Goal: Contribute content: Contribute content

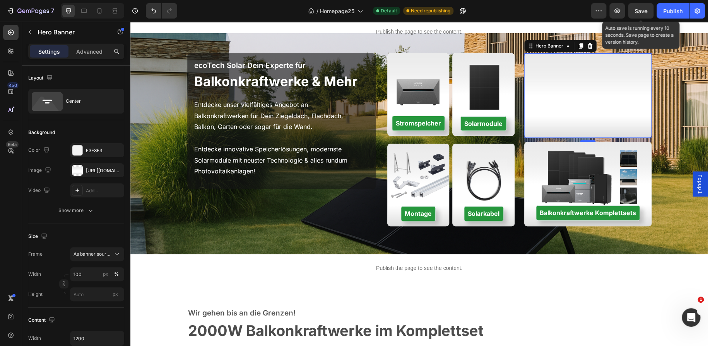
click at [590, 82] on div "PV-Anlagen inkl. Installation Button" at bounding box center [587, 95] width 127 height 133
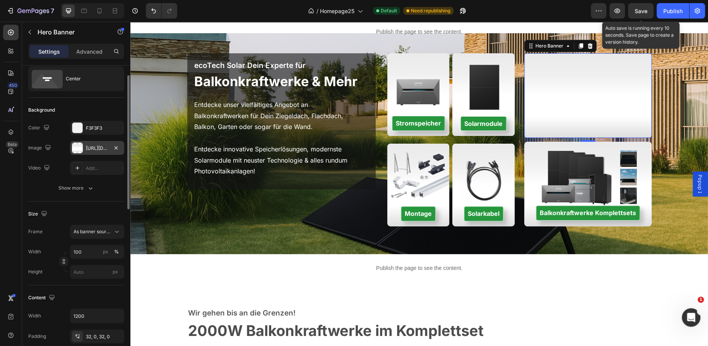
click at [77, 149] on div at bounding box center [77, 148] width 11 height 11
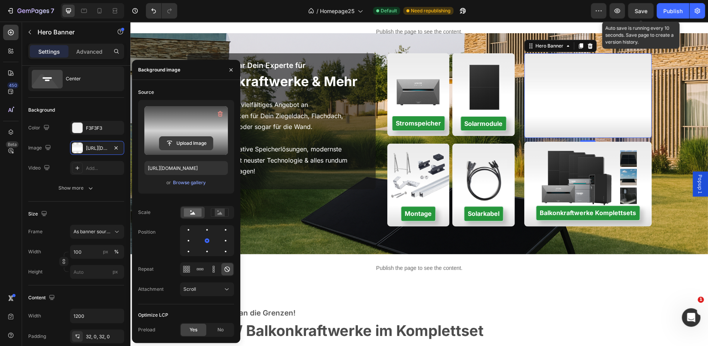
click at [172, 140] on input "file" at bounding box center [185, 143] width 53 height 13
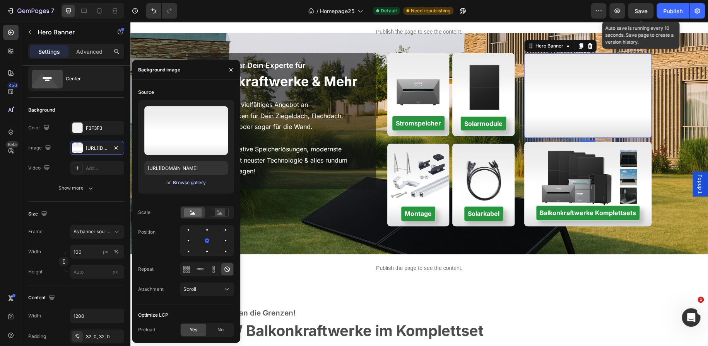
click at [178, 181] on div "Browse gallery" at bounding box center [188, 182] width 33 height 7
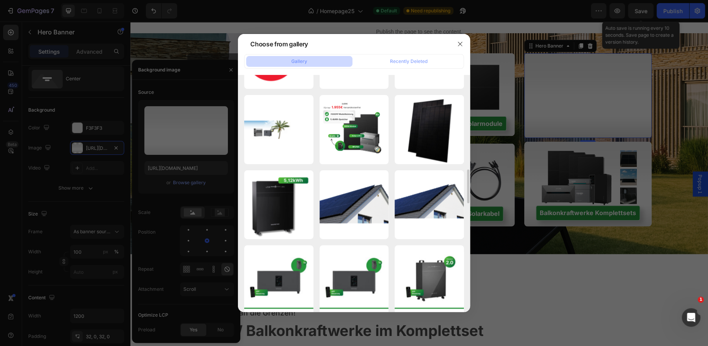
scroll to position [663, 0]
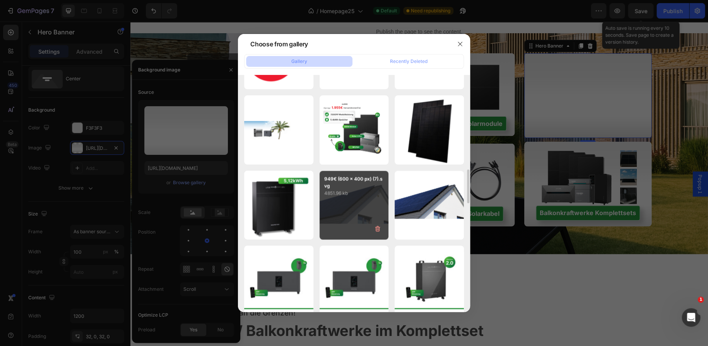
click at [359, 199] on div "949€ (600 x 400 px) (7).svg 4851.96 kb" at bounding box center [353, 205] width 69 height 69
type input "https://cdn.shopify.com/s/files/1/0699/4965/3284/files/gempages_498297731022848…"
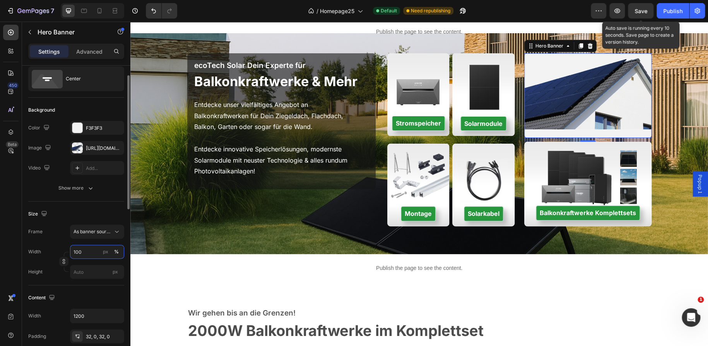
click at [83, 254] on input "100" at bounding box center [97, 252] width 54 height 14
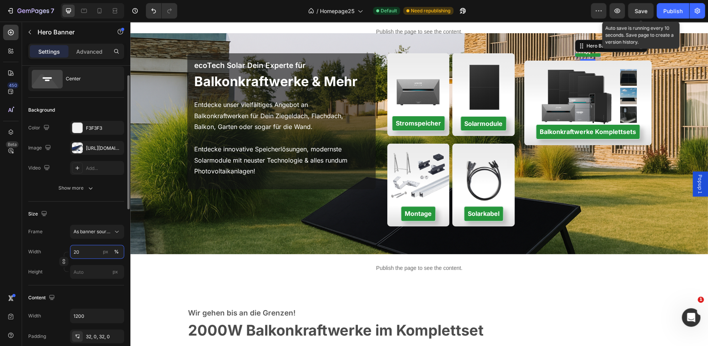
type input "2"
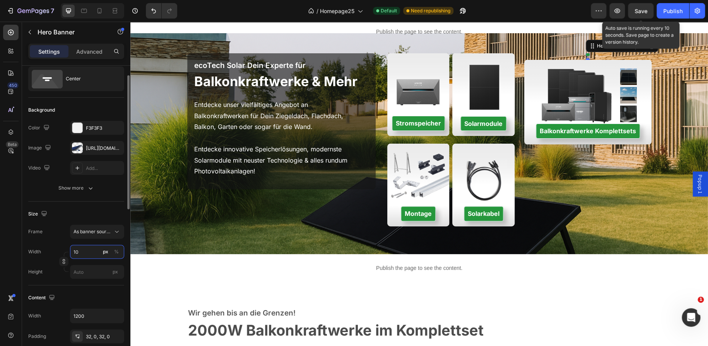
type input "100"
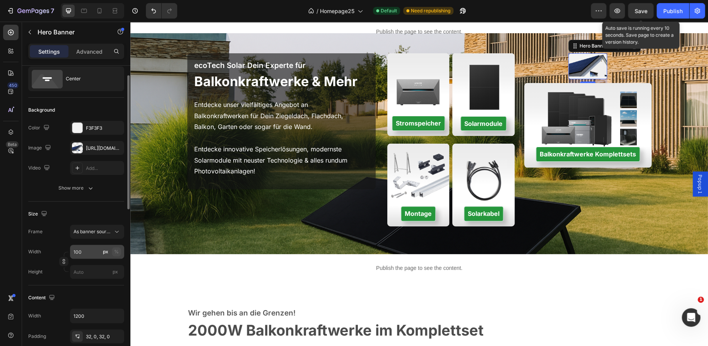
click at [115, 250] on div "%" at bounding box center [116, 252] width 5 height 7
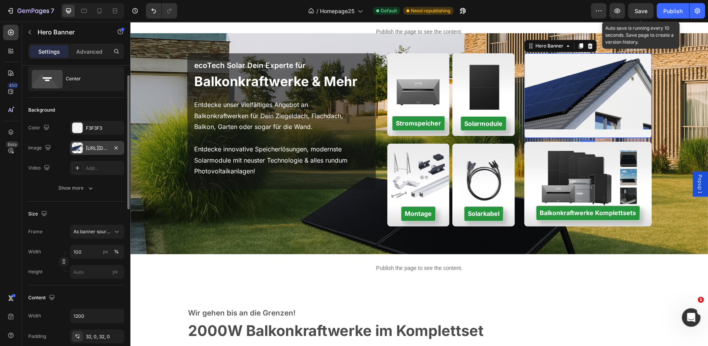
click at [94, 147] on div "https://cdn.shopify.com/s/files/1/0699/4965/3284/files/gempages_498297731022848…" at bounding box center [97, 148] width 22 height 7
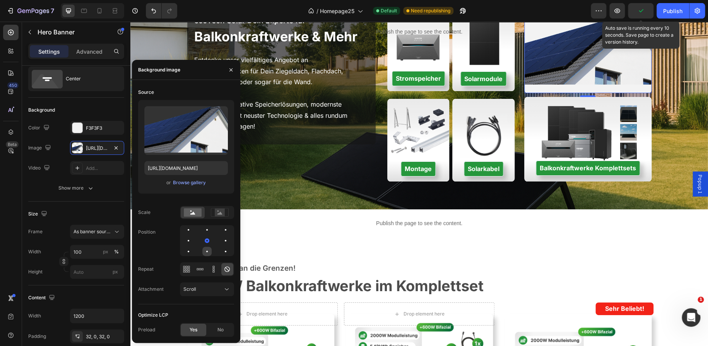
scroll to position [72, 0]
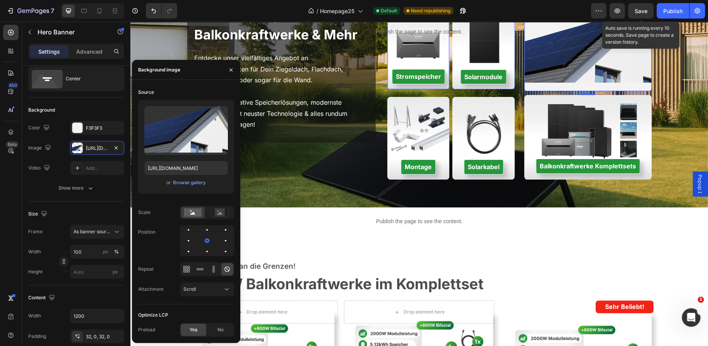
click at [426, 51] on div "Stromspeicher Button" at bounding box center [418, 47] width 62 height 73
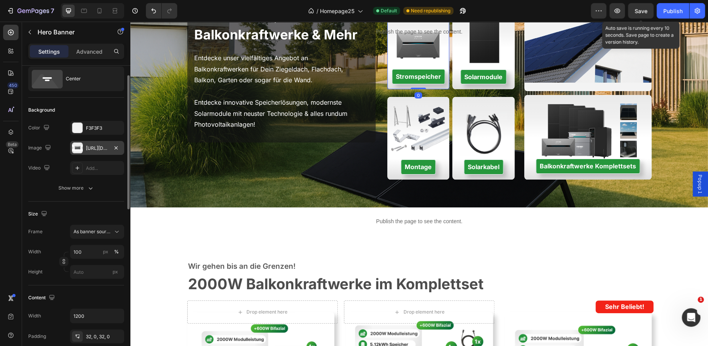
click at [95, 149] on div "https://cdn.shopify.com/s/files/1/0699/4965/3284/files/gempages_498297731022848…" at bounding box center [97, 148] width 22 height 7
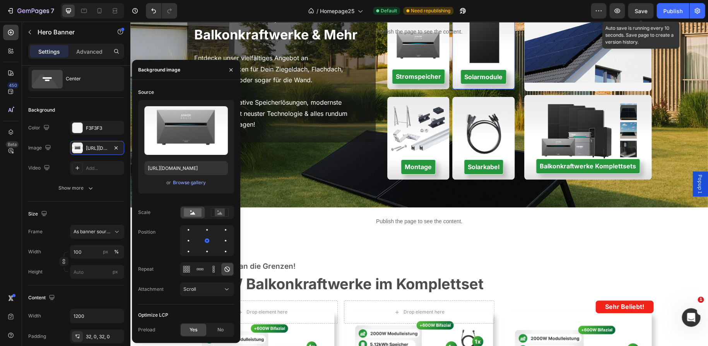
click at [465, 59] on div "Solarmodule Button" at bounding box center [483, 48] width 62 height 73
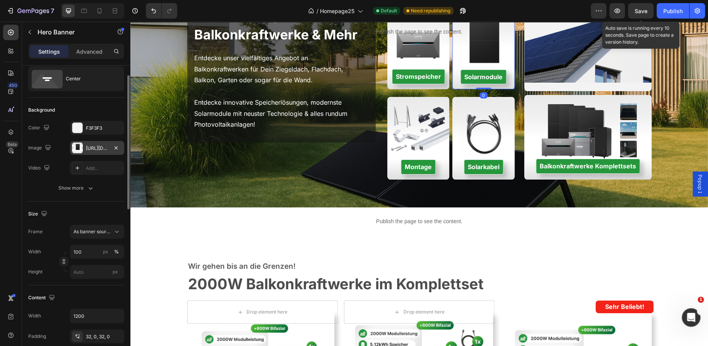
click at [97, 148] on div "https://cdn.shopify.com/s/files/1/0699/4965/3284/files/gempages_498297731022848…" at bounding box center [97, 148] width 22 height 7
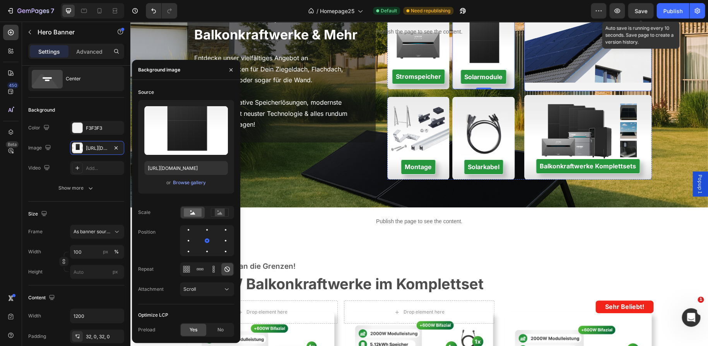
click at [551, 61] on div "PV-Anlagen inkl. Installation Button" at bounding box center [587, 48] width 127 height 133
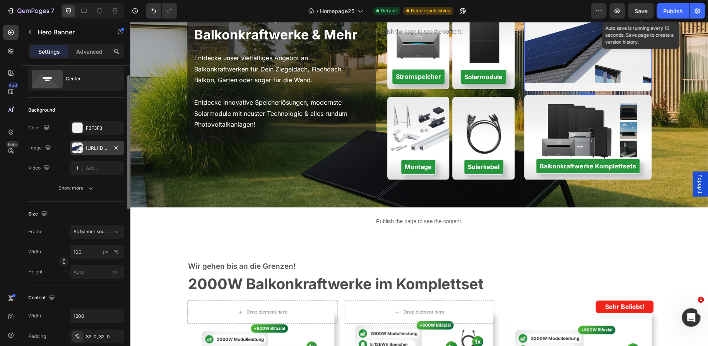
click at [78, 144] on div at bounding box center [77, 148] width 11 height 11
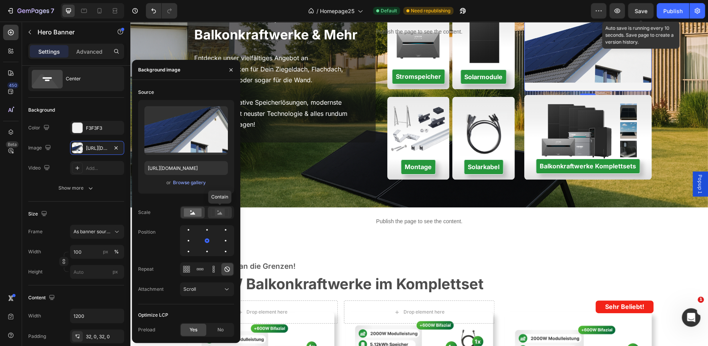
click at [213, 214] on icon at bounding box center [220, 212] width 18 height 9
click at [190, 211] on rect at bounding box center [193, 212] width 18 height 9
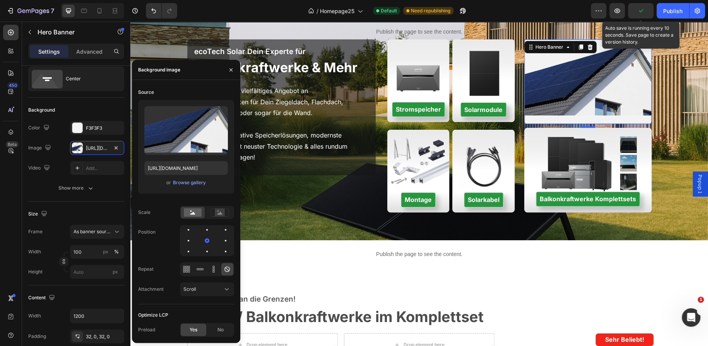
scroll to position [52, 0]
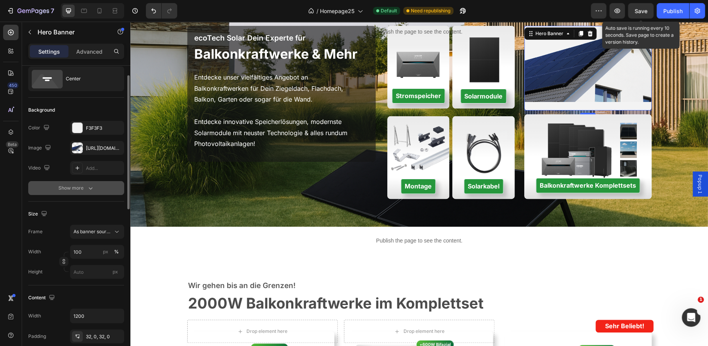
click at [76, 190] on div "Show more" at bounding box center [76, 188] width 36 height 8
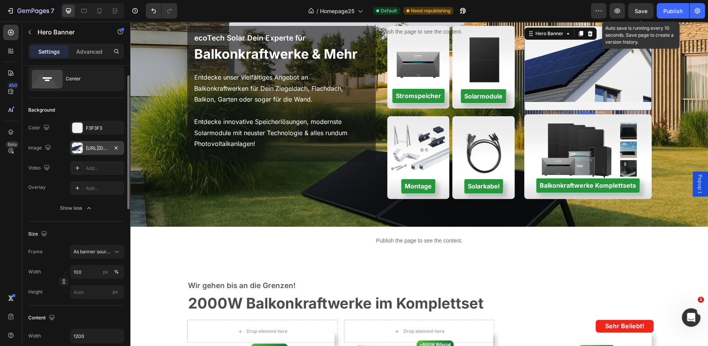
click at [86, 149] on div "https://cdn.shopify.com/s/files/1/0699/4965/3284/files/gempages_498297731022848…" at bounding box center [97, 148] width 22 height 7
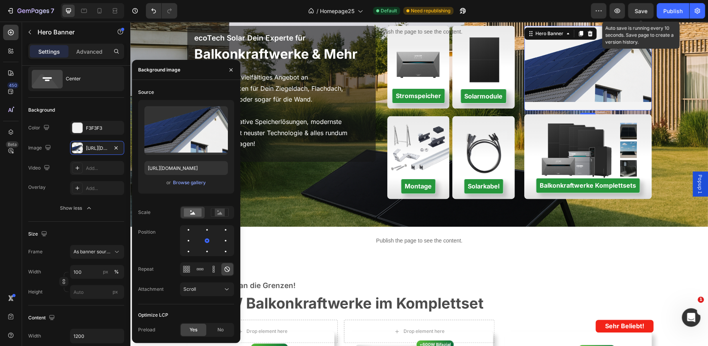
click at [181, 188] on div "Upload Image https://cdn.shopify.com/s/files/1/0699/4965/3284/files/gempages_49…" at bounding box center [186, 147] width 96 height 94
click at [181, 182] on div "Browse gallery" at bounding box center [188, 182] width 33 height 7
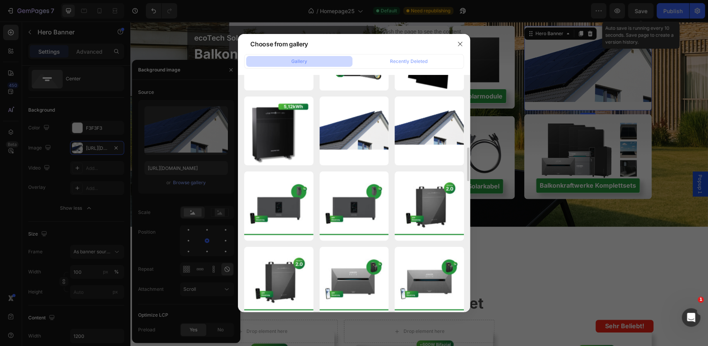
scroll to position [701, 0]
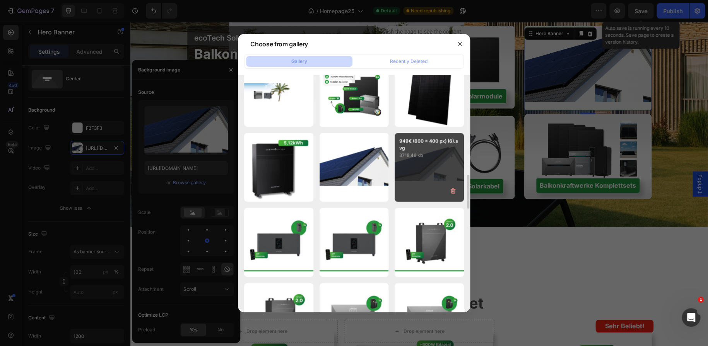
click at [416, 168] on div "949€ (600 x 400 px) (6).svg 3718.46 kb" at bounding box center [428, 167] width 69 height 69
type input "https://cdn.shopify.com/s/files/1/0699/4965/3284/files/gempages_498297731022848…"
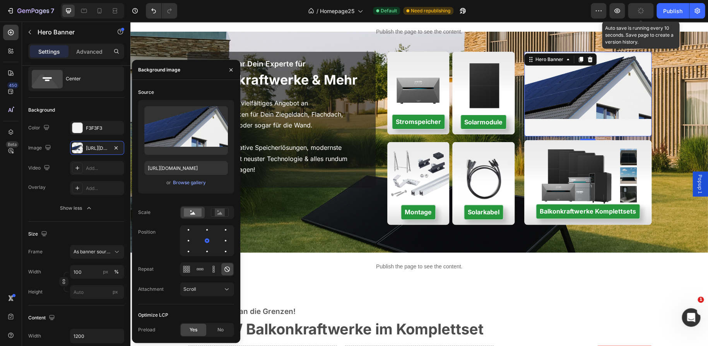
scroll to position [12, 0]
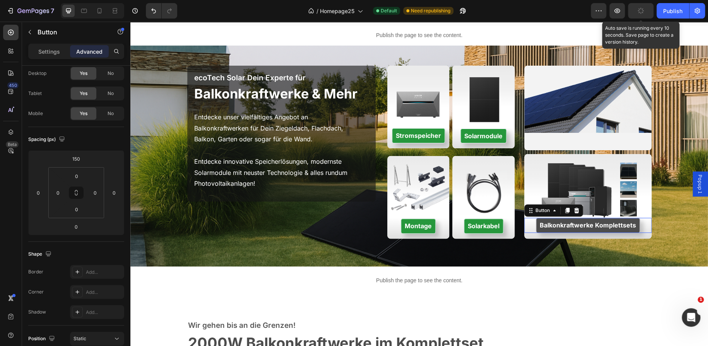
click at [535, 229] on button "Balkonkraftwerke Komplettsets" at bounding box center [587, 225] width 104 height 15
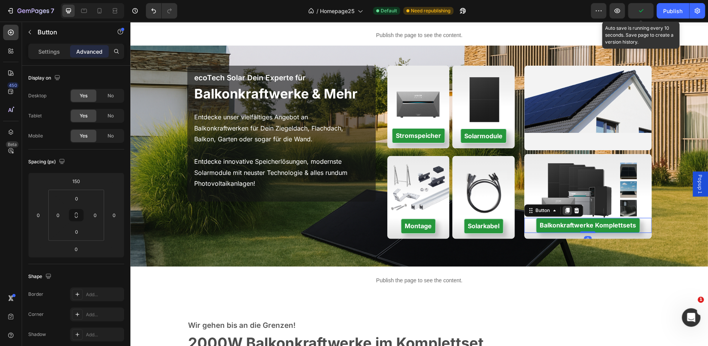
click at [564, 211] on icon at bounding box center [567, 211] width 6 height 6
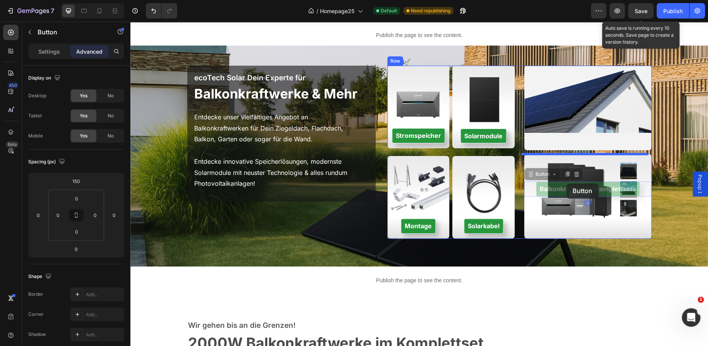
drag, startPoint x: 535, startPoint y: 189, endPoint x: 566, endPoint y: 184, distance: 31.1
type input "10"
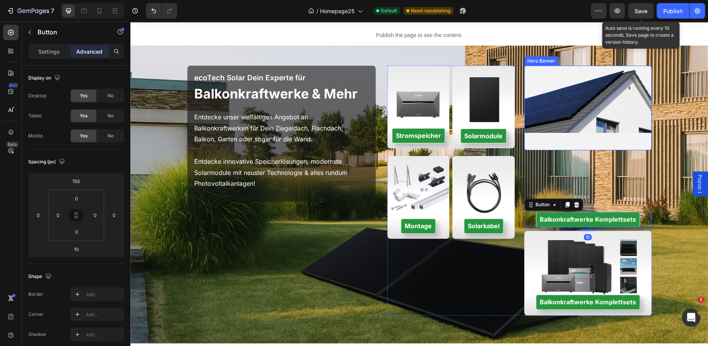
click at [565, 114] on div "PV-Anlagen inkl. Installation Button" at bounding box center [587, 107] width 127 height 133
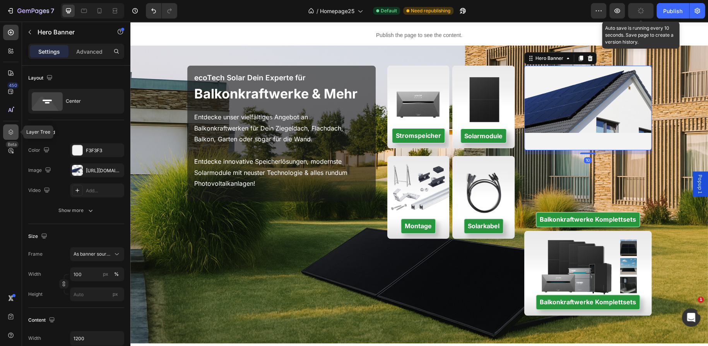
click at [13, 136] on div at bounding box center [10, 131] width 15 height 15
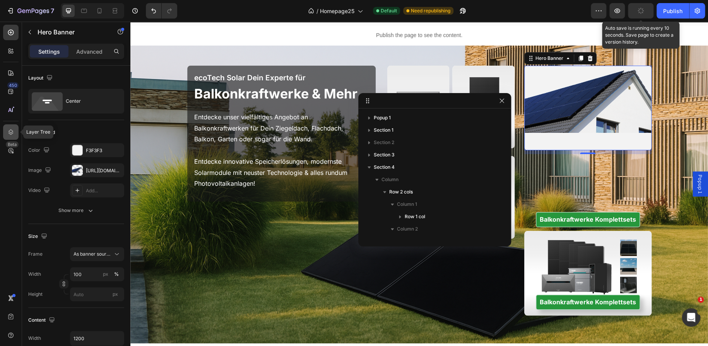
scroll to position [134, 0]
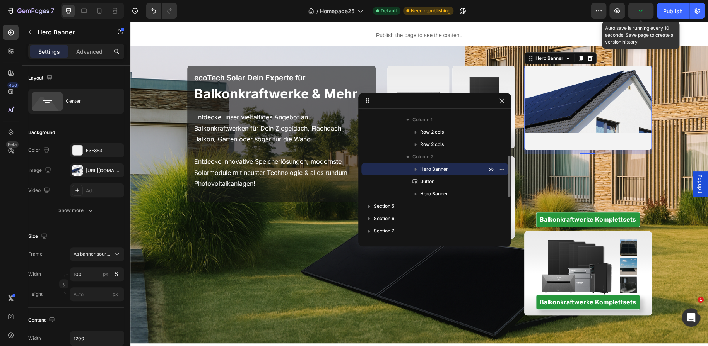
click at [416, 167] on icon "button" at bounding box center [415, 169] width 8 height 8
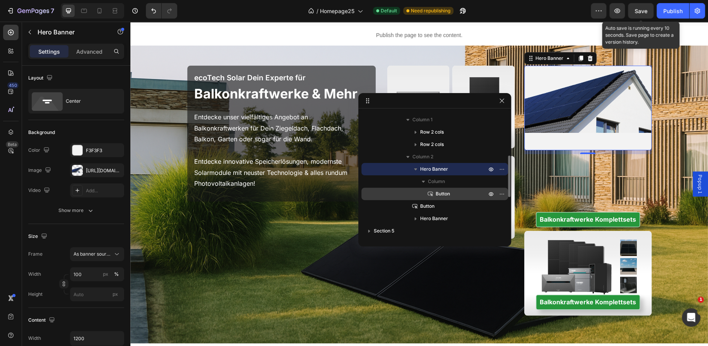
click at [443, 192] on span "Button" at bounding box center [442, 194] width 14 height 8
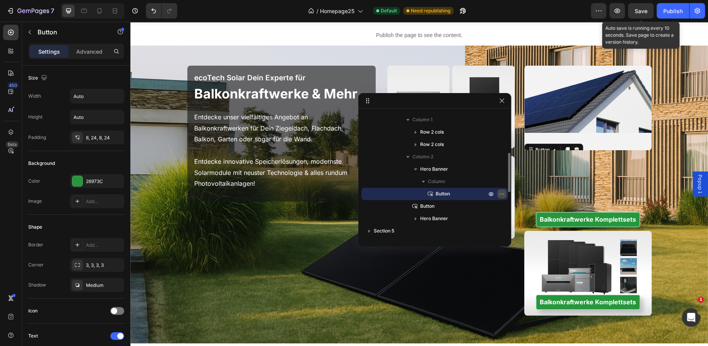
click at [500, 190] on button "button" at bounding box center [501, 193] width 9 height 9
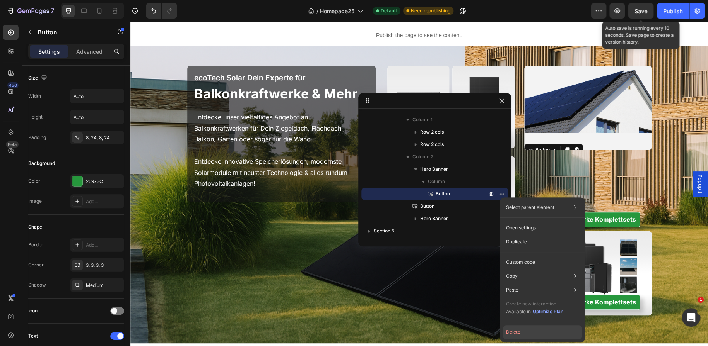
click at [515, 334] on button "Delete" at bounding box center [542, 333] width 79 height 14
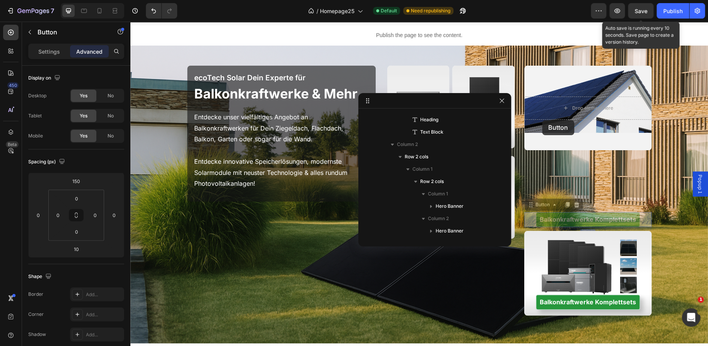
scroll to position [317, 0]
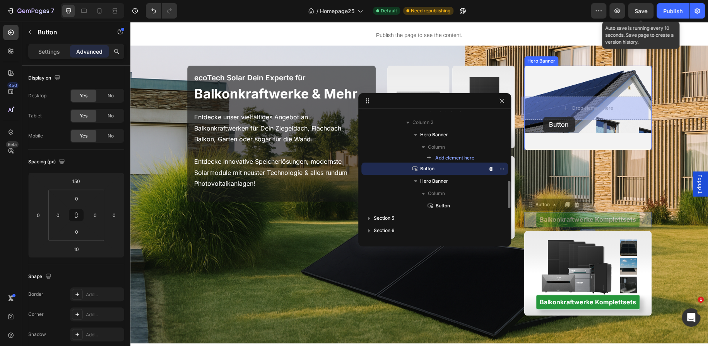
drag, startPoint x: 528, startPoint y: 217, endPoint x: 542, endPoint y: 118, distance: 100.4
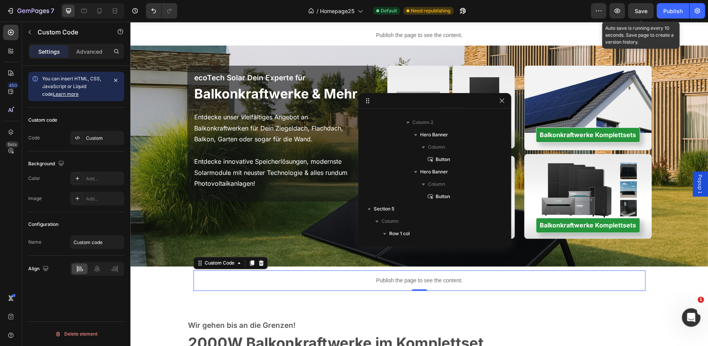
scroll to position [406, 0]
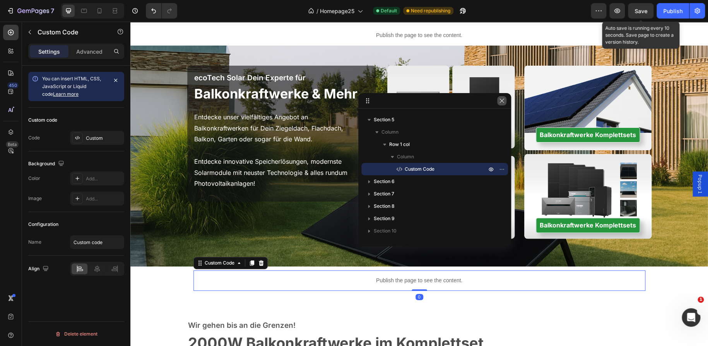
click at [497, 105] on button "button" at bounding box center [501, 100] width 9 height 9
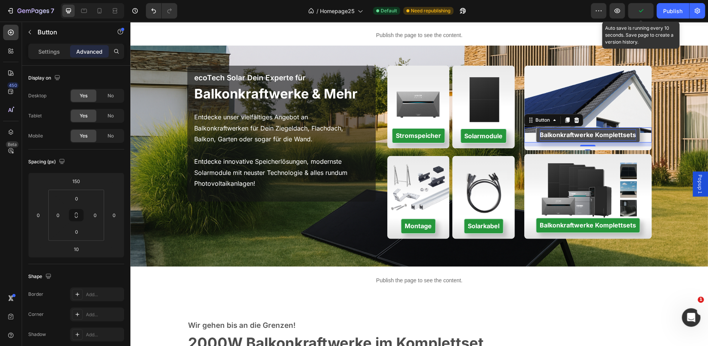
click at [592, 135] on strong "Balkonkraftwerke Komplettsets" at bounding box center [587, 135] width 96 height 8
click at [566, 128] on button "PV-Anlagen" at bounding box center [587, 135] width 43 height 15
click at [559, 128] on button "PV-Anlagen inkl." at bounding box center [587, 135] width 57 height 15
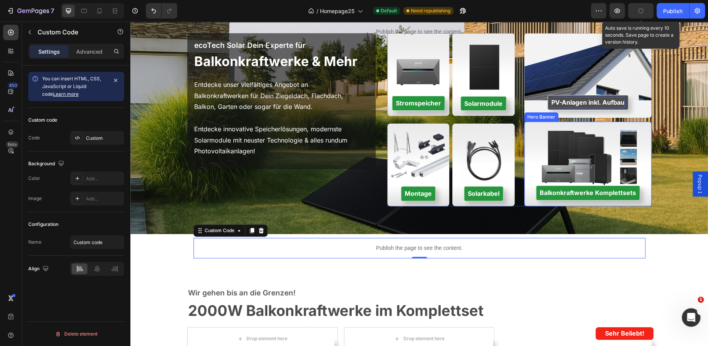
scroll to position [0, 0]
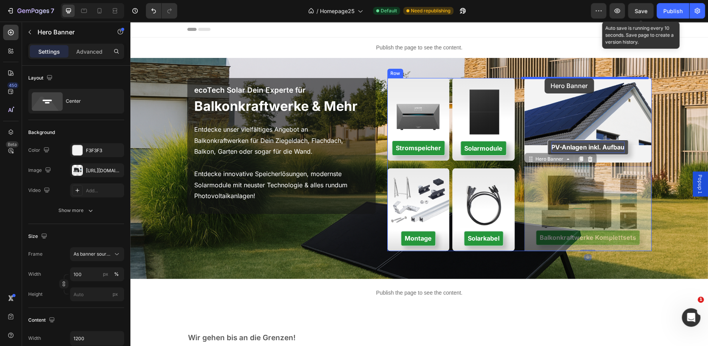
drag, startPoint x: 541, startPoint y: 170, endPoint x: 544, endPoint y: 78, distance: 91.3
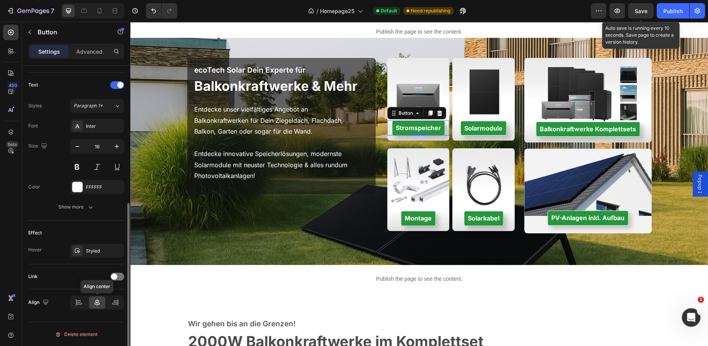
scroll to position [251, 0]
click at [115, 278] on span at bounding box center [114, 277] width 6 height 6
click at [92, 299] on span "Open page" at bounding box center [85, 296] width 24 height 7
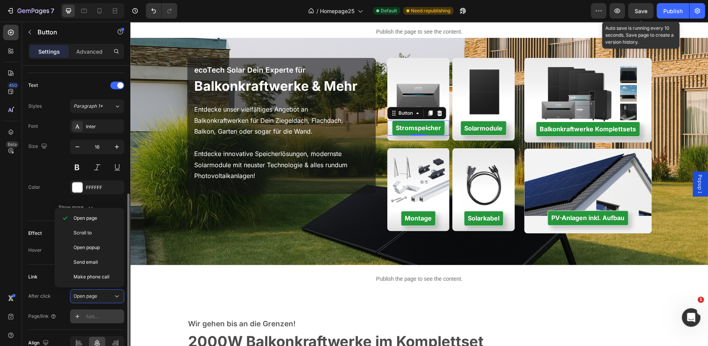
click at [92, 316] on div "Add..." at bounding box center [104, 317] width 36 height 7
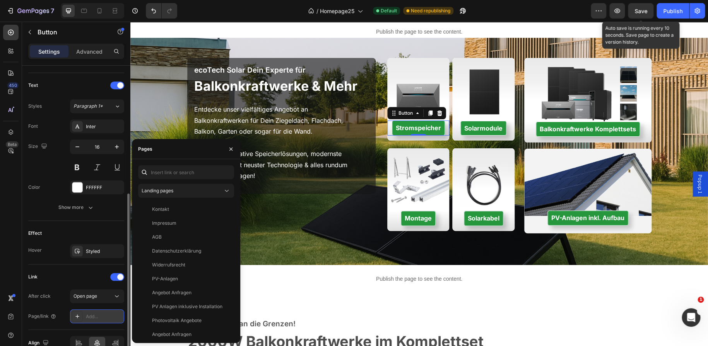
click at [93, 314] on div "Add..." at bounding box center [104, 317] width 36 height 7
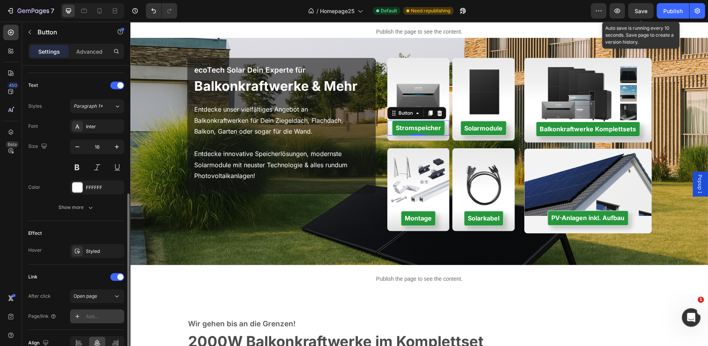
click at [97, 310] on div "Add..." at bounding box center [97, 317] width 54 height 14
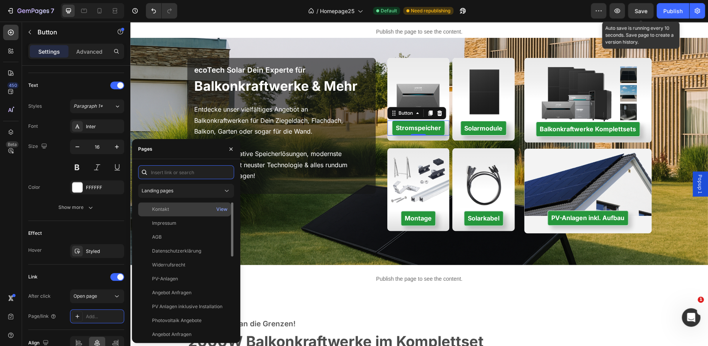
paste input "https://ecotechsolar.de/collections/batteriespeicher"
type input "https://ecotechsolar.de/collections/batteriespeicher"
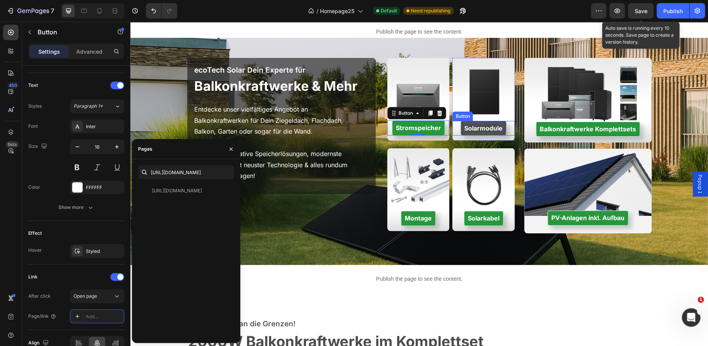
click at [464, 129] on strong "Solarmodule" at bounding box center [483, 128] width 38 height 8
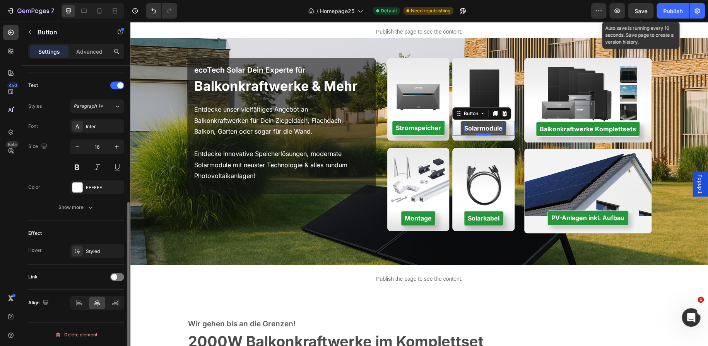
scroll to position [251, 0]
click at [116, 274] on div at bounding box center [117, 278] width 14 height 8
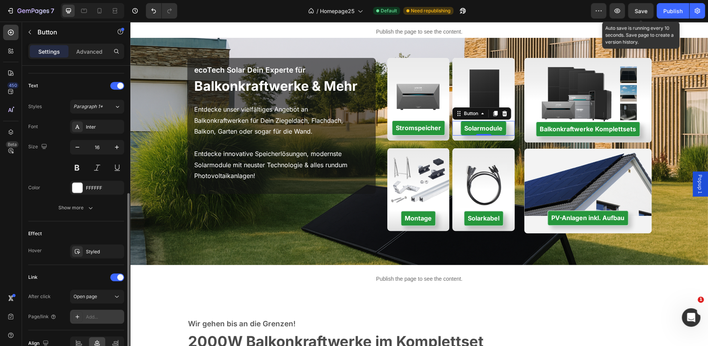
click at [85, 317] on div "Add..." at bounding box center [97, 317] width 54 height 14
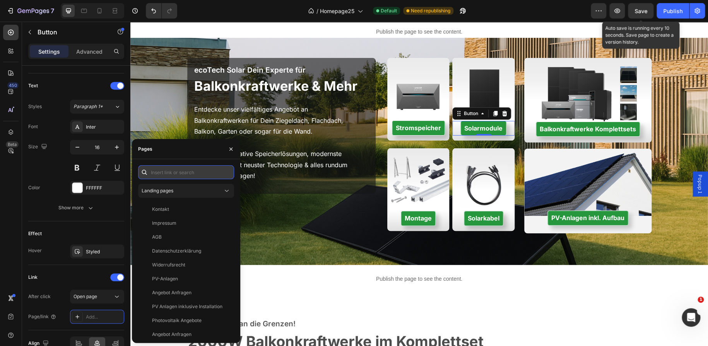
click at [164, 174] on input "text" at bounding box center [186, 172] width 96 height 14
paste input "https://ecotechsolar.de/products/460w-maysun-twisun-pro-bifazial-fullblack-1"
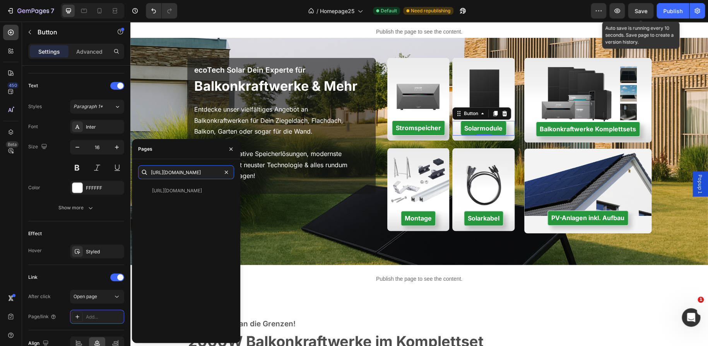
type input "https://ecotechsolar.de/products/460w-maysun-twisun-pro-bifazial-fullblack-1"
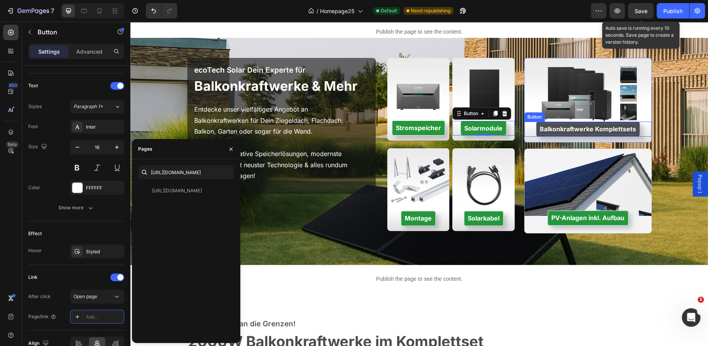
click at [574, 128] on strong "Balkonkraftwerke Komplettsets" at bounding box center [587, 129] width 96 height 8
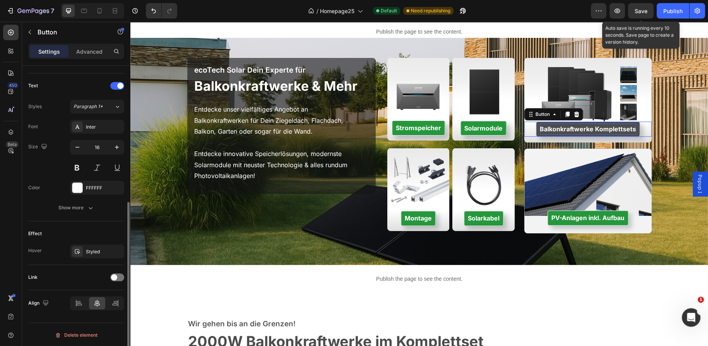
scroll to position [250, 0]
click at [118, 276] on div at bounding box center [117, 278] width 14 height 8
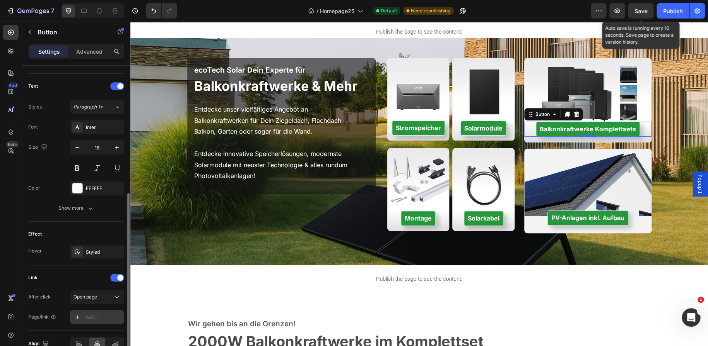
click at [103, 317] on div "Add..." at bounding box center [104, 317] width 36 height 7
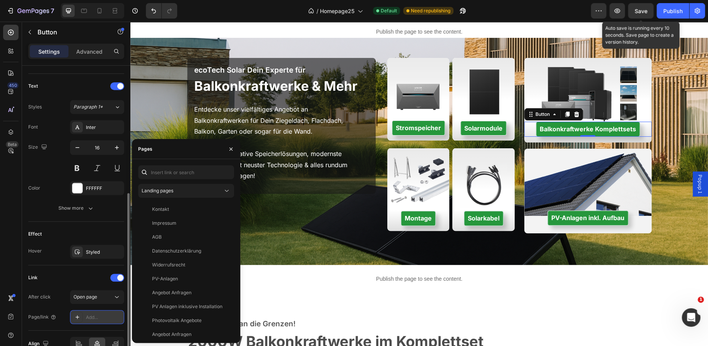
click at [103, 317] on div "Add..." at bounding box center [104, 317] width 36 height 7
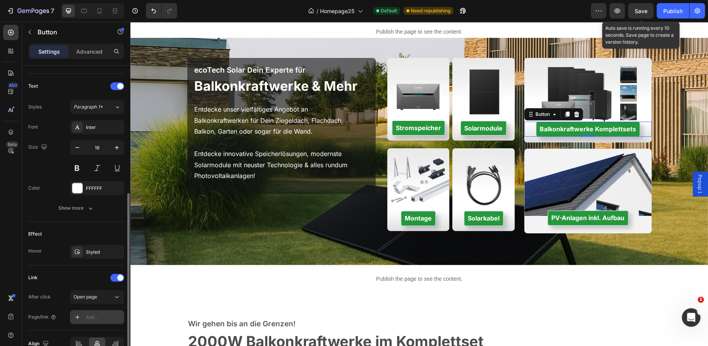
click at [103, 317] on div "Add..." at bounding box center [104, 317] width 36 height 7
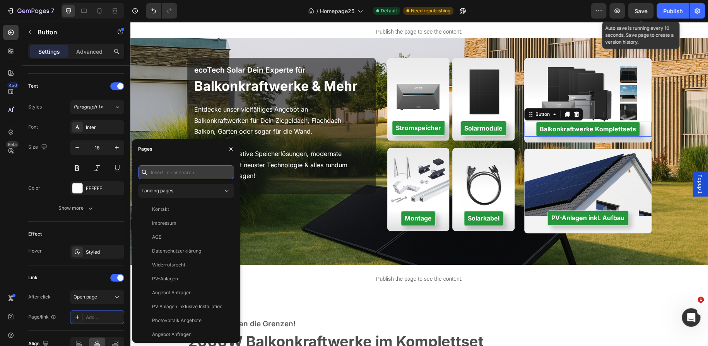
paste input "https://ecotechsolar.de/collections/balkonkraftwerke"
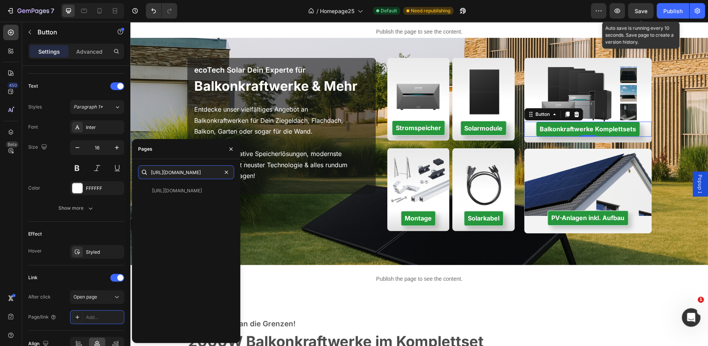
type input "https://ecotechsolar.de/collections/balkonkraftwerke"
click at [401, 218] on button "Montage" at bounding box center [418, 218] width 35 height 15
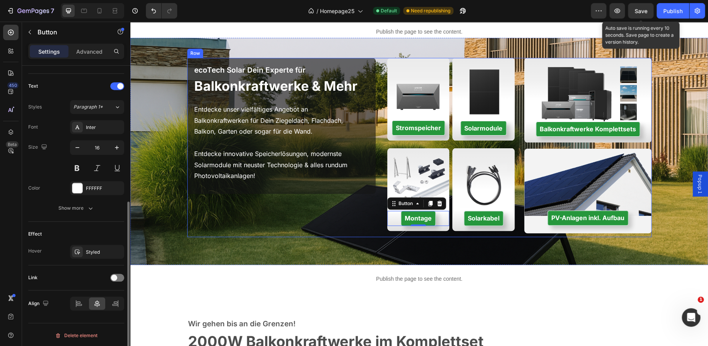
scroll to position [250, 0]
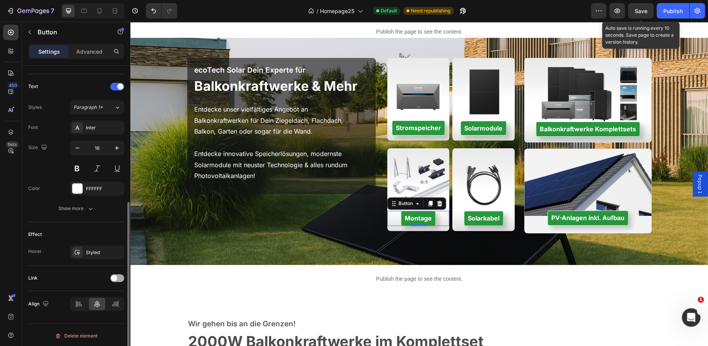
click at [115, 279] on span at bounding box center [114, 278] width 6 height 6
click at [83, 295] on span "Open page" at bounding box center [85, 298] width 24 height 6
click at [95, 313] on div "Add..." at bounding box center [97, 318] width 54 height 14
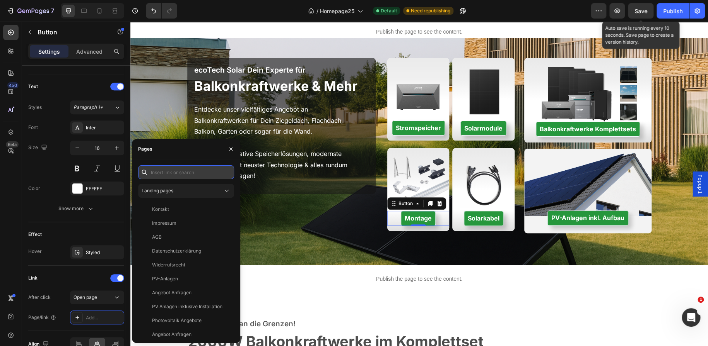
click at [171, 167] on input "text" at bounding box center [186, 172] width 96 height 14
paste input "https://ecotechsolar.de/pages/balkonkraftwerk-and-solar-zubehor"
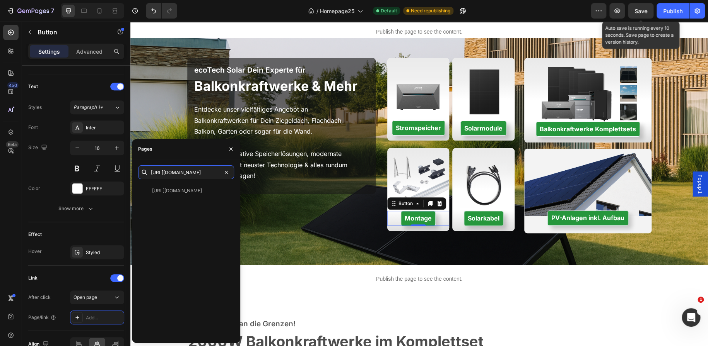
type input "https://ecotechsolar.de/pages/balkonkraftwerk-and-solar-zubehor"
click at [464, 218] on button "Solarkabel" at bounding box center [483, 218] width 39 height 15
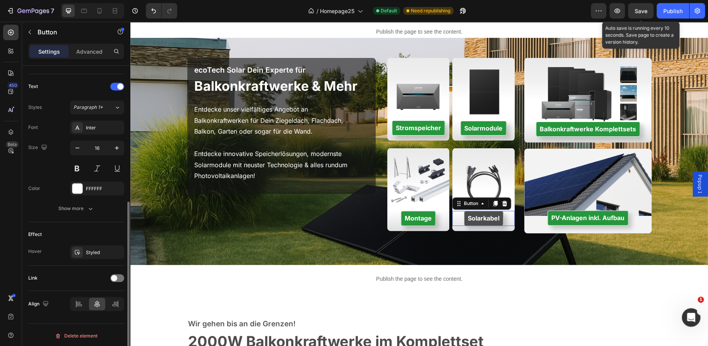
scroll to position [249, 0]
click at [118, 276] on div at bounding box center [117, 279] width 14 height 8
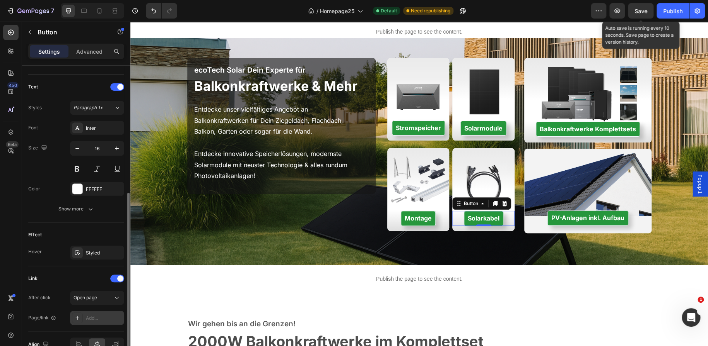
click at [97, 315] on div "Add..." at bounding box center [104, 318] width 36 height 7
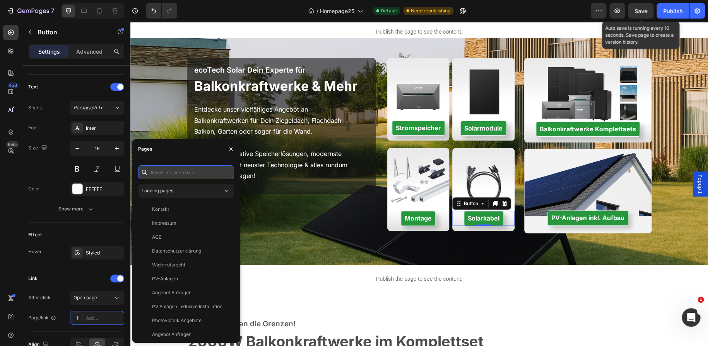
click at [179, 178] on input "text" at bounding box center [186, 172] width 96 height 14
paste input "https://ecotechsolar.de/products/solar-kabel-mit-mc4-stecker-verlangerungskabel"
type input "https://ecotechsolar.de/products/solar-kabel-mit-mc4-stecker-verlangerungskabel"
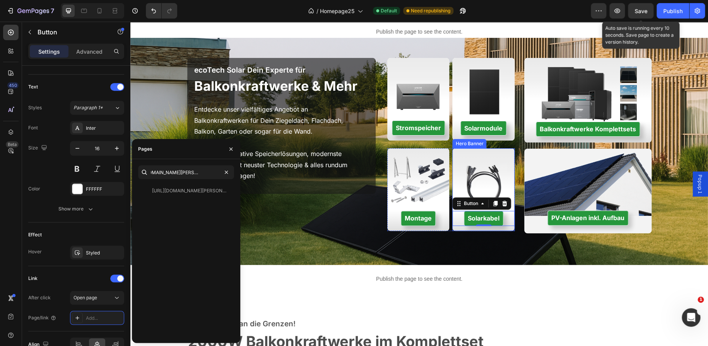
click at [468, 169] on div "Solarkabel Button 0" at bounding box center [483, 189] width 62 height 73
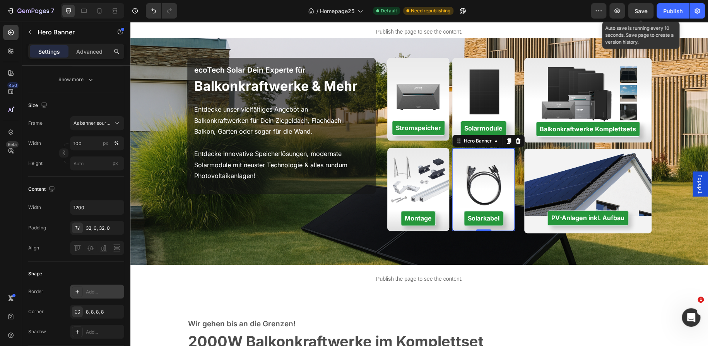
scroll to position [302, 0]
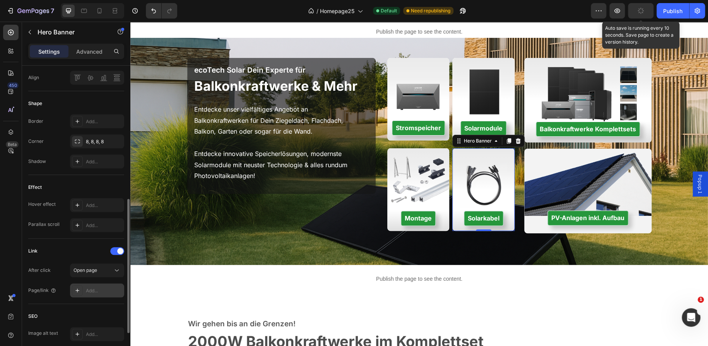
click at [100, 284] on div "Add..." at bounding box center [97, 291] width 54 height 14
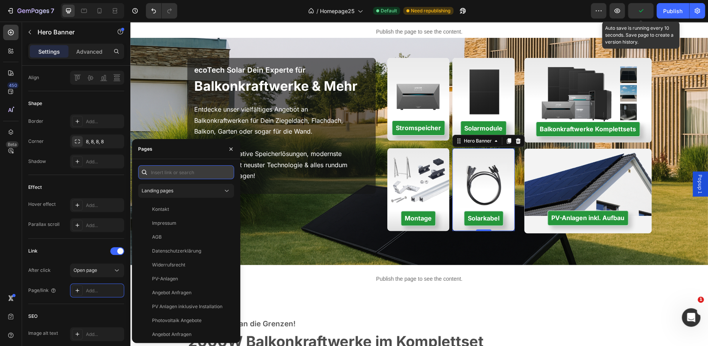
click at [166, 172] on input "text" at bounding box center [186, 172] width 96 height 14
paste input "https://ecotechsolar.de/products/solar-kabel-mit-mc4-stecker-verlangerungskabel"
type input "https://ecotechsolar.de/products/solar-kabel-mit-mc4-stecker-verlangerungskabel"
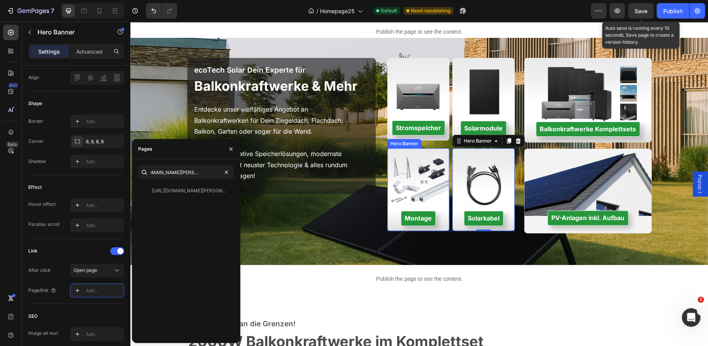
click at [413, 184] on div "Montage Button" at bounding box center [418, 189] width 62 height 73
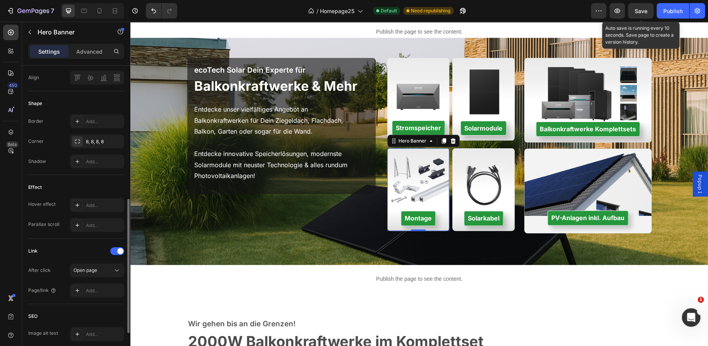
scroll to position [302, 0]
click at [89, 289] on div "Add..." at bounding box center [104, 291] width 36 height 7
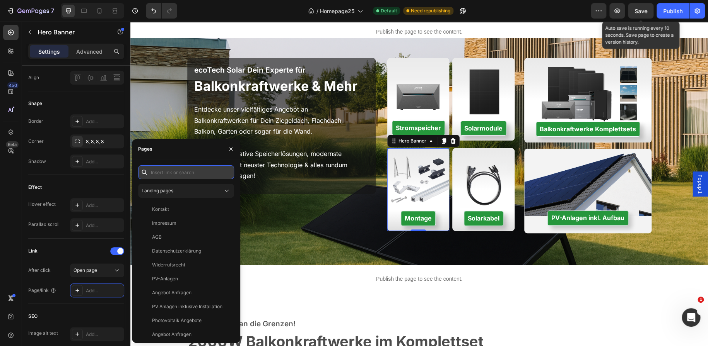
click at [162, 177] on input "text" at bounding box center [186, 172] width 96 height 14
paste input "https://ecotechsolar.de/pages/balkonkraftwerk-and-solar-zubehor"
type input "https://ecotechsolar.de/pages/balkonkraftwerk-and-solar-zubehor"
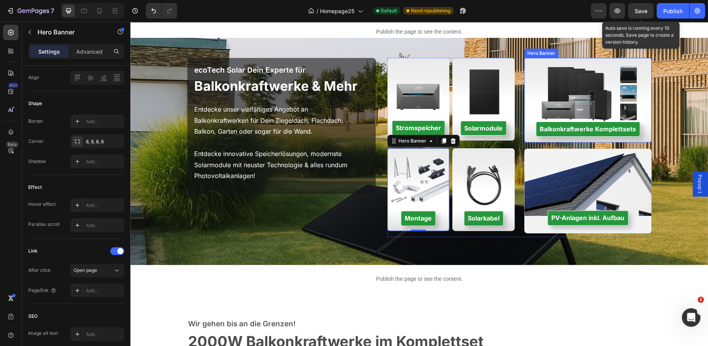
click at [558, 100] on div "Balkonkraftwerke Komplettsets Button" at bounding box center [587, 100] width 127 height 73
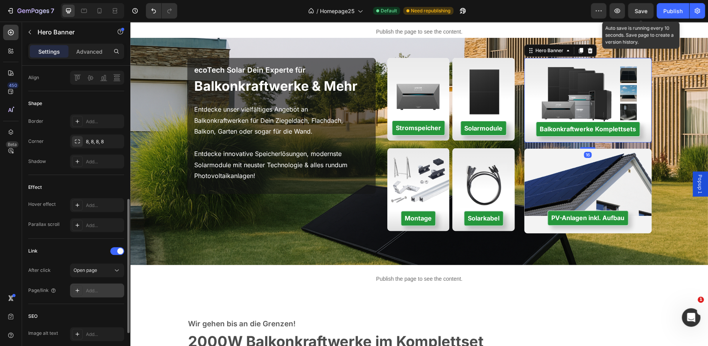
click at [87, 292] on div "Add..." at bounding box center [104, 291] width 36 height 7
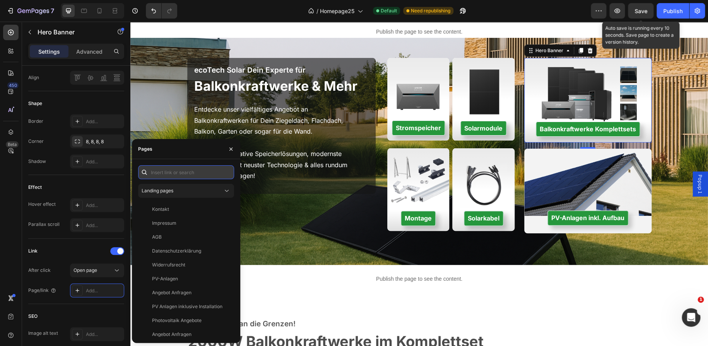
click at [172, 172] on input "text" at bounding box center [186, 172] width 96 height 14
paste input "https://ecotechsolar.de/collections/balkonkraftwerke"
type input "https://ecotechsolar.de/collections/balkonkraftwerke"
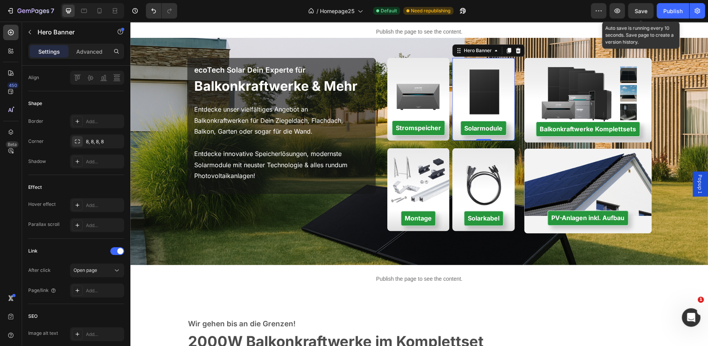
click at [480, 94] on div "Solarmodule Button" at bounding box center [483, 99] width 62 height 73
click at [84, 293] on div "Add..." at bounding box center [97, 291] width 54 height 14
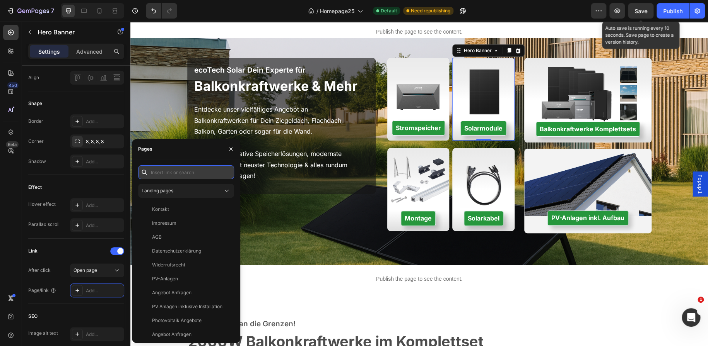
click at [172, 171] on input "text" at bounding box center [186, 172] width 96 height 14
paste input "https://ecotechsolar.de/products/460w-maysun-twisun-pro-bifazial-fullblack-1"
type input "https://ecotechsolar.de/products/460w-maysun-twisun-pro-bifazial-fullblack-1"
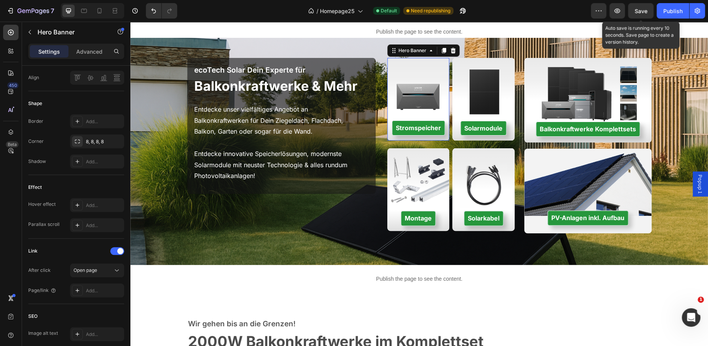
click at [396, 93] on div "Stromspeicher Button" at bounding box center [418, 99] width 62 height 73
click at [89, 286] on div "Add..." at bounding box center [97, 291] width 54 height 14
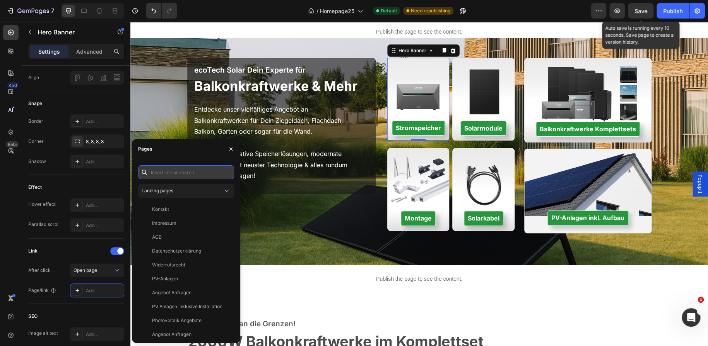
click at [170, 173] on input "text" at bounding box center [186, 172] width 96 height 14
paste input "https://ecotechsolar.de/collections/batteriespeicher"
type input "https://ecotechsolar.de/collections/batteriespeicher"
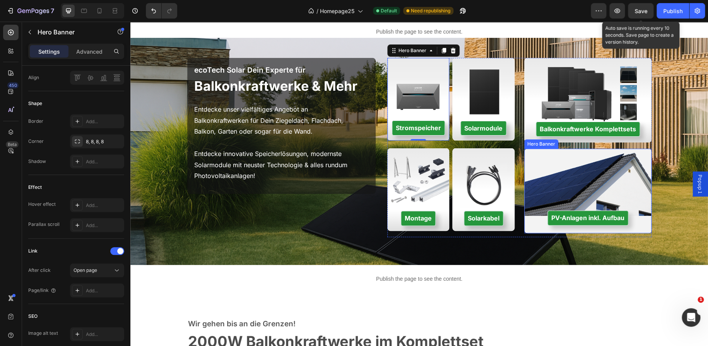
click at [584, 192] on div "PV-Anlagen inkl. Aufbau Button" at bounding box center [587, 191] width 127 height 77
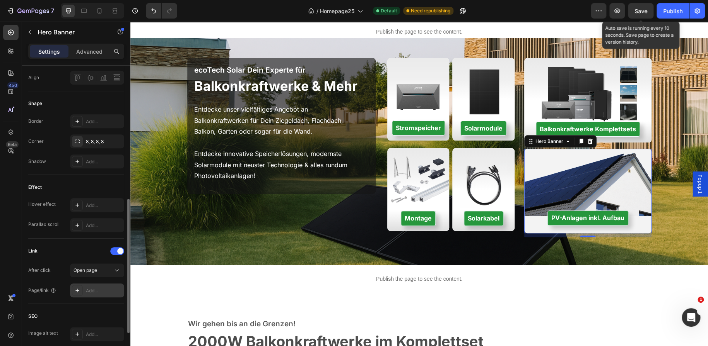
click at [91, 289] on div "Add..." at bounding box center [104, 291] width 36 height 7
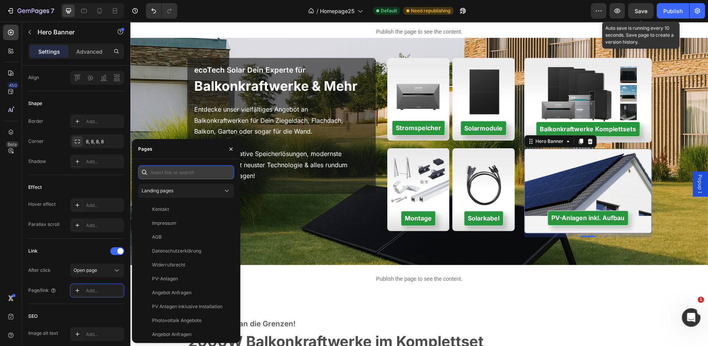
click at [167, 174] on input "text" at bounding box center [186, 172] width 96 height 14
paste input "https://ecotechsolar.de/pages/pv-angebot"
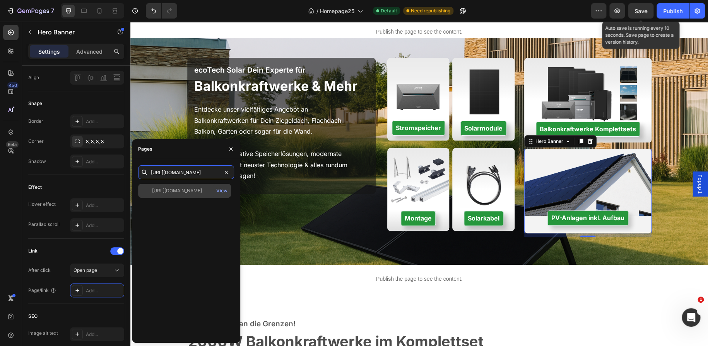
type input "https://ecotechsolar.de/pages/pv-angebot"
click at [202, 192] on div "https://ecotechsolar.de/pages/pv-angebot" at bounding box center [177, 191] width 50 height 7
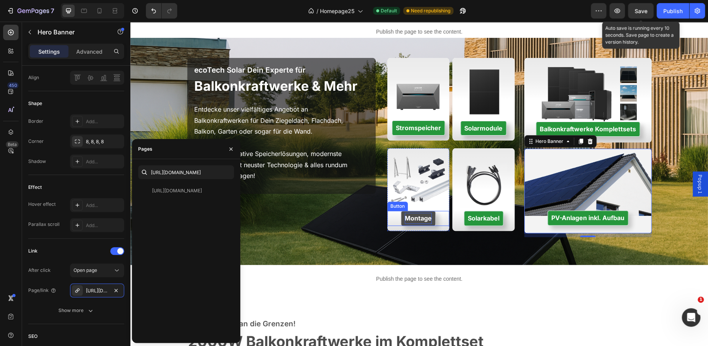
click at [414, 220] on strong "Montage" at bounding box center [417, 219] width 27 height 8
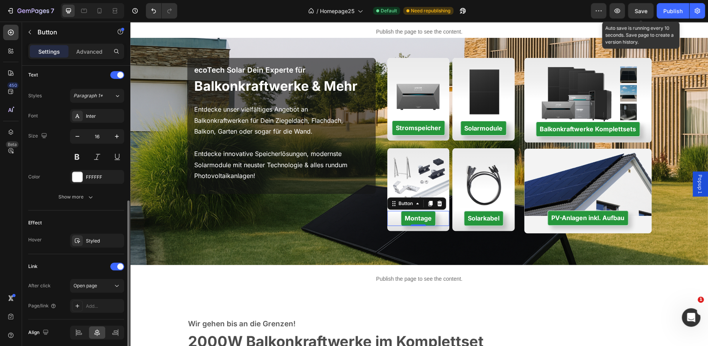
scroll to position [263, 0]
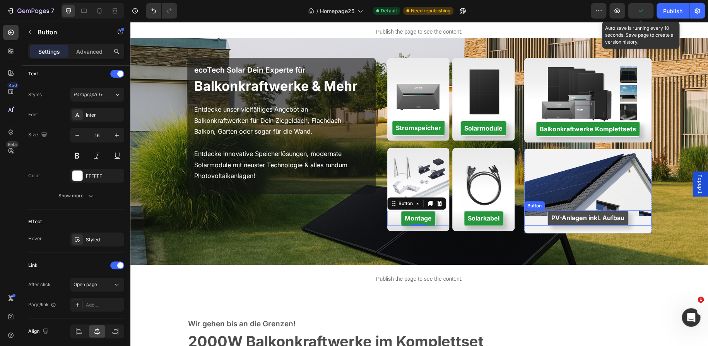
click at [548, 211] on button "PV-Anlagen inkl. Aufbau" at bounding box center [587, 218] width 81 height 15
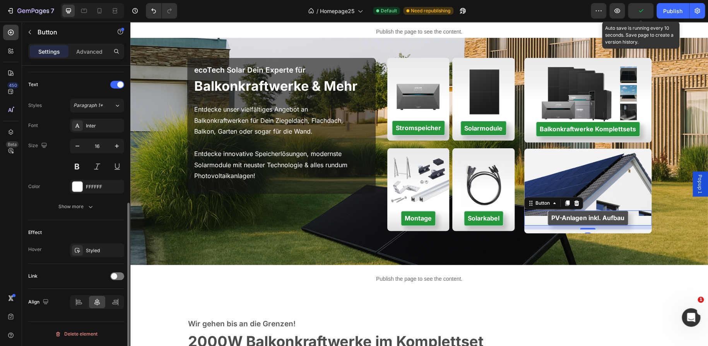
scroll to position [251, 0]
click at [121, 275] on div at bounding box center [117, 277] width 14 height 8
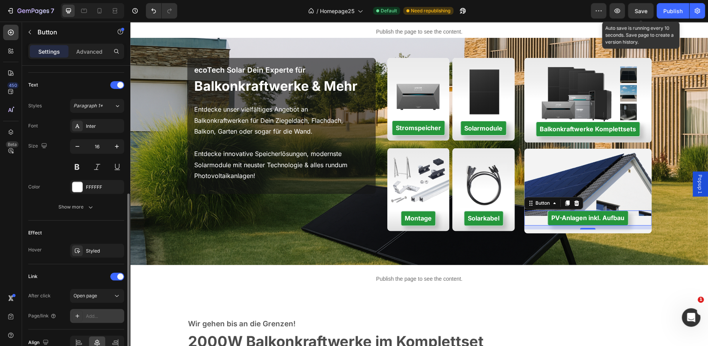
click at [95, 315] on div "Add..." at bounding box center [104, 316] width 36 height 7
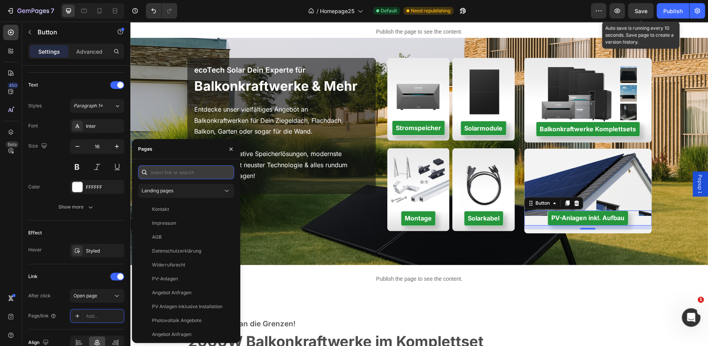
click at [183, 171] on input "text" at bounding box center [186, 172] width 96 height 14
paste input "https://ecotechsolar.de/pages/pv-angebot"
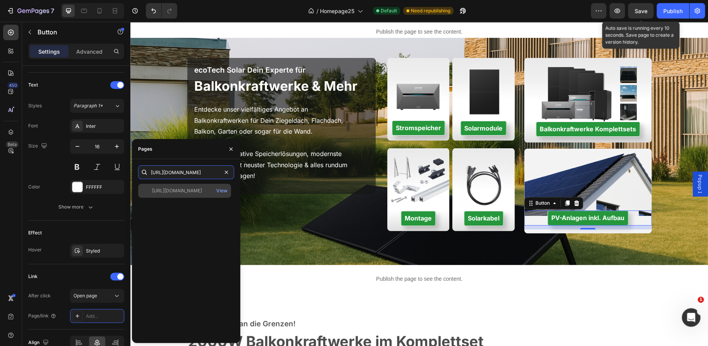
type input "https://ecotechsolar.de/pages/pv-angebot"
click at [191, 190] on div "https://ecotechsolar.de/pages/pv-angebot" at bounding box center [177, 191] width 50 height 7
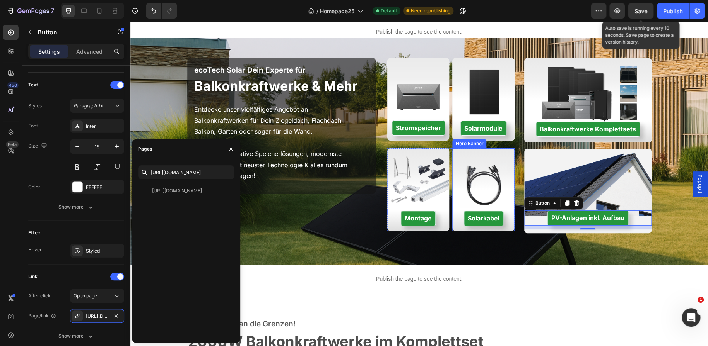
click at [477, 182] on div "Solarkabel Button" at bounding box center [483, 189] width 62 height 73
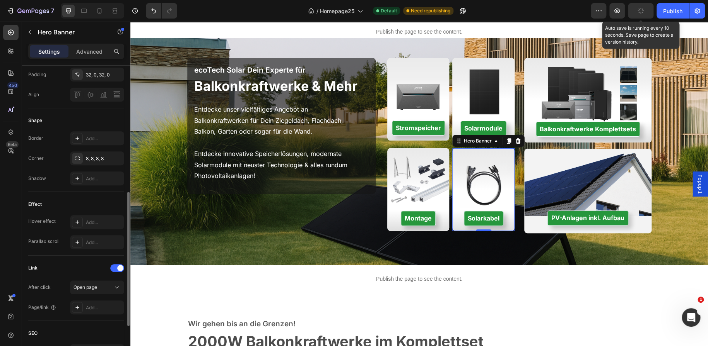
scroll to position [285, 0]
click at [97, 304] on div "Add..." at bounding box center [104, 307] width 36 height 7
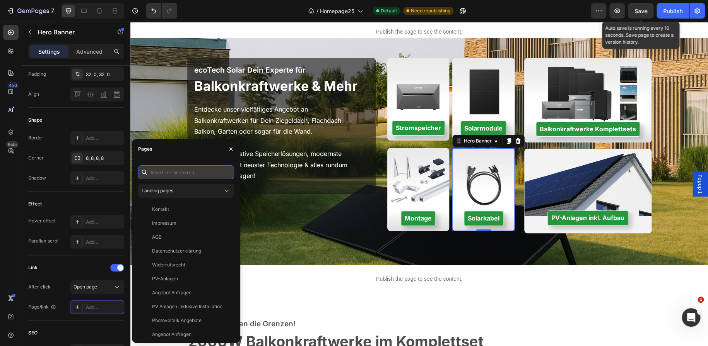
click at [167, 175] on input "text" at bounding box center [186, 172] width 96 height 14
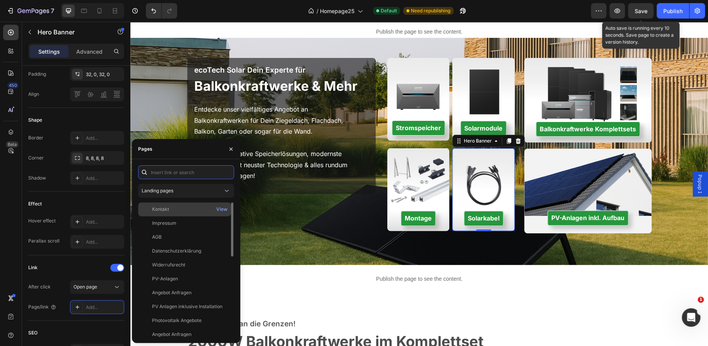
paste input "https://ecotechsolar.de/products/solar-kabel-mit-mc4-stecker-verlangerungskabel"
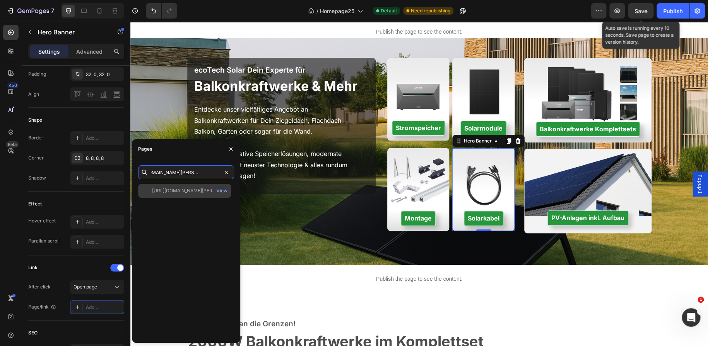
type input "https://ecotechsolar.de/products/solar-kabel-mit-mc4-stecker-verlangerungskabel"
click at [187, 188] on div "https://ecotechsolar.de/products/solar-kabel-mit-mc4-stecker-verlangerungskabel" at bounding box center [189, 191] width 74 height 7
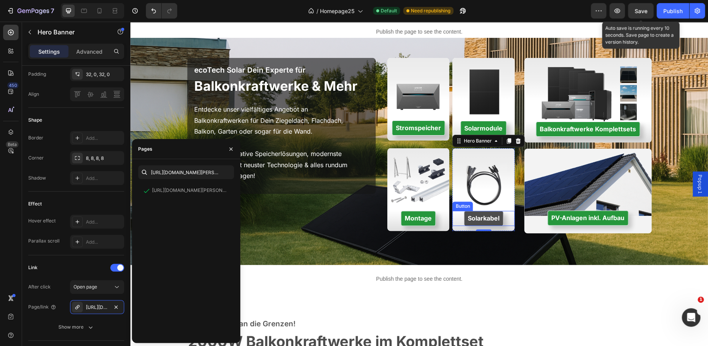
click at [464, 220] on button "Solarkabel" at bounding box center [483, 218] width 39 height 15
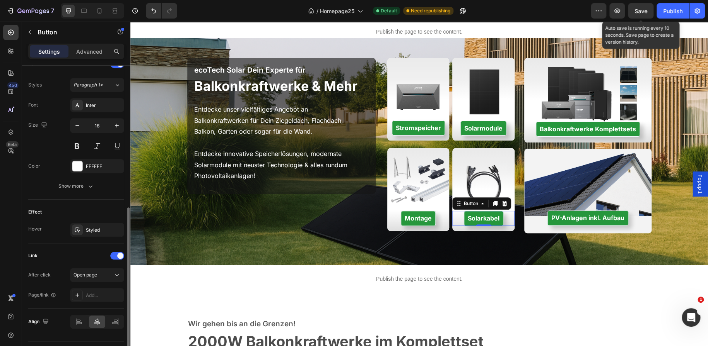
scroll to position [274, 0]
click at [94, 286] on div "Add..." at bounding box center [97, 293] width 54 height 14
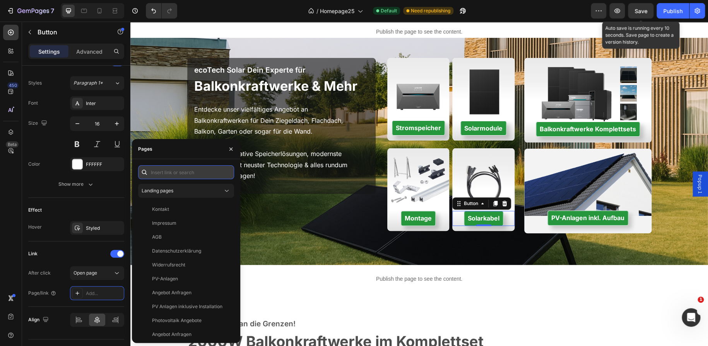
click at [162, 175] on input "text" at bounding box center [186, 172] width 96 height 14
paste input "https://ecotechsolar.de/products/solar-kabel-mit-mc4-stecker-verlangerungskabel"
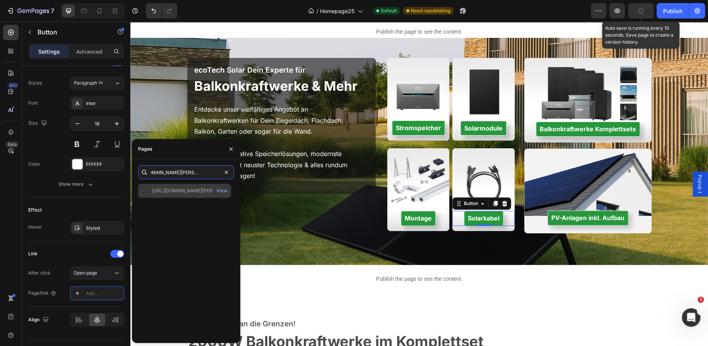
type input "https://ecotechsolar.de/products/solar-kabel-mit-mc4-stecker-verlangerungskabel"
click at [174, 188] on div "https://ecotechsolar.de/products/solar-kabel-mit-mc4-stecker-verlangerungskabel" at bounding box center [189, 191] width 74 height 7
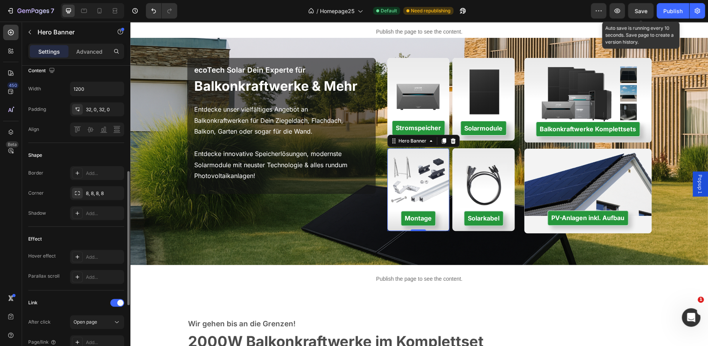
scroll to position [252, 0]
click at [101, 342] on div "Add..." at bounding box center [104, 340] width 36 height 7
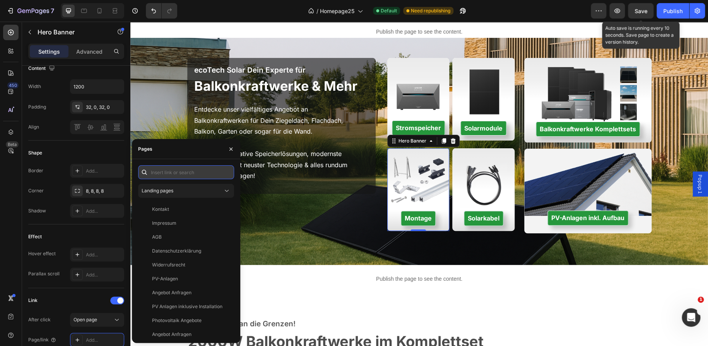
click at [172, 173] on input "text" at bounding box center [186, 172] width 96 height 14
paste input "https://ecotechsolar.de/pages/balkonkraftwerk-and-solar-zubehor"
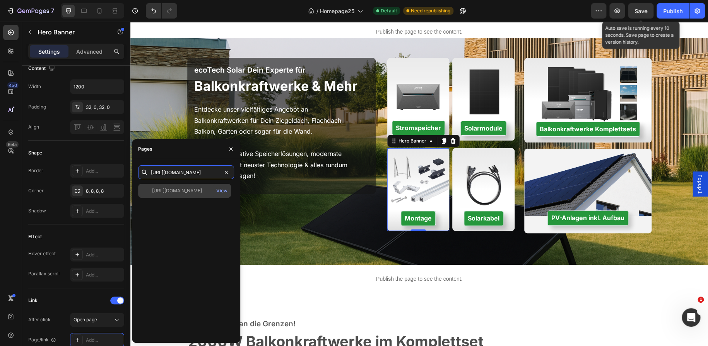
type input "https://ecotechsolar.de/pages/balkonkraftwerk-and-solar-zubehor"
click at [201, 194] on div "https://ecotechsolar.de/pages/balkonkraftwerk-and-solar-zubehor" at bounding box center [177, 191] width 50 height 7
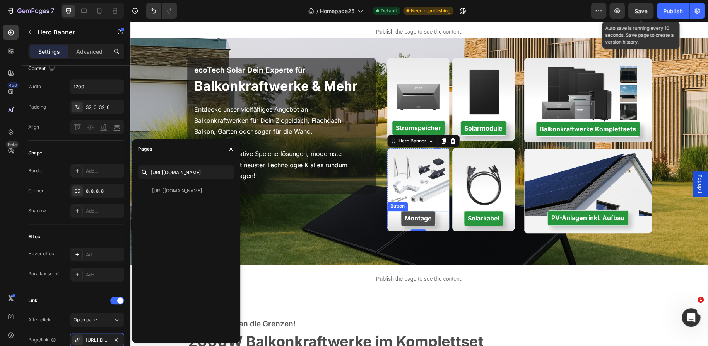
click at [401, 216] on button "Montage" at bounding box center [418, 218] width 35 height 15
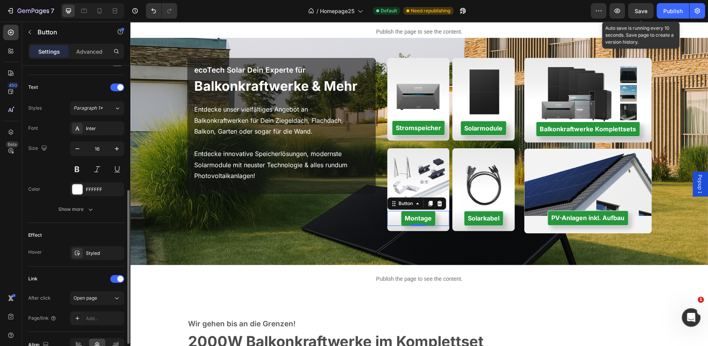
scroll to position [249, 0]
click at [90, 315] on div "Add..." at bounding box center [104, 318] width 36 height 7
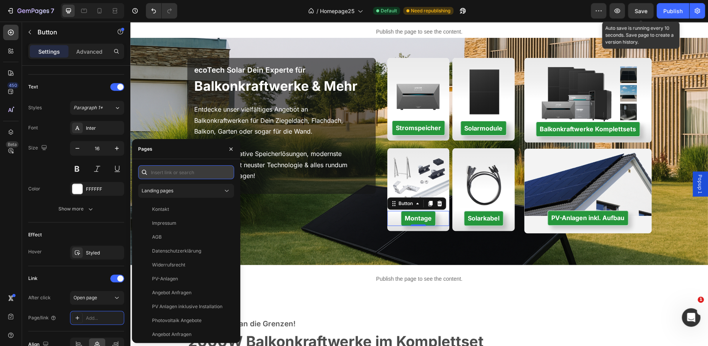
click at [169, 174] on input "text" at bounding box center [186, 172] width 96 height 14
paste input "https://ecotechsolar.de/pages/balkonkraftwerk-and-solar-zubehor"
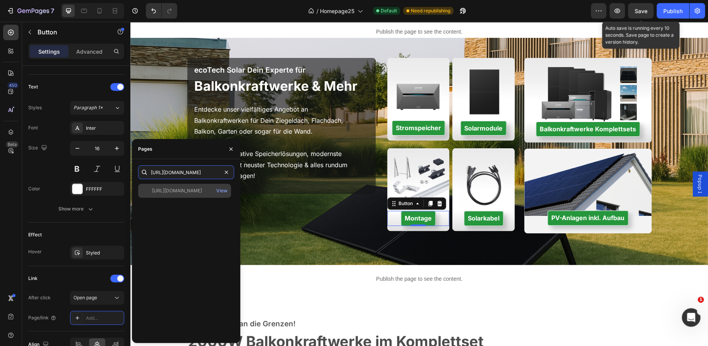
type input "https://ecotechsolar.de/pages/balkonkraftwerk-and-solar-zubehor"
click at [185, 191] on div "https://ecotechsolar.de/pages/balkonkraftwerk-and-solar-zubehor" at bounding box center [177, 191] width 50 height 7
click at [191, 188] on div "https://ecotechsolar.de/pages/balkonkraftwerk-and-solar-zubehor" at bounding box center [177, 191] width 50 height 7
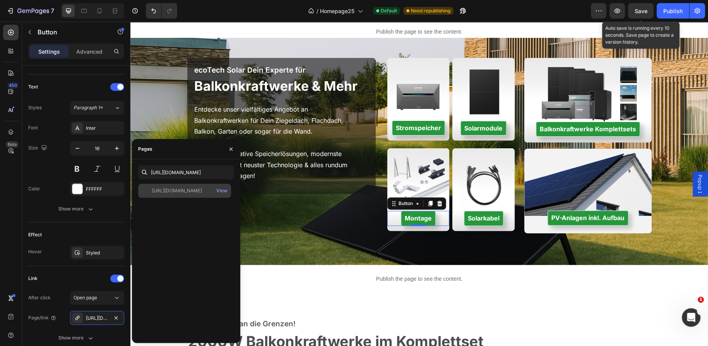
click at [189, 190] on div "https://ecotechsolar.de/pages/balkonkraftwerk-and-solar-zubehor" at bounding box center [177, 191] width 50 height 7
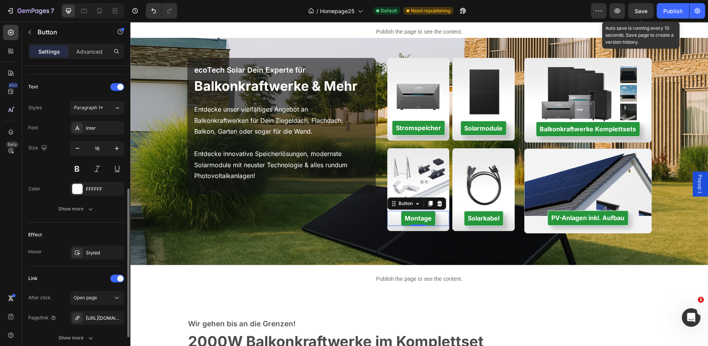
click at [101, 227] on div "Effect Hover Styled" at bounding box center [76, 245] width 96 height 44
click at [434, 121] on button "Stromspeicher" at bounding box center [418, 128] width 53 height 15
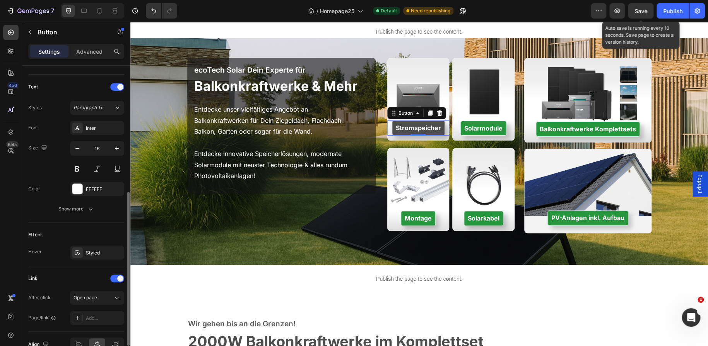
scroll to position [249, 0]
click at [78, 316] on icon at bounding box center [77, 318] width 6 height 6
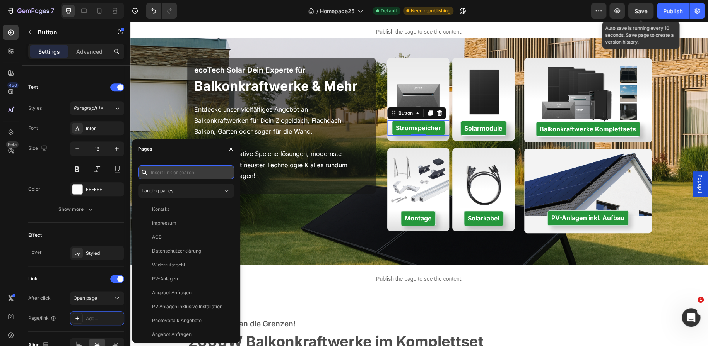
click at [162, 177] on input "text" at bounding box center [186, 172] width 96 height 14
paste input "https://ecotechsolar.de/collections/batteriespeicher"
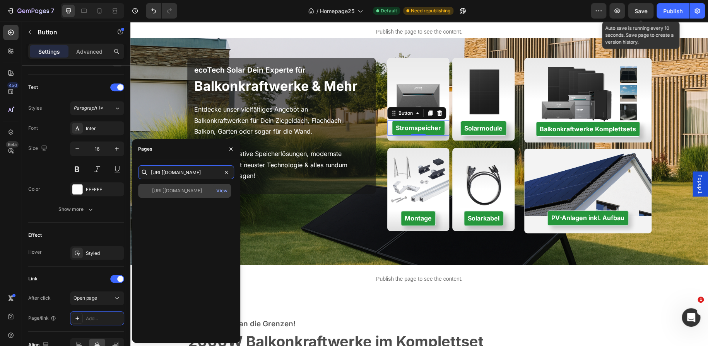
type input "https://ecotechsolar.de/collections/batteriespeicher"
click at [190, 193] on div "https://ecotechsolar.de/collections/batteriespeicher" at bounding box center [177, 191] width 50 height 7
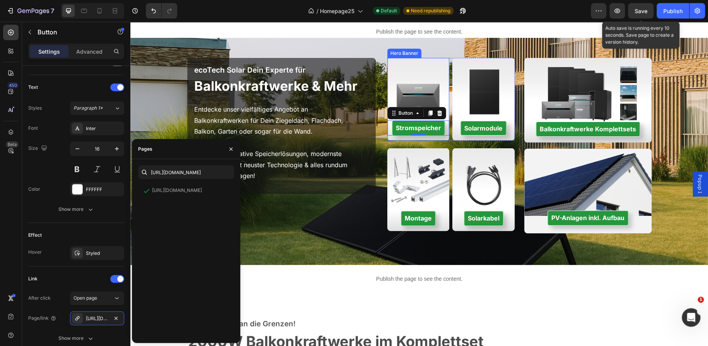
click at [425, 93] on div "Stromspeicher Button 0" at bounding box center [418, 99] width 62 height 73
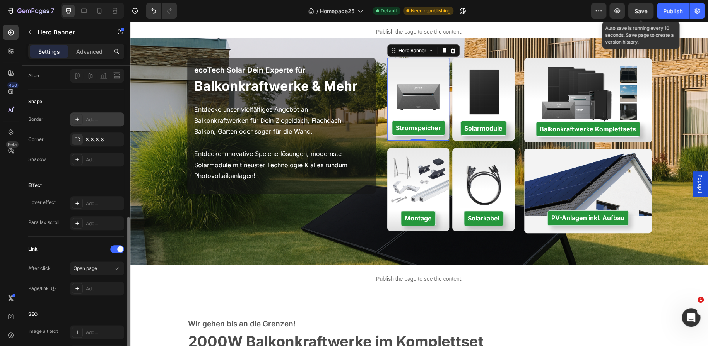
scroll to position [315, 0]
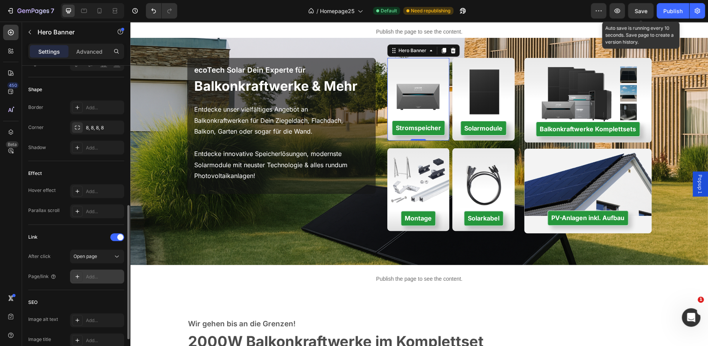
click at [97, 275] on div "Add..." at bounding box center [104, 277] width 36 height 7
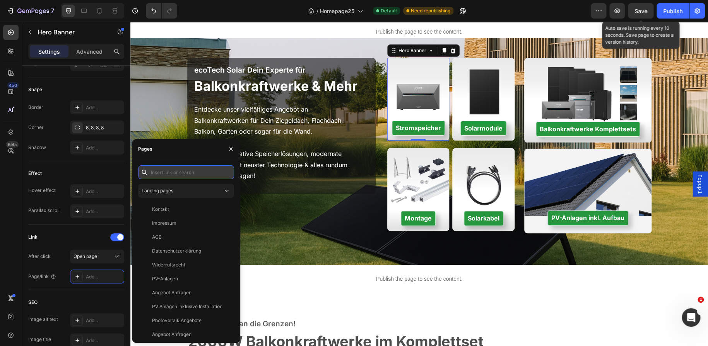
click at [169, 169] on input "text" at bounding box center [186, 172] width 96 height 14
paste input "https://ecotechsolar.de/collections/batteriespeicher"
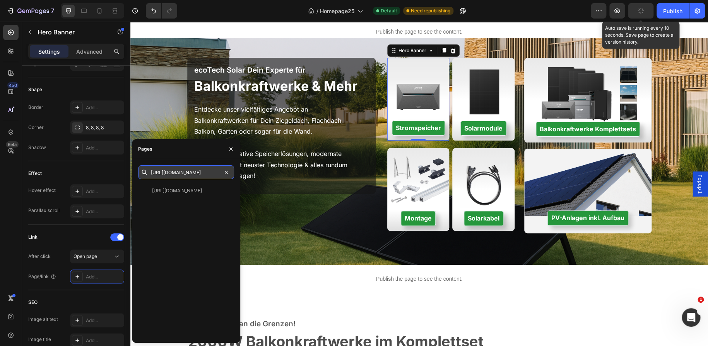
scroll to position [0, 46]
type input "https://ecotechsolar.de/collections/batteriespeicher"
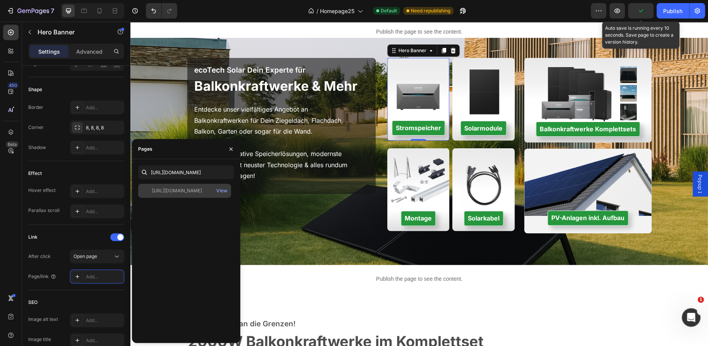
scroll to position [0, 0]
click at [180, 188] on div "https://ecotechsolar.de/collections/batteriespeicher" at bounding box center [177, 191] width 50 height 7
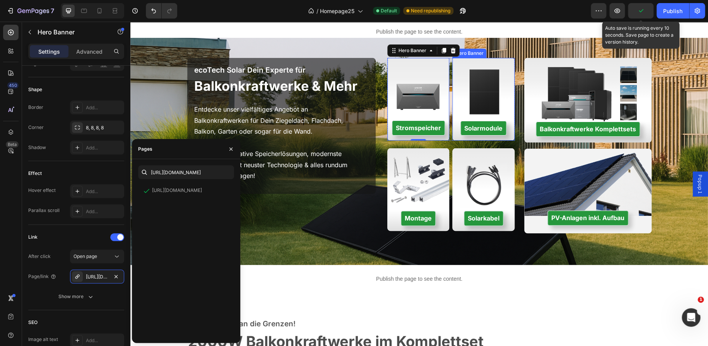
click at [466, 98] on div "Solarmodule Button" at bounding box center [483, 99] width 62 height 73
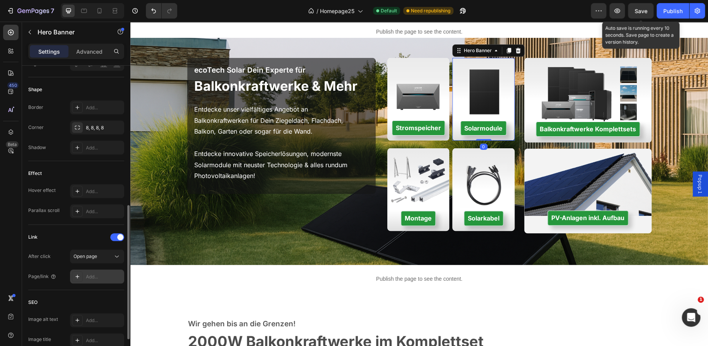
scroll to position [380, 0]
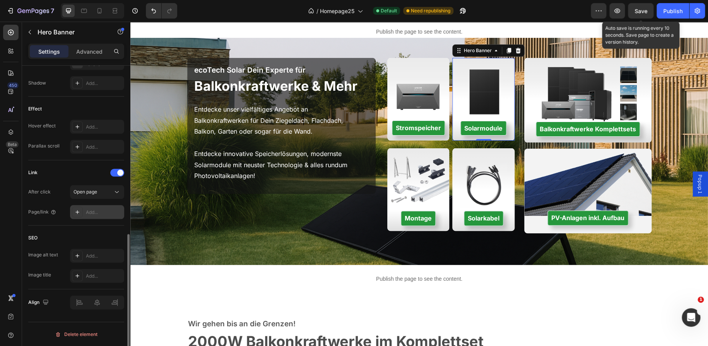
click at [97, 209] on div "Add..." at bounding box center [104, 212] width 36 height 7
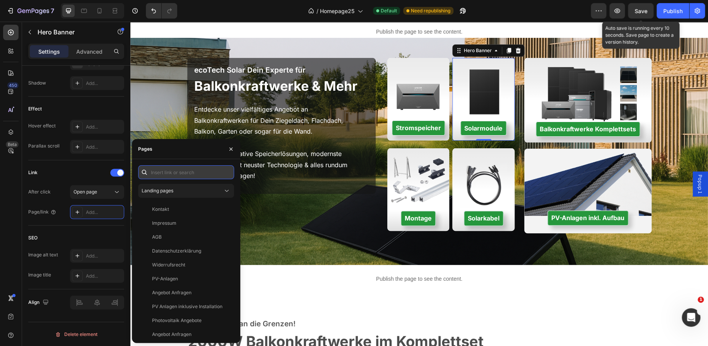
click at [165, 172] on input "text" at bounding box center [186, 172] width 96 height 14
type input "v"
paste input "https://ecotechsolar.de/products/460w-maysun-twisun-pro-bifazial-fullblack-1"
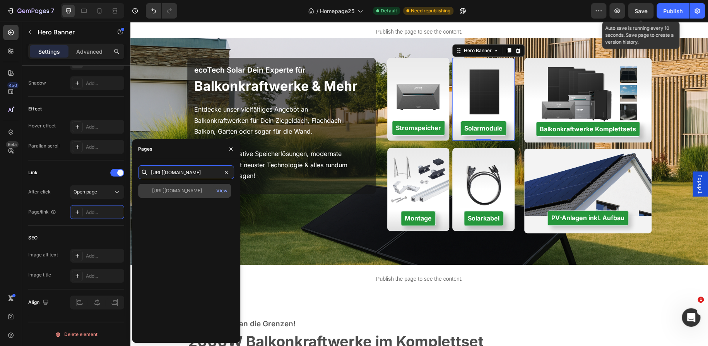
type input "https://ecotechsolar.de/products/460w-maysun-twisun-pro-bifazial-fullblack-1"
click at [193, 191] on div "https://ecotechsolar.de/products/460w-maysun-twisun-pro-bifazial-fullblack-1" at bounding box center [177, 191] width 50 height 7
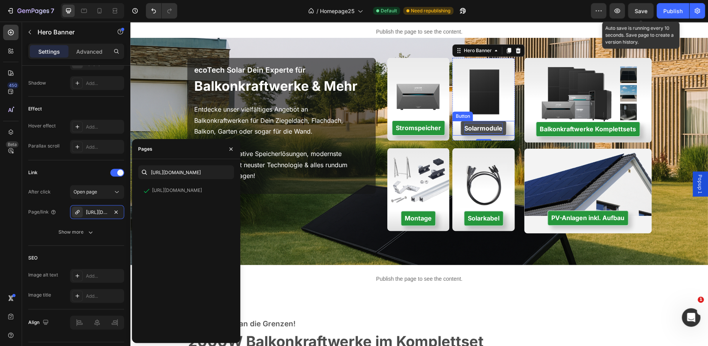
click at [483, 129] on strong "Solarmodule" at bounding box center [483, 128] width 38 height 8
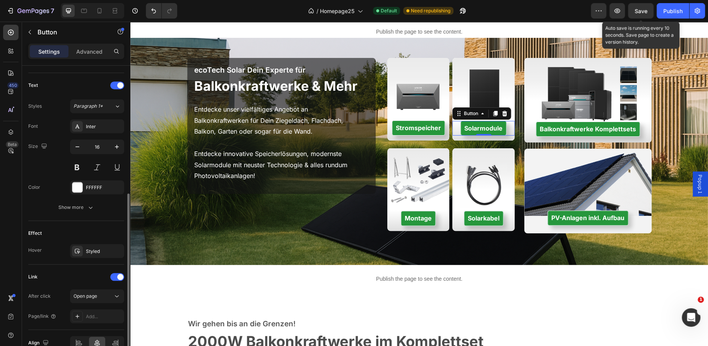
scroll to position [292, 0]
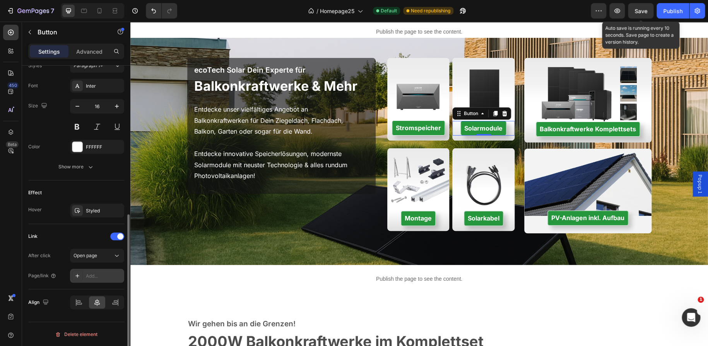
click at [86, 276] on div "Add..." at bounding box center [104, 276] width 36 height 7
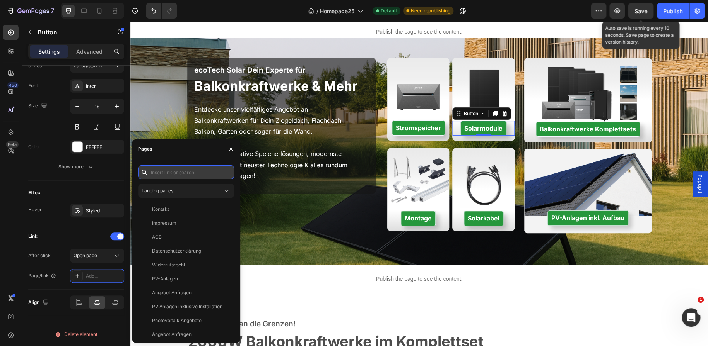
click at [160, 177] on input "text" at bounding box center [186, 172] width 96 height 14
paste input "https://ecotechsolar.de/products/460w-maysun-twisun-pro-bifazial-fullblack-1"
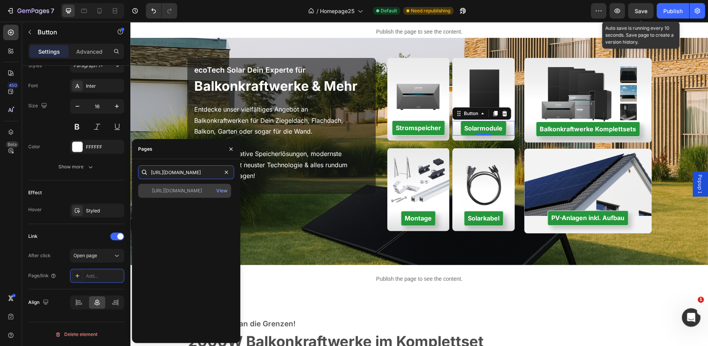
type input "https://ecotechsolar.de/products/460w-maysun-twisun-pro-bifazial-fullblack-1"
click at [169, 188] on div "https://ecotechsolar.de/products/460w-maysun-twisun-pro-bifazial-fullblack-1" at bounding box center [177, 191] width 50 height 7
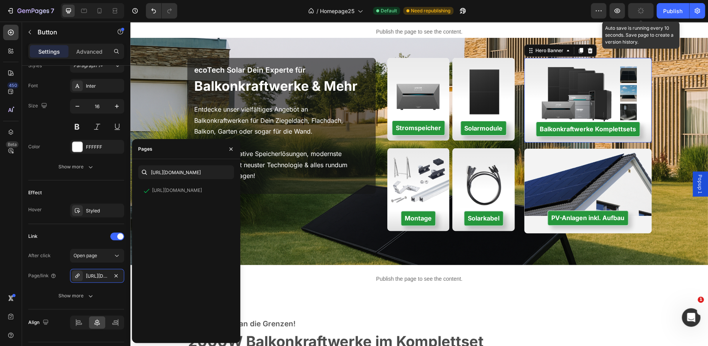
click at [533, 99] on div "Balkonkraftwerke Komplettsets Button" at bounding box center [587, 100] width 127 height 73
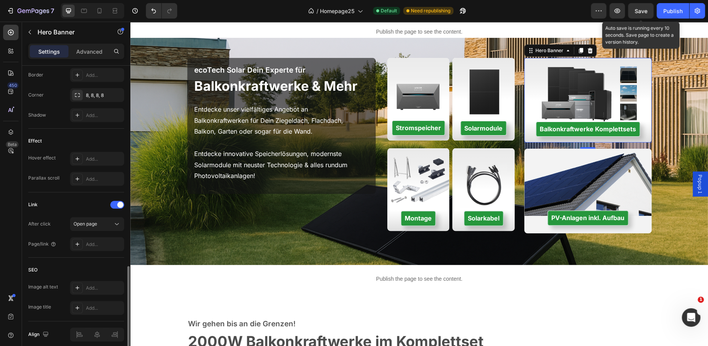
scroll to position [380, 0]
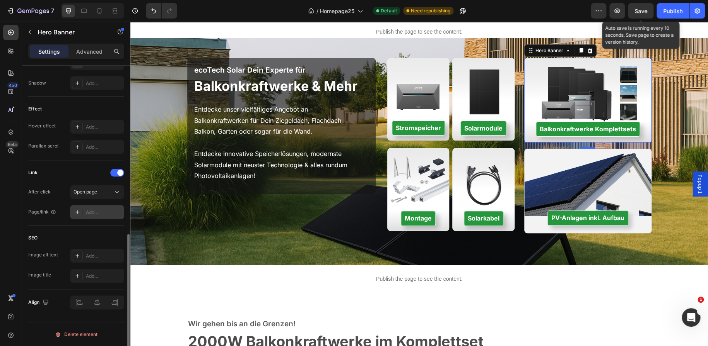
click at [96, 209] on div "Add..." at bounding box center [104, 212] width 36 height 7
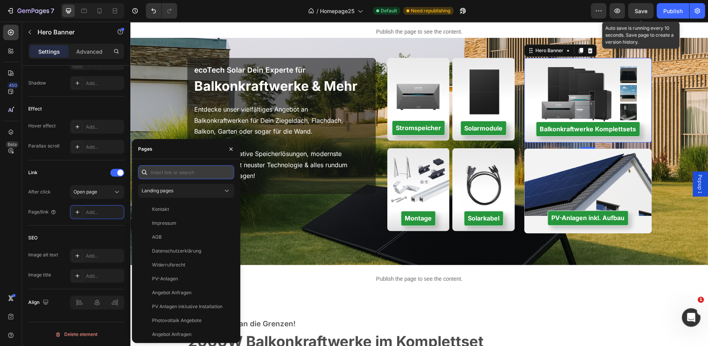
click at [166, 173] on input "text" at bounding box center [186, 172] width 96 height 14
paste input "https://ecotechsolar.de/collections/balkonkraftwerke"
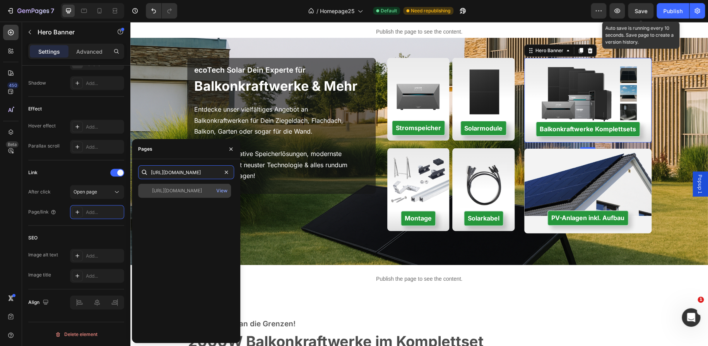
type input "https://ecotechsolar.de/collections/balkonkraftwerke"
click at [180, 193] on div "https://ecotechsolar.de/collections/balkonkraftwerke" at bounding box center [177, 191] width 50 height 7
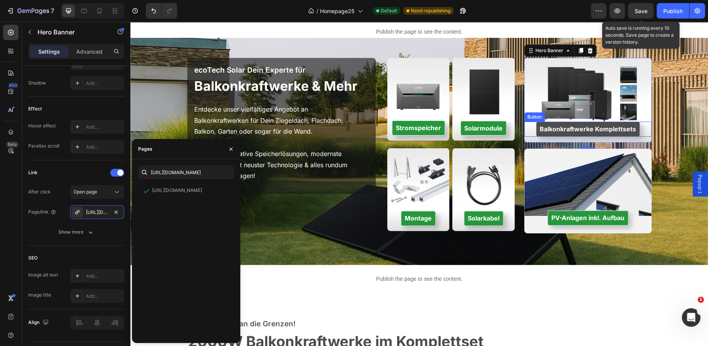
click at [551, 122] on button "Balkonkraftwerke Komplettsets" at bounding box center [587, 129] width 104 height 15
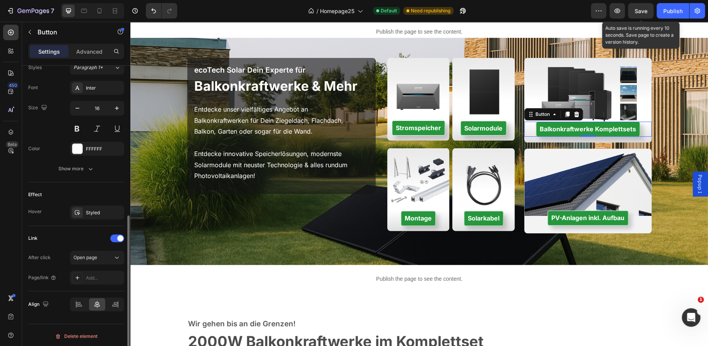
scroll to position [291, 0]
click at [97, 276] on div "Add..." at bounding box center [104, 276] width 36 height 7
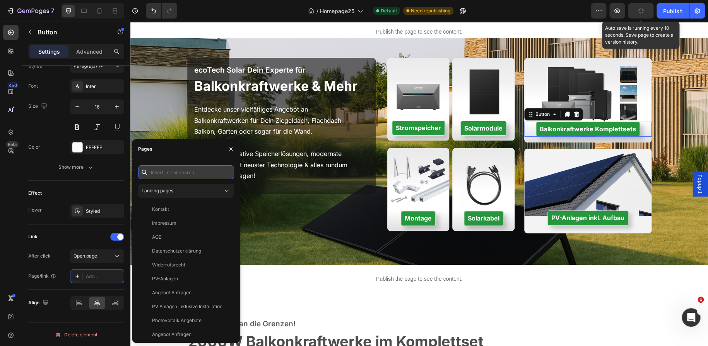
click at [163, 170] on input "text" at bounding box center [186, 172] width 96 height 14
paste input "https://ecotechsolar.de/collections/balkonkraftwerke"
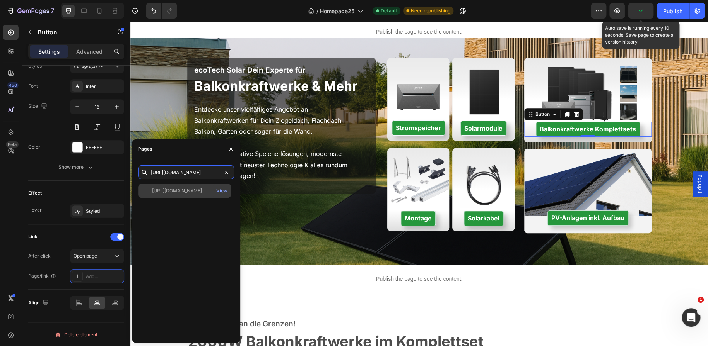
type input "https://ecotechsolar.de/collections/balkonkraftwerke"
click at [172, 192] on div "https://ecotechsolar.de/collections/balkonkraftwerke" at bounding box center [177, 191] width 50 height 7
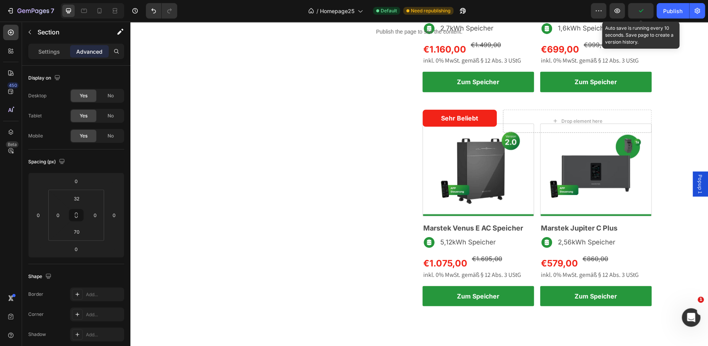
scroll to position [907, 0]
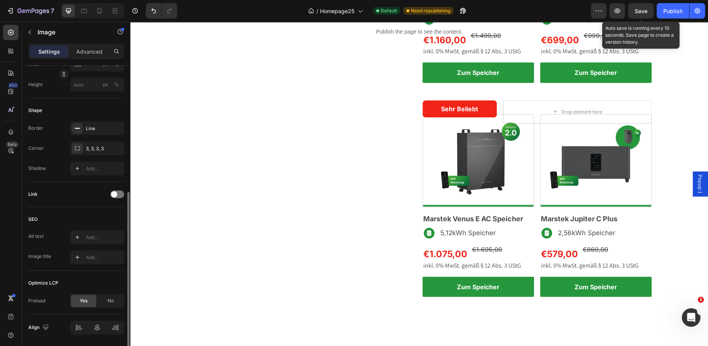
scroll to position [261, 0]
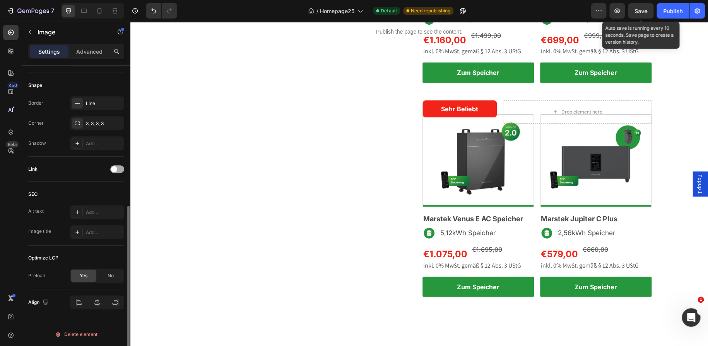
click at [113, 170] on span at bounding box center [114, 169] width 6 height 6
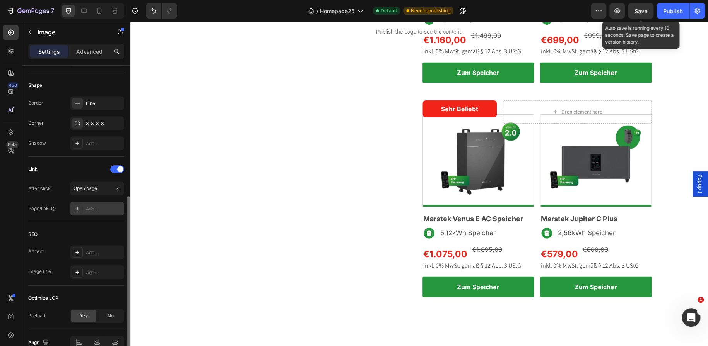
click at [90, 202] on div "Add..." at bounding box center [97, 209] width 54 height 14
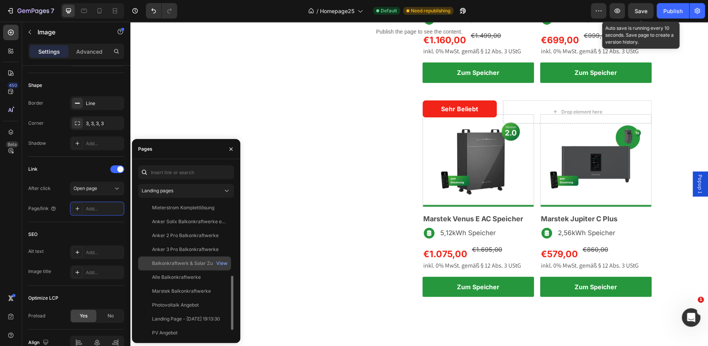
scroll to position [200, 0]
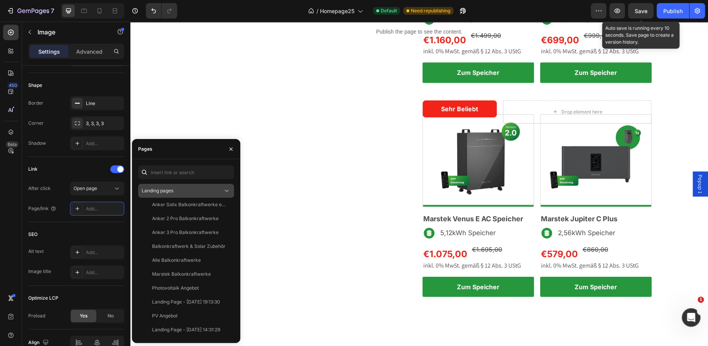
click at [181, 188] on div "Landing pages" at bounding box center [182, 191] width 81 height 7
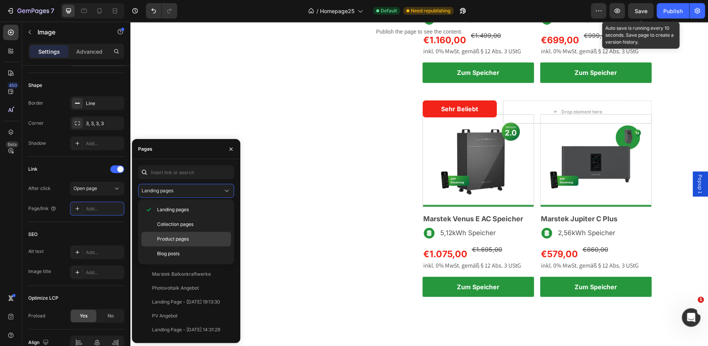
click at [178, 247] on div "Product pages" at bounding box center [186, 254] width 90 height 15
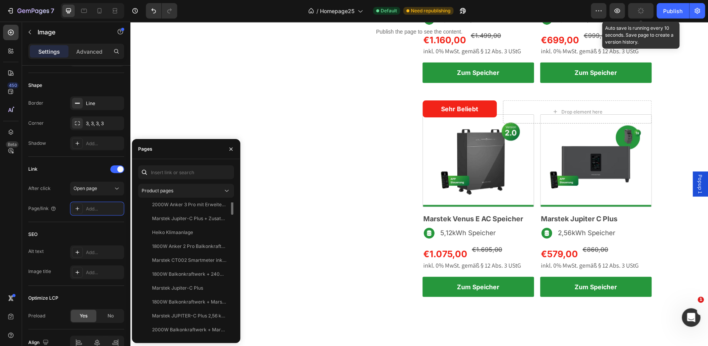
scroll to position [0, 0]
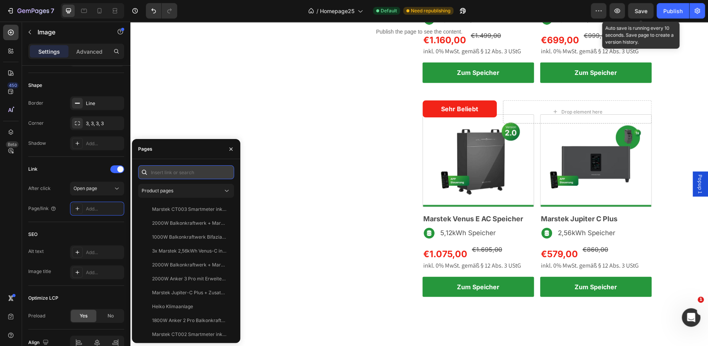
click at [179, 175] on input "text" at bounding box center [186, 172] width 96 height 14
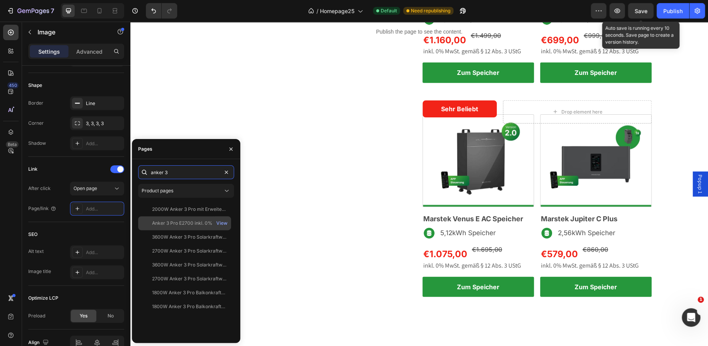
type input "anker 3"
click at [189, 223] on div "Anker 3 Pro E2700 inkl. 0% MwSt. nach § 12 Absatz 3 UStG" at bounding box center [189, 223] width 74 height 7
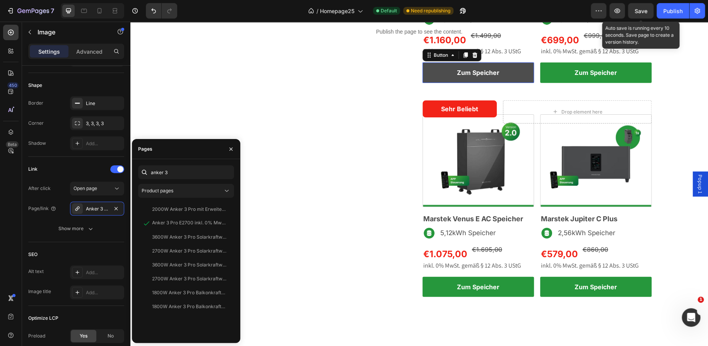
click at [430, 83] on link "Zum Speicher" at bounding box center [477, 73] width 111 height 20
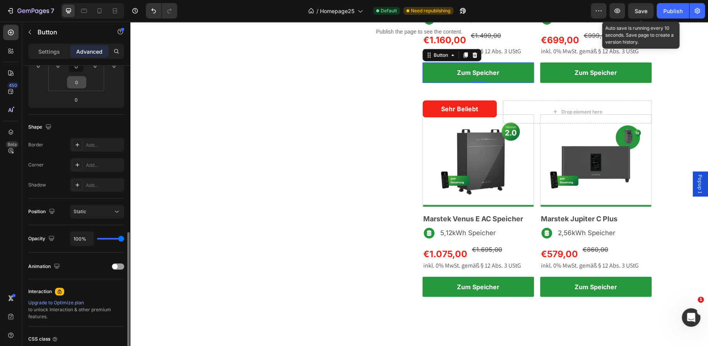
scroll to position [213, 0]
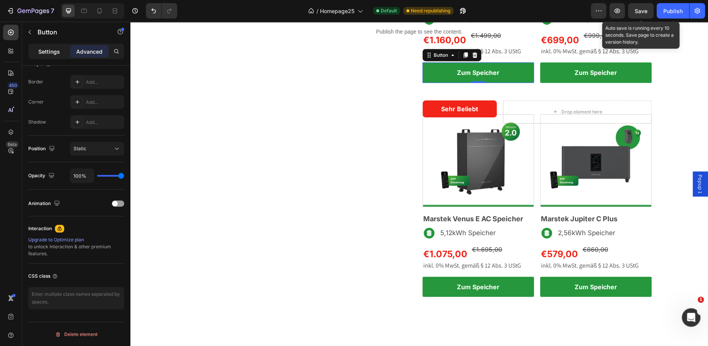
click at [50, 49] on p "Settings" at bounding box center [49, 52] width 22 height 8
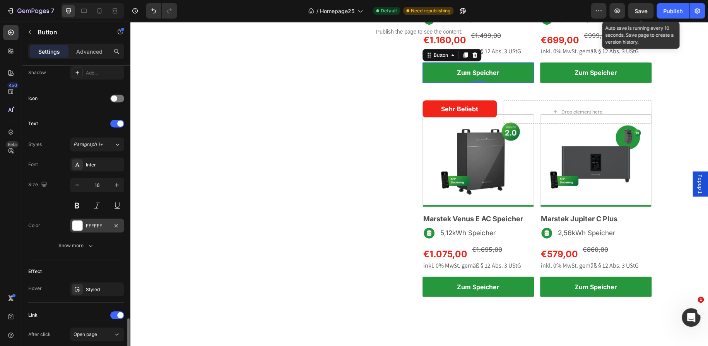
scroll to position [312, 0]
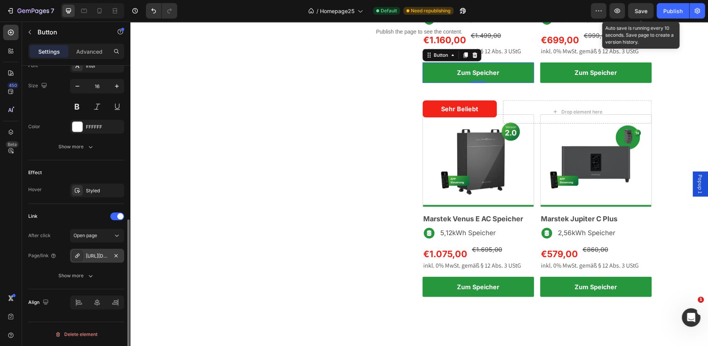
click at [102, 251] on div "https://ecotechsolar.de/balkonkraftwerke/1800w-balkonkraftwerk-speicher-4-48-kw…" at bounding box center [97, 256] width 54 height 14
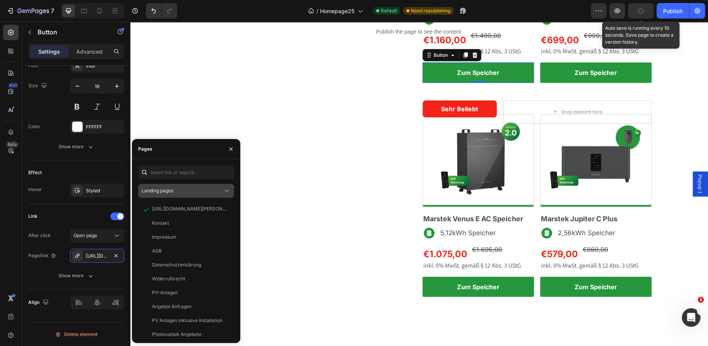
click at [167, 185] on button "Landing pages" at bounding box center [186, 191] width 96 height 14
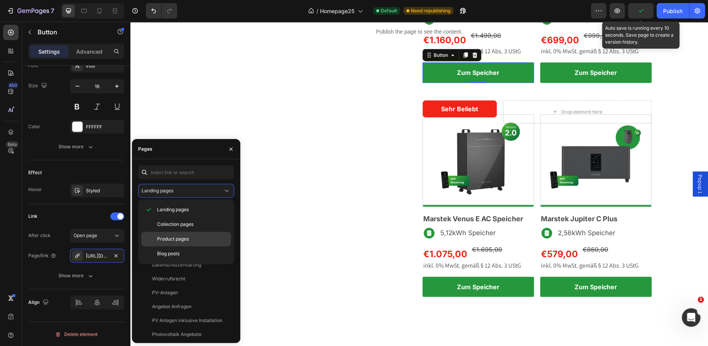
click at [186, 238] on span "Product pages" at bounding box center [173, 239] width 32 height 7
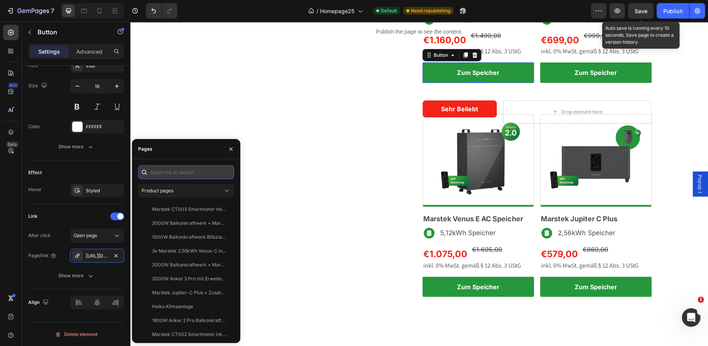
click at [178, 175] on input "text" at bounding box center [186, 172] width 96 height 14
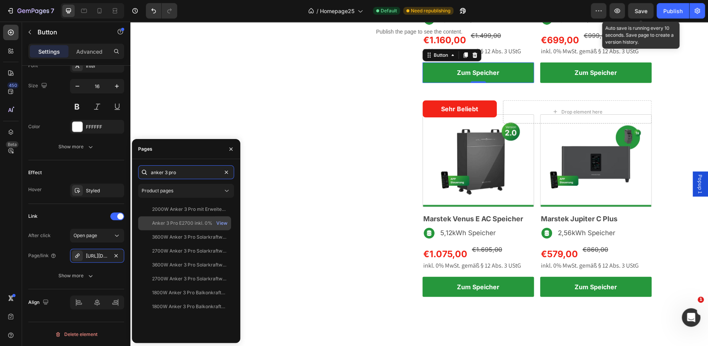
type input "anker 3 pro"
click at [185, 230] on div "Anker 3 Pro E2700 inkl. 0% MwSt. nach § 12 Absatz 3 UStG View" at bounding box center [184, 237] width 93 height 14
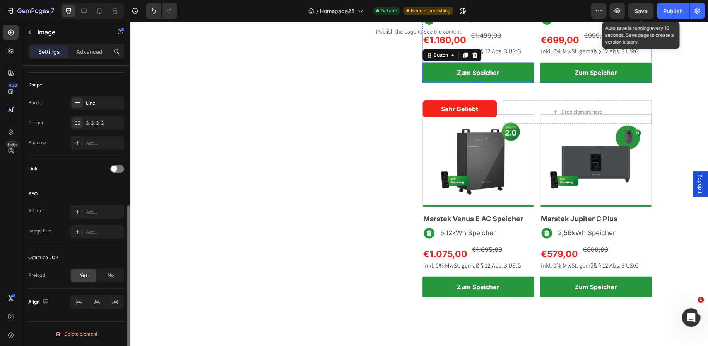
click at [118, 170] on div at bounding box center [117, 170] width 14 height 8
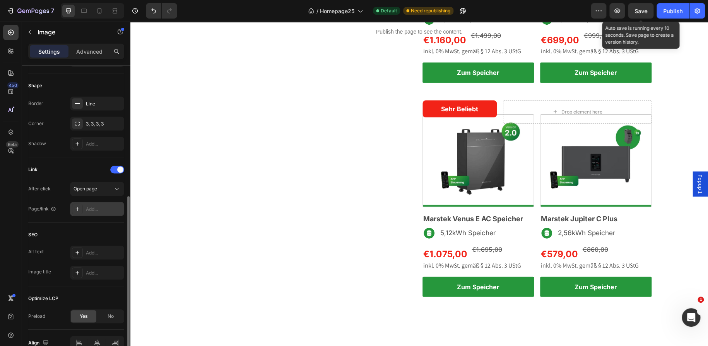
click at [93, 209] on div "Add..." at bounding box center [104, 209] width 36 height 7
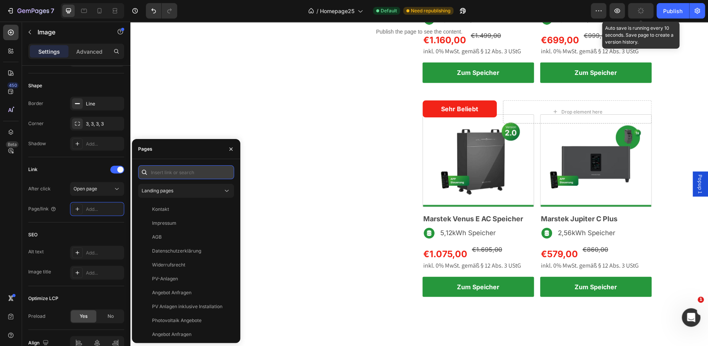
click at [164, 174] on input "text" at bounding box center [186, 172] width 96 height 14
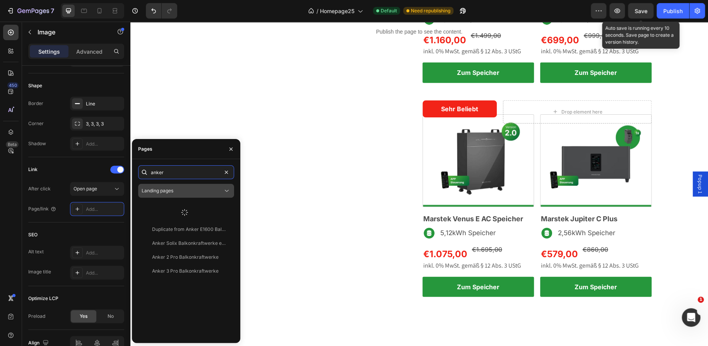
type input "anker"
click at [189, 198] on button "Landing pages" at bounding box center [186, 191] width 96 height 14
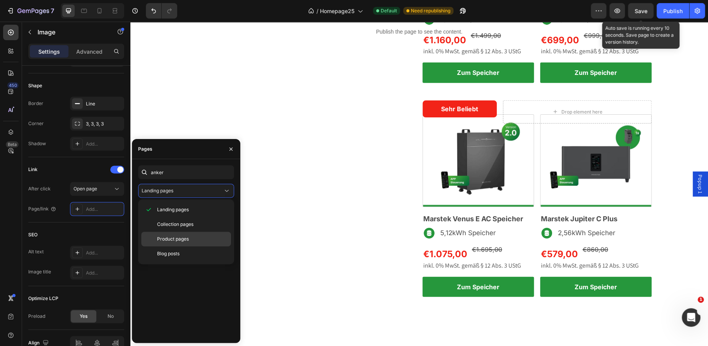
click at [182, 237] on span "Product pages" at bounding box center [173, 239] width 32 height 7
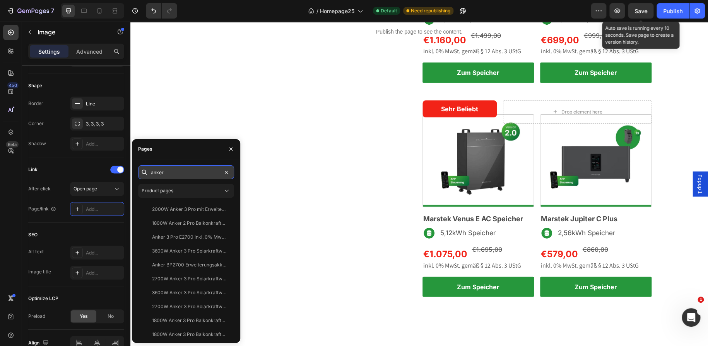
click at [173, 172] on input "anker" at bounding box center [186, 172] width 96 height 14
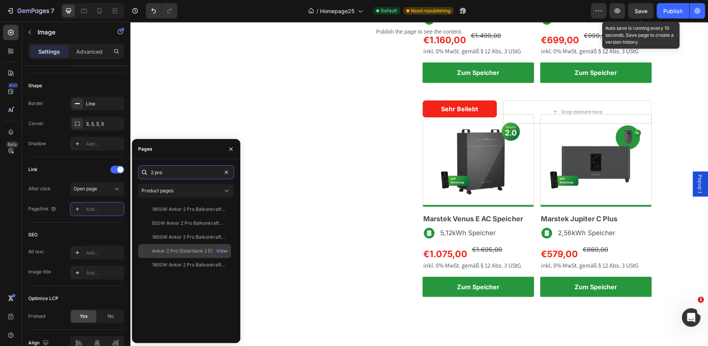
type input "2 pro"
click at [195, 251] on div "Anker 2 Pro (Solarbank 2 E1600 Pro) inkl. Smartmeter inkl. 0% MwSt. nach § 12 A…" at bounding box center [189, 251] width 74 height 7
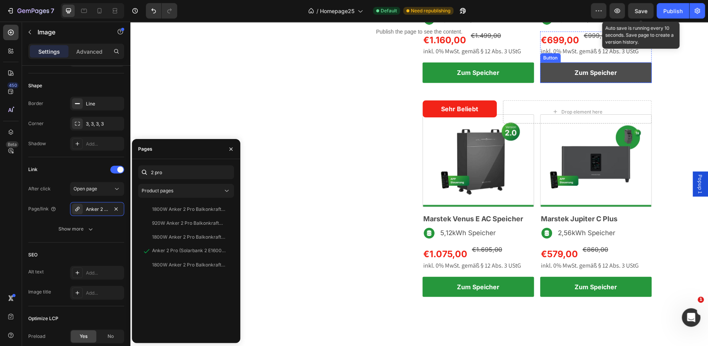
click at [564, 83] on link "Zum Speicher" at bounding box center [595, 73] width 111 height 20
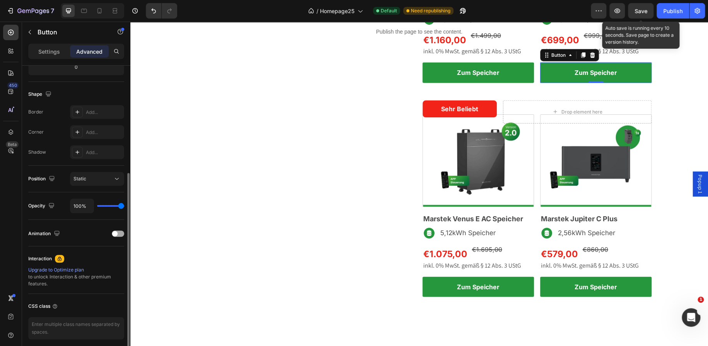
scroll to position [213, 0]
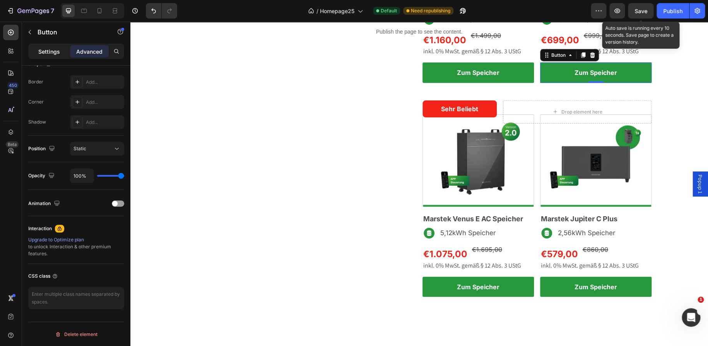
click at [50, 52] on p "Settings" at bounding box center [49, 52] width 22 height 8
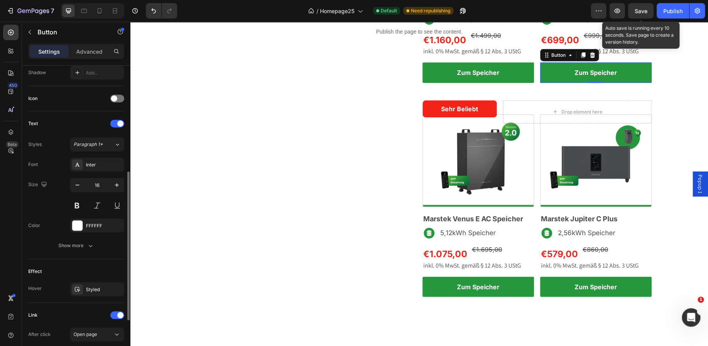
scroll to position [312, 0]
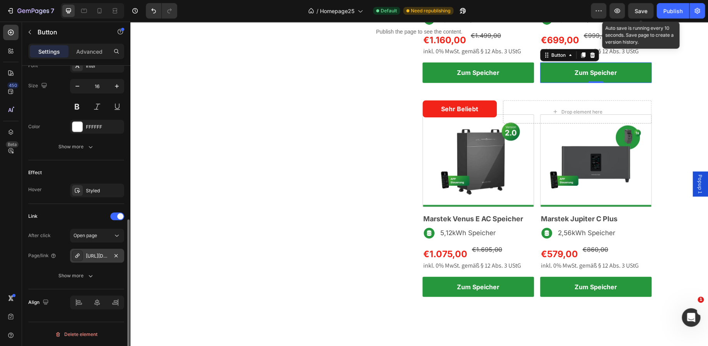
click at [102, 253] on div "https://ecotechsolar.de/balkonkraftwerke/1800w-balkonkraftwerk-speicher-4-48-kw…" at bounding box center [97, 256] width 22 height 7
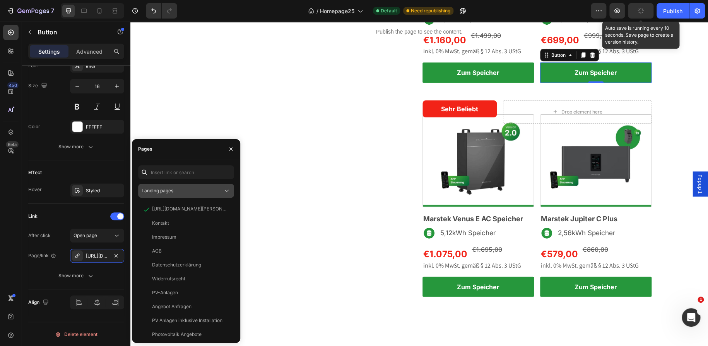
click at [160, 196] on button "Landing pages" at bounding box center [186, 191] width 96 height 14
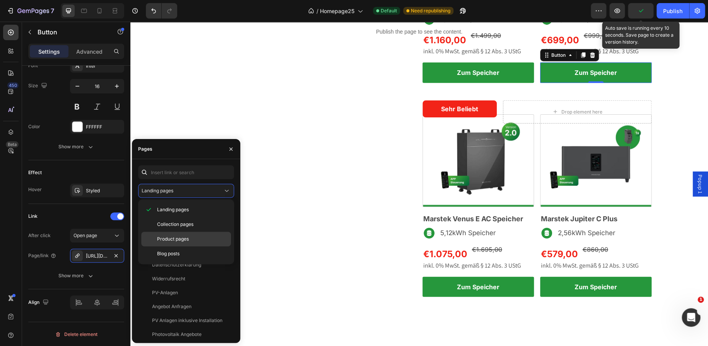
click at [194, 242] on p "Product pages" at bounding box center [192, 239] width 70 height 7
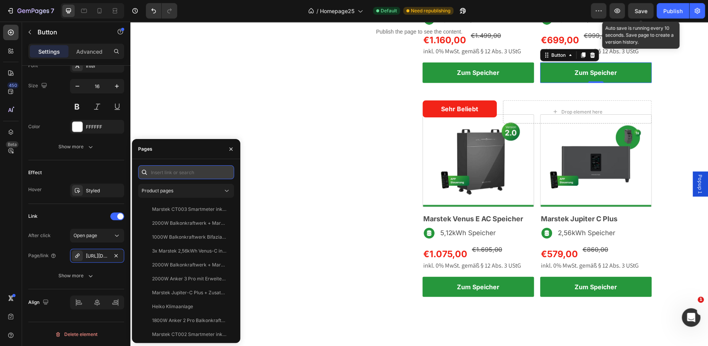
click at [178, 171] on input "text" at bounding box center [186, 172] width 96 height 14
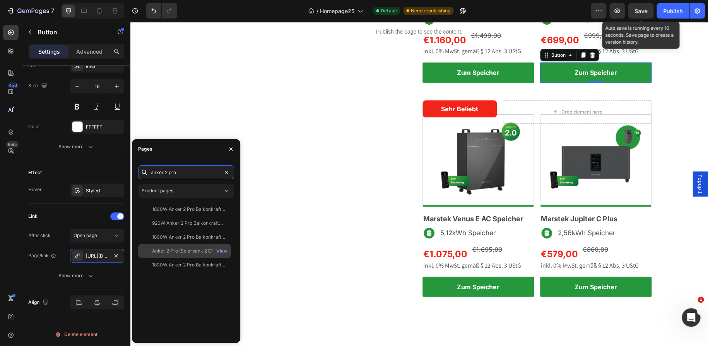
type input "anker 2 pro"
click at [186, 258] on div "Anker 2 Pro (Solarbank 2 E1600 Pro) inkl. Smartmeter inkl. 0% MwSt. nach § 12 A…" at bounding box center [184, 265] width 93 height 14
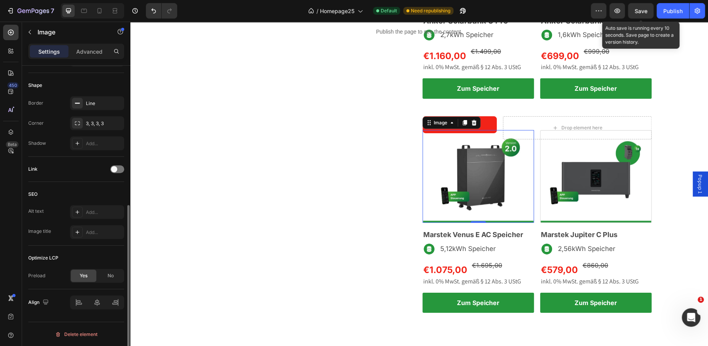
scroll to position [260, 0]
click at [116, 170] on span at bounding box center [114, 170] width 6 height 6
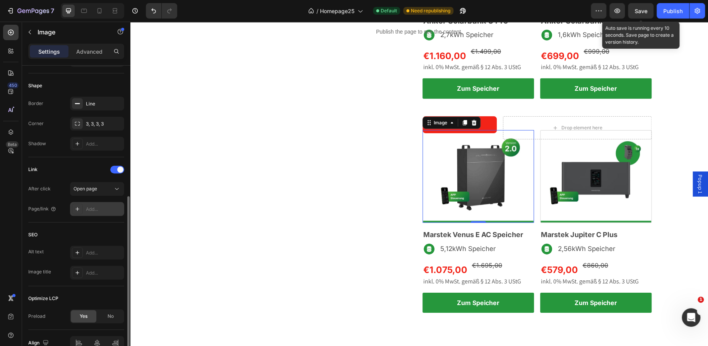
click at [93, 208] on div "Add..." at bounding box center [104, 209] width 36 height 7
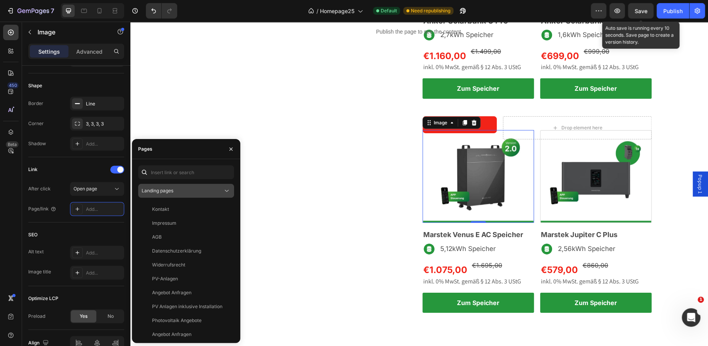
click at [192, 193] on div "Landing pages" at bounding box center [182, 191] width 81 height 7
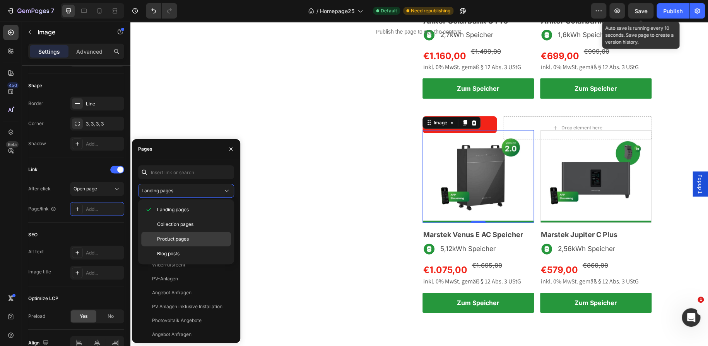
click at [174, 237] on span "Product pages" at bounding box center [173, 239] width 32 height 7
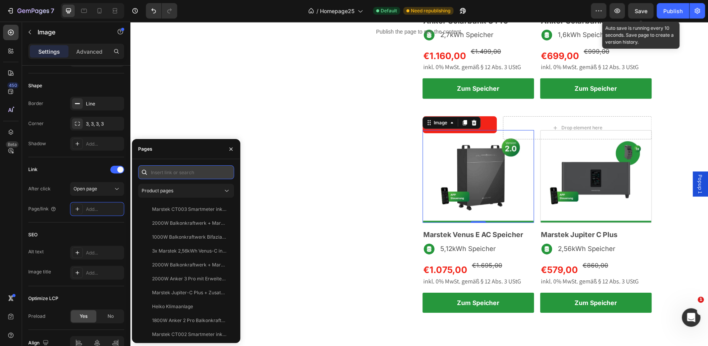
click at [166, 177] on input "text" at bounding box center [186, 172] width 96 height 14
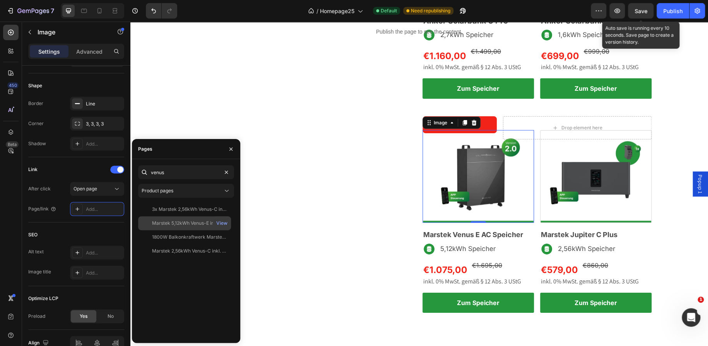
type input "venus"
click at [188, 223] on div "Marstek 5,12kWh Venus-E inkl. 0% MwSt. nach § 12 Absatz 3 UStG" at bounding box center [189, 223] width 74 height 7
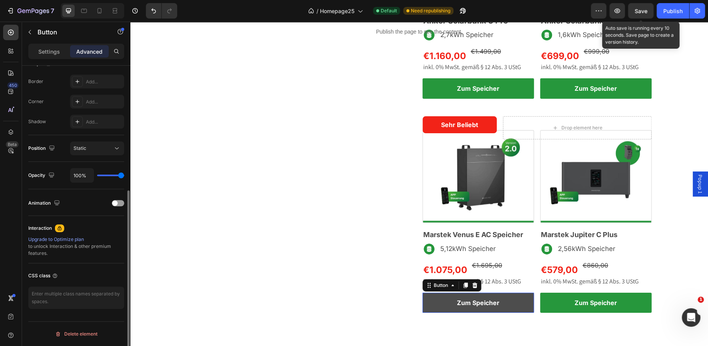
click at [422, 298] on link "Zum Speicher" at bounding box center [477, 303] width 111 height 20
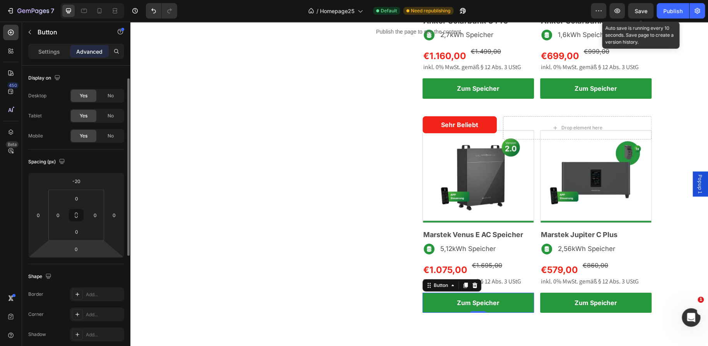
scroll to position [10, 0]
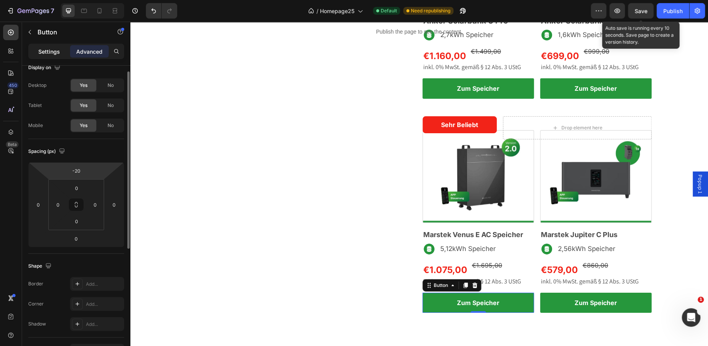
click at [56, 52] on p "Settings" at bounding box center [49, 52] width 22 height 8
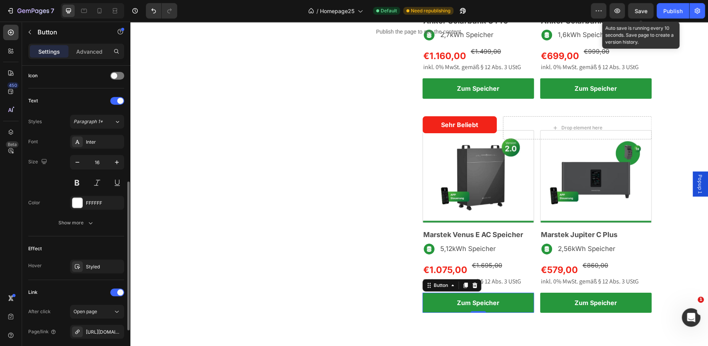
scroll to position [312, 0]
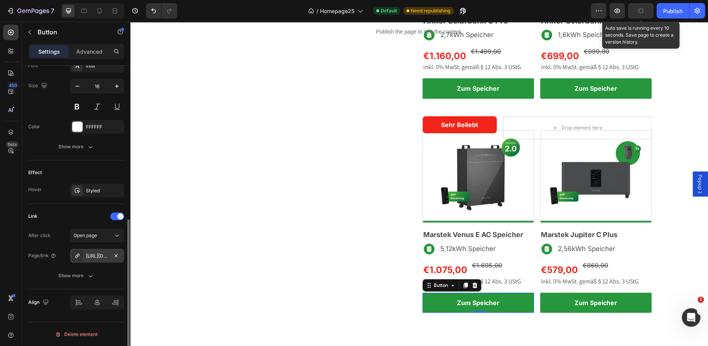
click at [108, 252] on div "https://ecotechsolar.de/balkonkraftwerke/1800w-balkonkraftwerk-speicher-4-48-kw…" at bounding box center [97, 256] width 54 height 14
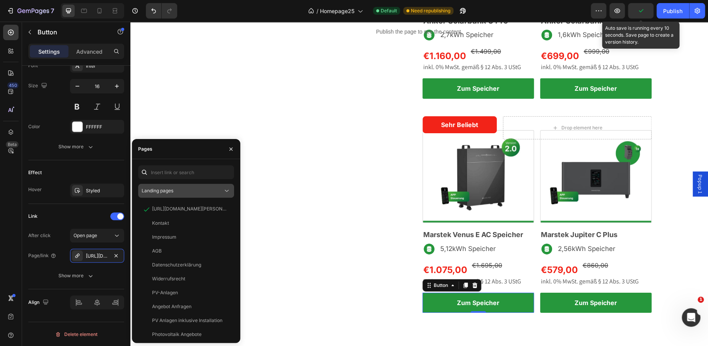
click at [167, 193] on span "Landing pages" at bounding box center [158, 191] width 32 height 6
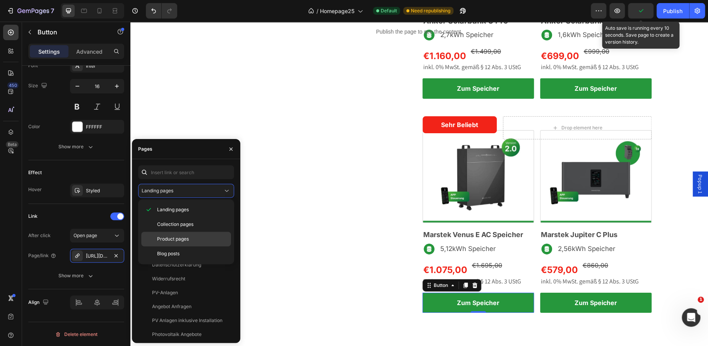
click at [186, 237] on span "Product pages" at bounding box center [173, 239] width 32 height 7
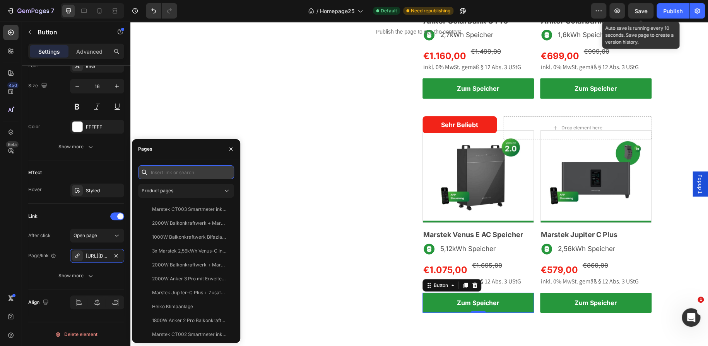
click at [173, 175] on input "text" at bounding box center [186, 172] width 96 height 14
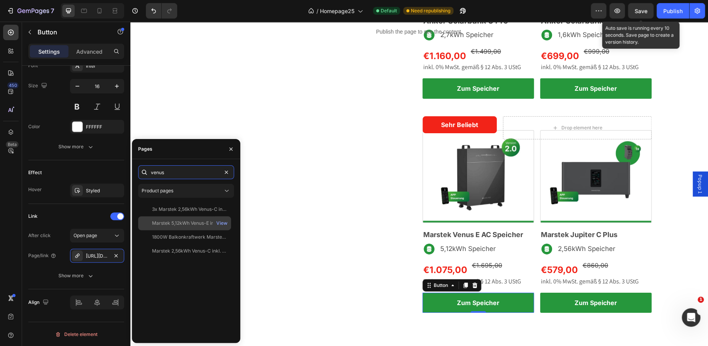
type input "venus"
click at [192, 220] on div "Marstek 5,12kWh Venus-E inkl. 0% MwSt. nach § 12 Absatz 3 UStG" at bounding box center [189, 223] width 74 height 7
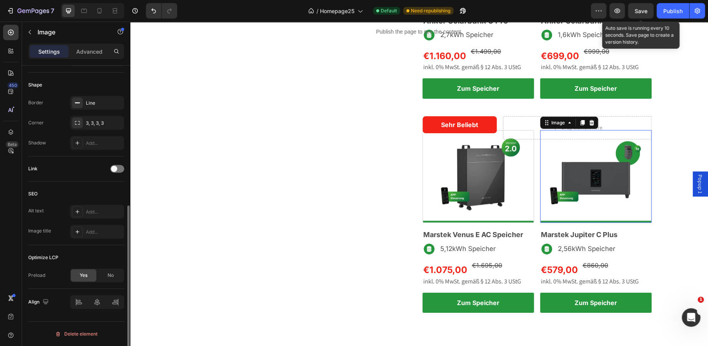
click at [557, 195] on img at bounding box center [595, 176] width 111 height 93
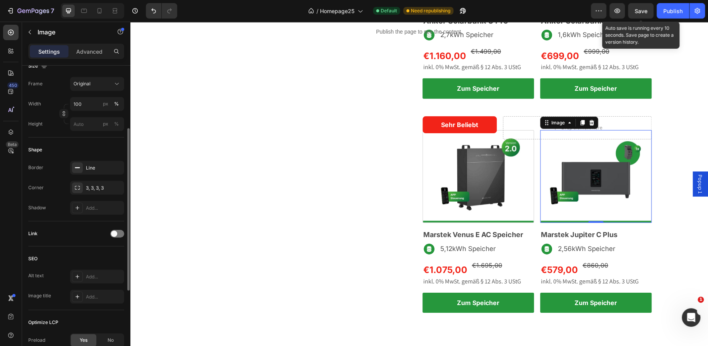
scroll to position [200, 0]
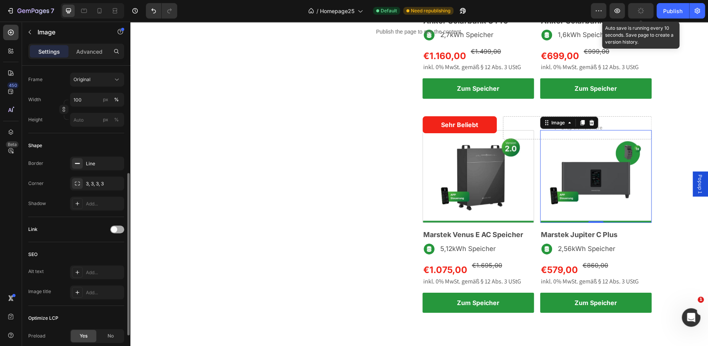
click at [119, 226] on div at bounding box center [117, 230] width 14 height 8
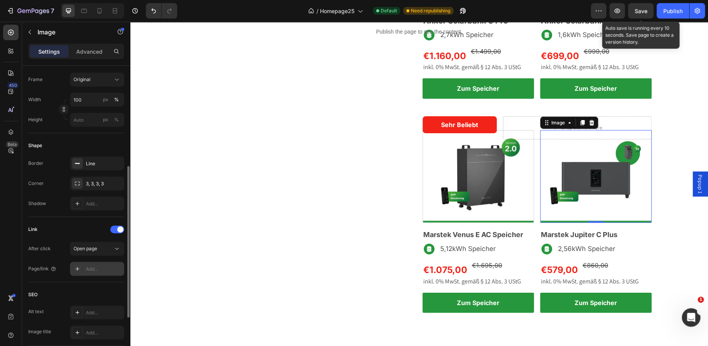
click at [94, 271] on div "Add..." at bounding box center [104, 269] width 36 height 7
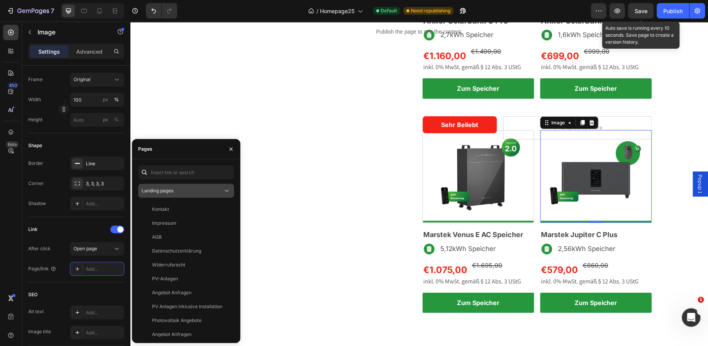
click at [185, 193] on div "Landing pages" at bounding box center [182, 191] width 81 height 7
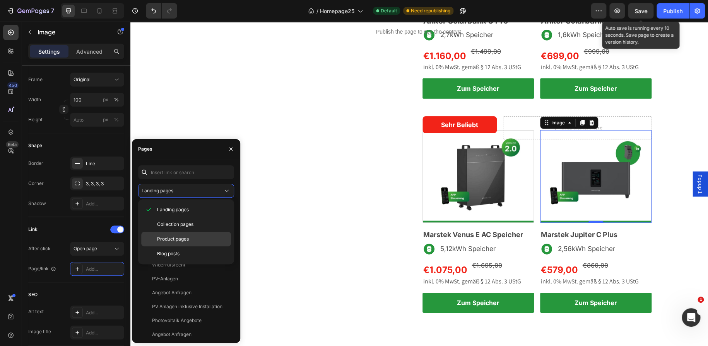
click at [179, 247] on div "Product pages" at bounding box center [186, 254] width 90 height 15
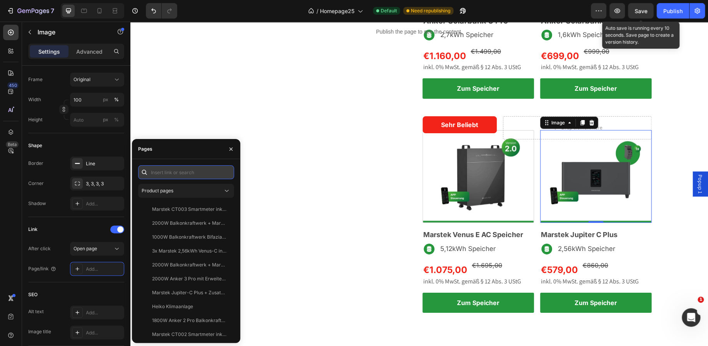
click at [178, 171] on input "text" at bounding box center [186, 172] width 96 height 14
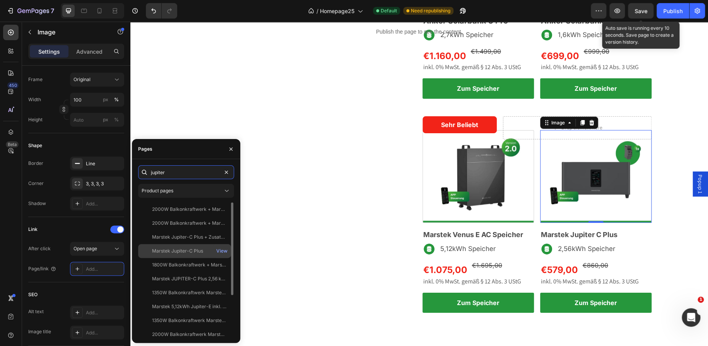
type input "jupiter"
click at [190, 249] on div "Marstek Jupiter-C Plus" at bounding box center [177, 251] width 51 height 7
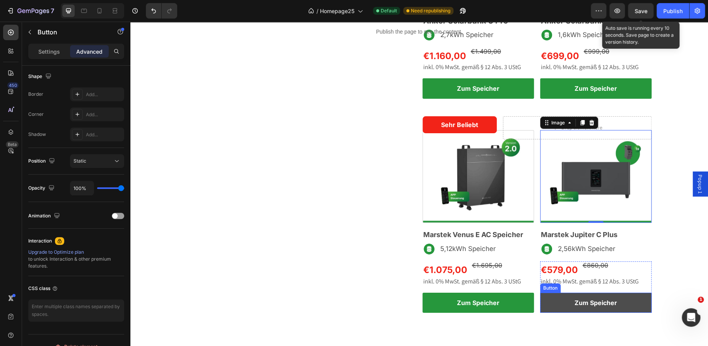
click at [546, 298] on link "Zum Speicher" at bounding box center [595, 303] width 111 height 20
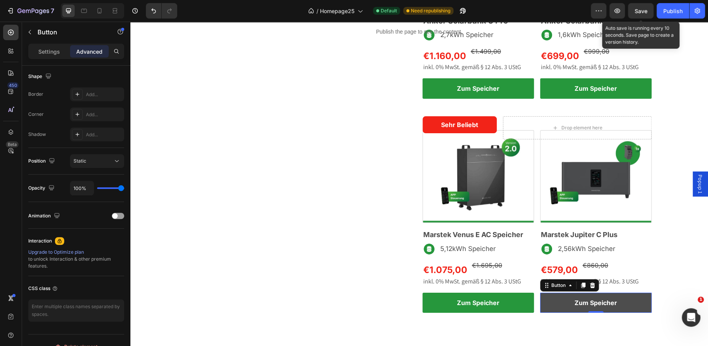
scroll to position [0, 0]
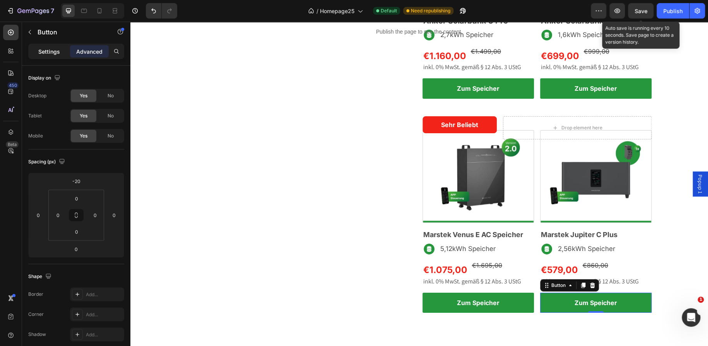
click at [54, 56] on div "Settings" at bounding box center [49, 51] width 39 height 12
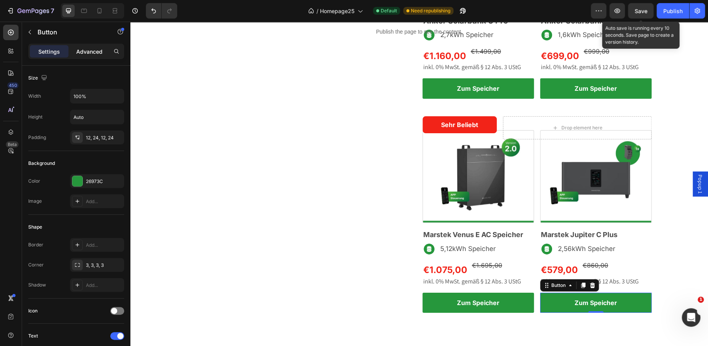
click at [83, 53] on p "Advanced" at bounding box center [89, 52] width 26 height 8
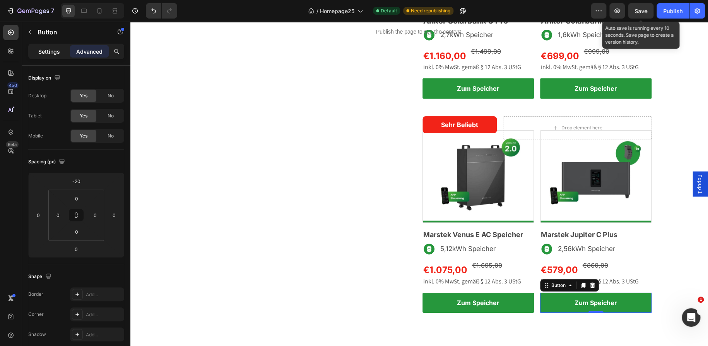
click at [55, 53] on p "Settings" at bounding box center [49, 52] width 22 height 8
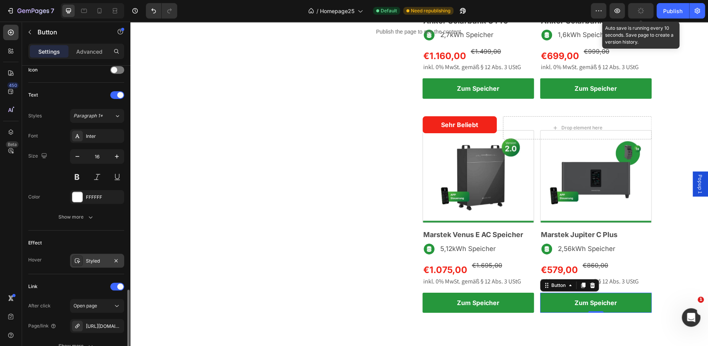
scroll to position [312, 0]
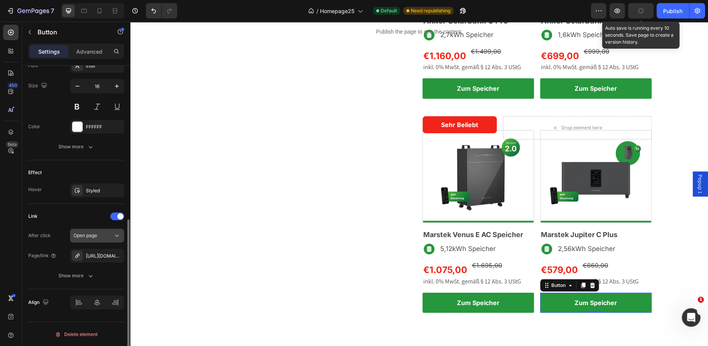
click at [99, 232] on div "Open page" at bounding box center [92, 235] width 39 height 7
drag, startPoint x: 63, startPoint y: 223, endPoint x: 92, endPoint y: 256, distance: 43.3
click at [92, 256] on div "Link After click Open page Page/link https://ecotechsolar.de/balkonkraftwerke/1…" at bounding box center [76, 246] width 96 height 73
click at [92, 256] on div "https://ecotechsolar.de/balkonkraftwerke/1800w-balkonkraftwerk-speicher-4-48-kw…" at bounding box center [97, 256] width 22 height 7
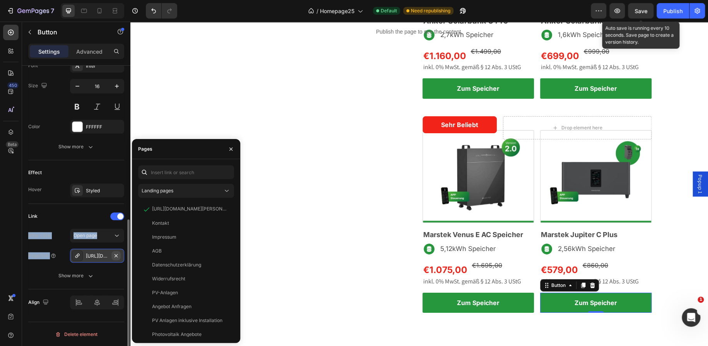
click at [119, 254] on icon "button" at bounding box center [116, 256] width 6 height 6
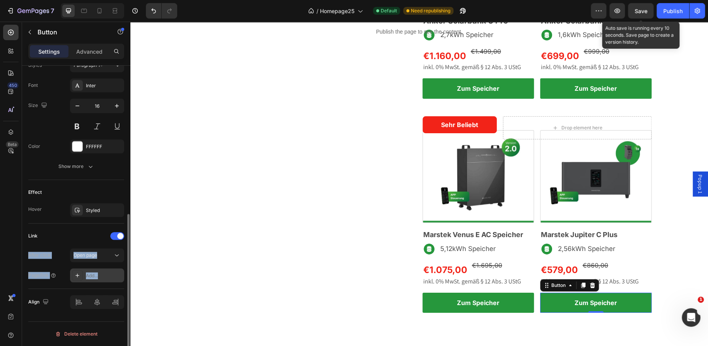
scroll to position [292, 0]
click at [99, 273] on div "Add..." at bounding box center [104, 276] width 36 height 7
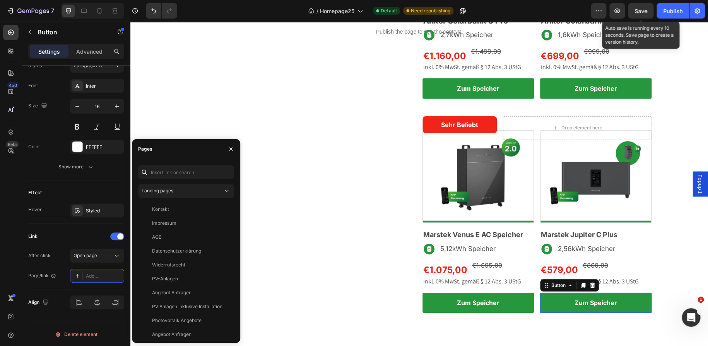
click at [174, 183] on div "Landing pages Kontakt View Impressum View AGB View Datenschutzerklärung View Wi…" at bounding box center [186, 251] width 96 height 172
click at [178, 187] on div "Landing pages" at bounding box center [186, 191] width 89 height 8
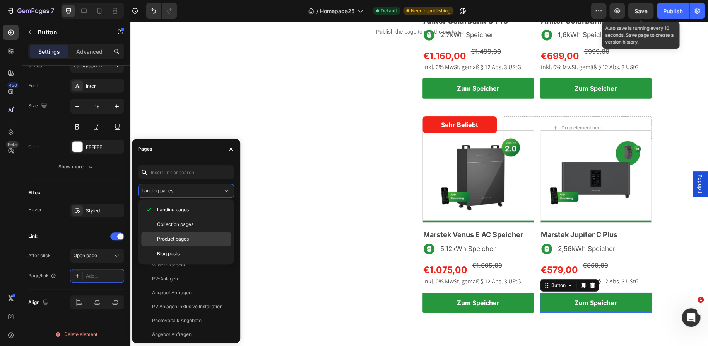
click at [183, 237] on span "Product pages" at bounding box center [173, 239] width 32 height 7
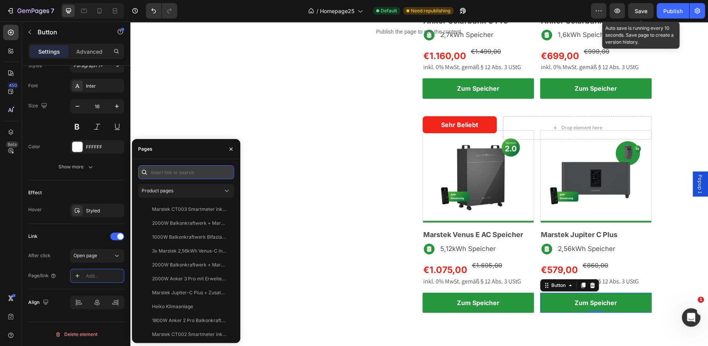
click at [171, 175] on input "text" at bounding box center [186, 172] width 96 height 14
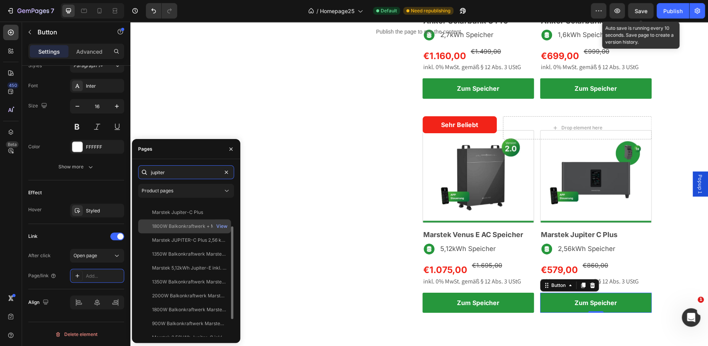
scroll to position [60, 0]
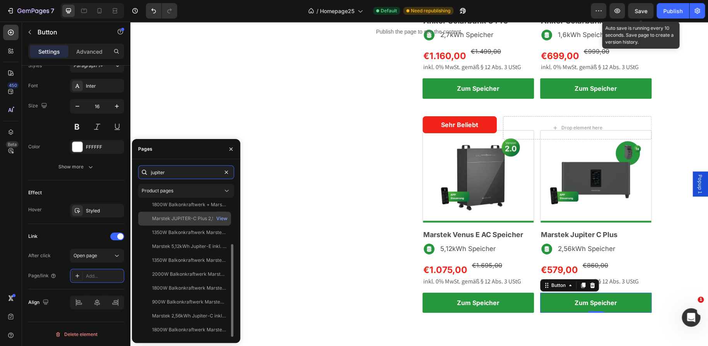
type input "jupiter"
click at [187, 226] on div "Marstek JUPITER-C Plus 2,56 kWh Zusatzspeicher View" at bounding box center [184, 233] width 93 height 14
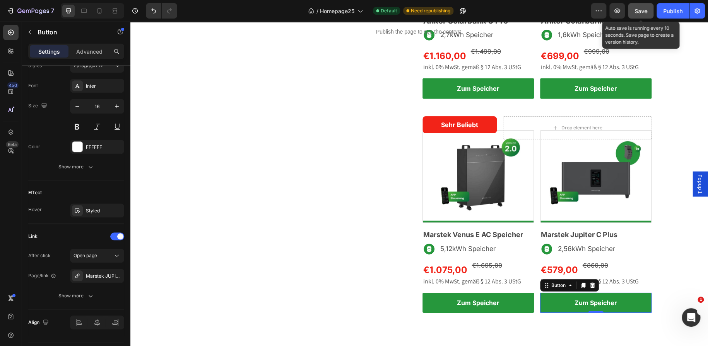
click at [641, 8] on span "Save" at bounding box center [640, 11] width 13 height 7
click at [619, 8] on icon "button" at bounding box center [617, 11] width 8 height 8
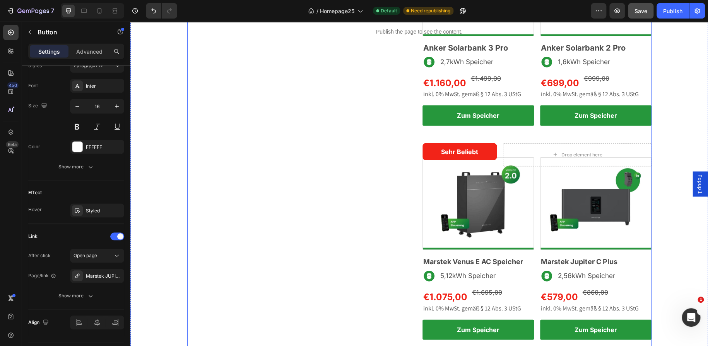
scroll to position [900, 0]
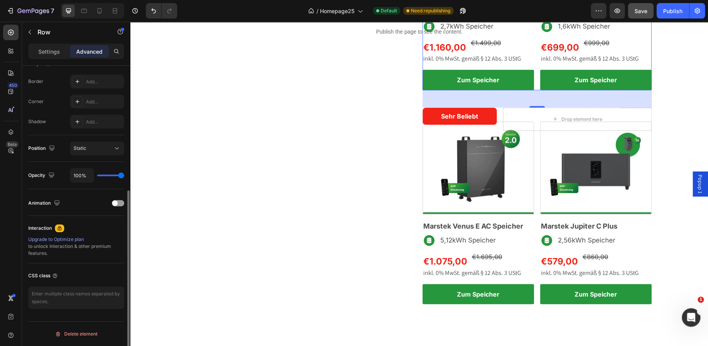
scroll to position [0, 0]
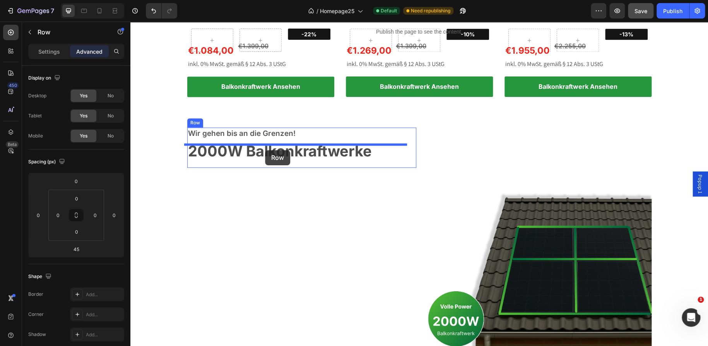
scroll to position [578, 0]
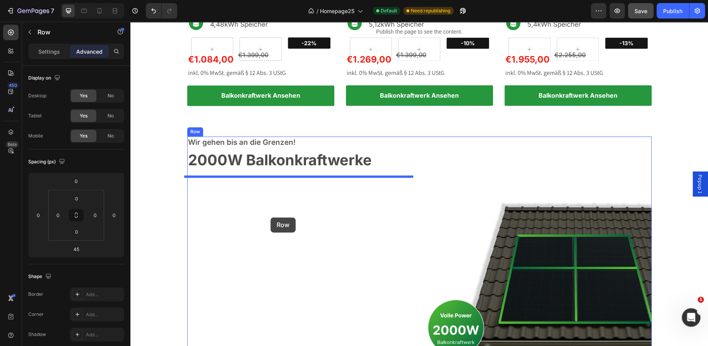
drag, startPoint x: 425, startPoint y: 42, endPoint x: 270, endPoint y: 218, distance: 233.7
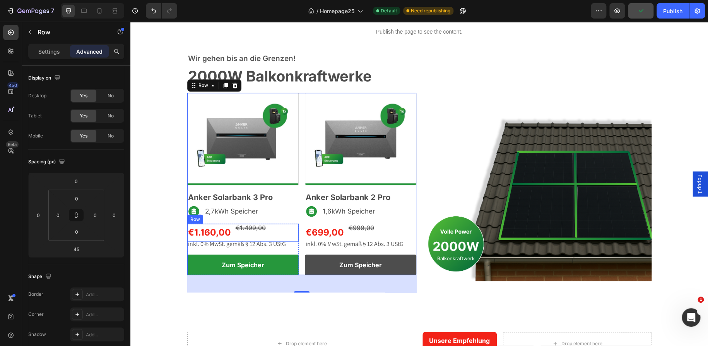
scroll to position [662, 0]
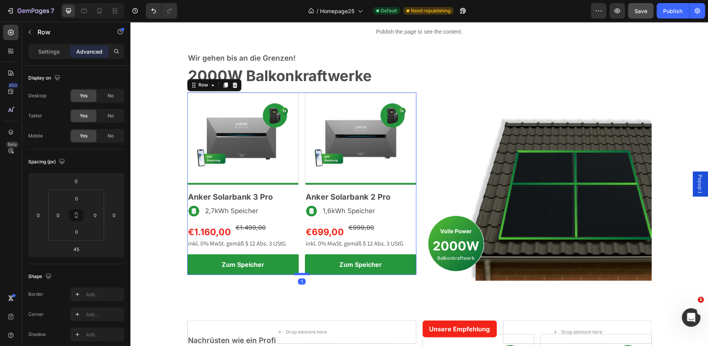
drag, startPoint x: 304, startPoint y: 291, endPoint x: 304, endPoint y: 274, distance: 17.0
click at [304, 274] on div at bounding box center [301, 274] width 15 height 2
type input "1"
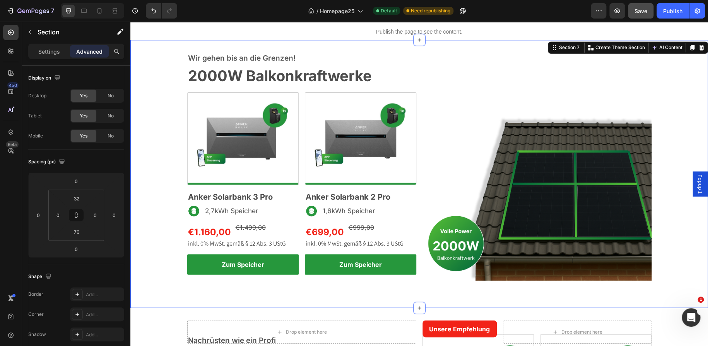
click at [415, 49] on div "Wir gehen bis an die Grenzen! Text block 2000W Balkonkraftwerke Heading Row Ima…" at bounding box center [418, 174] width 577 height 268
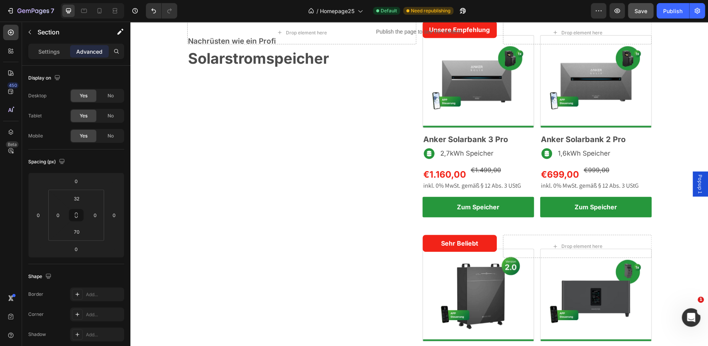
scroll to position [961, 0]
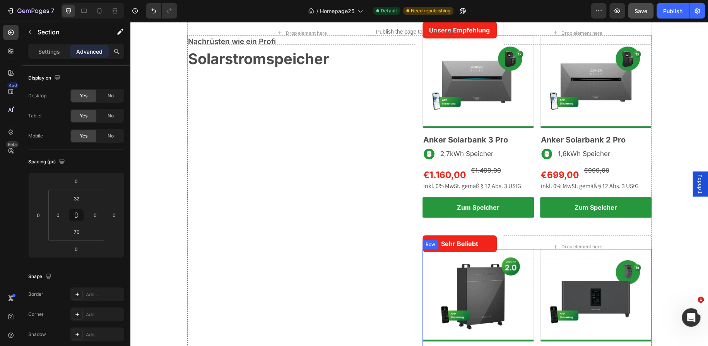
click at [532, 272] on div "Image Marstek Venus E AC Speicher Heading Image 5,12kWh Speicher Text Block Row…" at bounding box center [536, 340] width 229 height 183
click at [457, 244] on icon at bounding box center [460, 242] width 6 height 6
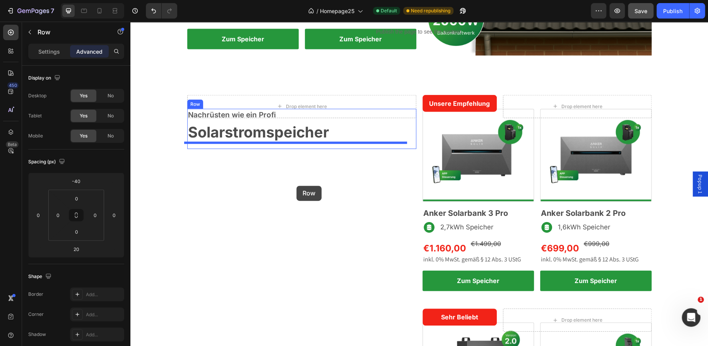
scroll to position [858, 0]
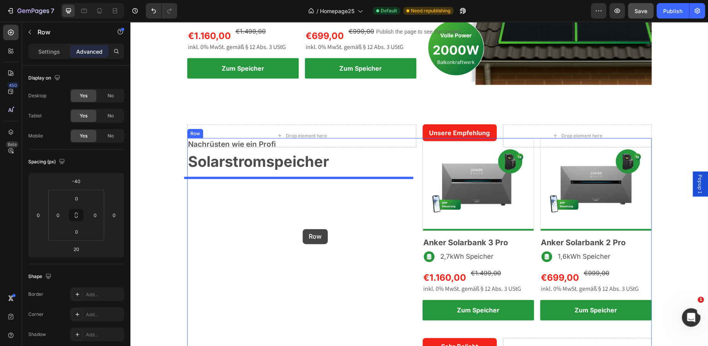
drag, startPoint x: 532, startPoint y: 186, endPoint x: 303, endPoint y: 231, distance: 233.6
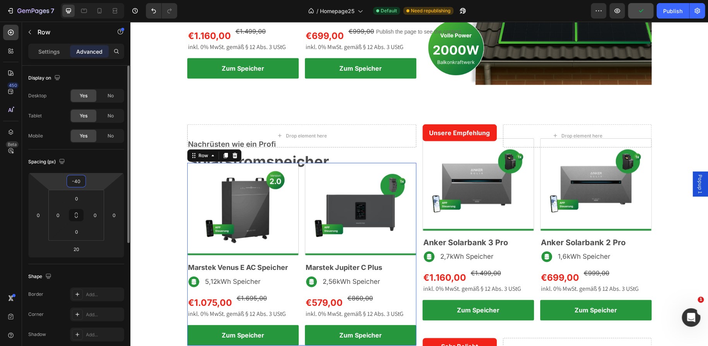
click at [78, 184] on input "-40" at bounding box center [75, 182] width 15 height 12
type input "0"
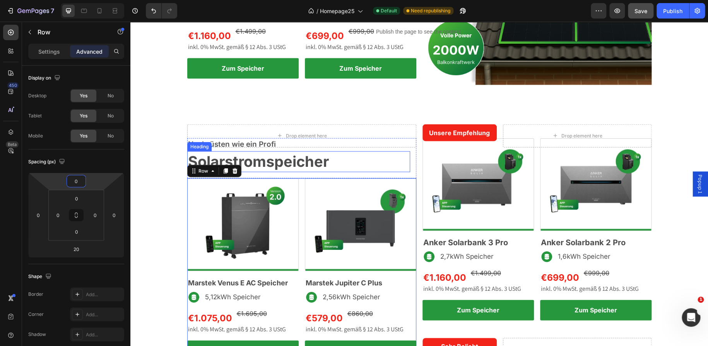
click at [344, 165] on h2 "Solarstromspeicher" at bounding box center [298, 162] width 223 height 20
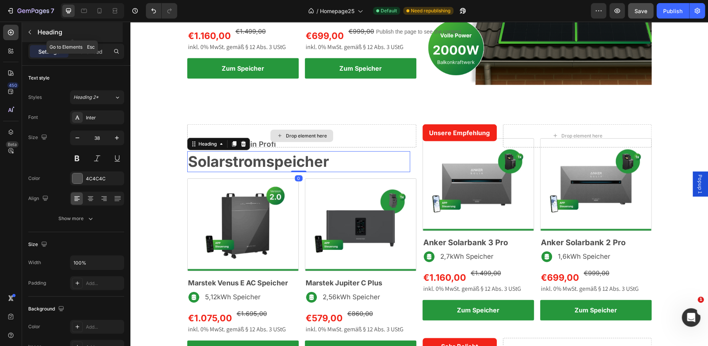
click at [32, 33] on icon "button" at bounding box center [30, 32] width 6 height 6
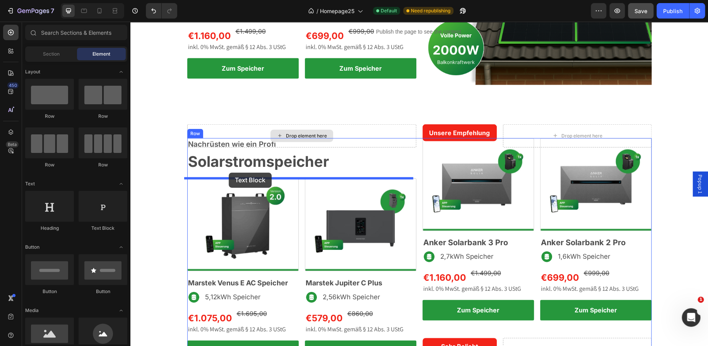
drag, startPoint x: 222, startPoint y: 206, endPoint x: 229, endPoint y: 173, distance: 34.3
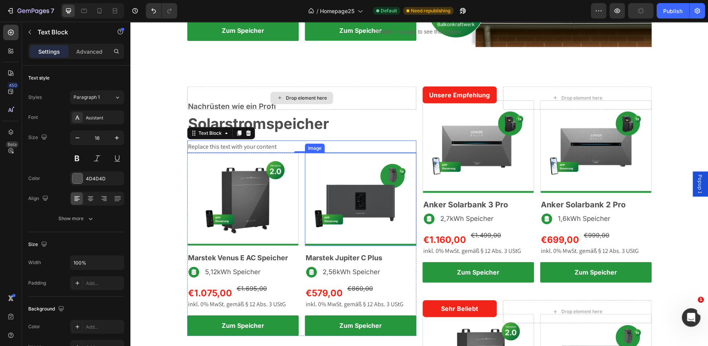
scroll to position [958, 0]
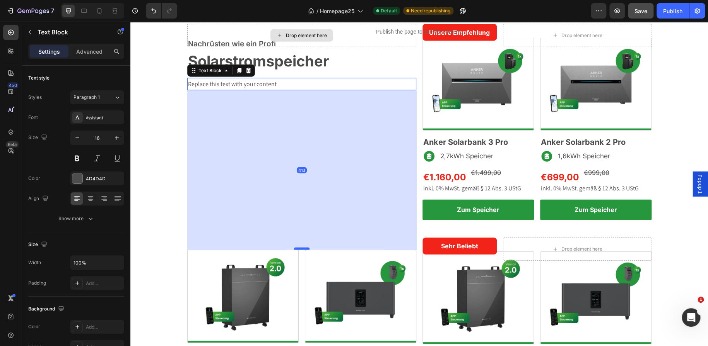
drag, startPoint x: 296, startPoint y: 90, endPoint x: 298, endPoint y: 249, distance: 159.7
click at [298, 249] on div at bounding box center [301, 249] width 15 height 2
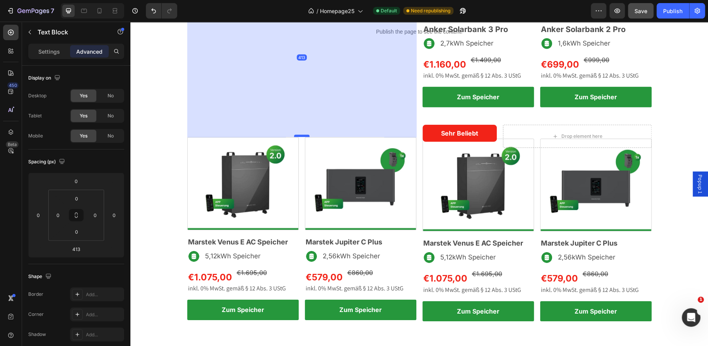
scroll to position [1072, 0]
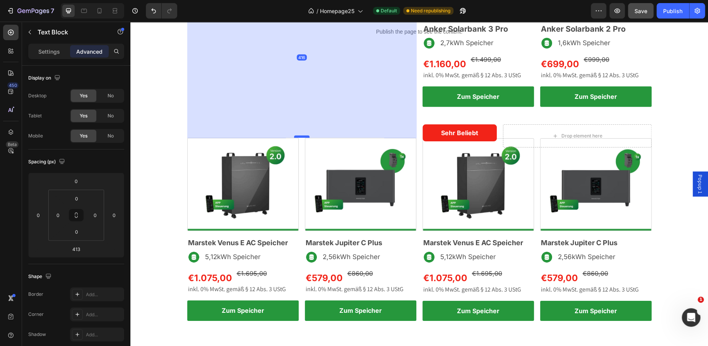
click at [295, 137] on div at bounding box center [301, 137] width 15 height 2
type input "416"
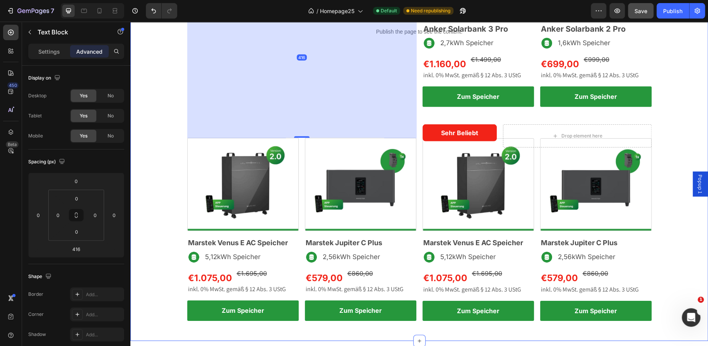
click at [176, 127] on div "Drop element here Unsere Empfehlung Text Block Row Drop element here Row Row Na…" at bounding box center [418, 120] width 577 height 419
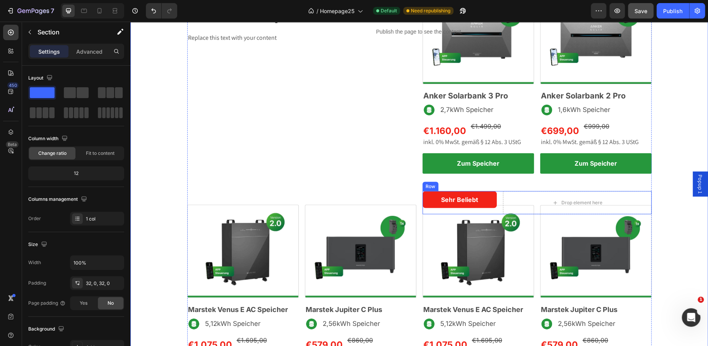
scroll to position [1004, 0]
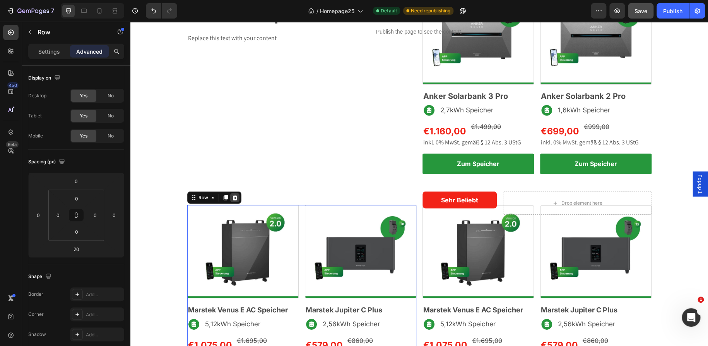
click at [230, 201] on div at bounding box center [234, 197] width 9 height 9
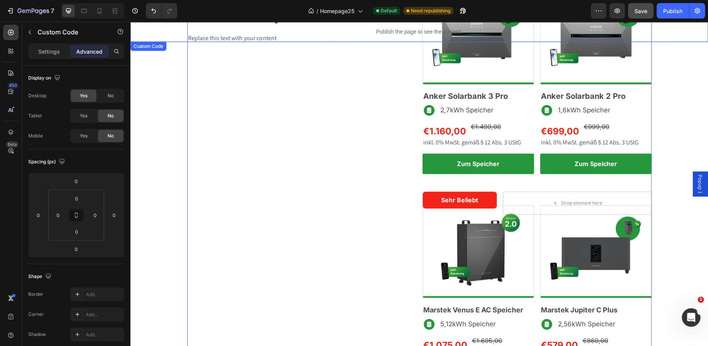
click at [257, 38] on div "Publish the page to see the content." at bounding box center [418, 32] width 577 height 20
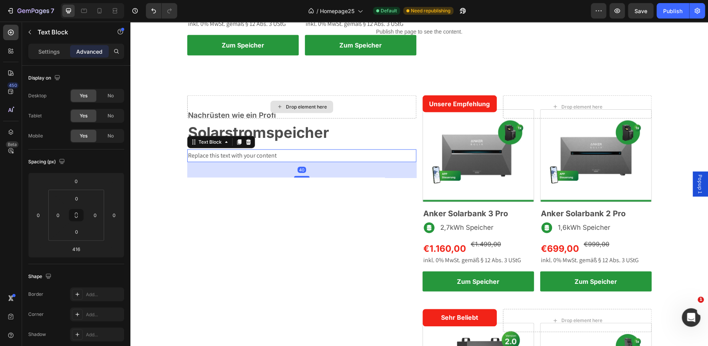
drag, startPoint x: 300, startPoint y: 326, endPoint x: 300, endPoint y: 181, distance: 145.4
click at [300, 162] on div "40" at bounding box center [301, 162] width 229 height 0
type input "40"
click at [263, 162] on p "Replace this text with your content" at bounding box center [301, 155] width 227 height 11
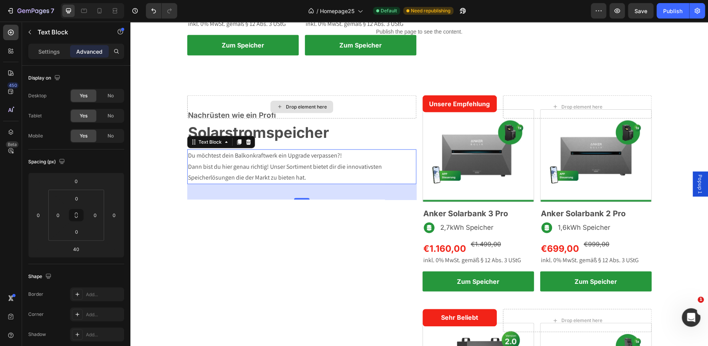
click at [304, 183] on p "Dann bist du hier genau richtig! Unser Sortiment bietet dir die innovativsten S…" at bounding box center [301, 173] width 227 height 22
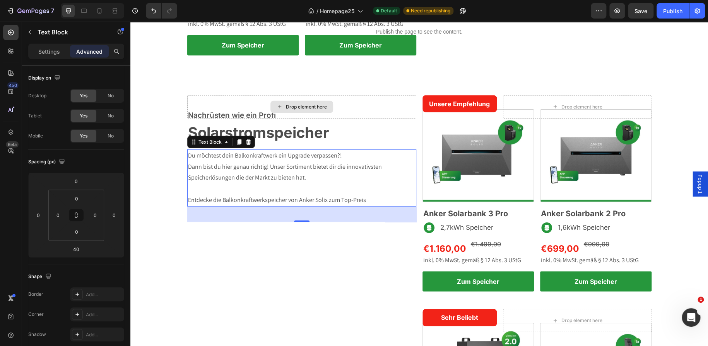
click at [208, 206] on p "Entdecke die Balkonkraftwerkspeicher von Anker Solix zum Top-Preis" at bounding box center [301, 200] width 227 height 11
drag, startPoint x: 208, startPoint y: 207, endPoint x: 188, endPoint y: 207, distance: 20.5
click at [188, 206] on p "Entdecke die Balkonkraftwerkspeicher von Anker Solix zum Top-Preis" at bounding box center [301, 200] width 227 height 11
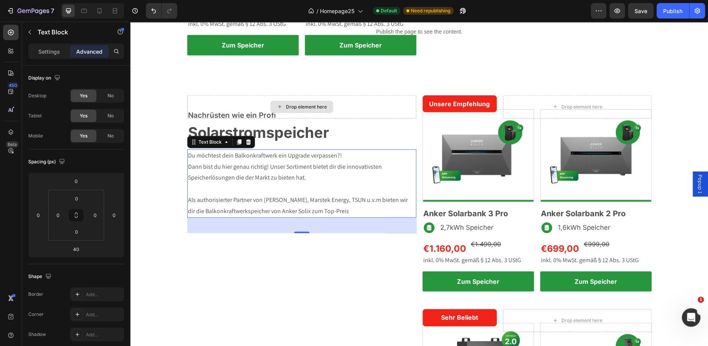
click at [188, 217] on p "Als authorisierter Partner von Anker Solix, Marstek Energy, TSUN u.v.m bieten w…" at bounding box center [301, 206] width 227 height 22
drag, startPoint x: 345, startPoint y: 218, endPoint x: 304, endPoint y: 214, distance: 41.2
click at [304, 214] on p "Als authorisierter Partner von Anker Solix, Marstek Energy, TSUN u.v.m bieten w…" at bounding box center [301, 206] width 227 height 22
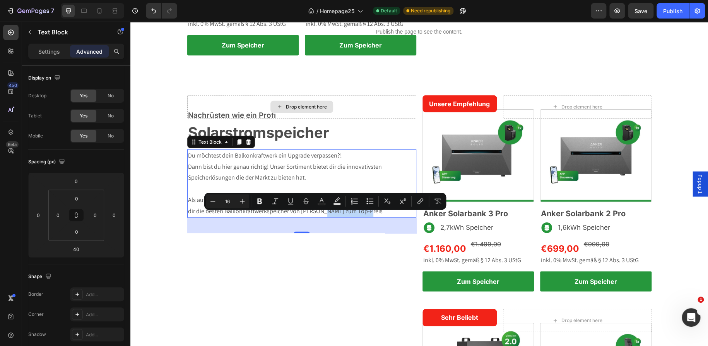
click at [304, 214] on p "Als authorisierter Partner von Anker Solix, Marstek Energy, TSUN u.v.m bieten w…" at bounding box center [301, 206] width 227 height 22
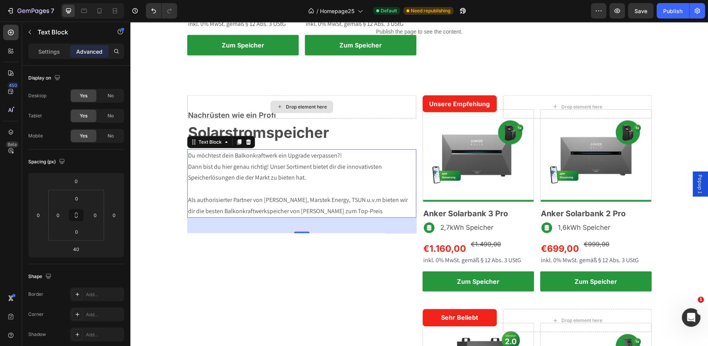
click at [309, 217] on p "Als authorisierter Partner von Anker Solix, Marstek Energy, TSUN u.v.m bieten w…" at bounding box center [301, 206] width 227 height 22
drag, startPoint x: 310, startPoint y: 217, endPoint x: 276, endPoint y: 218, distance: 33.6
click at [276, 217] on p "Als authorisierter Partner von Anker Solix, Marstek Energy, TSUN u.v.m bieten w…" at bounding box center [301, 206] width 227 height 22
click at [309, 217] on p "Als authorisierter Partner von Anker Solix, Marstek Energy, TSUN u.v.m bieten w…" at bounding box center [301, 206] width 227 height 22
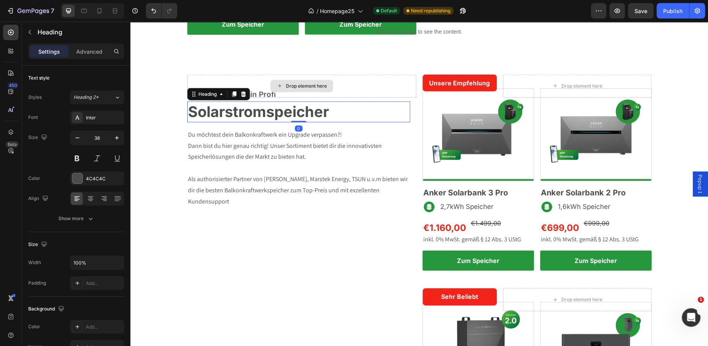
scroll to position [897, 0]
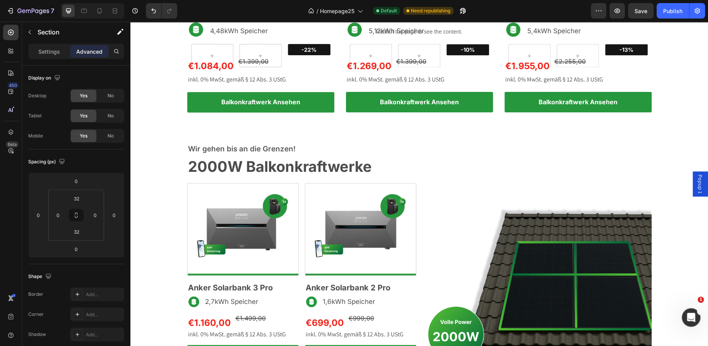
scroll to position [583, 0]
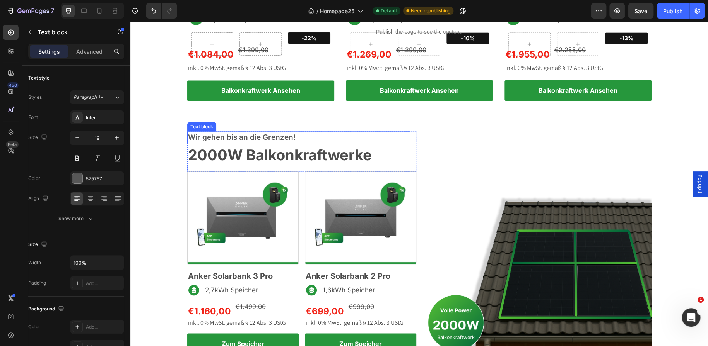
click at [263, 136] on p "Wir gehen bis an die Grenzen!" at bounding box center [298, 137] width 221 height 11
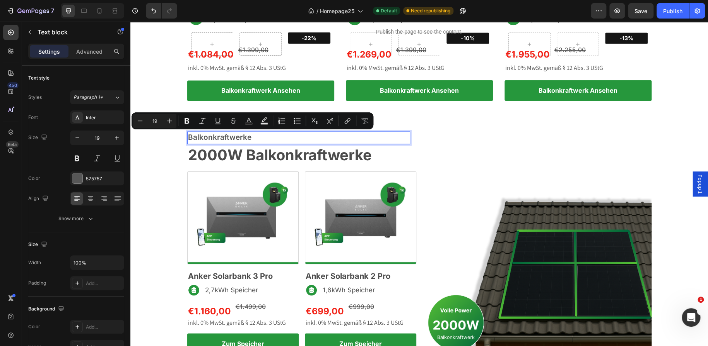
click at [263, 136] on p "Balkonkraftwerke" at bounding box center [298, 137] width 221 height 11
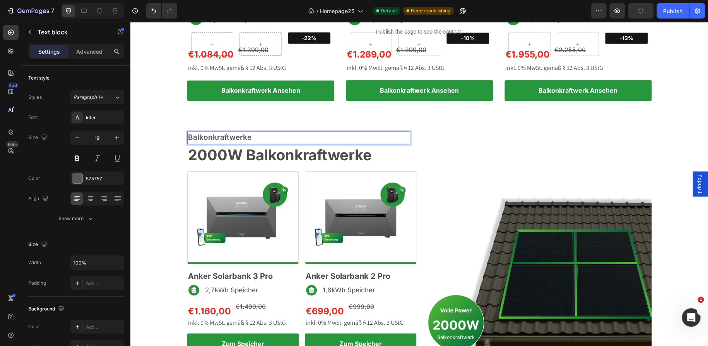
click at [263, 136] on p "Balkonkraftwerke" at bounding box center [298, 137] width 221 height 11
drag, startPoint x: 251, startPoint y: 137, endPoint x: 193, endPoint y: 137, distance: 57.6
click at [193, 137] on p "Balkonkraftwerke Jetzt wird Strom gespart!" at bounding box center [298, 137] width 221 height 11
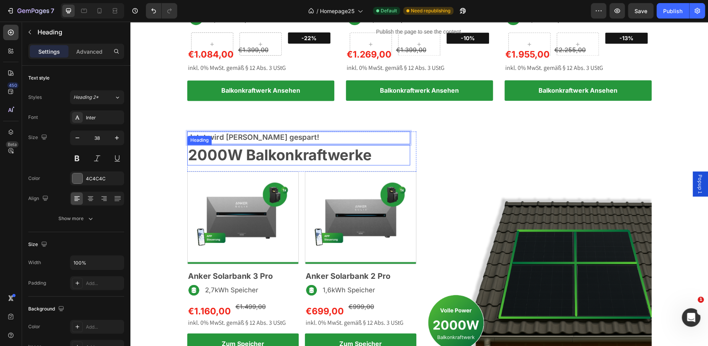
click at [227, 156] on strong "2000W Balkonkraftwerke" at bounding box center [280, 155] width 184 height 18
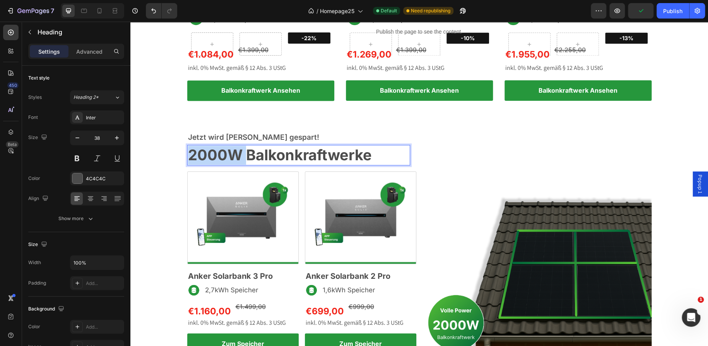
click at [227, 156] on strong "2000W Balkonkraftwerke" at bounding box center [280, 155] width 184 height 18
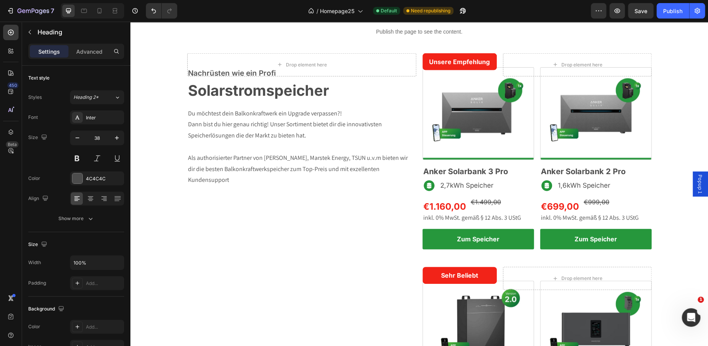
scroll to position [930, 0]
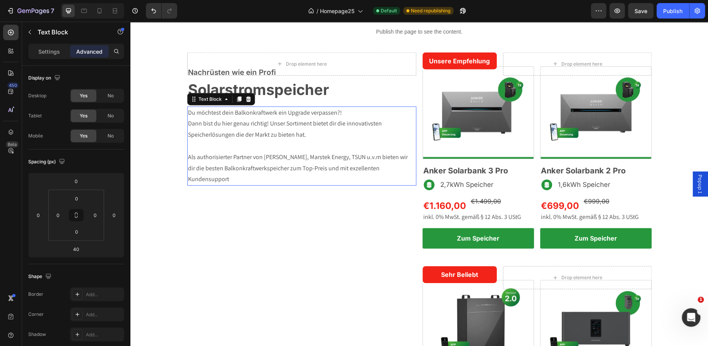
click at [394, 165] on p "Als authorisierter Partner von [PERSON_NAME], Marstek Energy, TSUN u.v.m bieten…" at bounding box center [301, 168] width 227 height 33
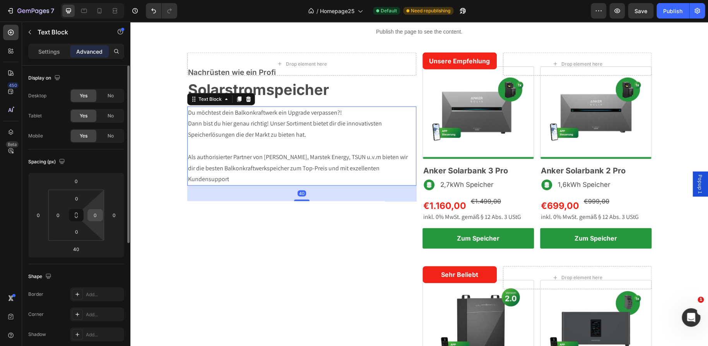
click at [102, 216] on div "0" at bounding box center [94, 215] width 15 height 12
click at [101, 215] on input "0" at bounding box center [95, 216] width 12 height 12
type input "16"
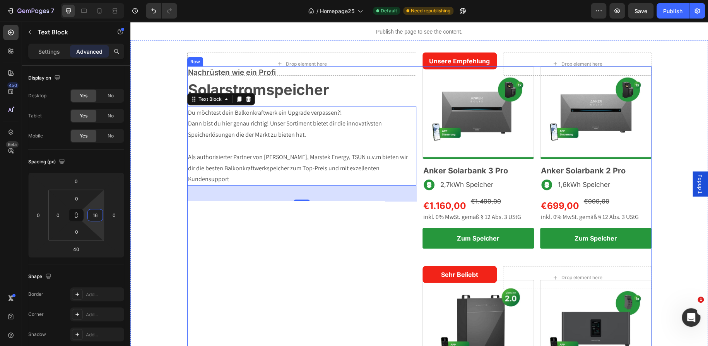
click at [225, 259] on div "Nachrüsten wie ein Profi Text block Solarstromspeicher Heading Row Du möchtest …" at bounding box center [301, 269] width 229 height 405
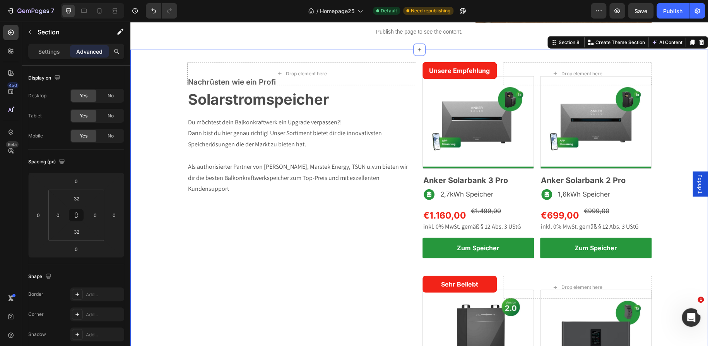
scroll to position [920, 0]
click at [310, 106] on strong "Solarstromspeicher" at bounding box center [258, 99] width 141 height 18
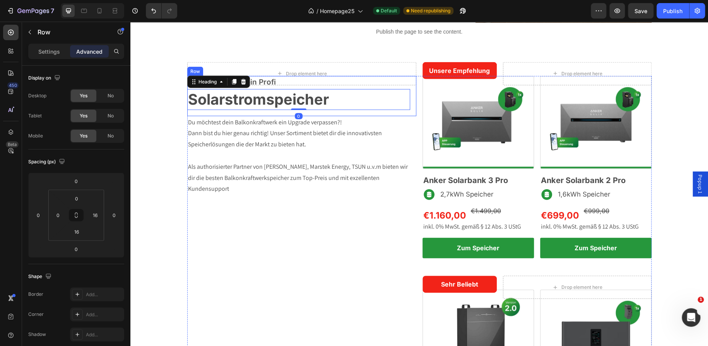
click at [303, 113] on div "Nachrüsten wie ein Profi Text block Solarstromspeicher Heading 0 Row" at bounding box center [301, 96] width 229 height 40
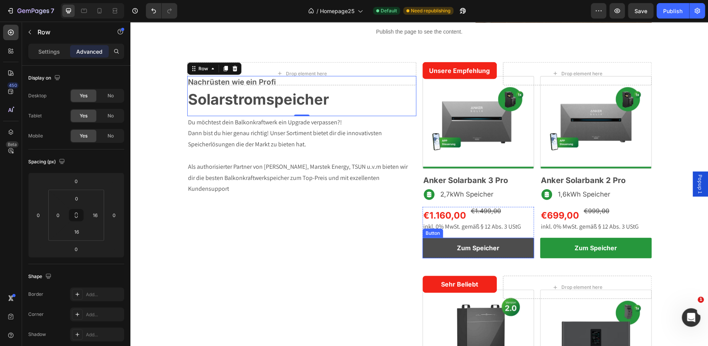
click at [426, 246] on link "Zum Speicher" at bounding box center [477, 248] width 111 height 20
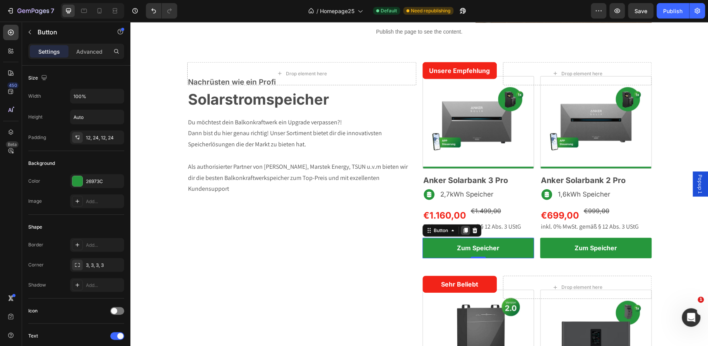
click at [462, 233] on icon at bounding box center [465, 231] width 6 height 6
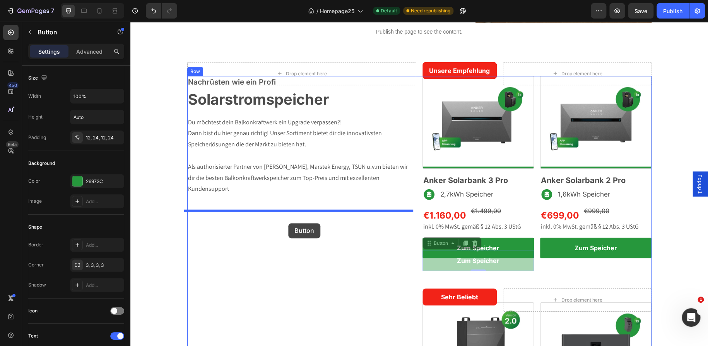
drag, startPoint x: 426, startPoint y: 244, endPoint x: 288, endPoint y: 223, distance: 139.2
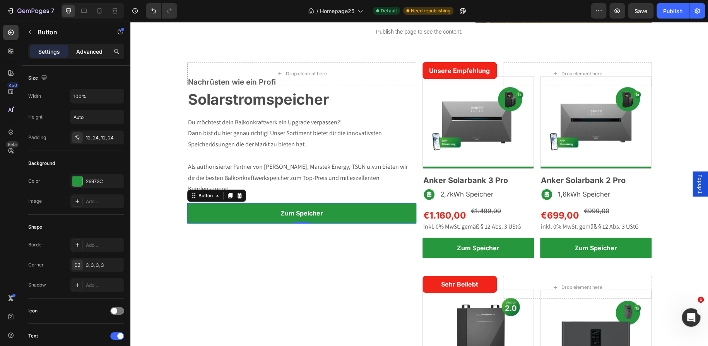
click at [92, 52] on p "Advanced" at bounding box center [89, 52] width 26 height 8
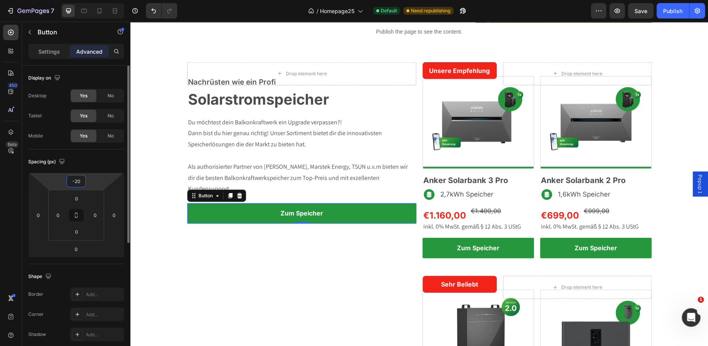
click at [78, 179] on input "-20" at bounding box center [75, 182] width 15 height 12
type input "0"
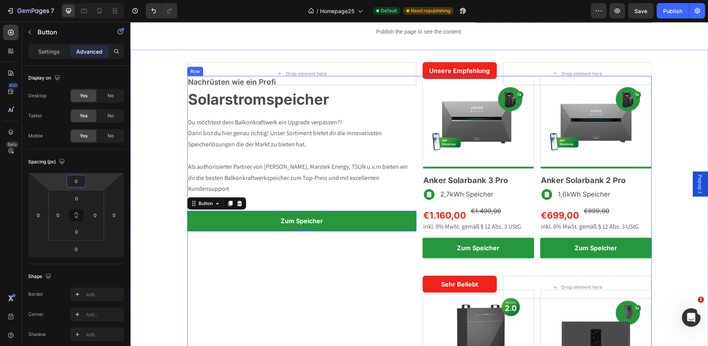
click at [324, 276] on div "Nachrüsten wie ein Profi Text block Solarstromspeicher Heading Row Du möchtest …" at bounding box center [301, 278] width 229 height 405
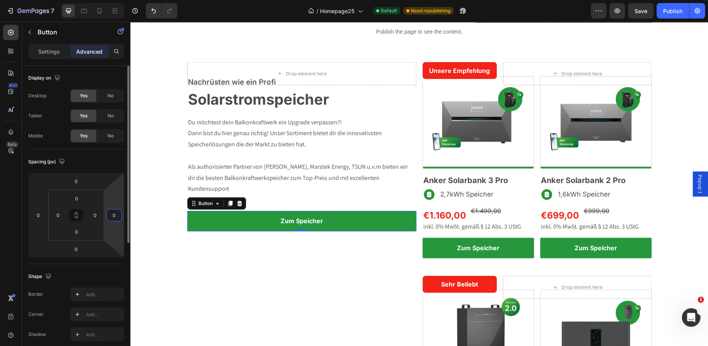
click at [115, 215] on input "0" at bounding box center [114, 216] width 12 height 12
type input "16"
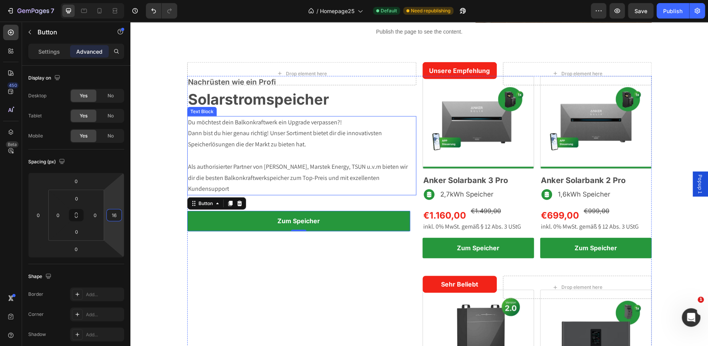
click at [232, 171] on p "Als authorisierter Partner von [PERSON_NAME], Marstek Energy, TSUN u.v.m bieten…" at bounding box center [298, 178] width 221 height 33
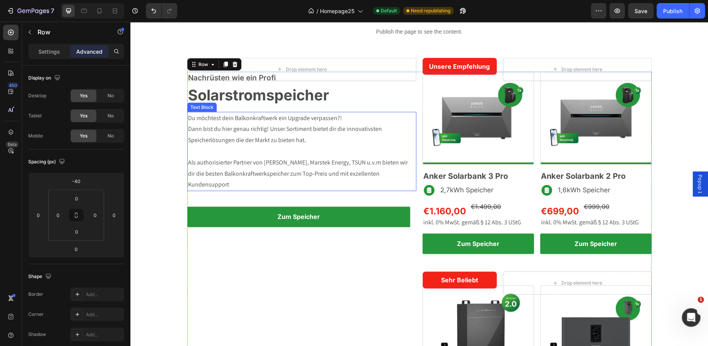
scroll to position [928, 0]
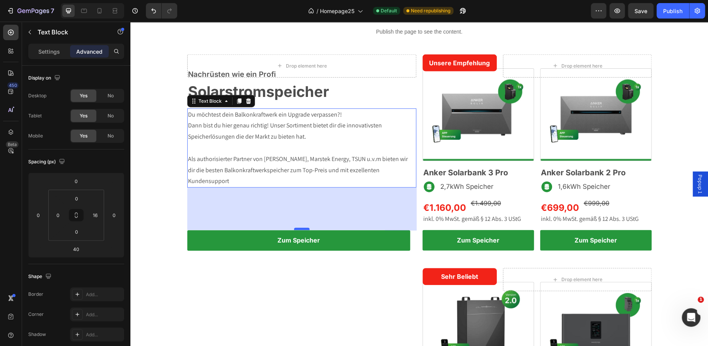
drag, startPoint x: 299, startPoint y: 202, endPoint x: 302, endPoint y: 229, distance: 27.2
click at [302, 229] on div at bounding box center [301, 229] width 15 height 2
type input "110"
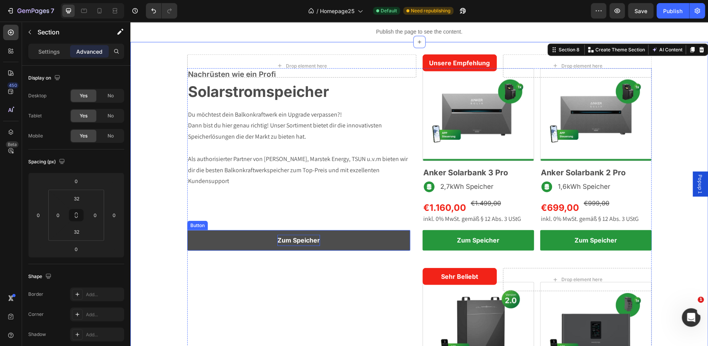
click at [286, 244] on strong "Zum Speicher" at bounding box center [298, 241] width 43 height 8
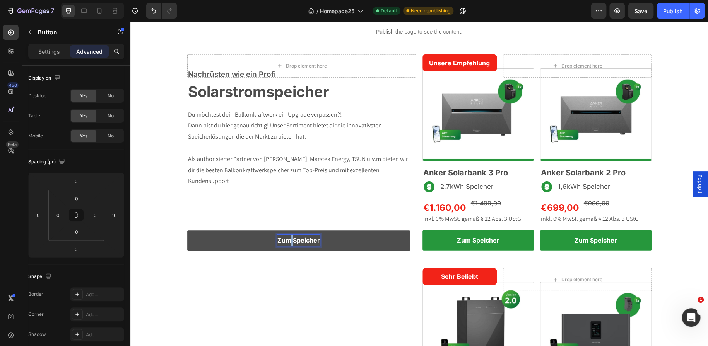
click at [286, 244] on strong "Zum Speicher" at bounding box center [298, 241] width 43 height 8
drag, startPoint x: 271, startPoint y: 241, endPoint x: 234, endPoint y: 240, distance: 36.7
click at [234, 240] on link "Sehe dir alle Solarstromspeicher an" at bounding box center [298, 240] width 223 height 20
click at [334, 240] on strong "Alle Solarstromspeicher an" at bounding box center [298, 241] width 82 height 8
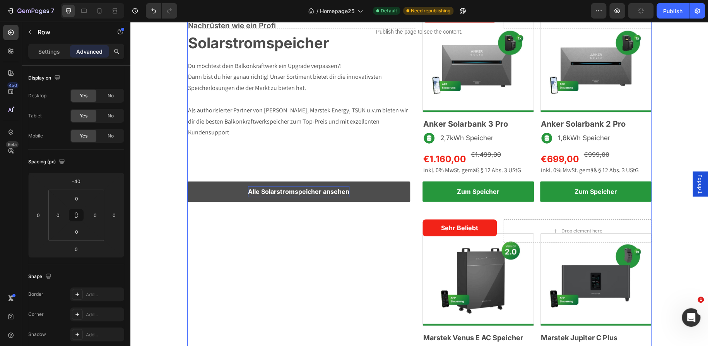
scroll to position [974, 0]
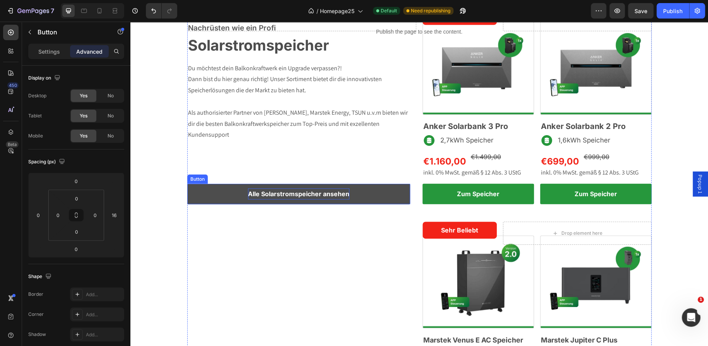
click at [204, 196] on link "Alle Solarstromspeicher ansehen" at bounding box center [298, 194] width 223 height 20
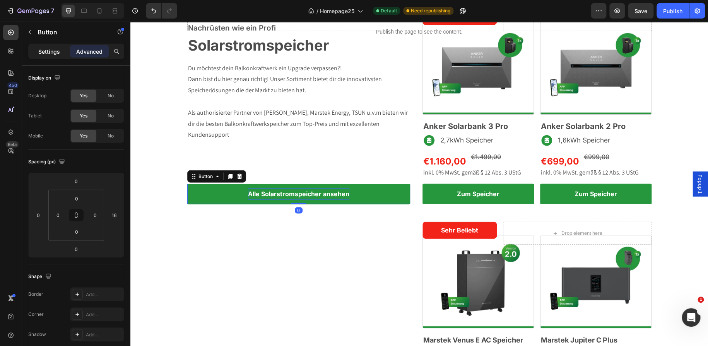
click at [54, 51] on p "Settings" at bounding box center [49, 52] width 22 height 8
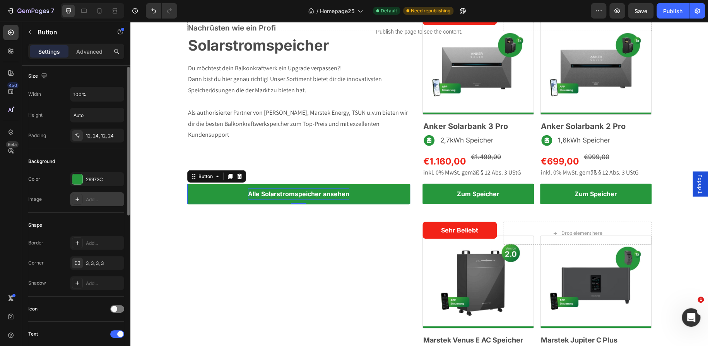
scroll to position [2, 0]
click at [78, 93] on input "100%" at bounding box center [96, 94] width 53 height 14
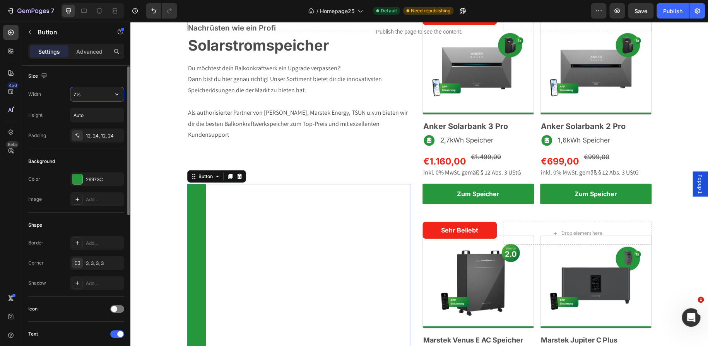
type input "70%"
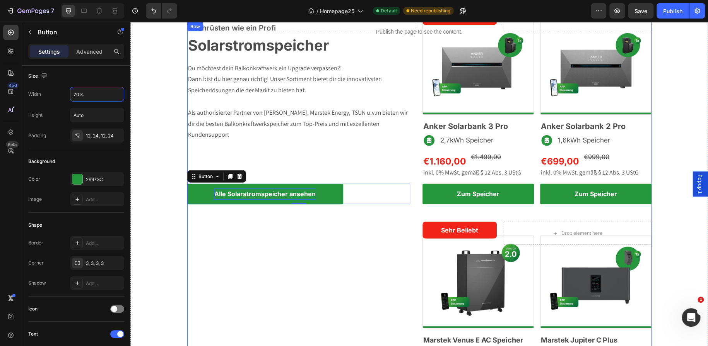
click at [288, 241] on div "Nachrüsten wie ein Profi Text block Solarstromspeicher Heading Row Du möchtest …" at bounding box center [301, 224] width 229 height 405
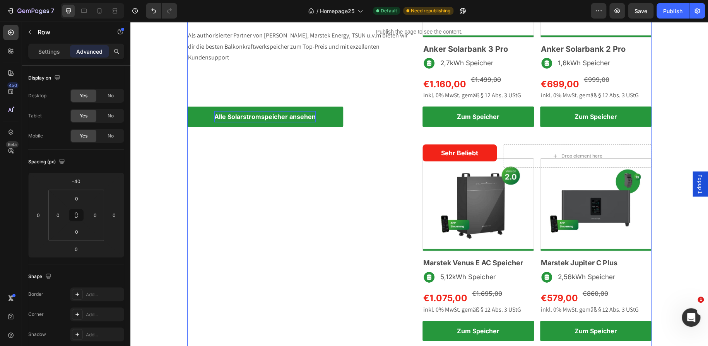
scroll to position [1050, 0]
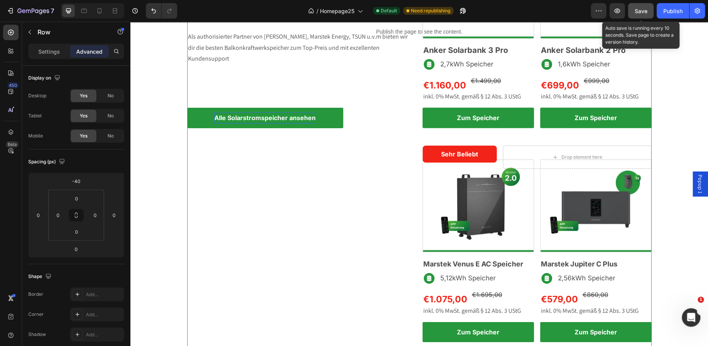
click at [636, 16] on button "Save" at bounding box center [641, 10] width 26 height 15
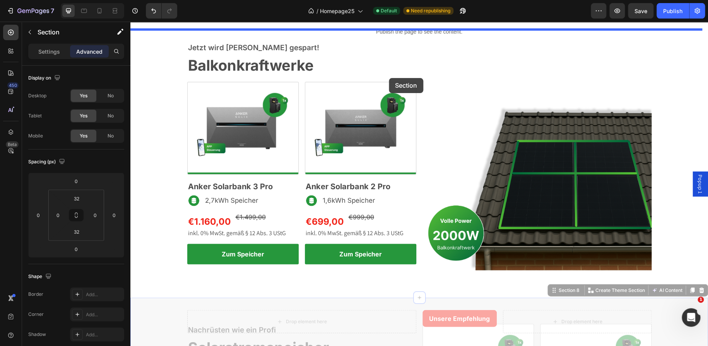
scroll to position [639, 0]
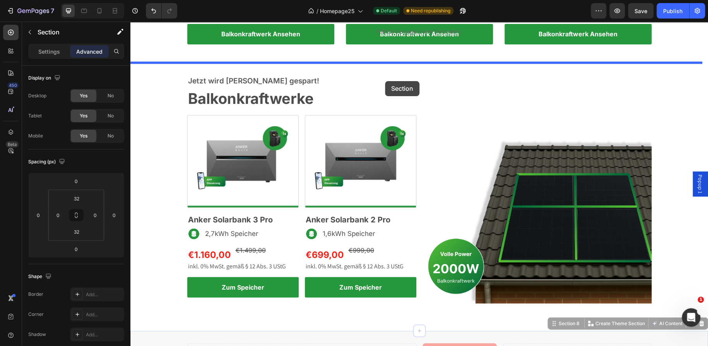
drag, startPoint x: 413, startPoint y: 181, endPoint x: 385, endPoint y: 81, distance: 103.3
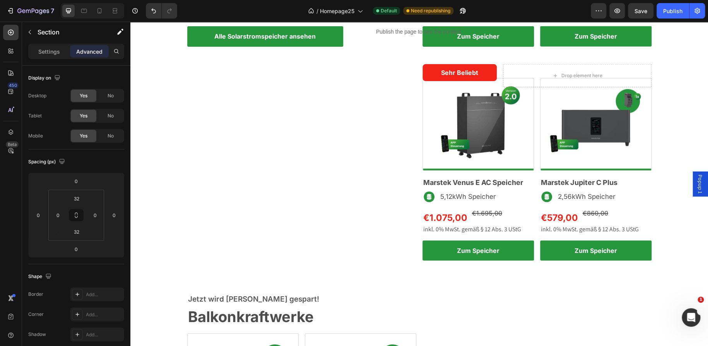
scroll to position [863, 0]
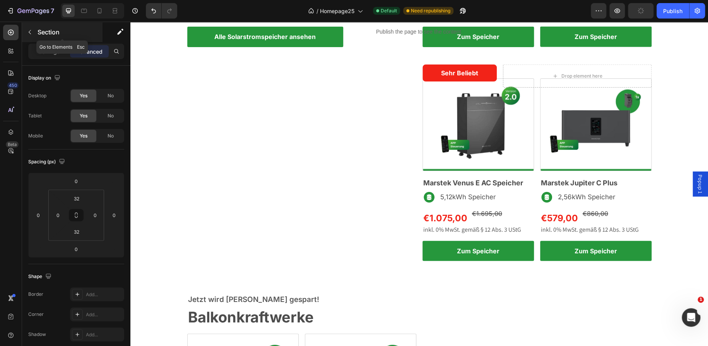
click at [28, 30] on icon "button" at bounding box center [30, 32] width 6 height 6
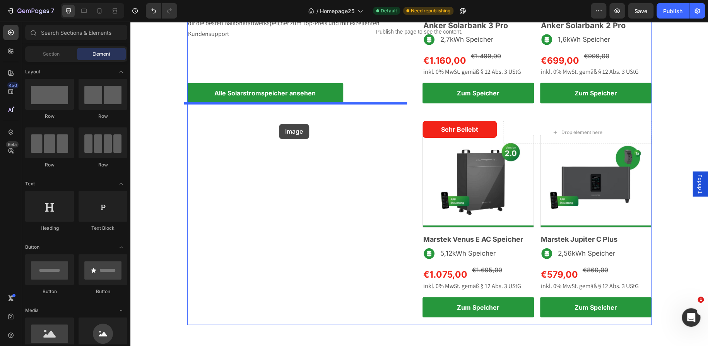
scroll to position [789, 0]
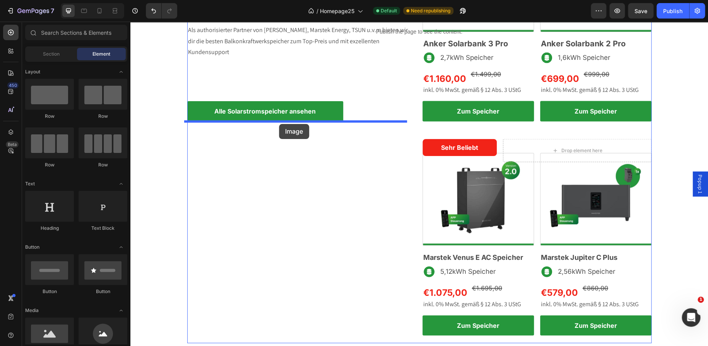
drag, startPoint x: 179, startPoint y: 333, endPoint x: 278, endPoint y: 124, distance: 231.1
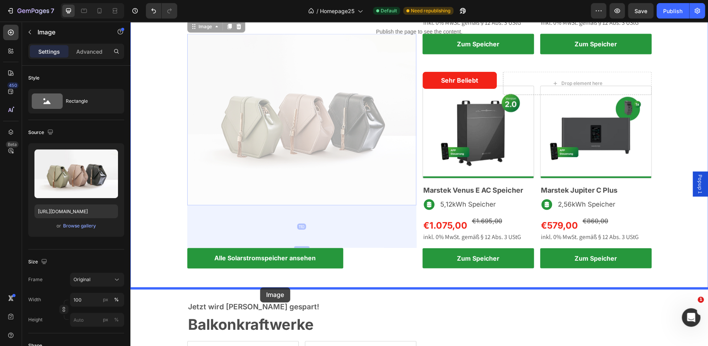
scroll to position [859, 0]
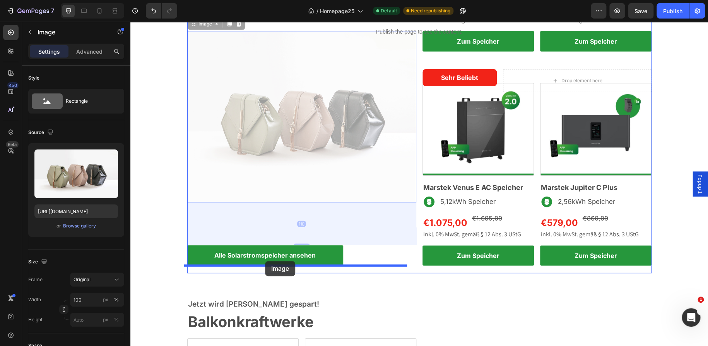
drag, startPoint x: 189, startPoint y: 92, endPoint x: 265, endPoint y: 261, distance: 185.5
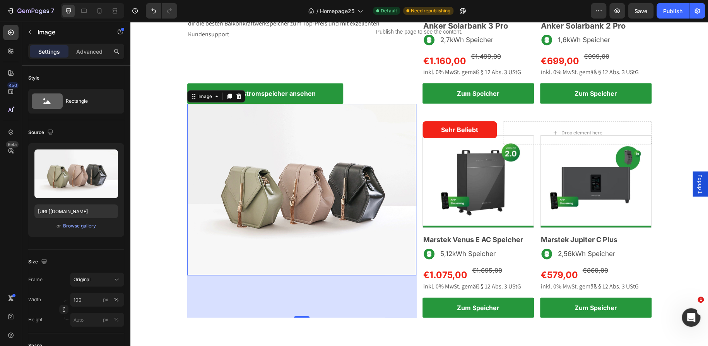
scroll to position [747, 0]
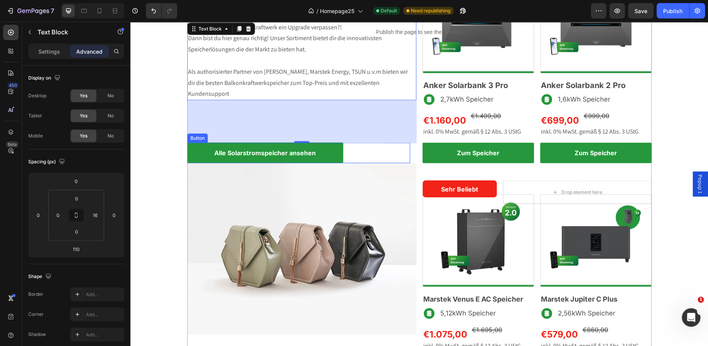
click at [351, 152] on div "Alle Solarstromspeicher ansehen Button" at bounding box center [298, 153] width 223 height 20
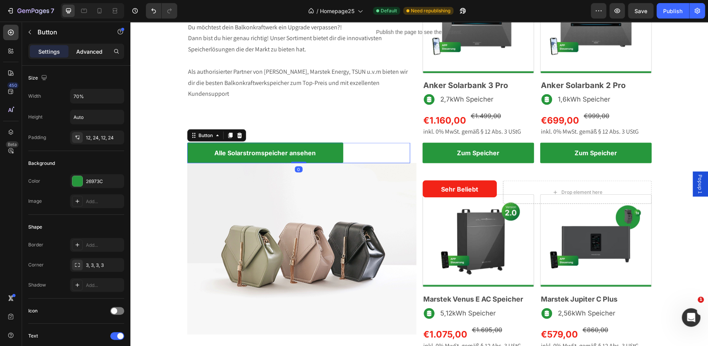
click at [82, 53] on p "Advanced" at bounding box center [89, 52] width 26 height 8
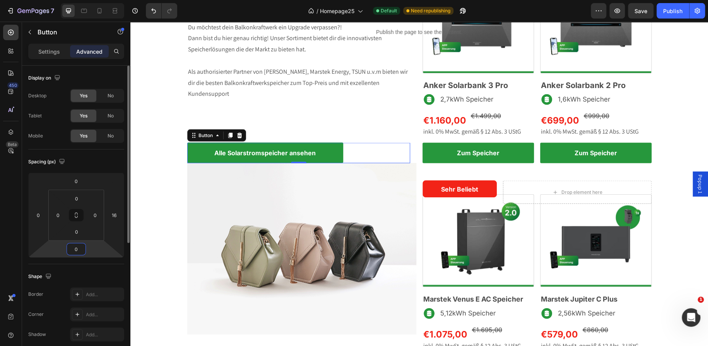
click at [78, 251] on input "0" at bounding box center [75, 250] width 15 height 12
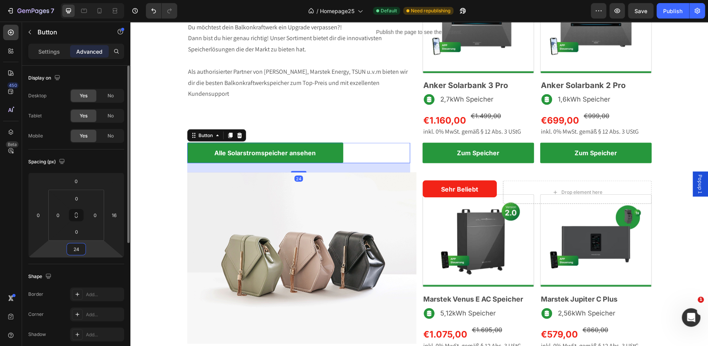
type input "2"
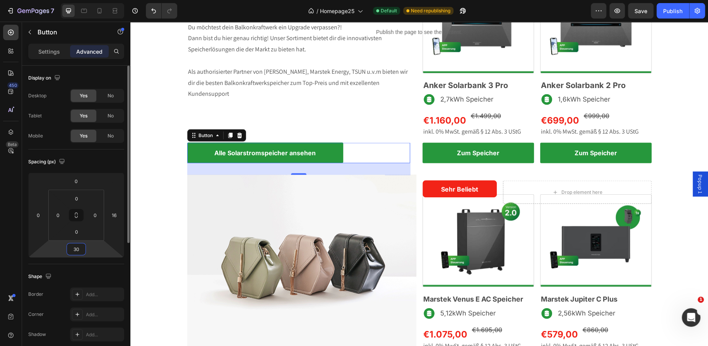
type input "3"
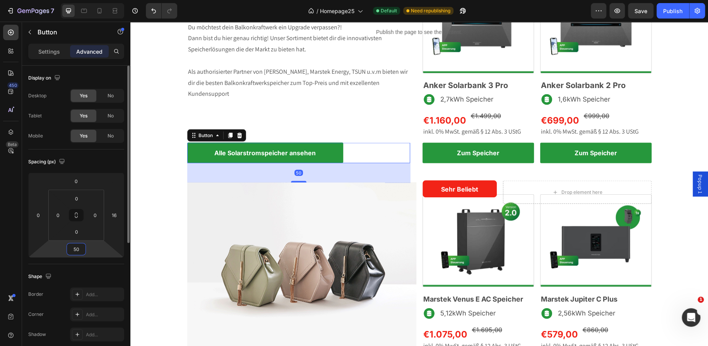
type input "5"
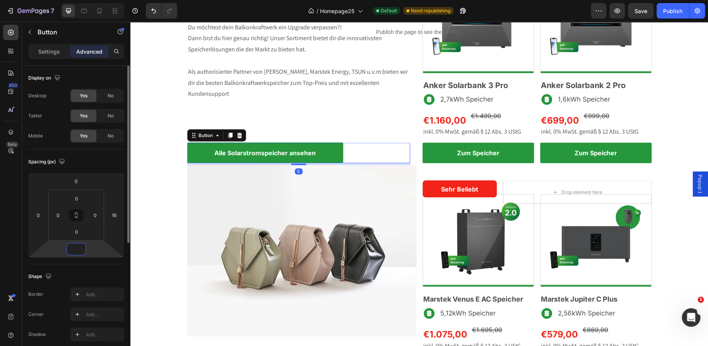
type input "6"
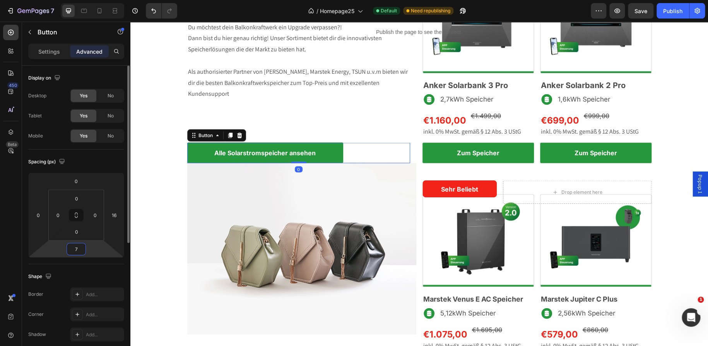
type input "70"
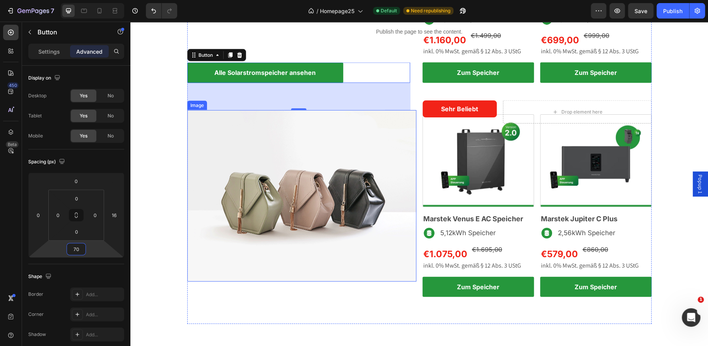
scroll to position [827, 0]
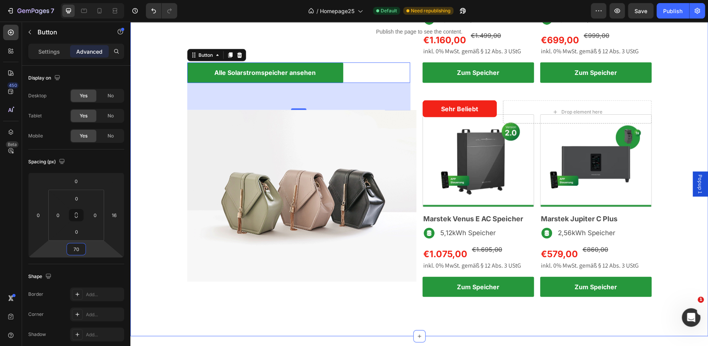
click at [174, 164] on div "Drop element here Unsere Empfehlung Text Block Row Drop element here Row Row Na…" at bounding box center [418, 106] width 577 height 438
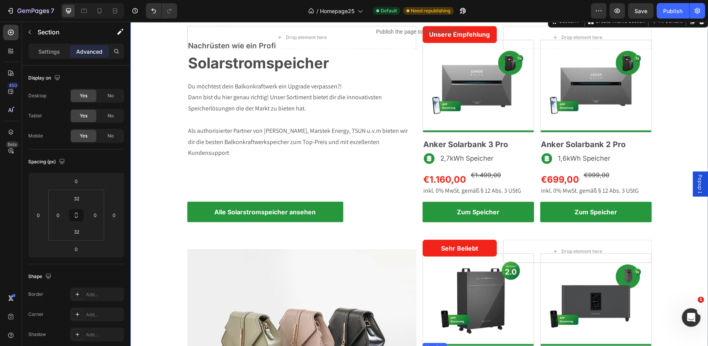
scroll to position [688, 0]
click at [97, 214] on input "0" at bounding box center [95, 216] width 12 height 12
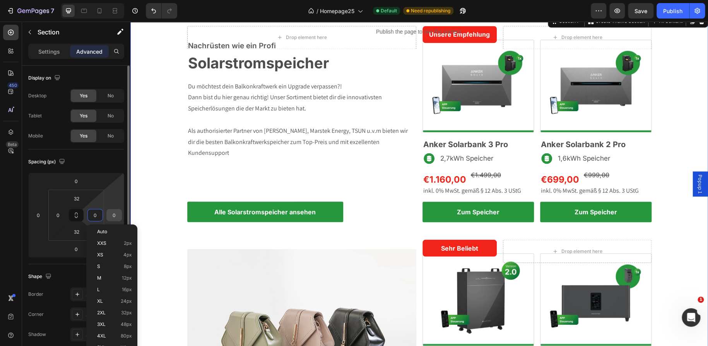
click at [111, 214] on input "0" at bounding box center [114, 216] width 12 height 12
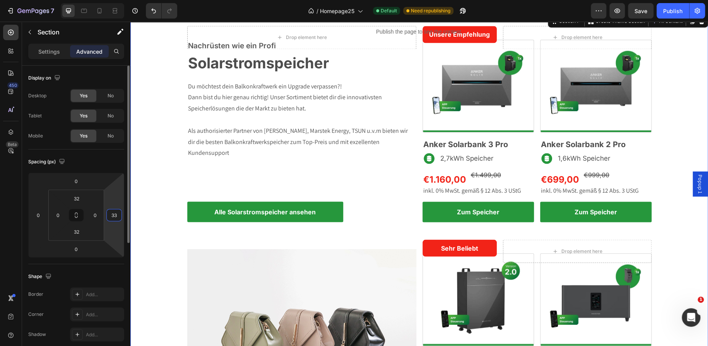
type input "3"
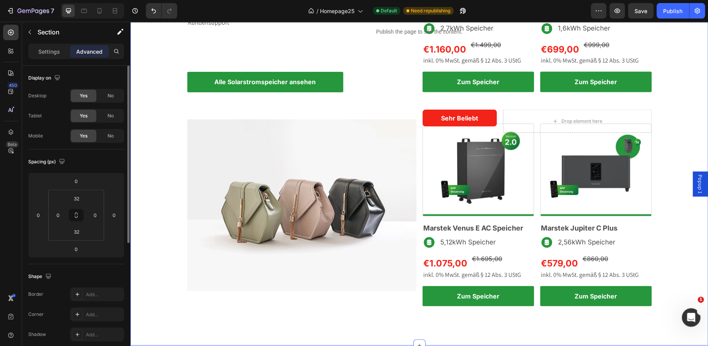
scroll to position [820, 0]
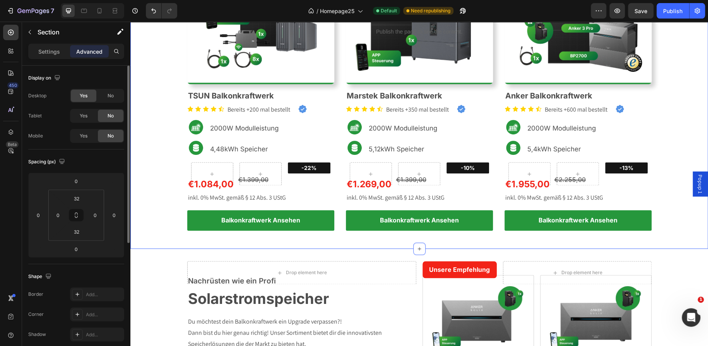
click at [162, 146] on div "Wir gehen bis an die Grenzen! Text block 2000W Balkonkraftwerke im Komplettset …" at bounding box center [418, 61] width 577 height 351
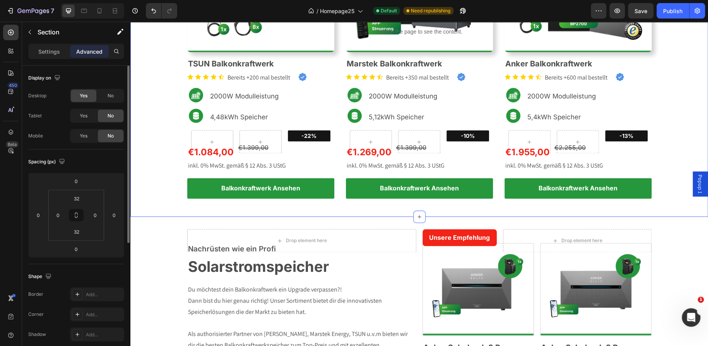
scroll to position [485, 0]
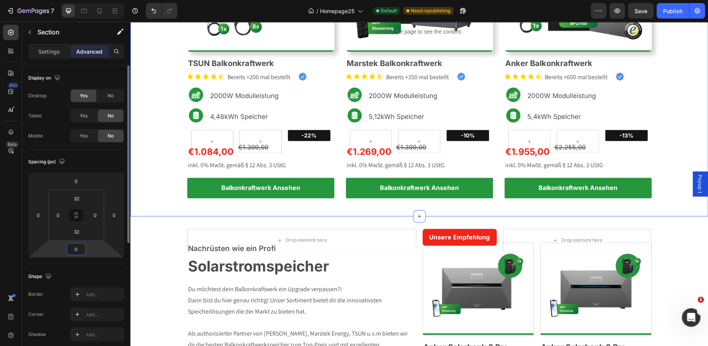
click at [78, 249] on input "0" at bounding box center [75, 250] width 15 height 12
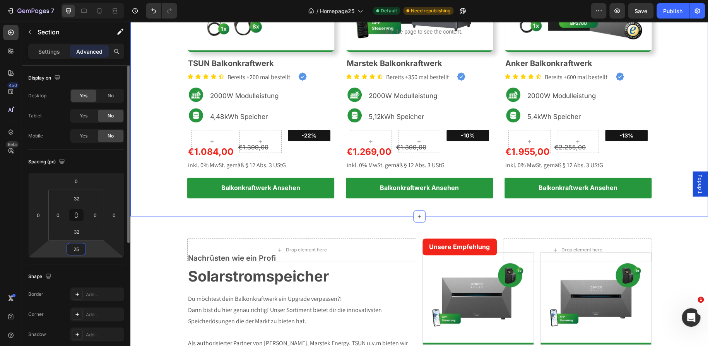
type input "2"
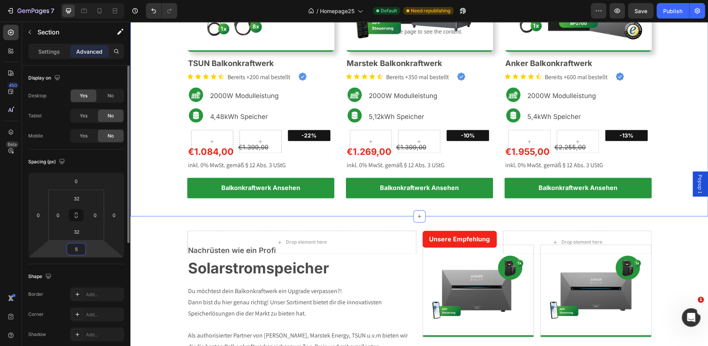
type input "50"
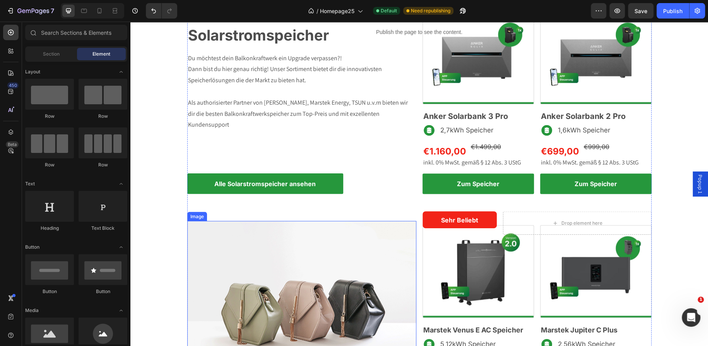
scroll to position [735, 0]
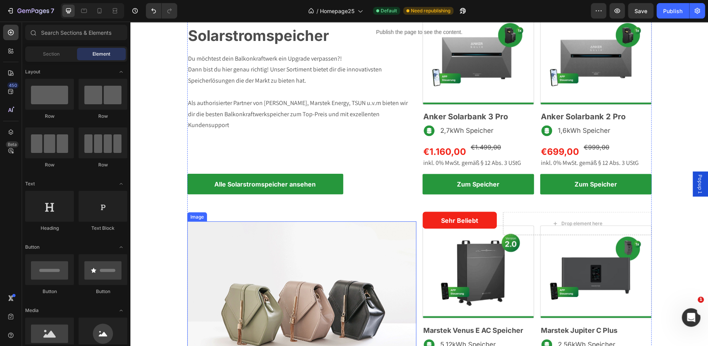
click at [411, 239] on img at bounding box center [301, 308] width 229 height 172
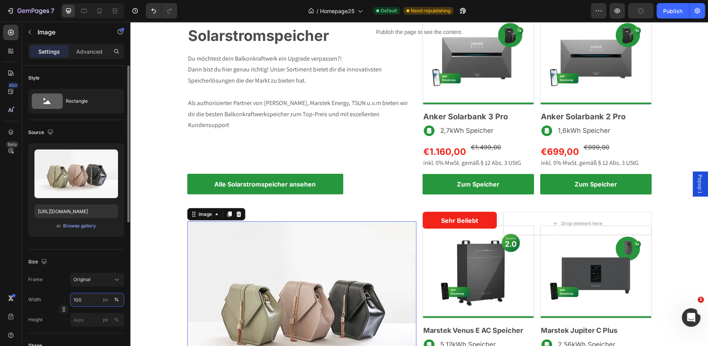
click at [76, 303] on input "100" at bounding box center [97, 300] width 54 height 14
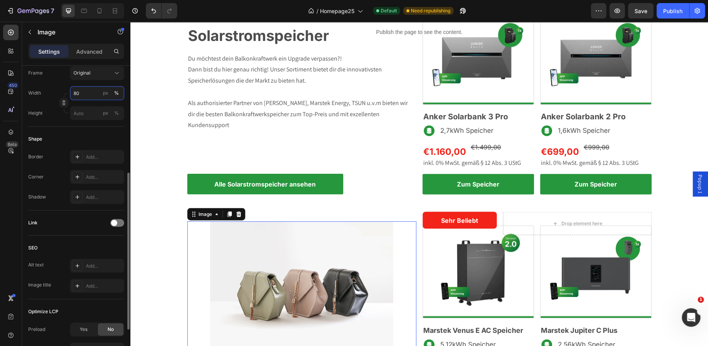
scroll to position [281, 0]
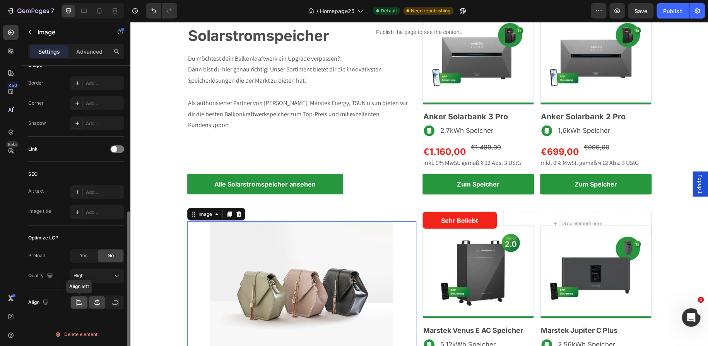
type input "80"
click at [77, 303] on icon at bounding box center [79, 303] width 8 height 8
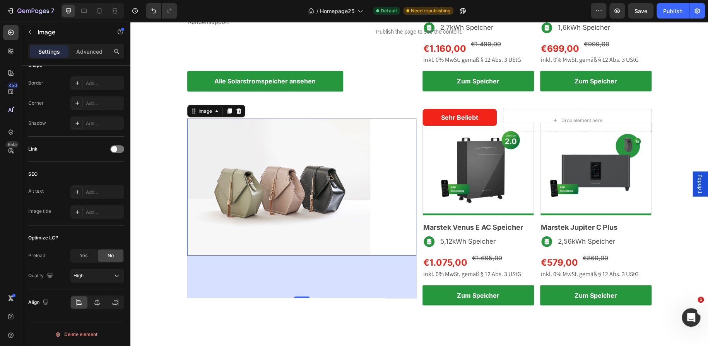
scroll to position [815, 0]
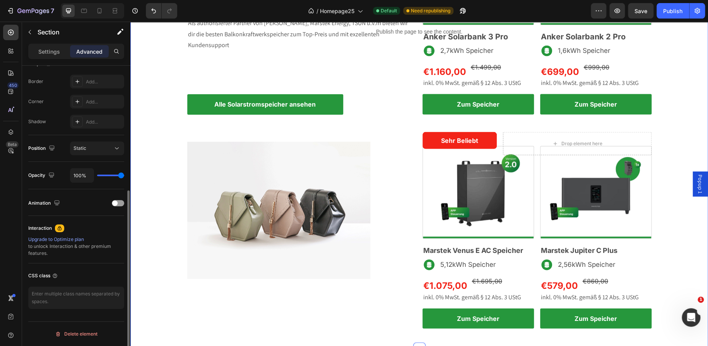
click at [165, 193] on div "Drop element here Unsere Empfehlung Text Block Row Drop element here Row Row Na…" at bounding box center [418, 127] width 577 height 419
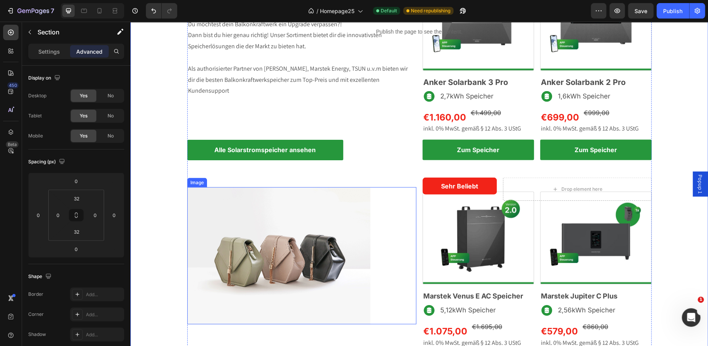
scroll to position [720, 0]
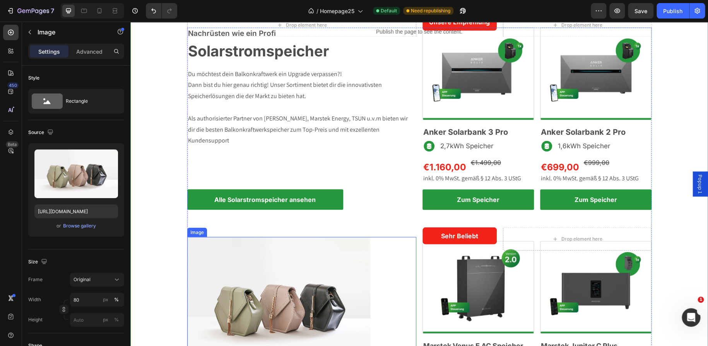
click at [360, 250] on img at bounding box center [278, 305] width 183 height 137
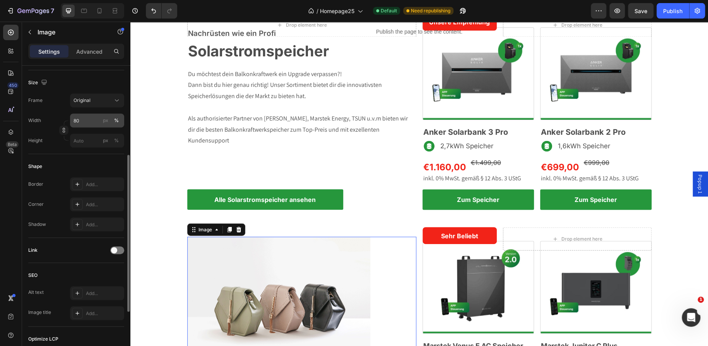
scroll to position [180, 0]
click at [74, 184] on icon at bounding box center [77, 184] width 6 height 6
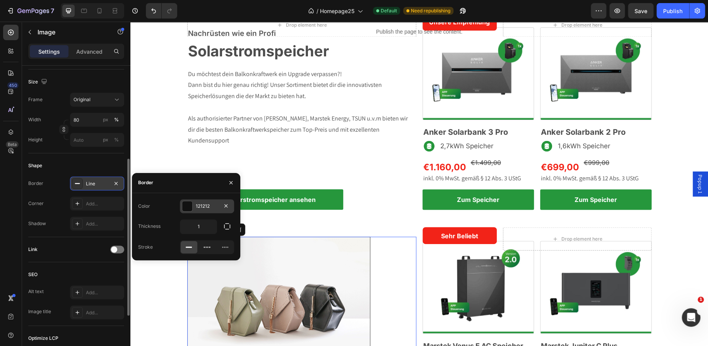
click at [191, 205] on div at bounding box center [187, 206] width 10 height 10
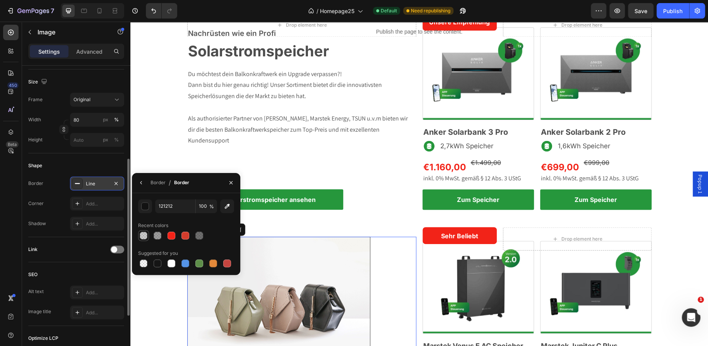
click at [144, 234] on div at bounding box center [144, 236] width 8 height 8
type input "151515"
type input "20"
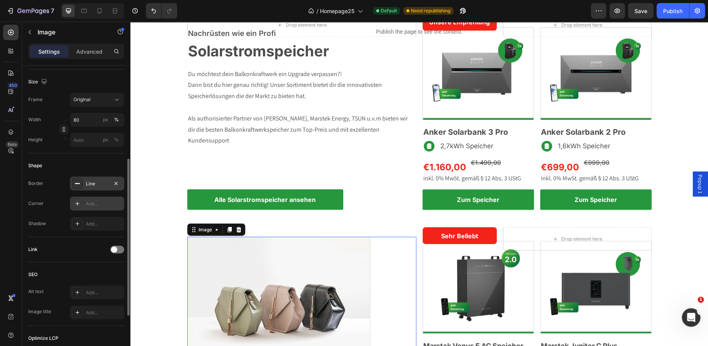
click at [80, 203] on icon at bounding box center [77, 204] width 6 height 6
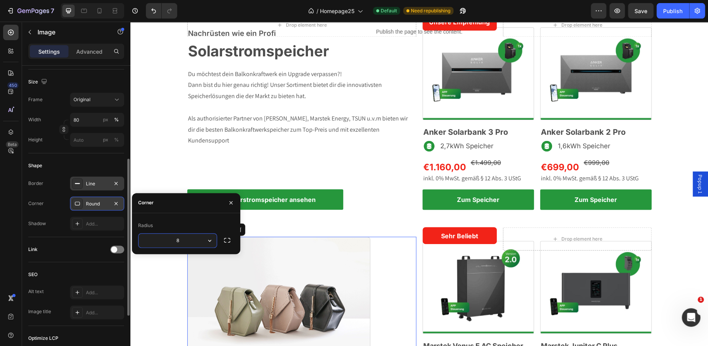
type input "3"
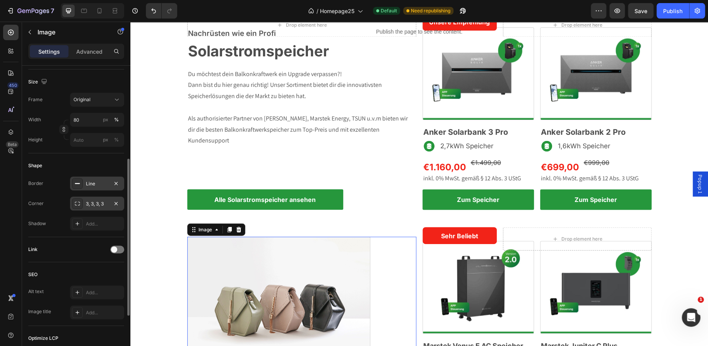
click at [85, 239] on div "Link" at bounding box center [76, 249] width 96 height 25
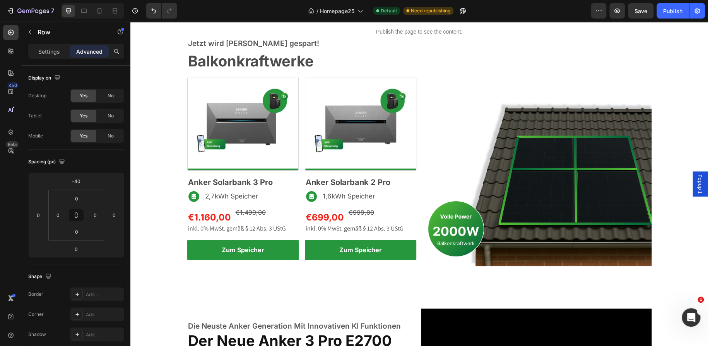
scroll to position [1132, 0]
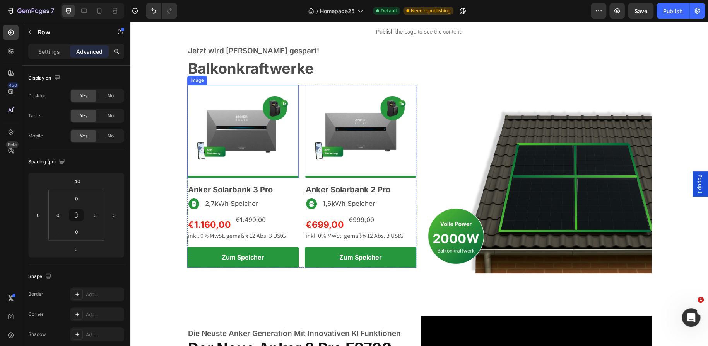
click at [237, 141] on img at bounding box center [242, 131] width 111 height 93
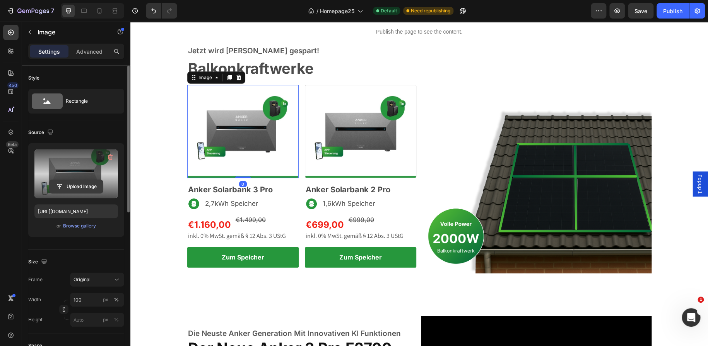
click at [77, 190] on input "file" at bounding box center [75, 186] width 53 height 13
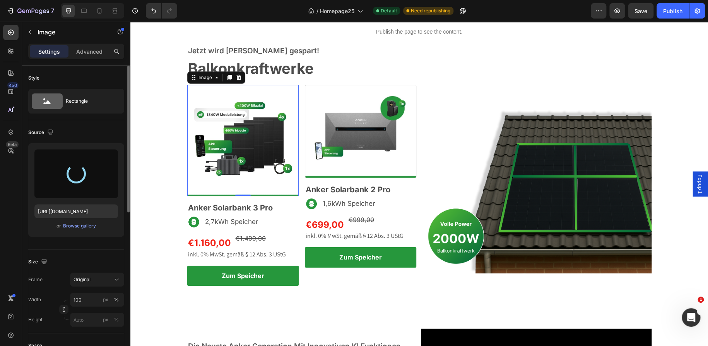
type input "[URL][DOMAIN_NAME]"
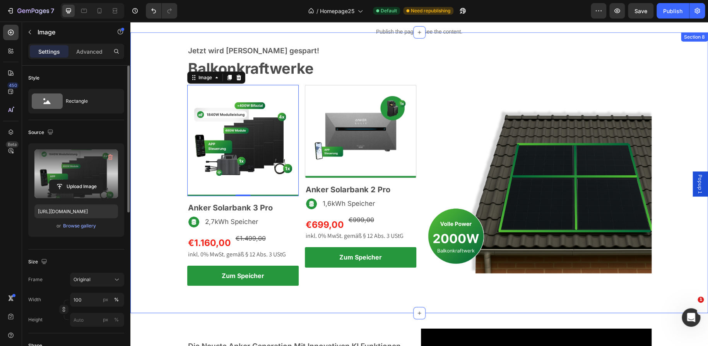
click at [163, 141] on div "Jetzt wird Strom gespart! Text block Balkonkraftwerke Heading Row Image 0 Anker…" at bounding box center [418, 166] width 577 height 242
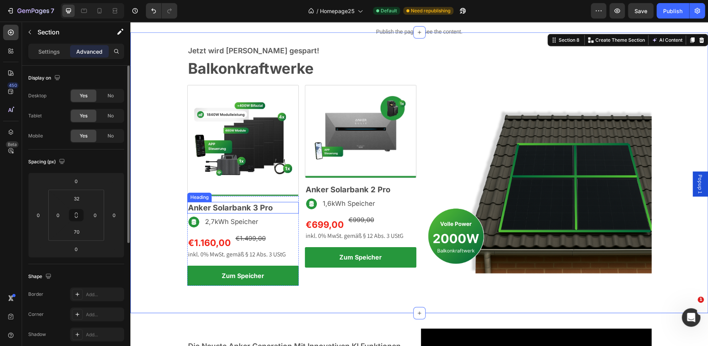
click at [226, 207] on h2 "Anker Solarbank 3 Pro" at bounding box center [242, 208] width 111 height 12
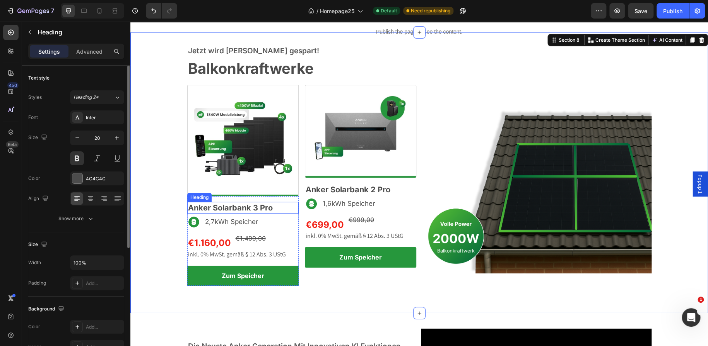
click at [226, 207] on h2 "Anker Solarbank 3 Pro" at bounding box center [242, 208] width 111 height 12
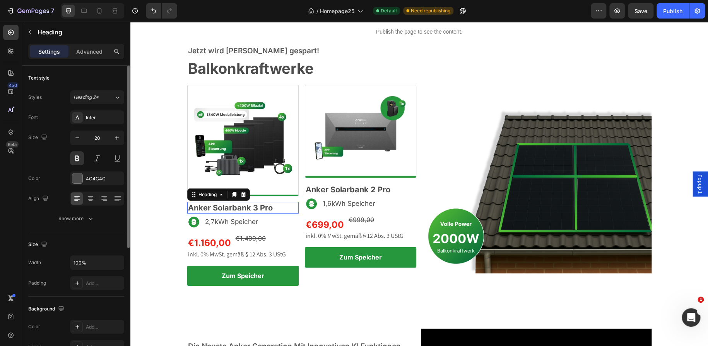
click at [226, 207] on p "Anker Solarbank 3 Pro" at bounding box center [243, 208] width 110 height 10
click at [277, 142] on img at bounding box center [242, 140] width 111 height 111
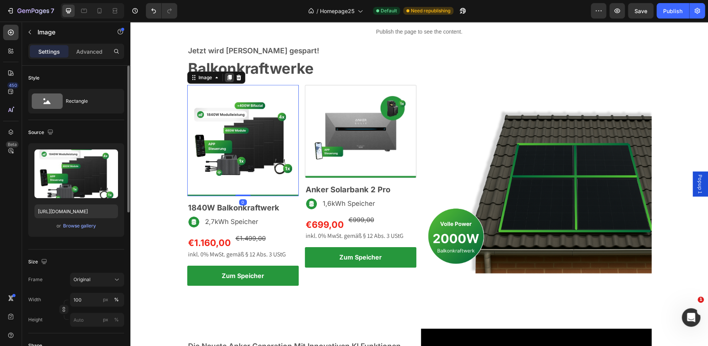
click at [229, 80] on div at bounding box center [229, 77] width 9 height 9
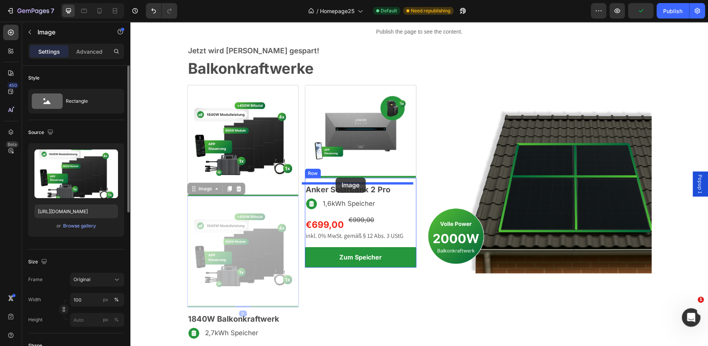
drag, startPoint x: 249, startPoint y: 229, endPoint x: 335, endPoint y: 178, distance: 100.3
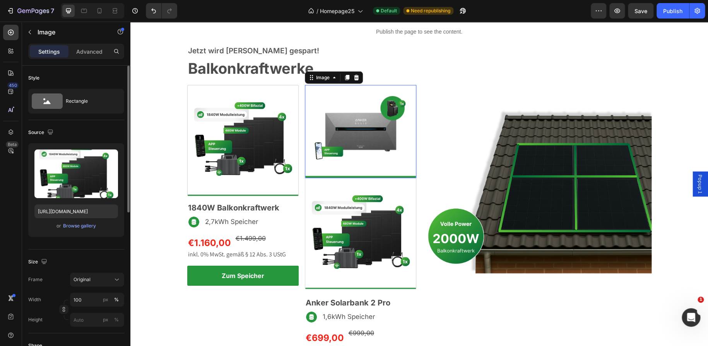
click at [350, 143] on img at bounding box center [360, 131] width 111 height 93
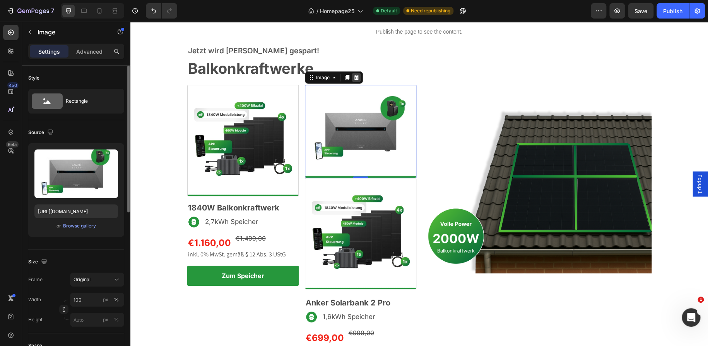
click at [353, 80] on icon at bounding box center [355, 77] width 5 height 5
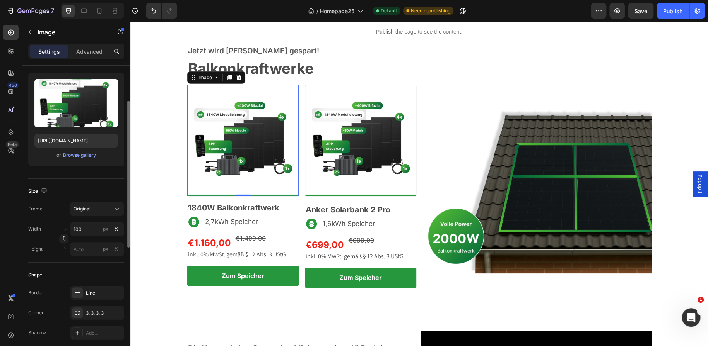
scroll to position [72, 0]
click at [94, 212] on button "Original" at bounding box center [97, 208] width 54 height 14
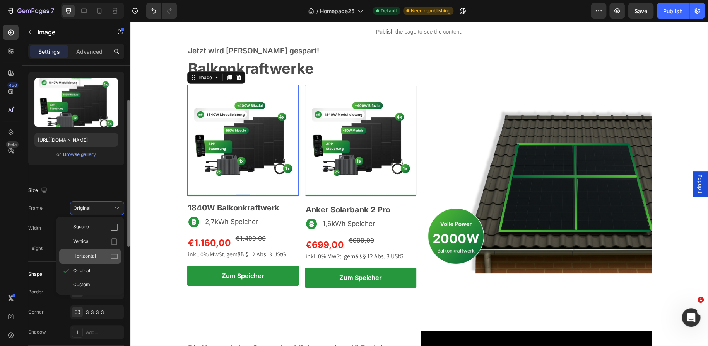
click at [116, 256] on icon at bounding box center [114, 257] width 8 height 8
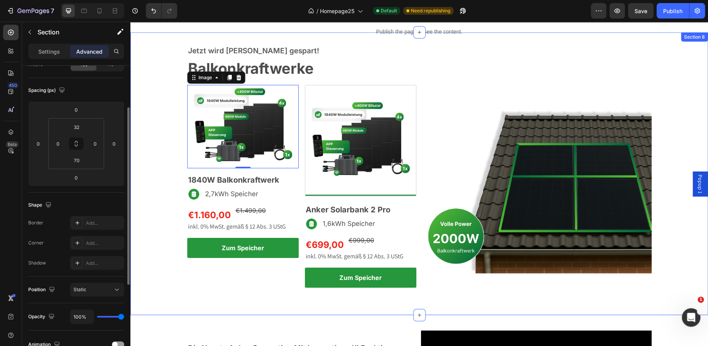
click at [163, 196] on div "Jetzt wird Strom gespart! Text block Balkonkraftwerke Heading Row Image 0 1840W…" at bounding box center [418, 167] width 577 height 244
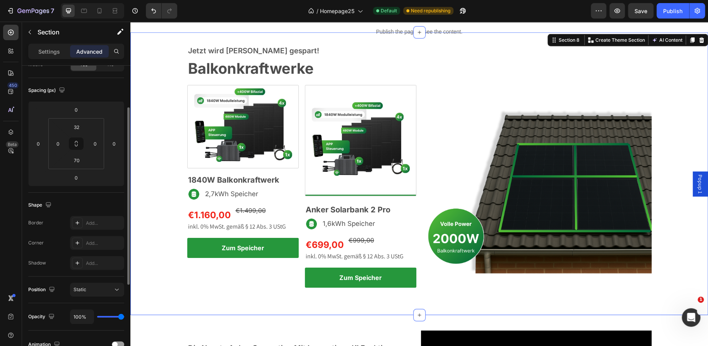
scroll to position [0, 0]
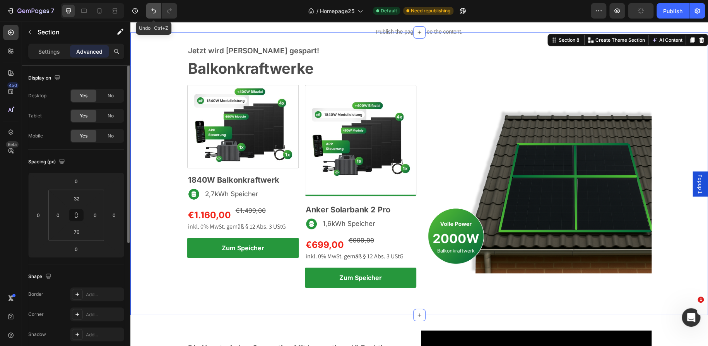
click at [156, 10] on icon "Undo/Redo" at bounding box center [154, 11] width 8 height 8
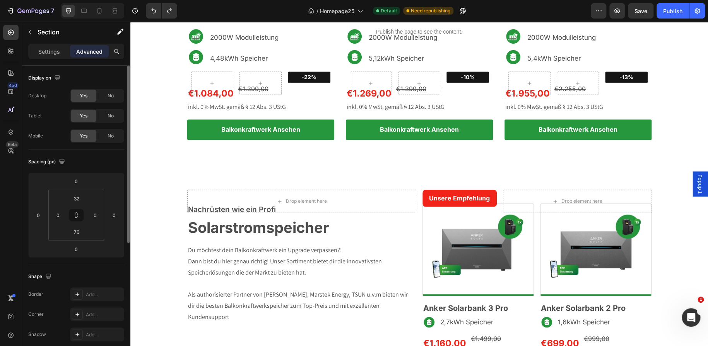
scroll to position [500, 0]
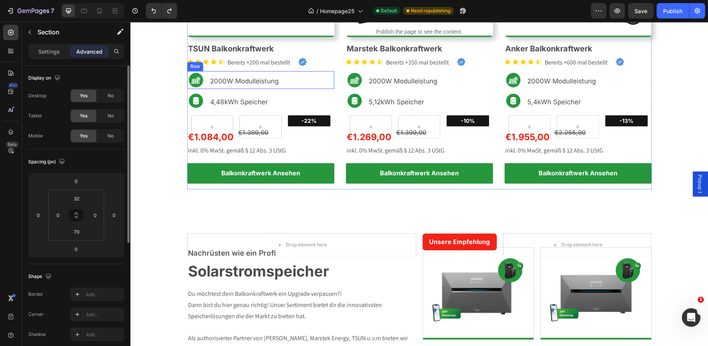
click at [314, 81] on div "2000W Modulleistung Text Block" at bounding box center [282, 80] width 106 height 18
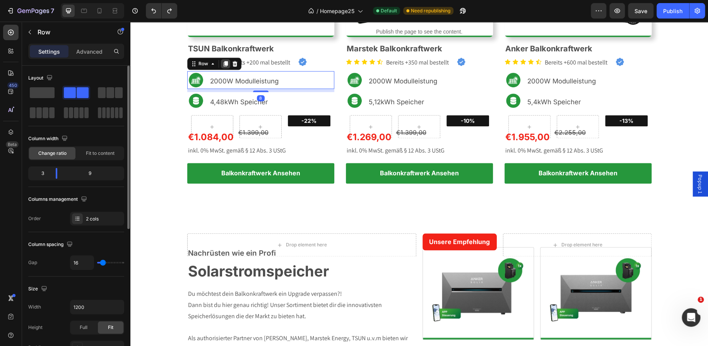
click at [222, 63] on icon at bounding box center [225, 64] width 6 height 6
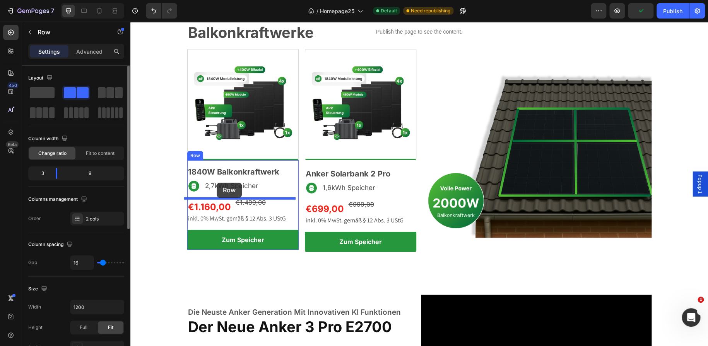
scroll to position [1195, 0]
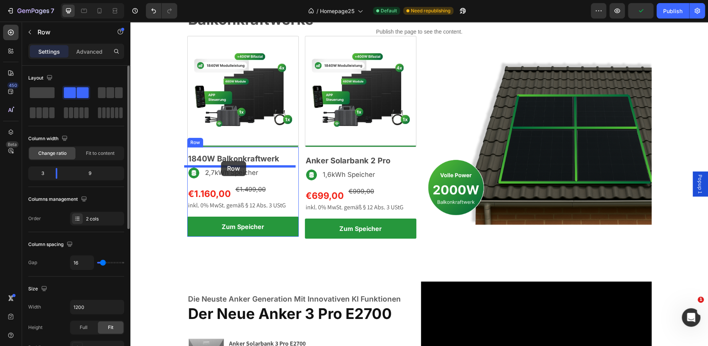
drag, startPoint x: 191, startPoint y: 85, endPoint x: 221, endPoint y: 161, distance: 81.6
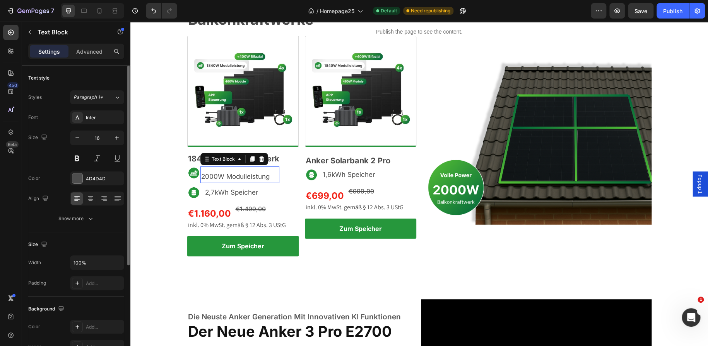
click at [234, 174] on span "2000W Modulleistung" at bounding box center [235, 177] width 68 height 8
click at [91, 52] on p "Advanced" at bounding box center [89, 52] width 26 height 8
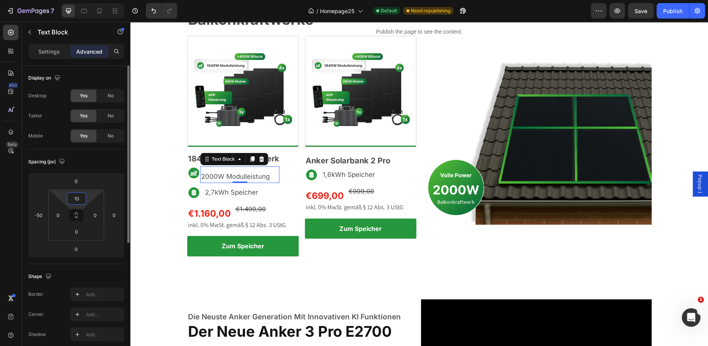
click at [77, 198] on input "10" at bounding box center [76, 199] width 15 height 12
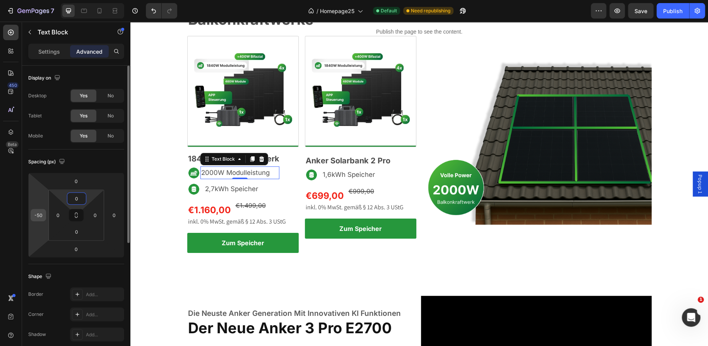
type input "0"
click at [43, 213] on input "-50" at bounding box center [38, 216] width 12 height 12
type input "-3"
type input "-40"
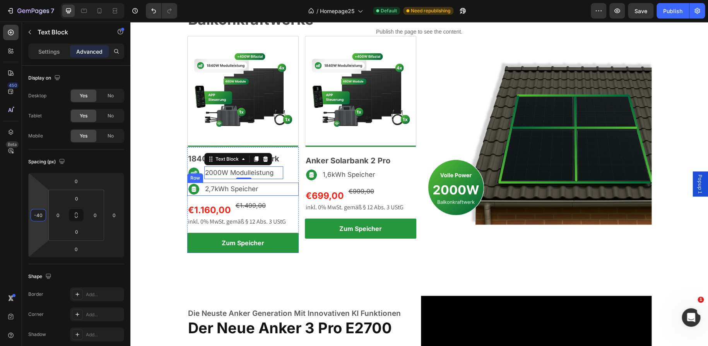
click at [291, 189] on div "2,7kWh Speicher Text Block" at bounding box center [259, 189] width 79 height 13
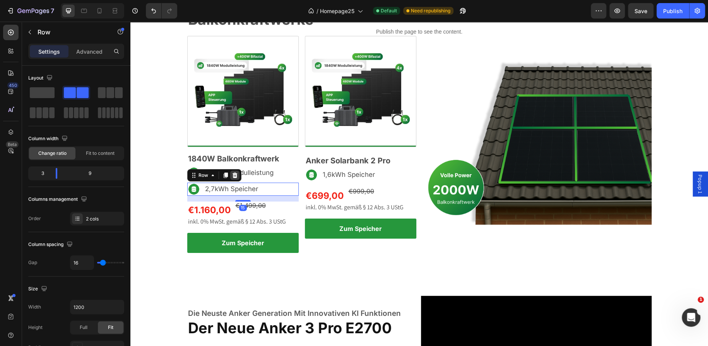
click at [234, 175] on icon at bounding box center [235, 175] width 6 height 6
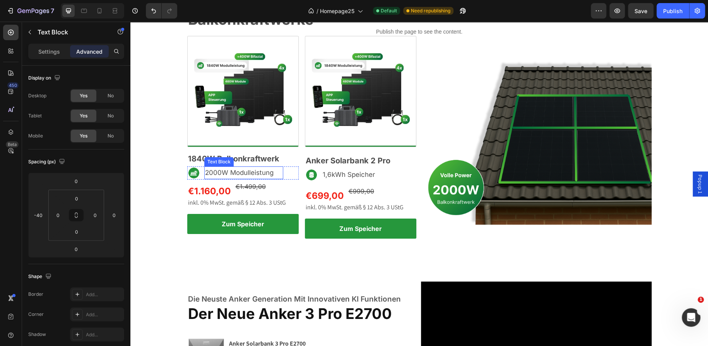
click at [211, 172] on span "2000W Modulleistung" at bounding box center [239, 173] width 68 height 8
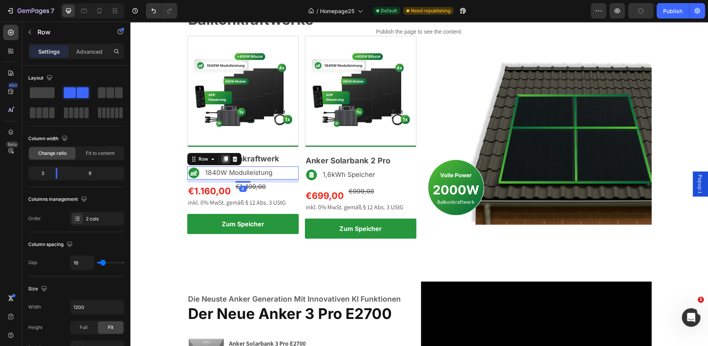
click at [223, 159] on icon at bounding box center [225, 159] width 4 height 5
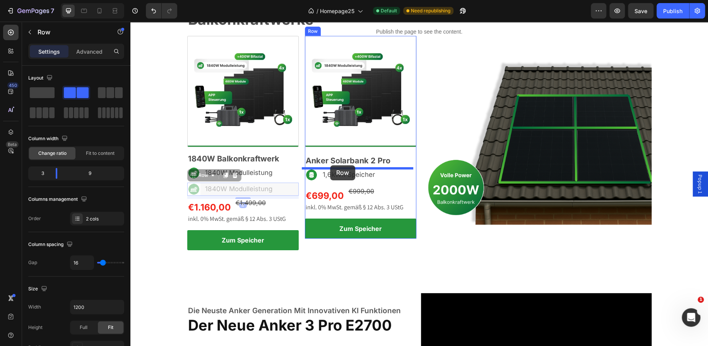
drag, startPoint x: 191, startPoint y: 179, endPoint x: 330, endPoint y: 165, distance: 139.8
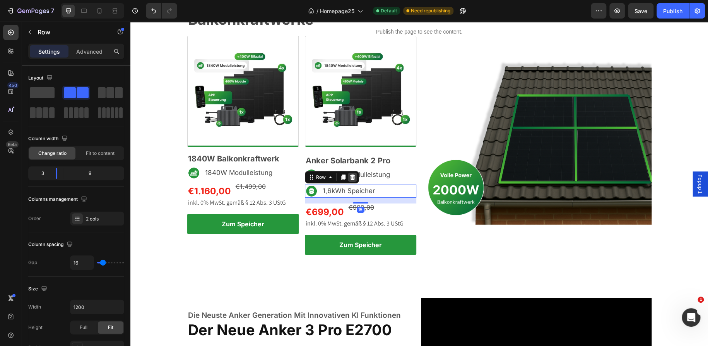
click at [351, 179] on icon at bounding box center [352, 177] width 6 height 6
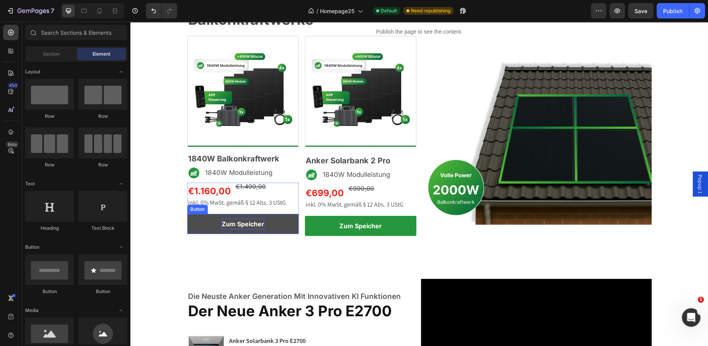
click at [251, 222] on strong "Zum Speicher" at bounding box center [243, 224] width 43 height 8
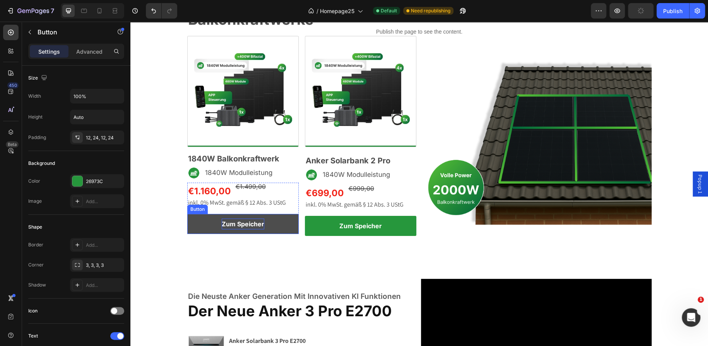
click at [251, 222] on strong "Zum Speicher" at bounding box center [243, 224] width 43 height 8
click at [251, 222] on strong "Balkonkraftwerk ansehen" at bounding box center [243, 224] width 78 height 8
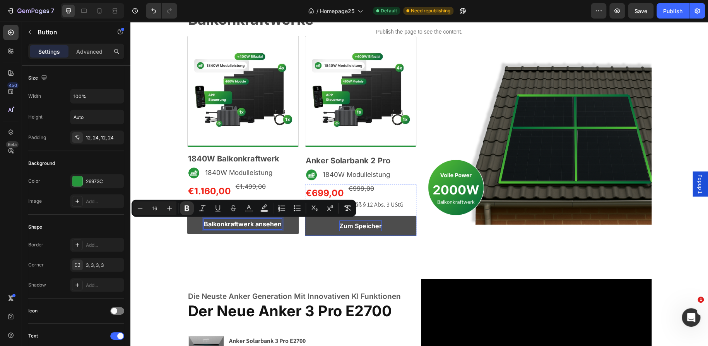
click at [348, 227] on strong "Zum Speicher" at bounding box center [360, 226] width 43 height 8
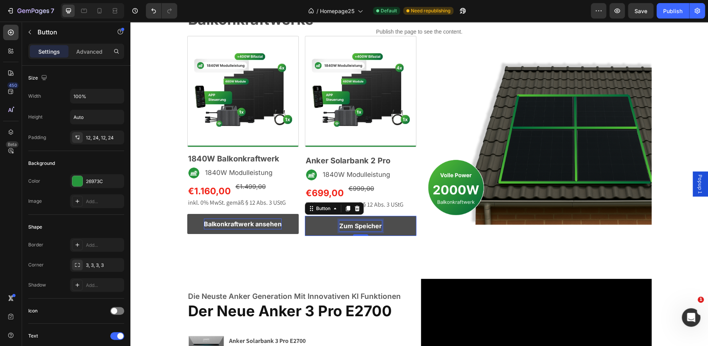
click at [348, 227] on strong "Zum Speicher" at bounding box center [360, 226] width 43 height 8
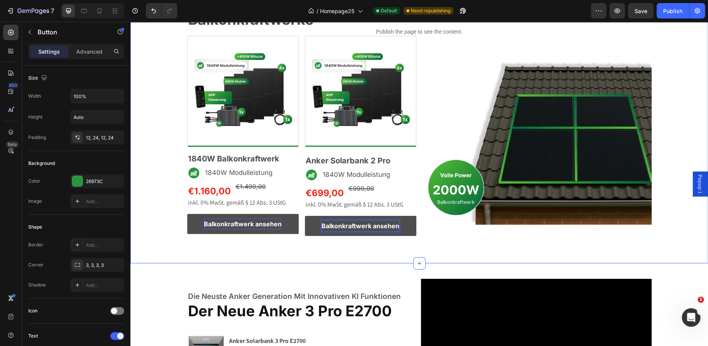
click at [307, 253] on div "Jetzt wird Strom gespart! Text block Balkonkraftwerke Heading Row Image 1840W B…" at bounding box center [418, 124] width 577 height 280
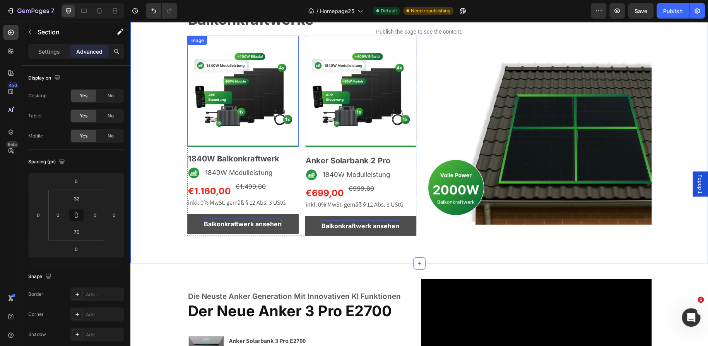
scroll to position [1177, 0]
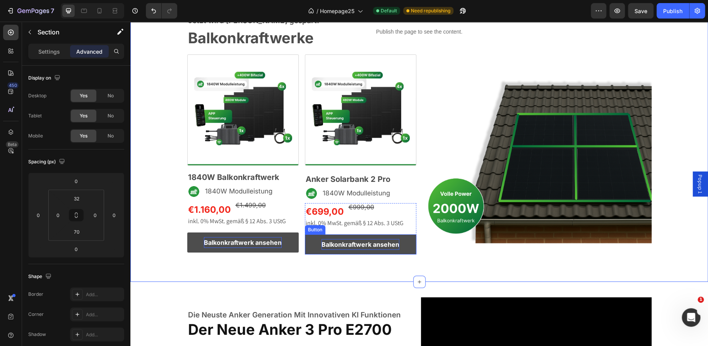
click at [305, 244] on link "Balkonkraftwerk ansehen" at bounding box center [360, 245] width 111 height 20
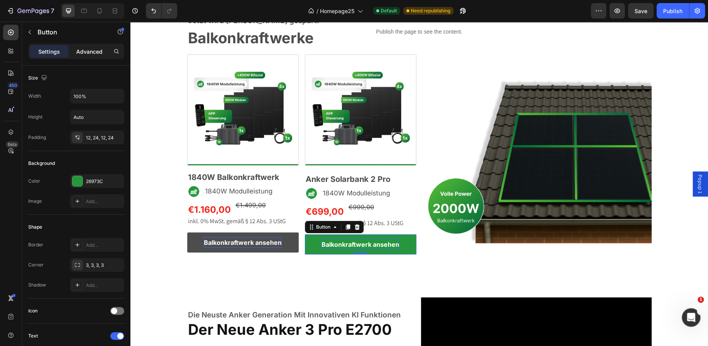
click at [90, 51] on p "Advanced" at bounding box center [89, 52] width 26 height 8
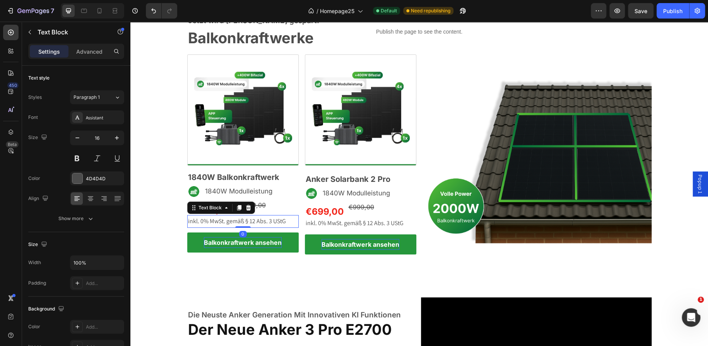
click at [285, 222] on p "inkl. 0% MwSt. gemäß § 12 Abs. 3 UStG" at bounding box center [243, 221] width 110 height 11
click at [75, 53] on div "Advanced" at bounding box center [89, 51] width 39 height 12
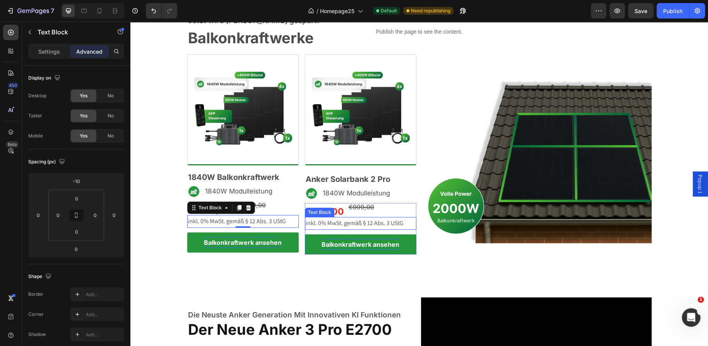
click at [309, 222] on p "inkl. 0% MwSt. gemäß § 12 Abs. 3 UStG" at bounding box center [360, 223] width 110 height 11
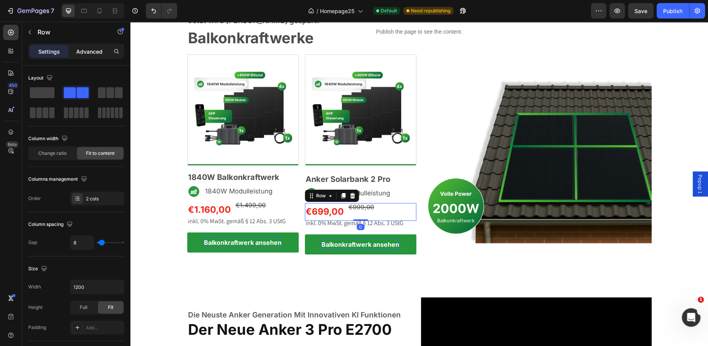
click at [94, 46] on div "Advanced" at bounding box center [89, 51] width 39 height 12
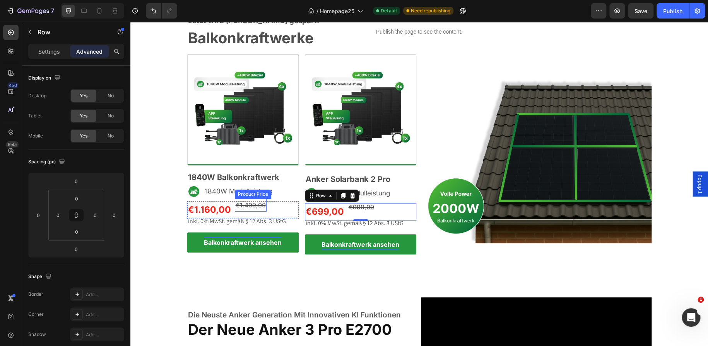
click at [237, 210] on div "€1.499,00" at bounding box center [251, 205] width 32 height 13
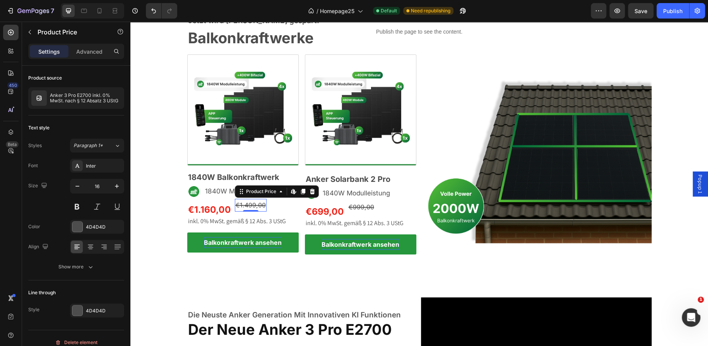
click at [237, 210] on div "€1.499,00" at bounding box center [251, 205] width 32 height 13
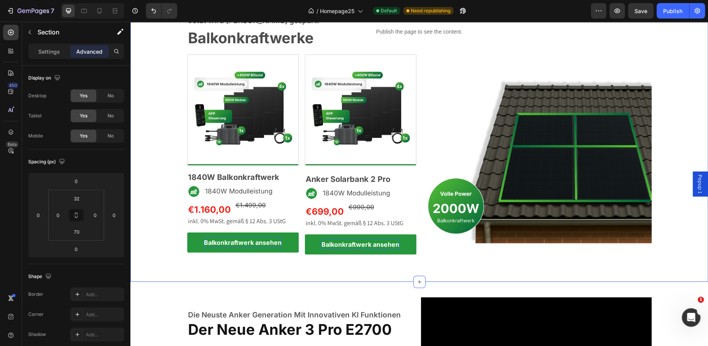
click at [305, 263] on div "Jetzt wird Strom gespart! Text block Balkonkraftwerke Heading Row Image 1840W B…" at bounding box center [418, 142] width 577 height 280
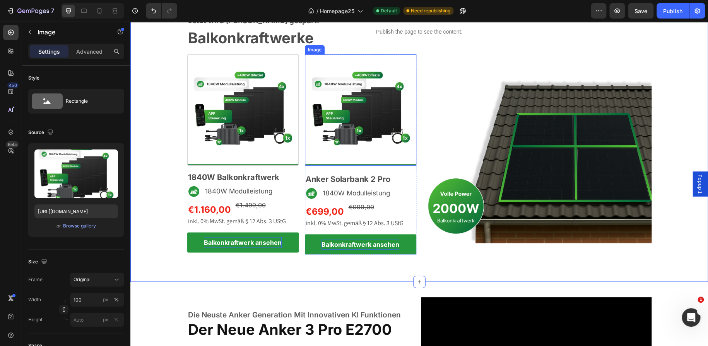
click at [338, 160] on img at bounding box center [360, 110] width 111 height 111
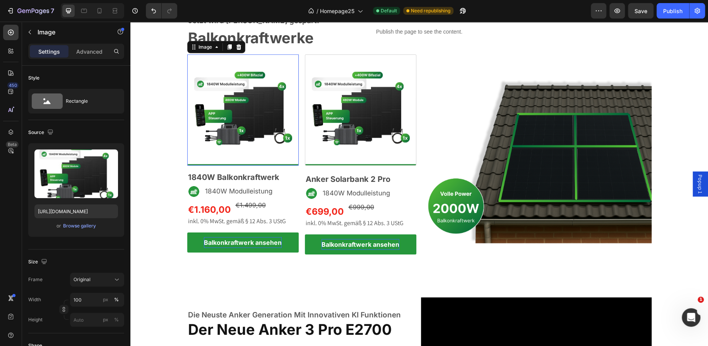
click at [266, 149] on img at bounding box center [242, 110] width 111 height 111
click at [348, 158] on img at bounding box center [360, 110] width 111 height 111
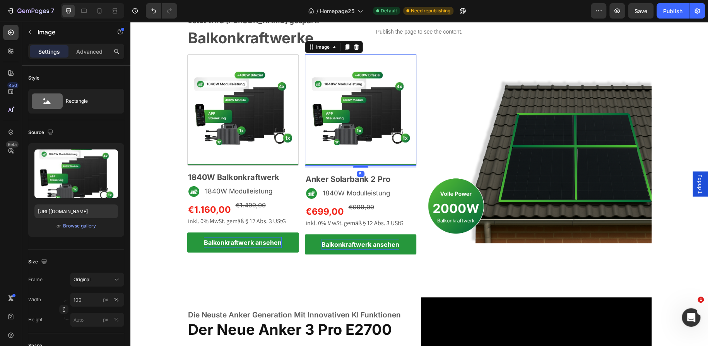
click at [362, 155] on img at bounding box center [360, 110] width 111 height 111
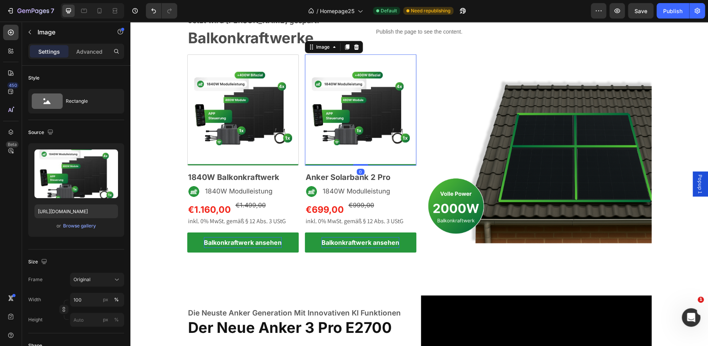
drag, startPoint x: 358, startPoint y: 167, endPoint x: 358, endPoint y: 162, distance: 5.0
click at [358, 162] on div "Image 0" at bounding box center [360, 110] width 111 height 111
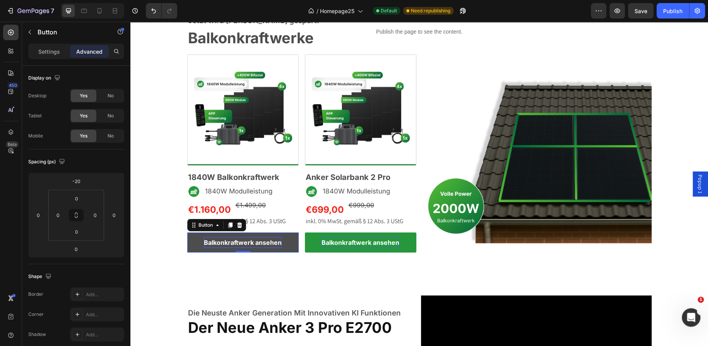
click at [196, 240] on link "Balkonkraftwerk ansehen" at bounding box center [242, 243] width 111 height 20
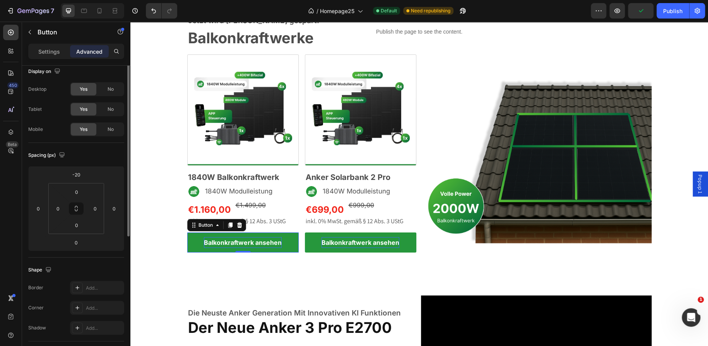
scroll to position [0, 0]
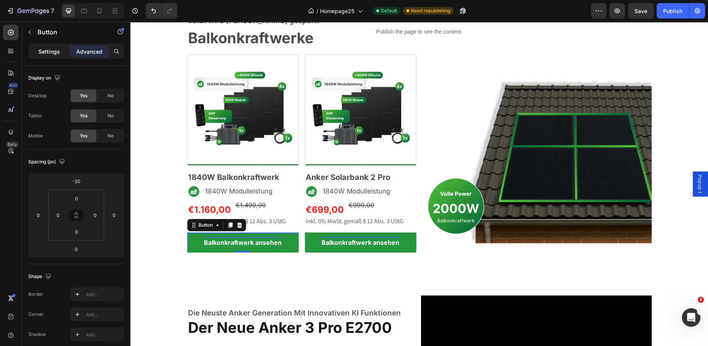
click at [44, 53] on p "Settings" at bounding box center [49, 52] width 22 height 8
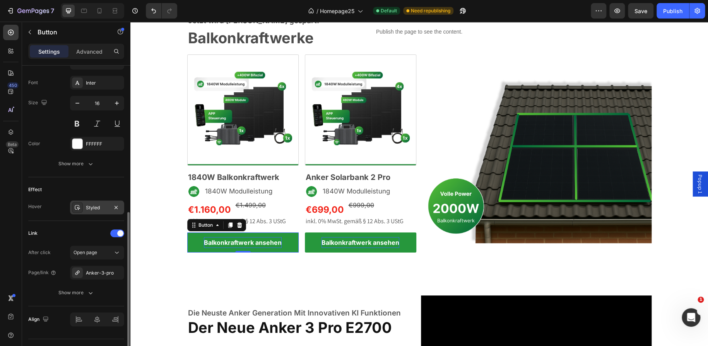
scroll to position [295, 0]
click at [94, 267] on div "Anker-3-pro" at bounding box center [97, 272] width 54 height 14
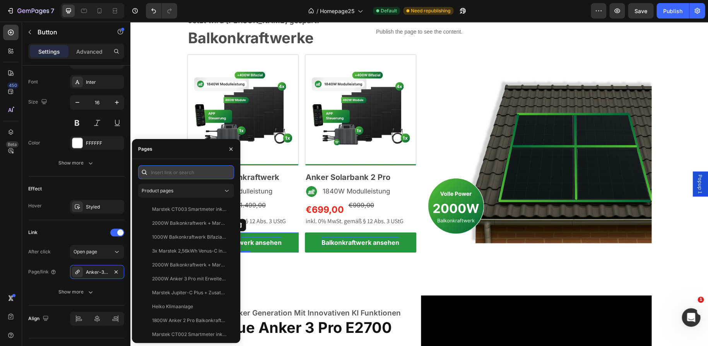
click at [175, 173] on input "text" at bounding box center [186, 172] width 96 height 14
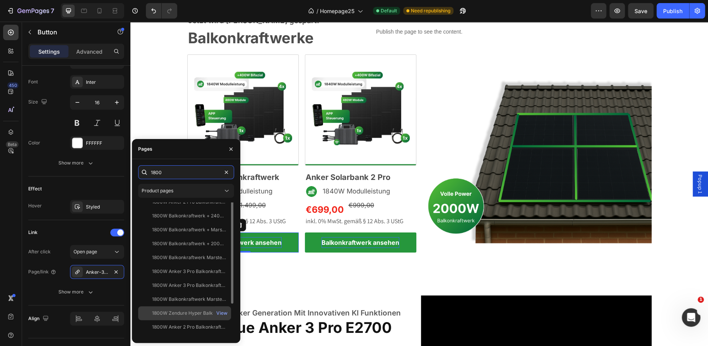
scroll to position [0, 0]
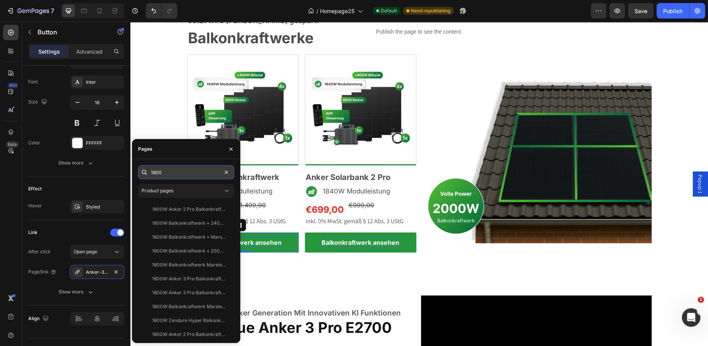
click at [165, 172] on input "1800" at bounding box center [186, 172] width 96 height 14
type input "1"
type input "V"
paste input "https://ecotechsolar.de/collections/balkonkraftwerke/products/1800w-balkonkraft…"
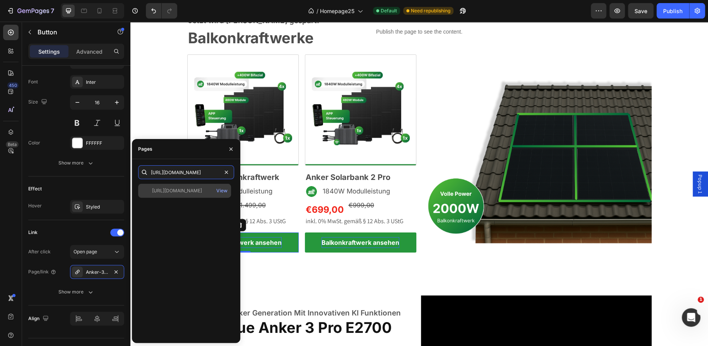
type input "https://ecotechsolar.de/collections/balkonkraftwerke/products/1800w-balkonkraft…"
click at [181, 194] on div "https://ecotechsolar.de/collections/balkonkraftwerke/products/1800w-balkonkraft…" at bounding box center [177, 191] width 50 height 7
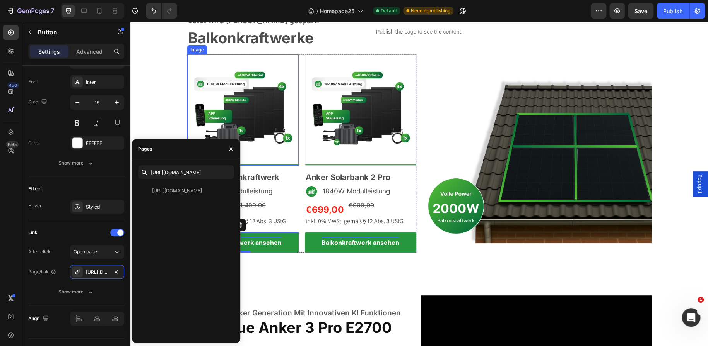
click at [212, 113] on img at bounding box center [242, 110] width 111 height 111
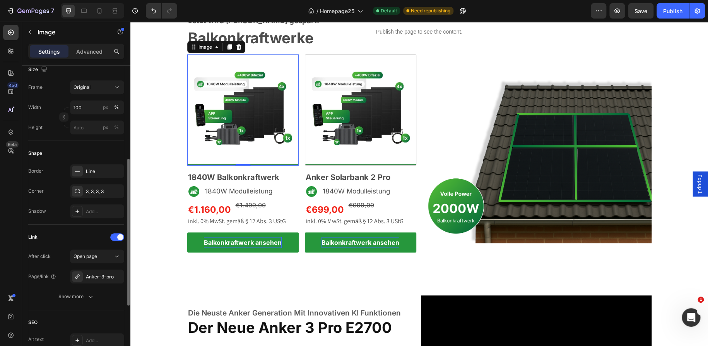
scroll to position [192, 0]
click at [89, 280] on div "Anker-3-pro" at bounding box center [97, 277] width 22 height 7
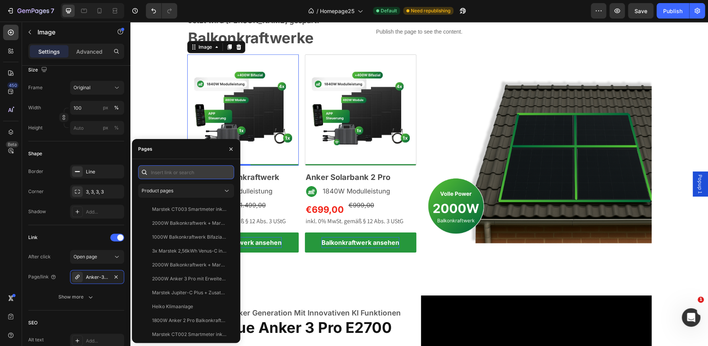
click at [162, 171] on input "text" at bounding box center [186, 172] width 96 height 14
paste input "https://ecotechsolar.de/collections/balkonkraftwerke/products/1800w-balkonkraft…"
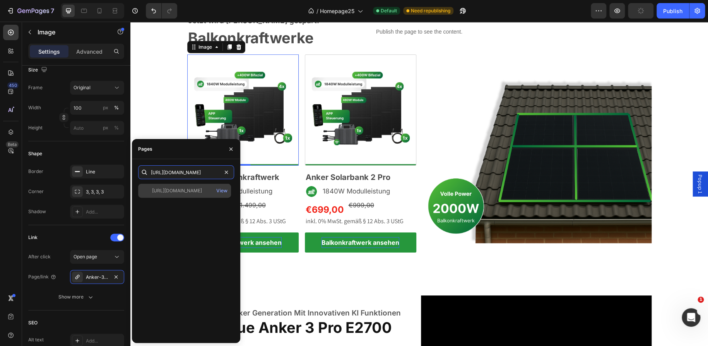
type input "https://ecotechsolar.de/collections/balkonkraftwerke/products/1800w-balkonkraft…"
click at [174, 192] on div "https://ecotechsolar.de/collections/balkonkraftwerke/products/1800w-balkonkraft…" at bounding box center [177, 191] width 50 height 7
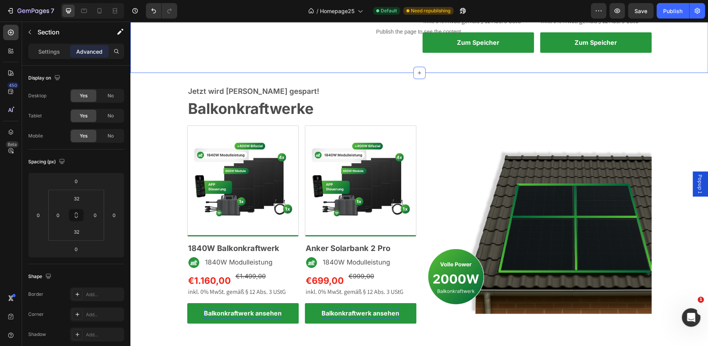
scroll to position [1117, 0]
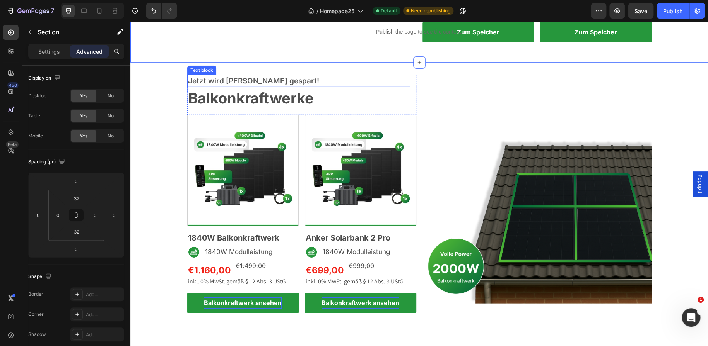
click at [244, 82] on p "Jetzt wird Strom gespart!" at bounding box center [298, 81] width 221 height 11
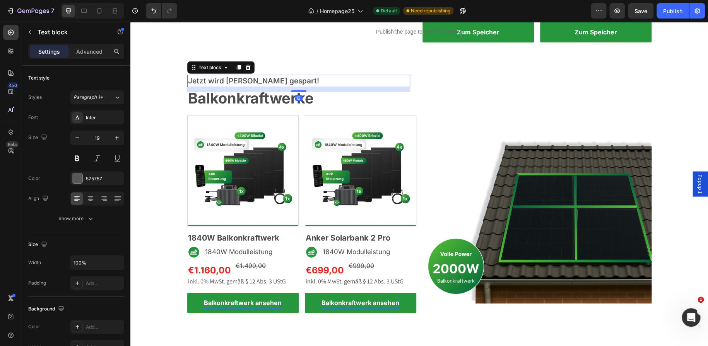
scroll to position [1400, 0]
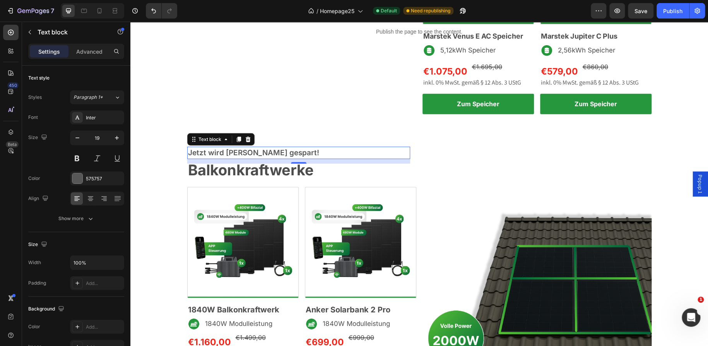
click at [241, 157] on p "Jetzt wird [PERSON_NAME] gespart!" at bounding box center [298, 153] width 221 height 11
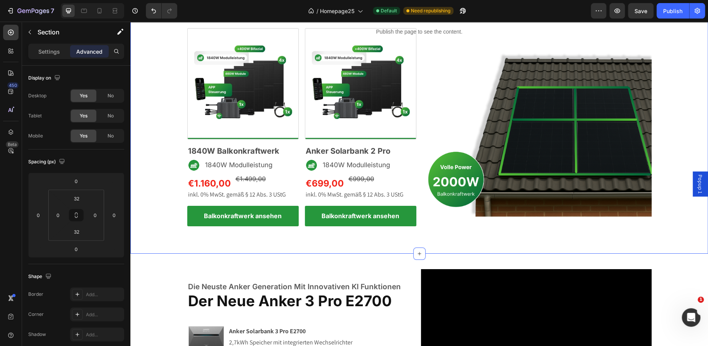
scroll to position [1109, 0]
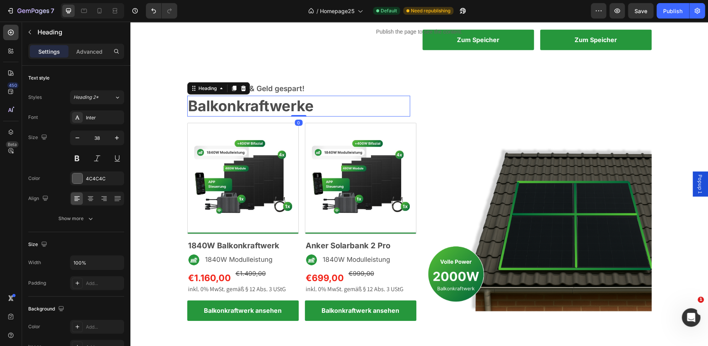
click at [319, 103] on h2 "Balkonkraftwerke" at bounding box center [298, 106] width 223 height 20
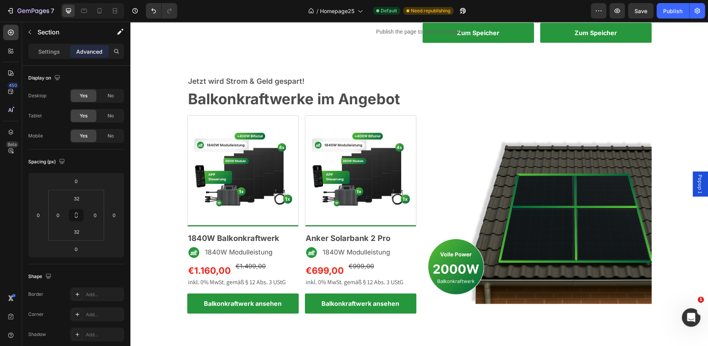
scroll to position [1106, 0]
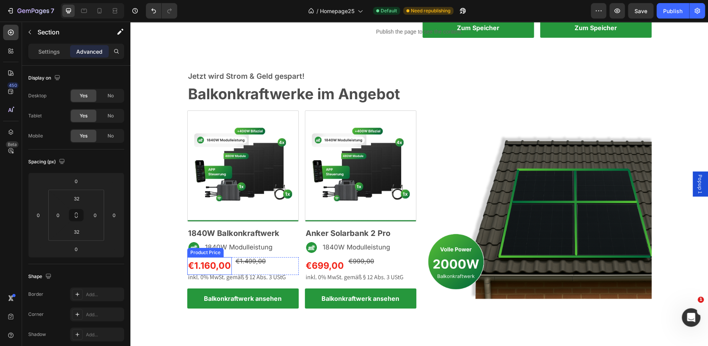
click at [213, 268] on div "€1.160,00" at bounding box center [209, 266] width 44 height 17
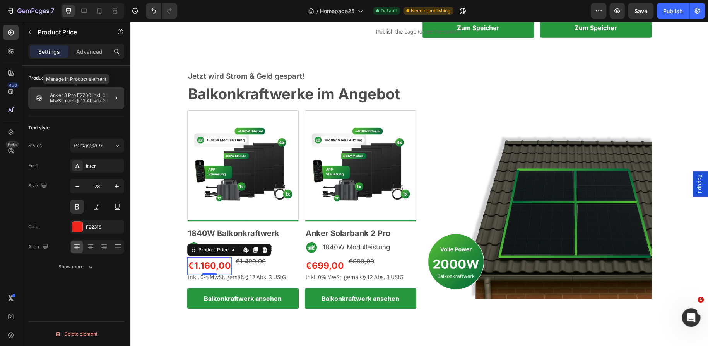
click at [85, 104] on div "Anker 3 Pro E2700 inkl. 0% MwSt. nach § 12 Absatz 3 UStG" at bounding box center [76, 98] width 96 height 22
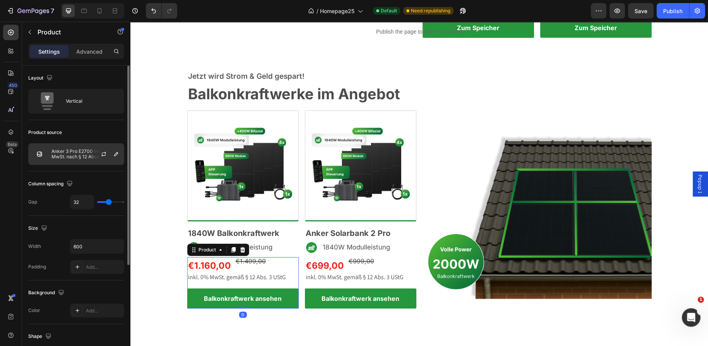
click at [75, 151] on p "Anker 3 Pro E2700 inkl. 0% MwSt. nach § 12 Absatz 3 UStG" at bounding box center [85, 154] width 69 height 11
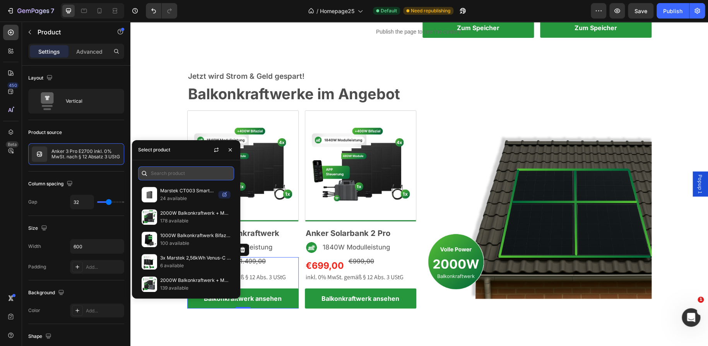
click at [177, 172] on input "text" at bounding box center [186, 174] width 96 height 14
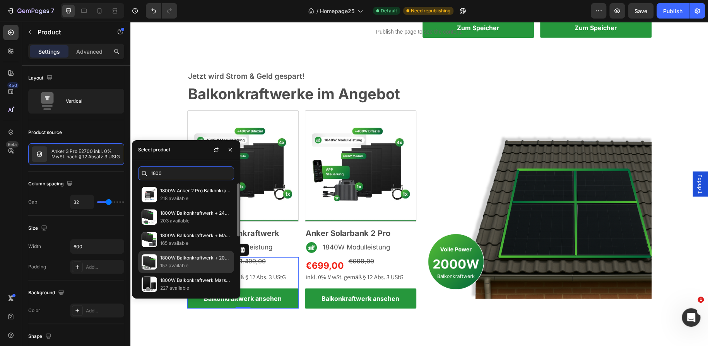
type input "1800"
click at [168, 258] on p "1800W Balkonkraftwerk + 2000W TSUN" at bounding box center [195, 258] width 70 height 8
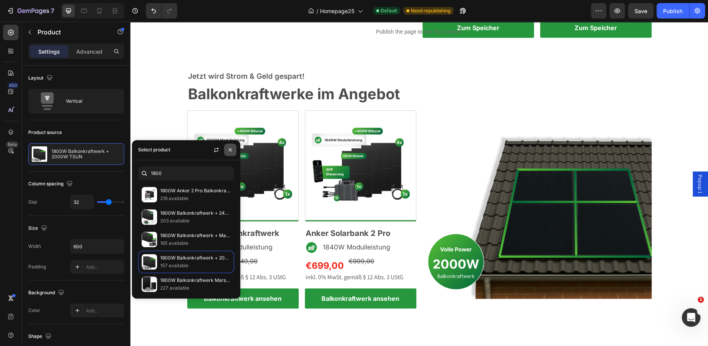
click at [230, 152] on icon "button" at bounding box center [230, 150] width 6 height 6
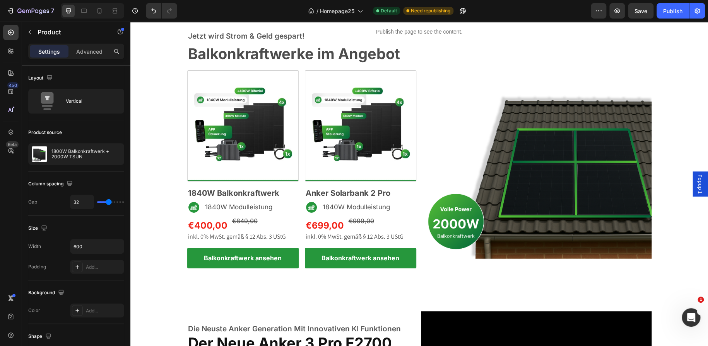
scroll to position [1147, 0]
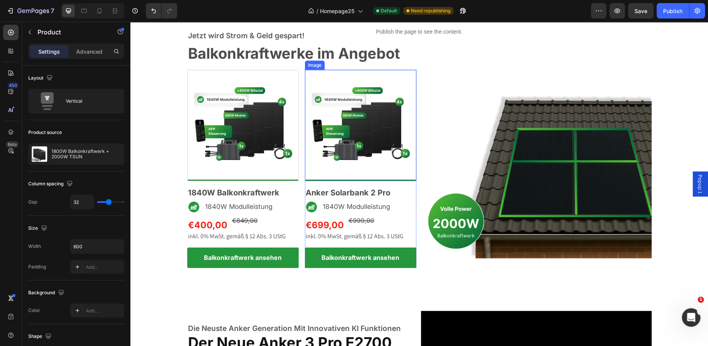
click at [324, 134] on img at bounding box center [360, 125] width 111 height 111
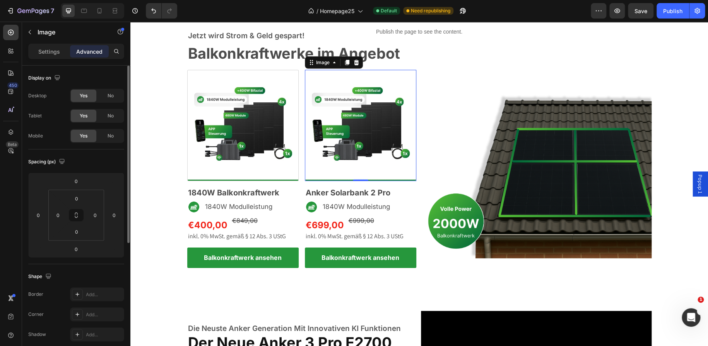
scroll to position [0, 0]
click at [55, 55] on div "Settings" at bounding box center [49, 51] width 39 height 12
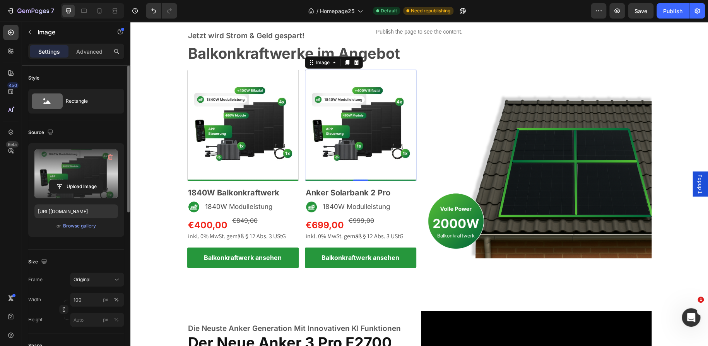
click at [82, 174] on label at bounding box center [76, 174] width 84 height 49
click at [82, 180] on input "file" at bounding box center [75, 186] width 53 height 13
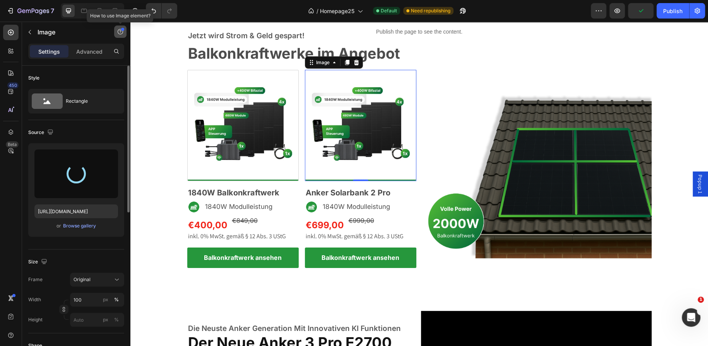
type input "[URL][DOMAIN_NAME]"
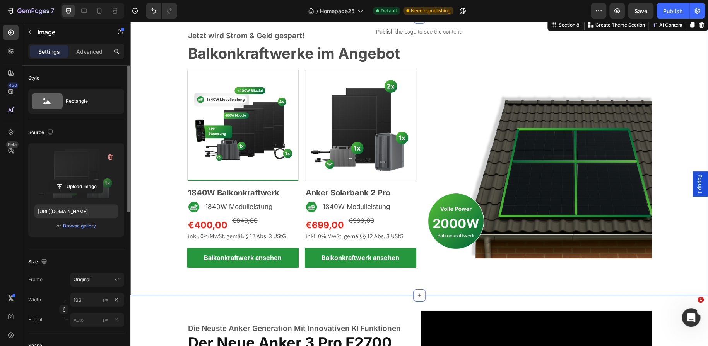
click at [175, 117] on div "Jetzt wird Strom & Geld gespart! Text block Balkonkraftwerke im Angebot Heading…" at bounding box center [418, 149] width 577 height 239
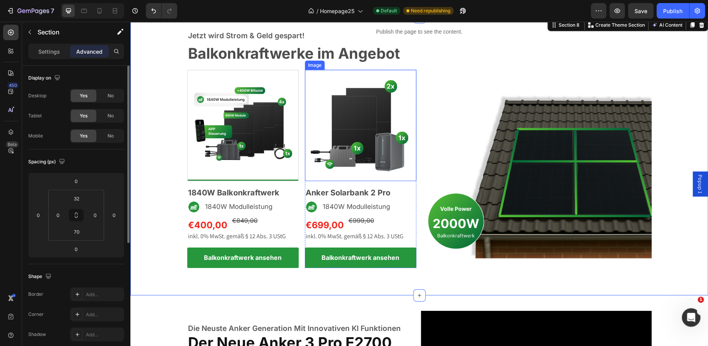
click at [332, 110] on img at bounding box center [360, 125] width 111 height 111
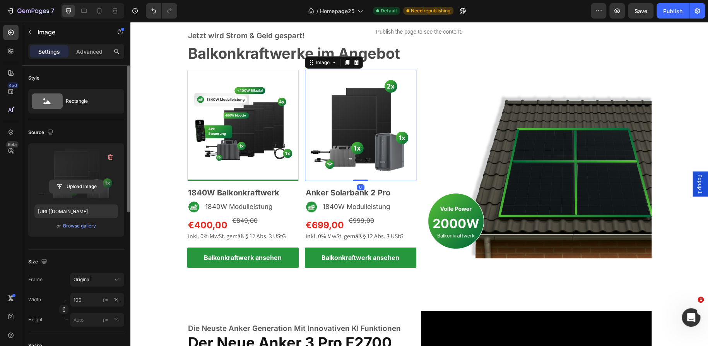
click at [68, 189] on input "file" at bounding box center [75, 186] width 53 height 13
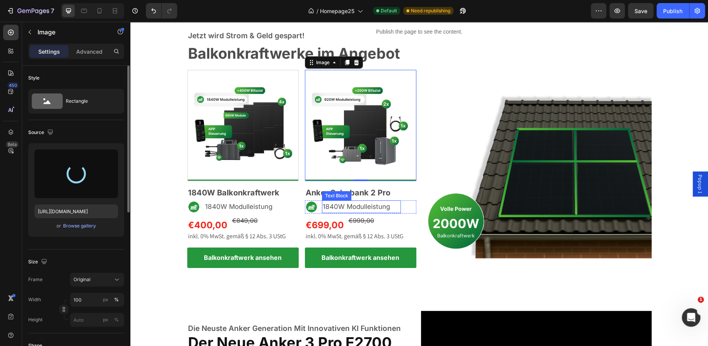
type input "[URL][DOMAIN_NAME]"
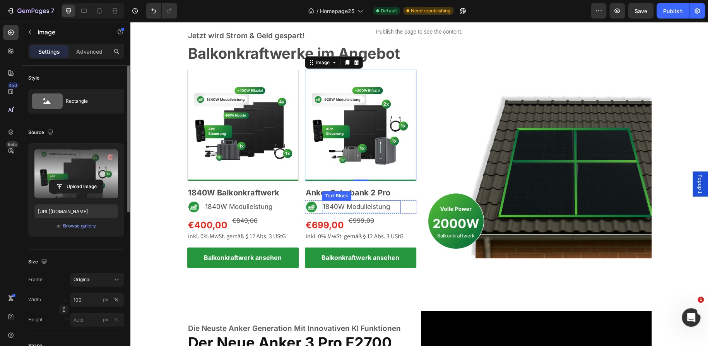
click at [333, 208] on span "1840W Modulleistung" at bounding box center [355, 207] width 67 height 8
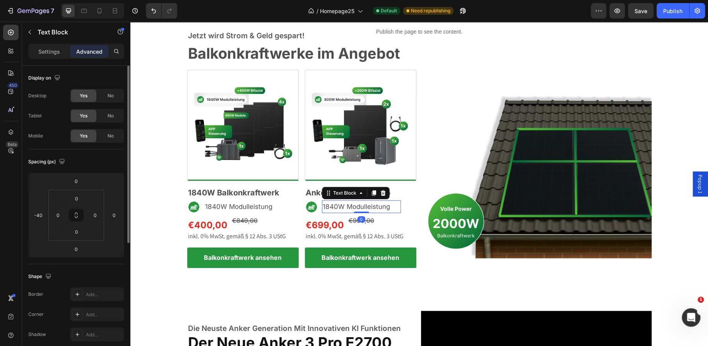
click at [333, 208] on span "1840W Modulleistung" at bounding box center [355, 207] width 67 height 8
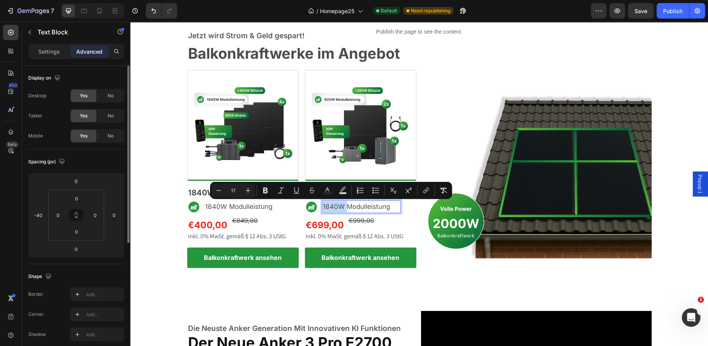
click at [333, 208] on span "1840W Modulleistung" at bounding box center [355, 207] width 67 height 8
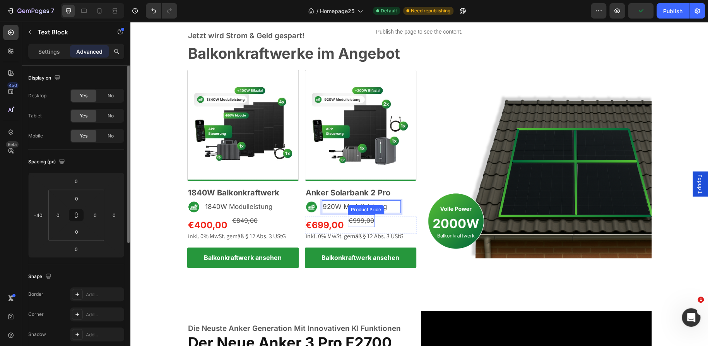
click at [348, 227] on div "€999,00" at bounding box center [361, 221] width 27 height 13
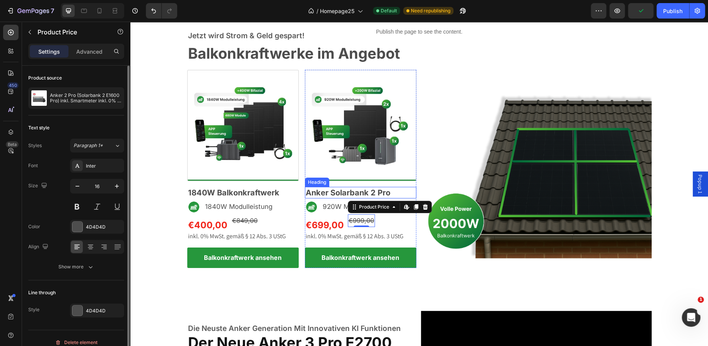
click at [352, 190] on h2 "Anker Solarbank 2 Pro" at bounding box center [360, 193] width 111 height 12
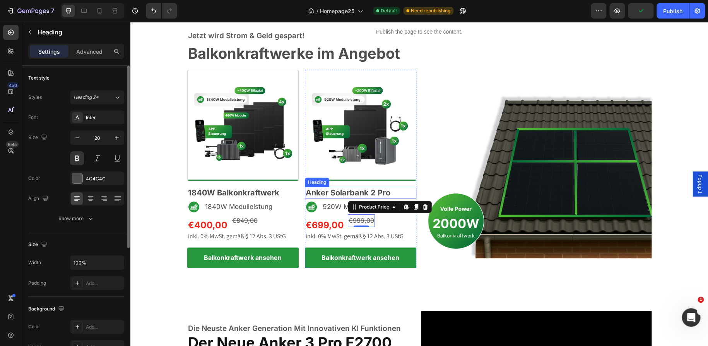
click at [352, 190] on h2 "Anker Solarbank 2 Pro" at bounding box center [360, 193] width 111 height 12
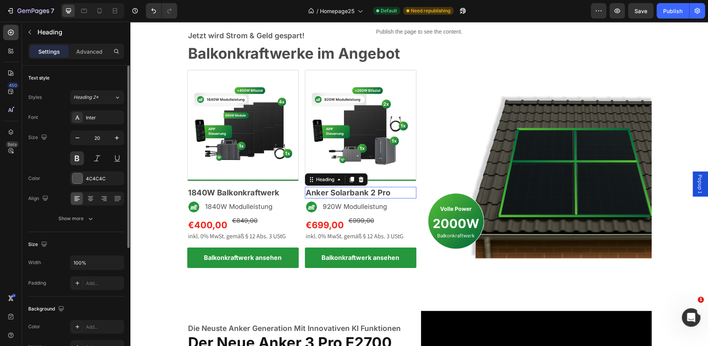
click at [352, 190] on p "Anker Solarbank 2 Pro" at bounding box center [360, 193] width 110 height 10
click at [327, 192] on p "920W Balkonkraftwerk" at bounding box center [360, 193] width 110 height 10
drag, startPoint x: 327, startPoint y: 192, endPoint x: 304, endPoint y: 194, distance: 22.9
click at [305, 194] on p "920W Balkonkraftwerk" at bounding box center [360, 193] width 110 height 10
click at [369, 191] on p "Balkonkraftwerk" at bounding box center [360, 193] width 110 height 10
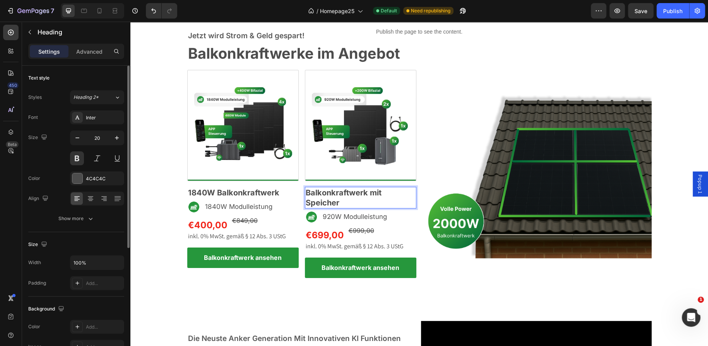
click at [379, 192] on p "Balkonkraftwerk mit Speicher" at bounding box center [360, 198] width 110 height 20
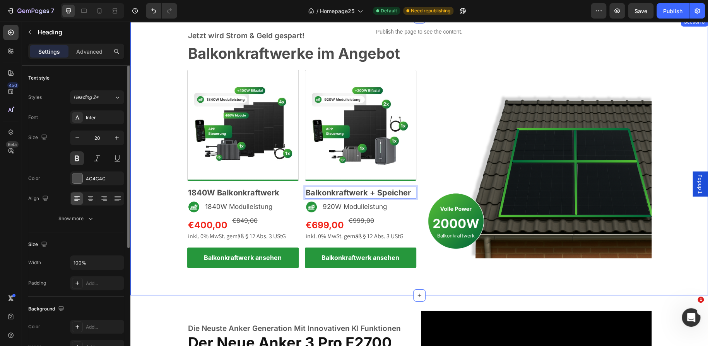
click at [429, 282] on div "Jetzt wird Strom & Geld gespart! Text block Balkonkraftwerke im Angebot Heading…" at bounding box center [418, 156] width 577 height 278
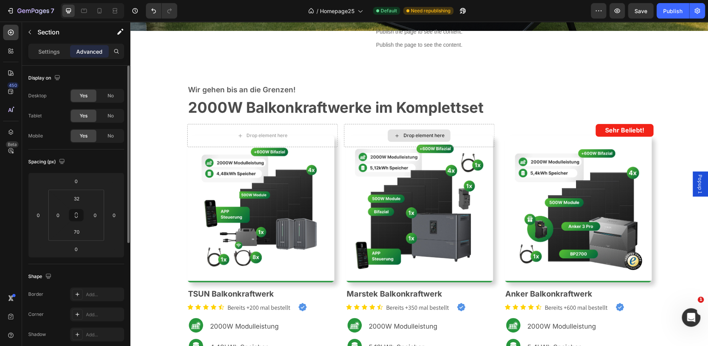
scroll to position [255, 0]
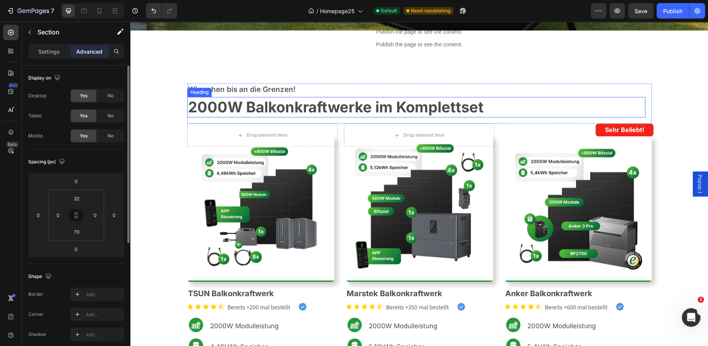
click at [367, 110] on strong "2000W Balkonkraftwerke im Komplettset" at bounding box center [335, 107] width 295 height 18
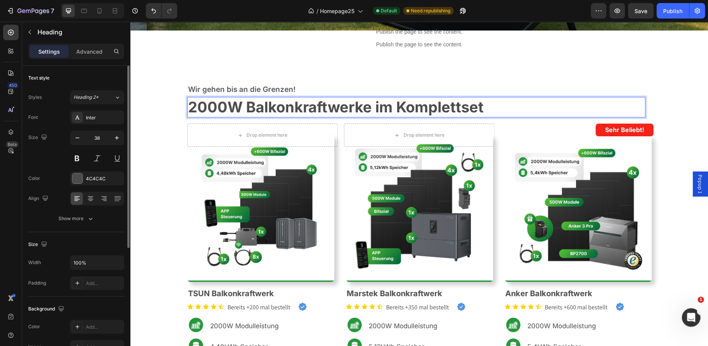
click at [367, 109] on strong "2000W Balkonkraftwerke im Komplettset" at bounding box center [335, 107] width 295 height 18
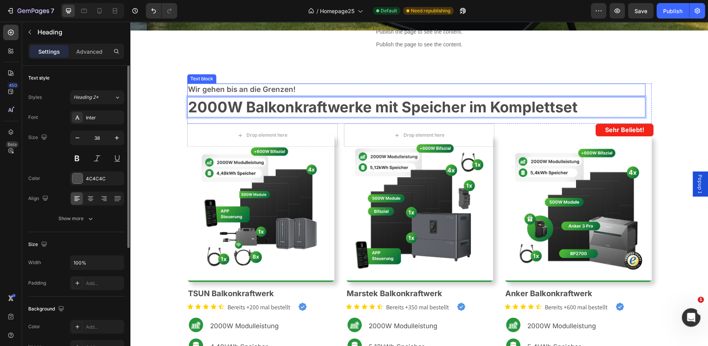
click at [467, 87] on p "Wir gehen bis an die Grenzen!" at bounding box center [416, 89] width 456 height 11
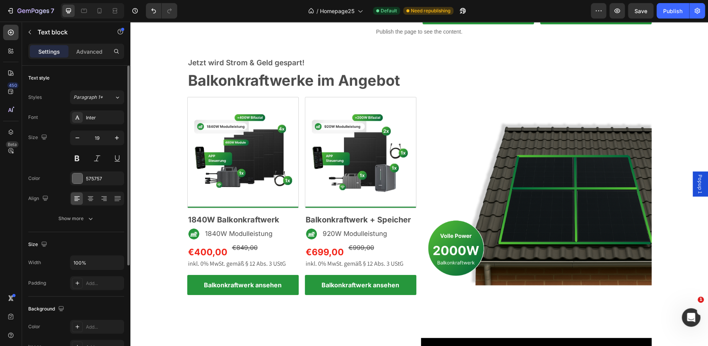
scroll to position [1120, 0]
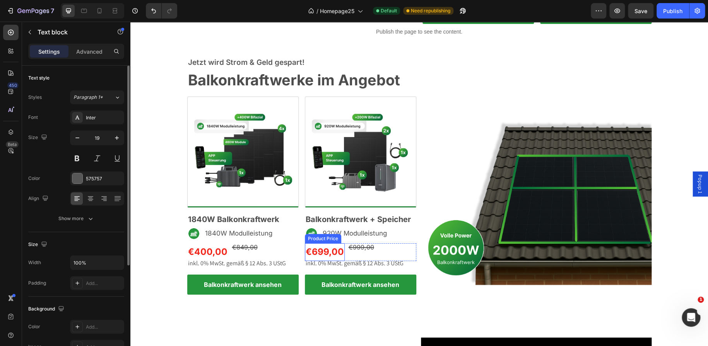
click at [334, 249] on div "€699,00" at bounding box center [325, 252] width 40 height 17
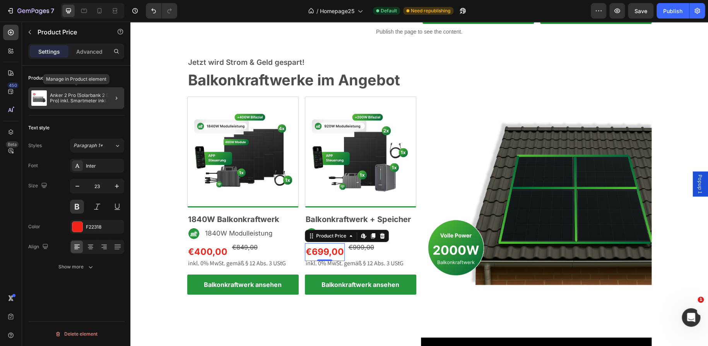
click at [70, 101] on p "Anker 2 Pro (Solarbank 2 E1600 Pro) inkl. Smartmeter inkl. 0% MwSt. nach § 12 A…" at bounding box center [85, 98] width 71 height 11
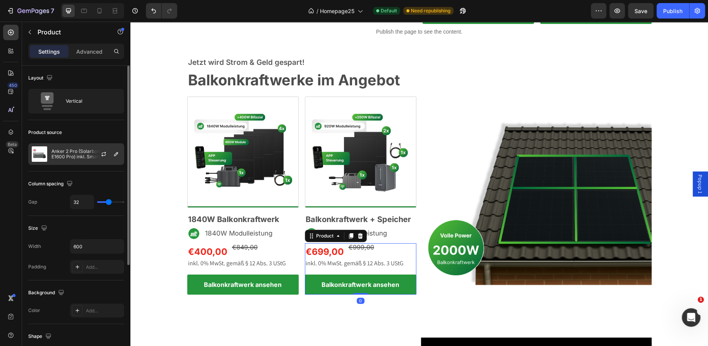
click at [73, 149] on p "Anker 2 Pro (Solarbank 2 E1600 Pro) inkl. Smartmeter inkl. 0% MwSt. nach § 12 A…" at bounding box center [85, 154] width 69 height 11
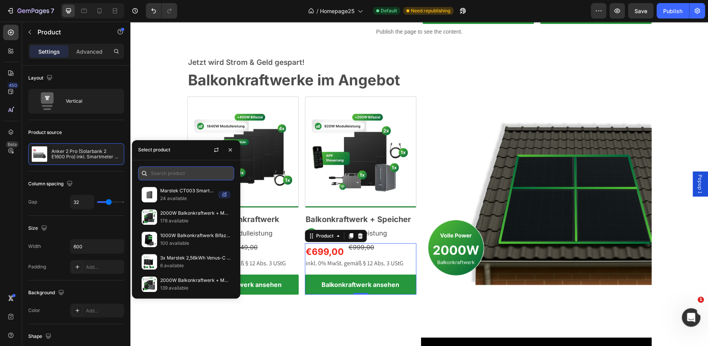
click at [162, 171] on input "text" at bounding box center [186, 174] width 96 height 14
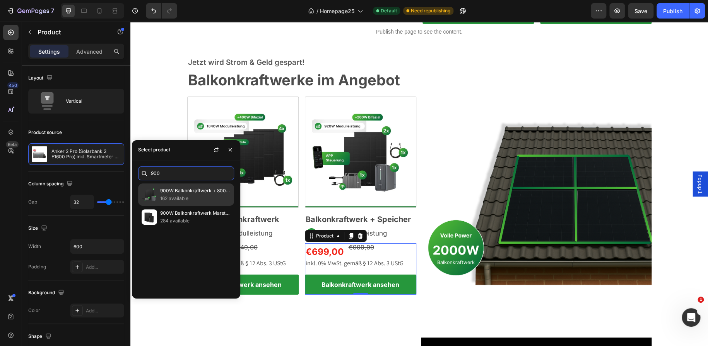
type input "900"
click at [180, 194] on p "900W Balkonkraftwerk + 800W inkl. 2.24kWh Batteriespeicher" at bounding box center [195, 191] width 70 height 8
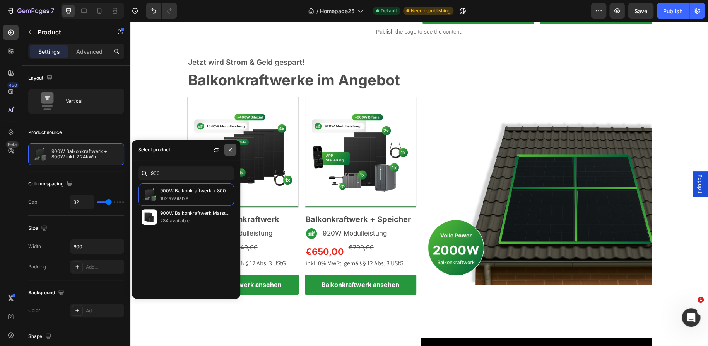
click at [229, 150] on icon "button" at bounding box center [230, 149] width 3 height 3
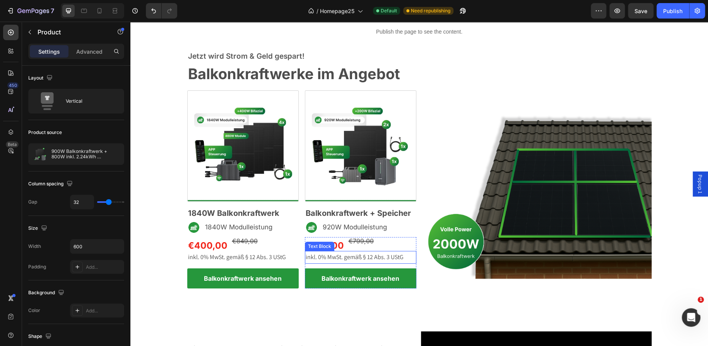
scroll to position [1126, 0]
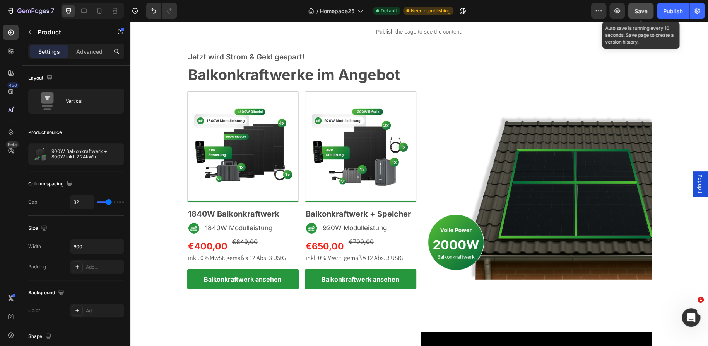
click at [635, 13] on span "Save" at bounding box center [640, 11] width 13 height 7
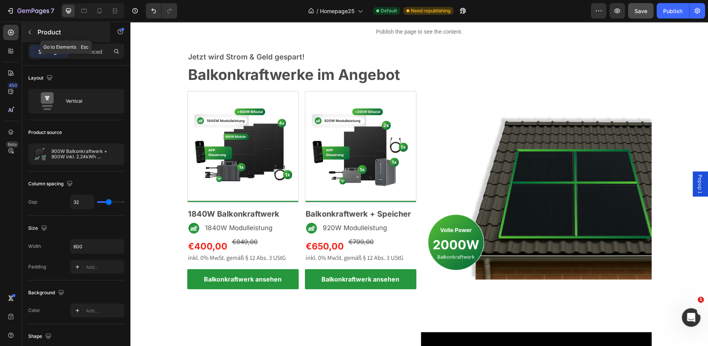
click at [36, 30] on button "button" at bounding box center [30, 32] width 12 height 12
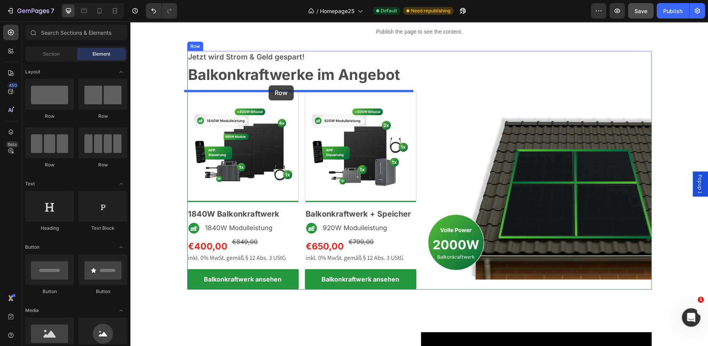
drag, startPoint x: 216, startPoint y: 103, endPoint x: 268, endPoint y: 85, distance: 55.5
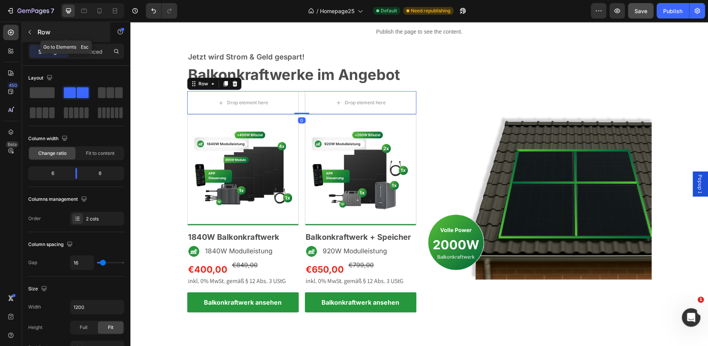
click at [31, 32] on icon "button" at bounding box center [30, 32] width 6 height 6
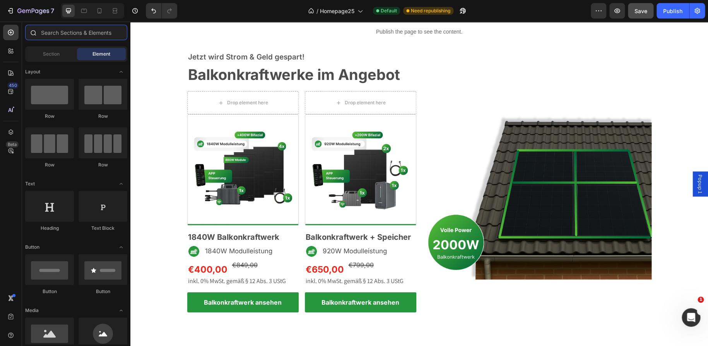
click at [51, 32] on input "text" at bounding box center [76, 32] width 102 height 15
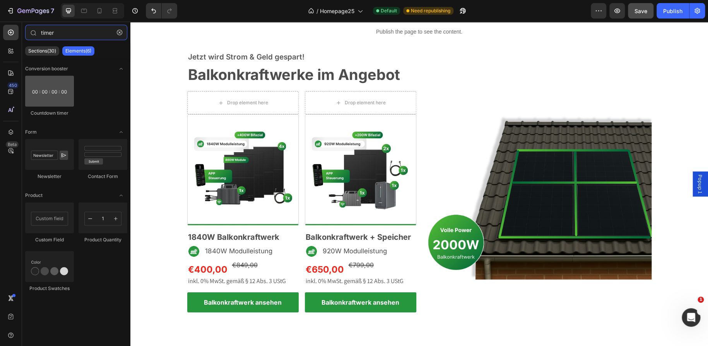
type input "timer"
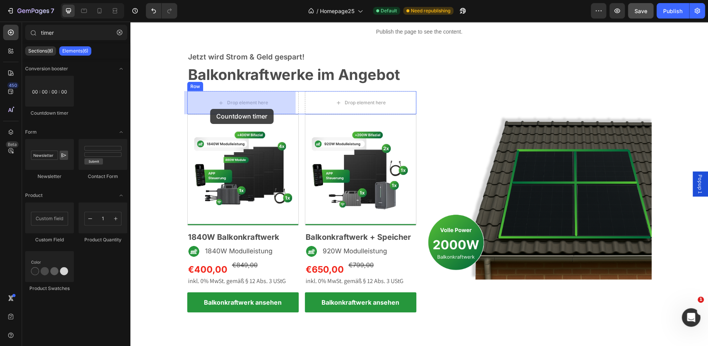
drag, startPoint x: 181, startPoint y: 113, endPoint x: 210, endPoint y: 109, distance: 29.2
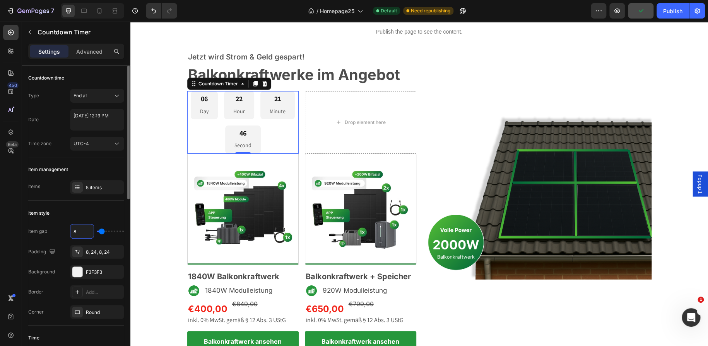
click at [80, 233] on input "8" at bounding box center [81, 232] width 23 height 14
type input "2"
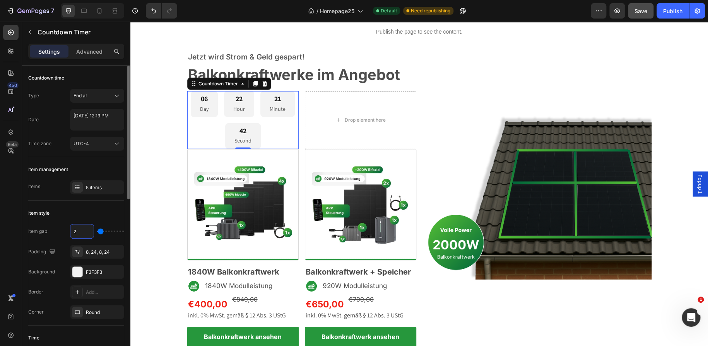
type input "0"
type input "8"
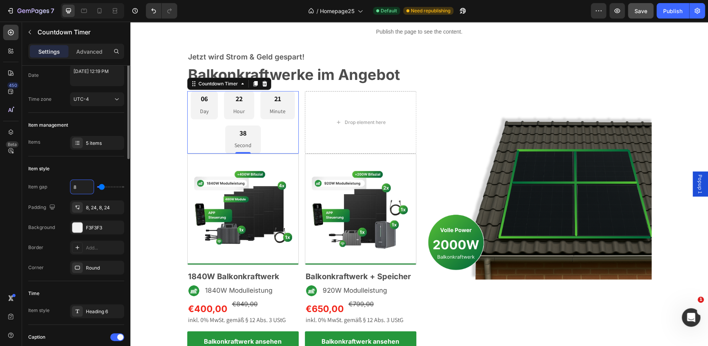
scroll to position [0, 0]
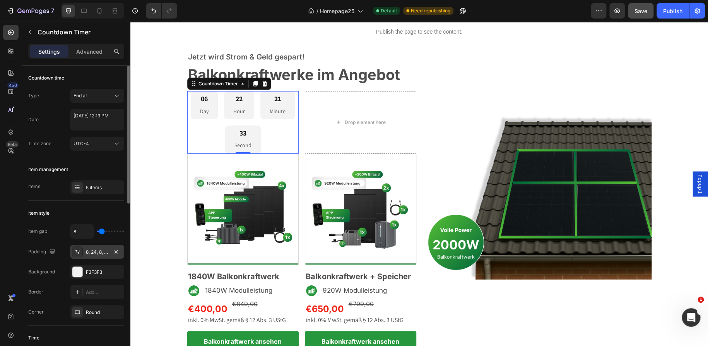
click at [93, 257] on div "8, 24, 8, 24" at bounding box center [97, 252] width 54 height 14
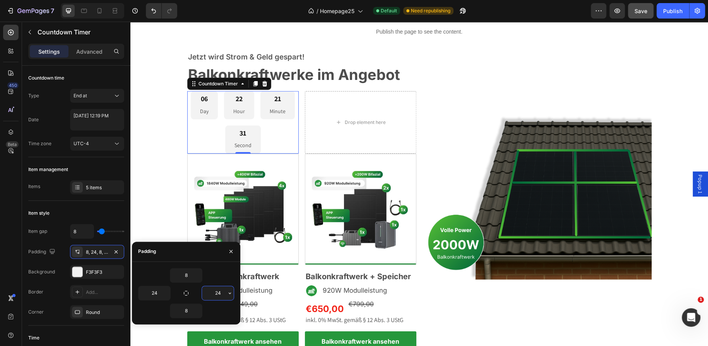
click at [213, 292] on input "24" at bounding box center [218, 293] width 32 height 14
type input "0"
type input "10"
click at [155, 293] on input "24" at bounding box center [154, 293] width 32 height 14
type input "10"
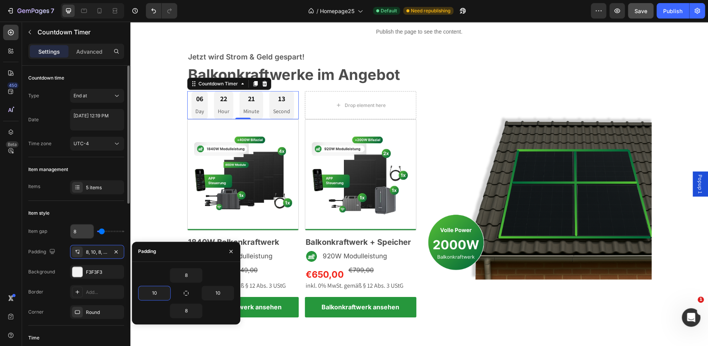
click at [77, 232] on input "8" at bounding box center [81, 232] width 23 height 14
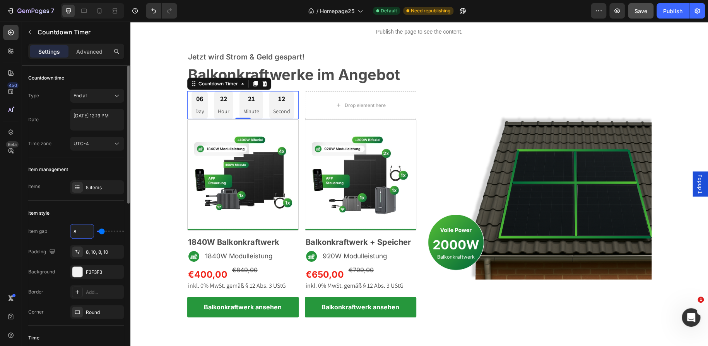
type input "0"
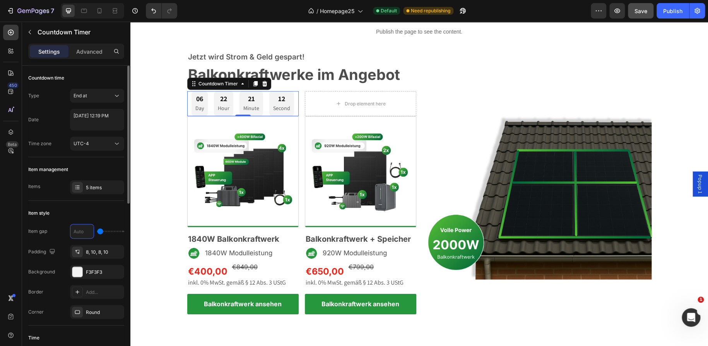
type input "3"
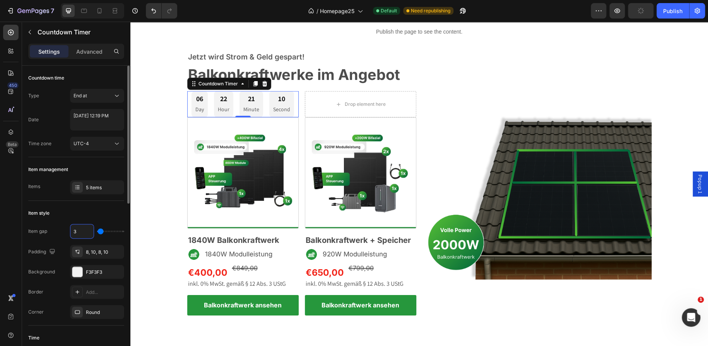
type input "0"
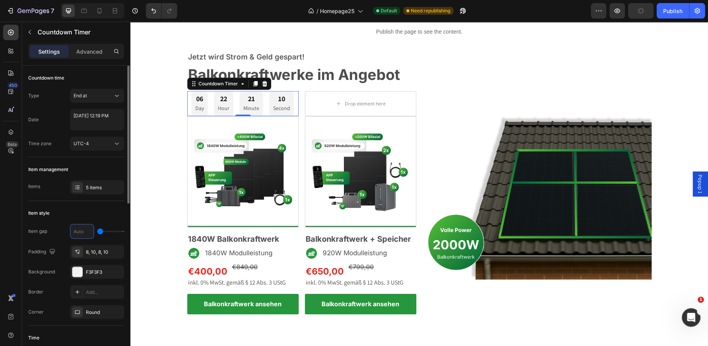
type input "2"
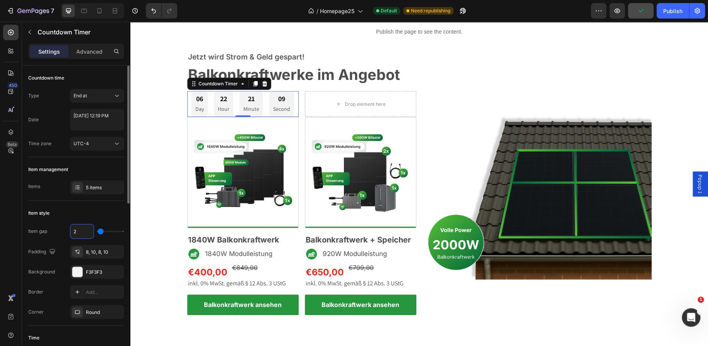
type input "0"
type input "1"
type input "0"
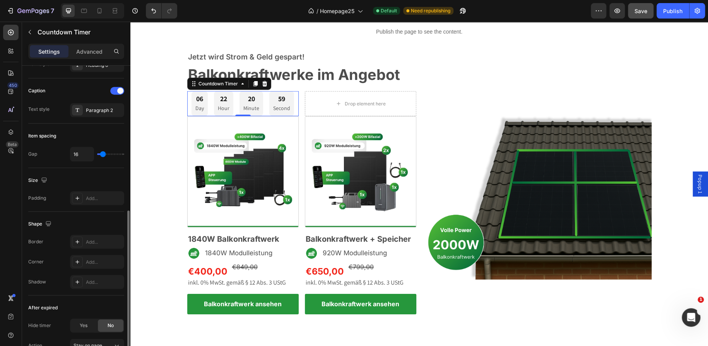
scroll to position [301, 0]
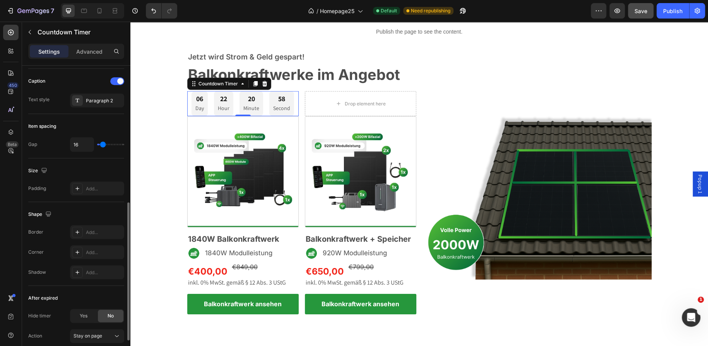
type input "0"
click at [99, 145] on input "range" at bounding box center [110, 145] width 27 height 2
click at [78, 143] on input "0" at bounding box center [81, 145] width 23 height 14
type input "3"
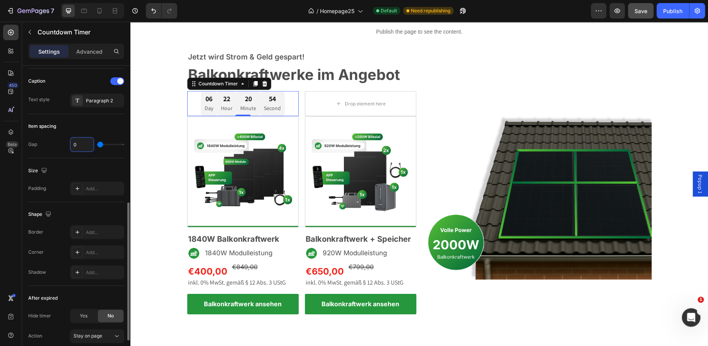
type input "3"
type input "0"
type input "5"
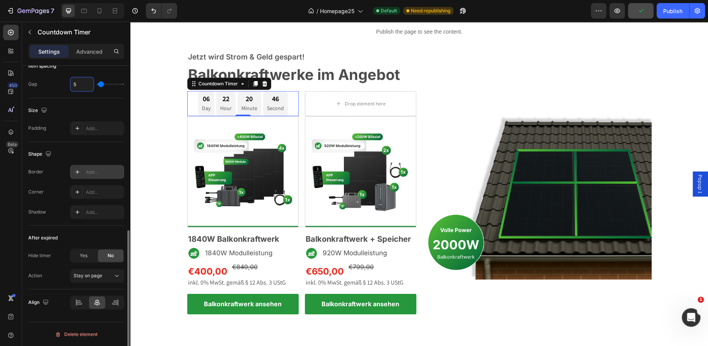
scroll to position [361, 0]
type input "5"
click at [85, 276] on span "Stay on page" at bounding box center [87, 276] width 29 height 6
click at [56, 276] on div "Action Stay on page" at bounding box center [76, 276] width 96 height 14
click at [90, 273] on span "Stay on page" at bounding box center [87, 276] width 29 height 6
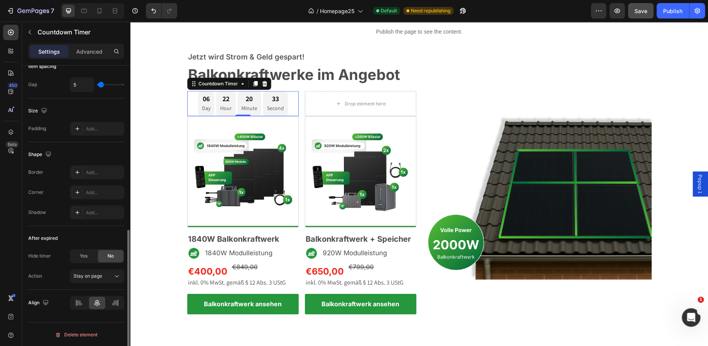
click at [68, 277] on div "Action Stay on page" at bounding box center [76, 276] width 96 height 14
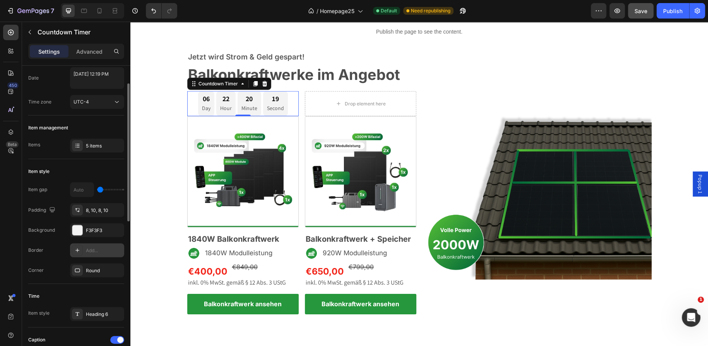
scroll to position [41, 0]
click at [85, 140] on div "5 items" at bounding box center [97, 147] width 54 height 14
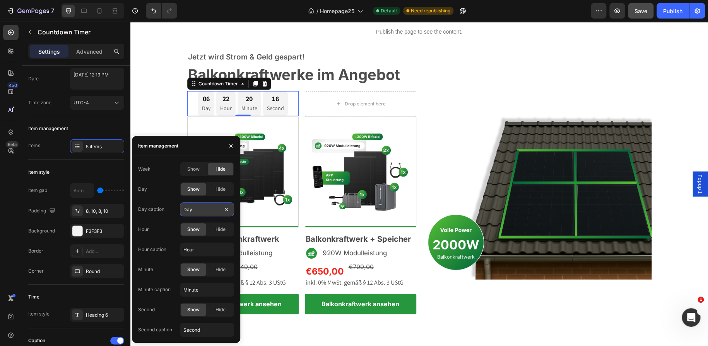
click at [196, 211] on input "Day" at bounding box center [207, 210] width 54 height 14
type input "Tage"
click at [193, 249] on input "Hour" at bounding box center [207, 250] width 54 height 14
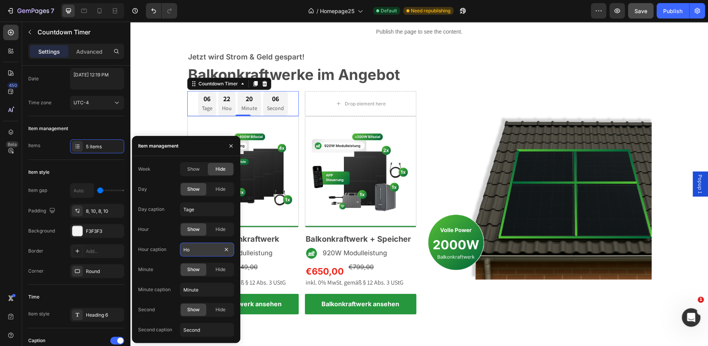
type input "H"
type input "Std"
click at [194, 290] on input "Minute" at bounding box center [207, 290] width 54 height 14
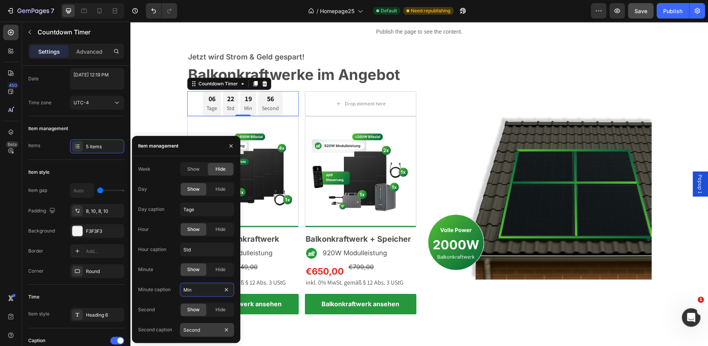
type input "Min"
click at [196, 326] on input "Second" at bounding box center [207, 330] width 54 height 14
type input "Sek"
click at [299, 108] on div "06 Tage 22 Std 19 Min 42 Sek Countdown Timer 0 Drop element here Row" at bounding box center [301, 103] width 229 height 25
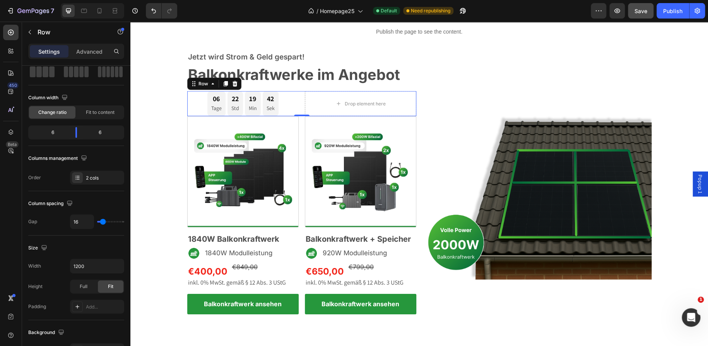
scroll to position [0, 0]
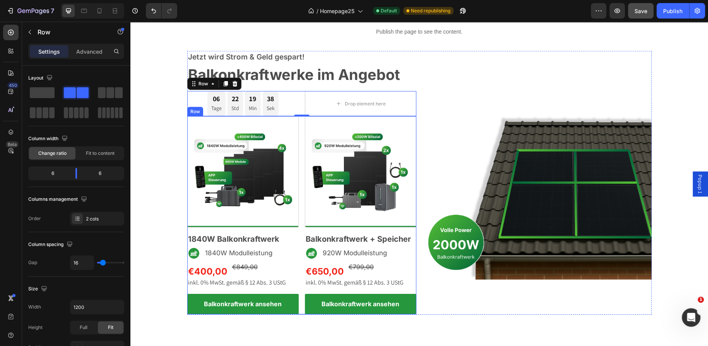
click at [296, 149] on div "Image 1840W Balkonkraftwerk Heading Image 1840W Modulleistung Text Block Row €4…" at bounding box center [301, 215] width 229 height 198
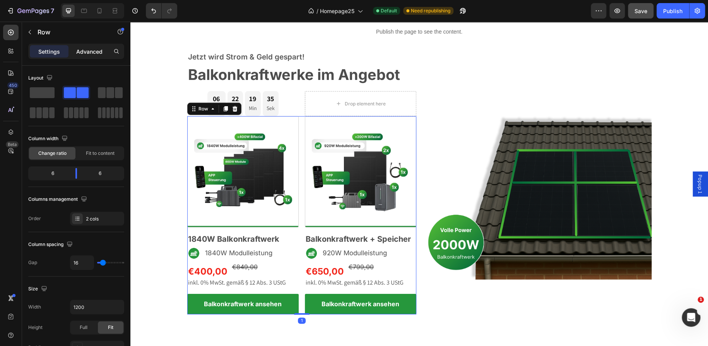
click at [88, 50] on p "Advanced" at bounding box center [89, 52] width 26 height 8
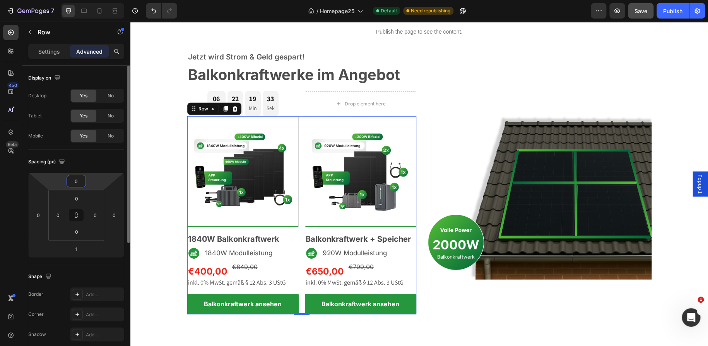
click at [74, 185] on input "0" at bounding box center [75, 182] width 15 height 12
type input "-20"
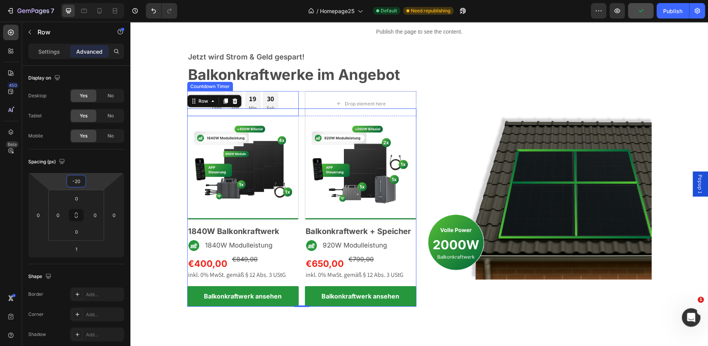
click at [278, 95] on div "06 Tage 22 Std 19 Min 30 Sek" at bounding box center [242, 103] width 111 height 25
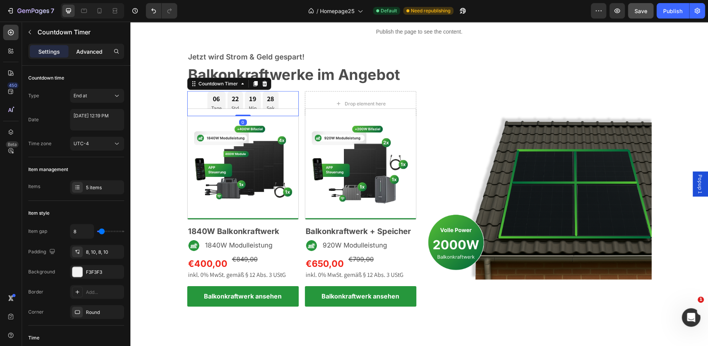
click at [85, 53] on p "Advanced" at bounding box center [89, 52] width 26 height 8
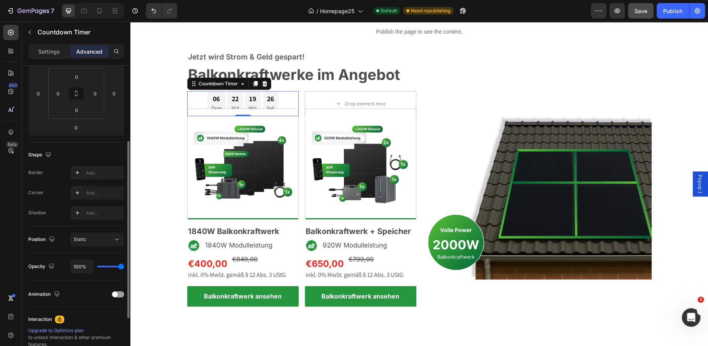
scroll to position [124, 0]
click at [92, 237] on div "Static" at bounding box center [92, 237] width 39 height 7
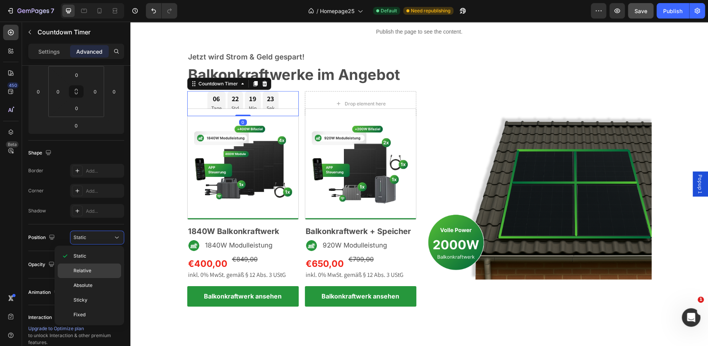
click at [87, 269] on span "Relative" at bounding box center [82, 271] width 18 height 7
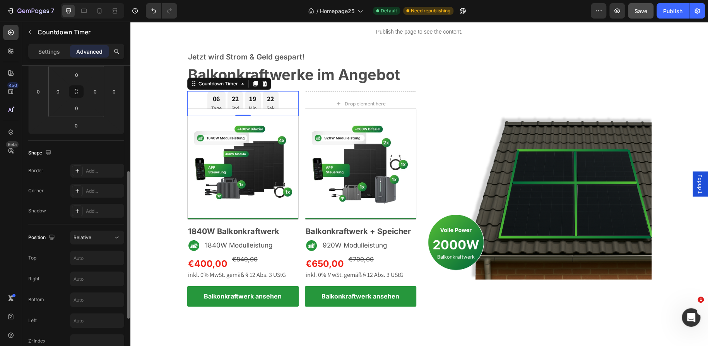
scroll to position [154, 0]
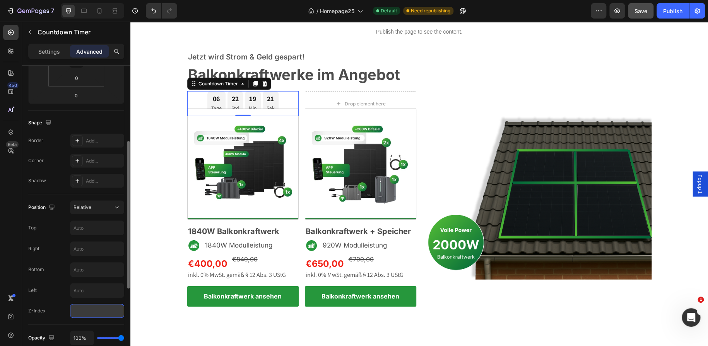
click at [87, 315] on input "number" at bounding box center [97, 311] width 54 height 14
type input "1"
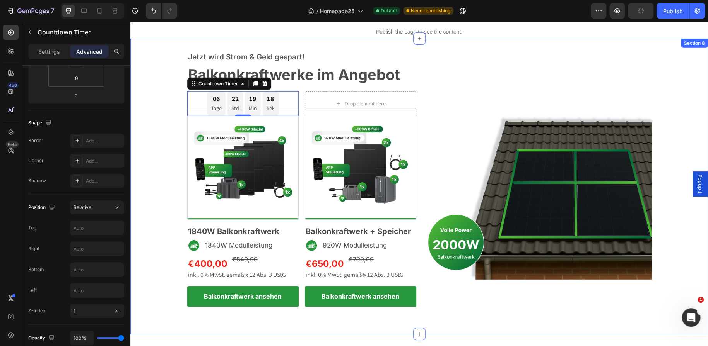
click at [139, 192] on div "Jetzt wird Strom & Geld gespart! Text block Balkonkraftwerke im Angebot Heading…" at bounding box center [418, 179] width 577 height 256
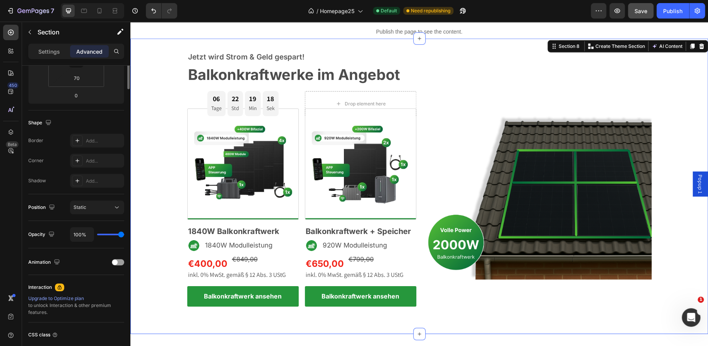
scroll to position [0, 0]
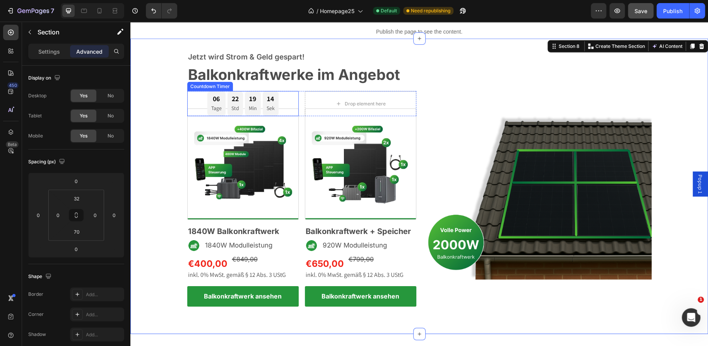
click at [215, 101] on div "06" at bounding box center [216, 98] width 10 height 9
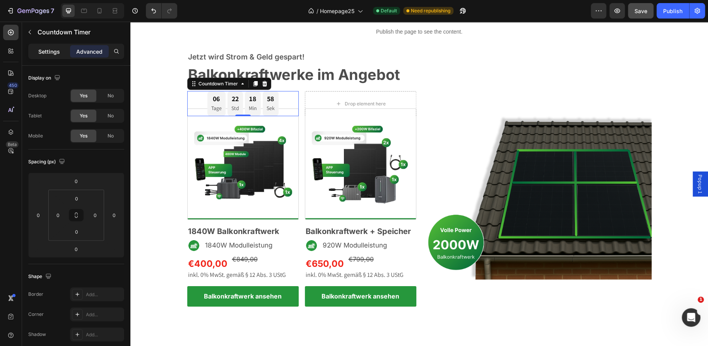
click at [52, 51] on p "Settings" at bounding box center [49, 52] width 22 height 8
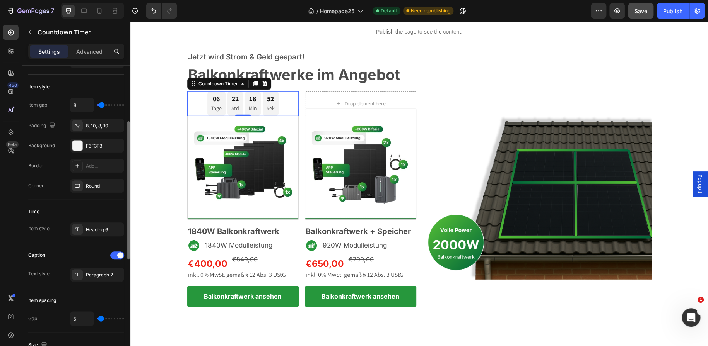
scroll to position [125, 0]
click at [77, 145] on div at bounding box center [77, 147] width 10 height 10
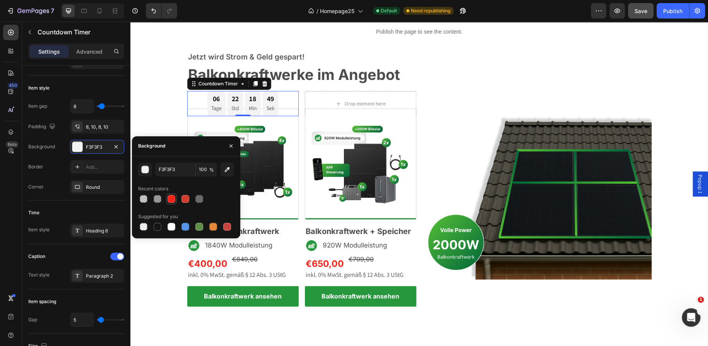
click at [169, 198] on div at bounding box center [171, 199] width 8 height 8
click at [198, 226] on div at bounding box center [199, 227] width 8 height 8
type input "5E8E49"
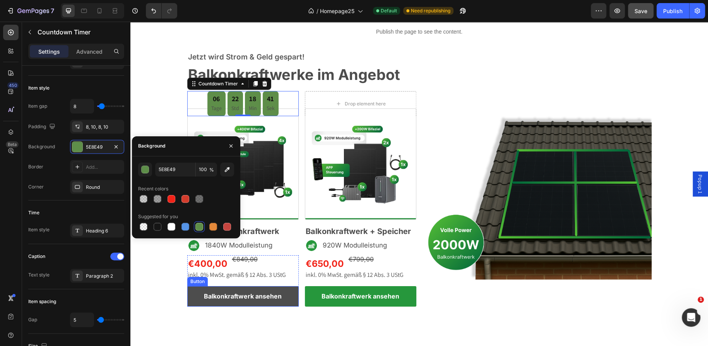
click at [194, 297] on link "Balkonkraftwerk ansehen" at bounding box center [242, 296] width 111 height 20
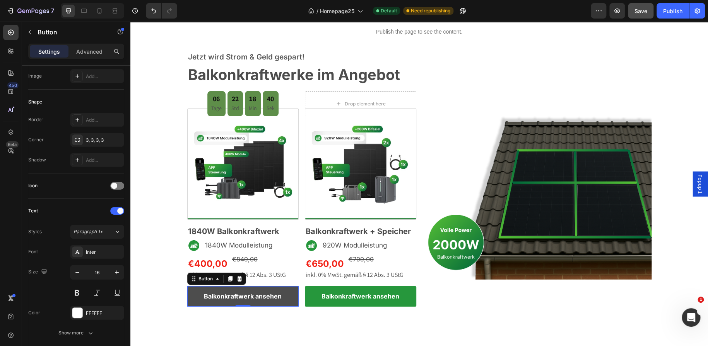
scroll to position [0, 0]
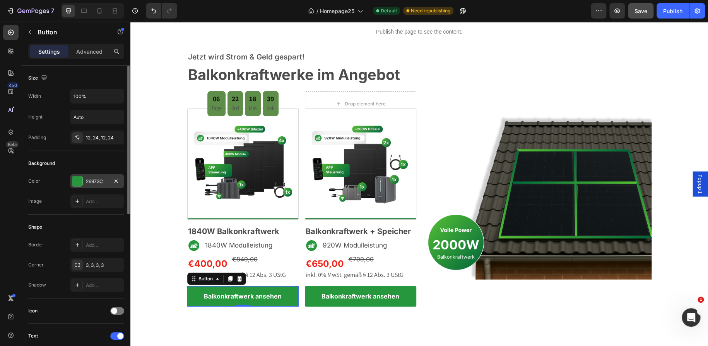
click at [93, 184] on div "26973C" at bounding box center [97, 181] width 22 height 7
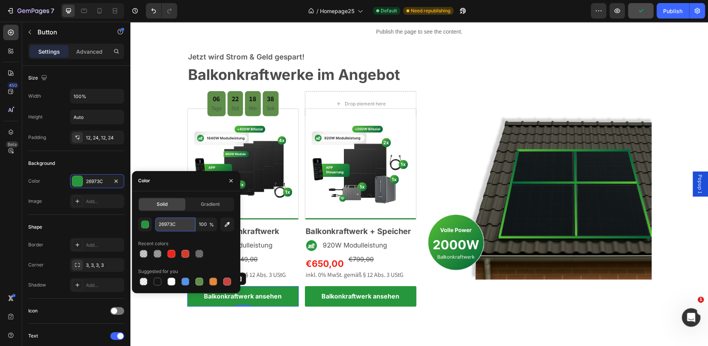
click at [167, 220] on input "26973C" at bounding box center [175, 225] width 40 height 14
click at [245, 98] on div "18 Min" at bounding box center [253, 103] width 16 height 25
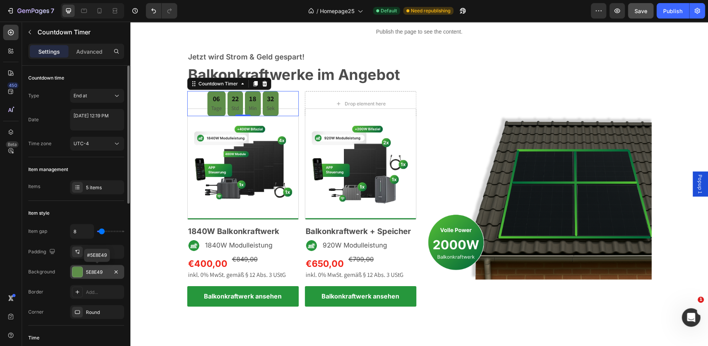
click at [76, 276] on div at bounding box center [77, 272] width 10 height 10
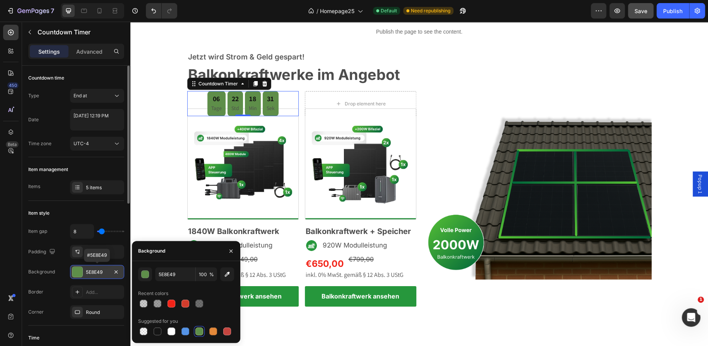
click at [77, 269] on div at bounding box center [77, 272] width 10 height 10
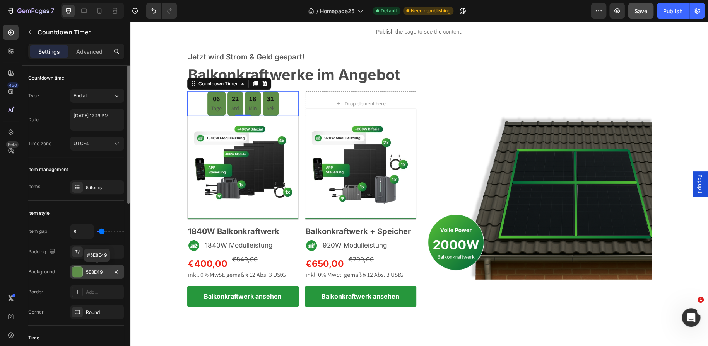
click at [77, 269] on div at bounding box center [77, 272] width 10 height 10
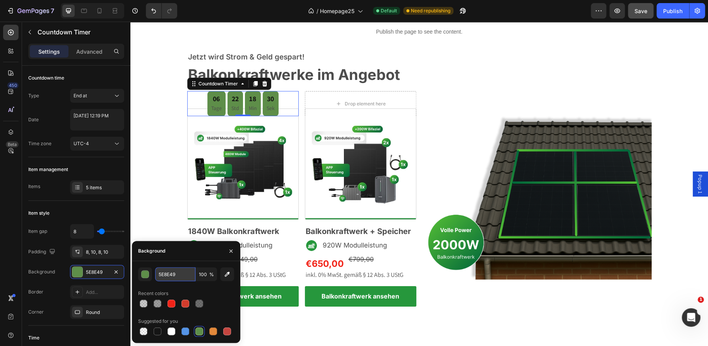
click at [167, 269] on input "5E8E49" at bounding box center [175, 275] width 40 height 14
paste input "26973C"
type input "26973C"
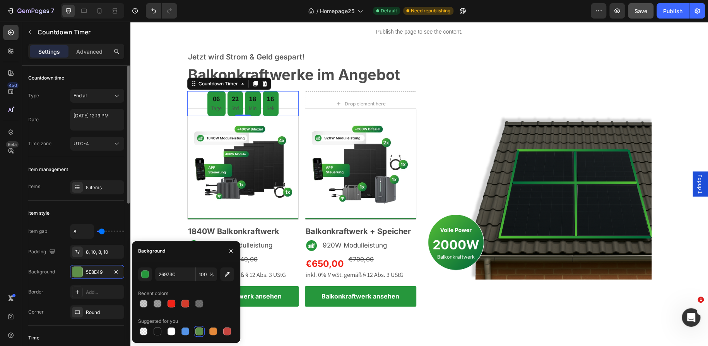
click at [96, 214] on div "Item style" at bounding box center [76, 213] width 96 height 12
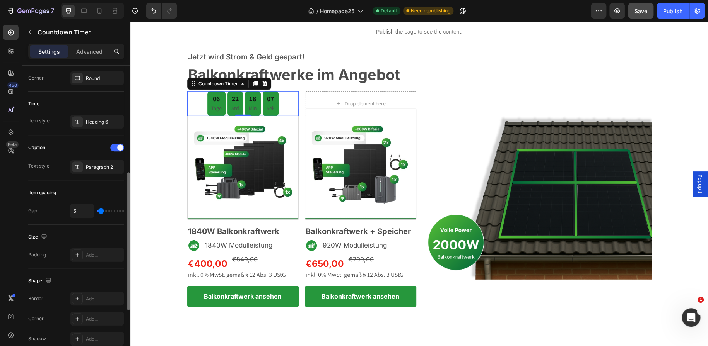
scroll to position [235, 0]
click at [81, 167] on div at bounding box center [77, 166] width 11 height 11
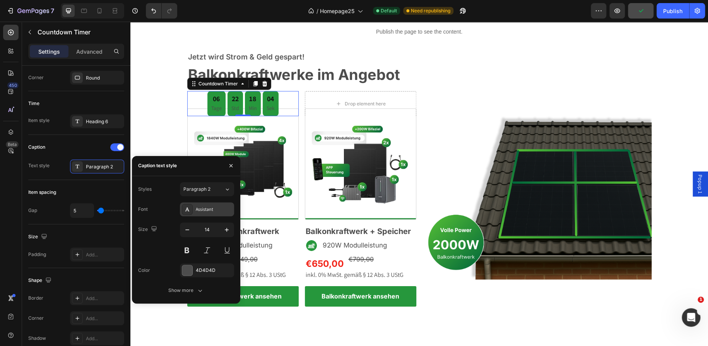
click at [204, 208] on div "Assistant" at bounding box center [214, 209] width 36 height 7
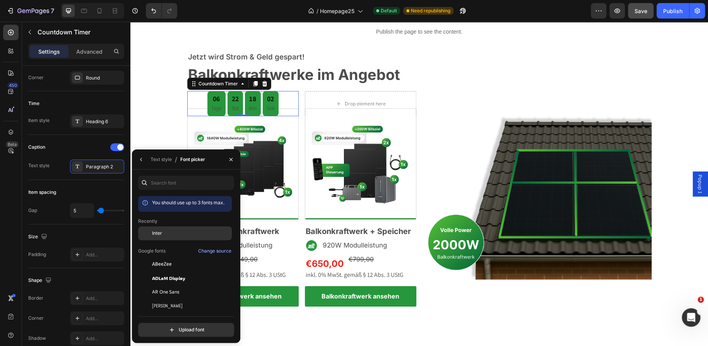
click at [160, 232] on span "Inter" at bounding box center [157, 233] width 10 height 7
click at [144, 160] on icon "button" at bounding box center [141, 160] width 6 height 6
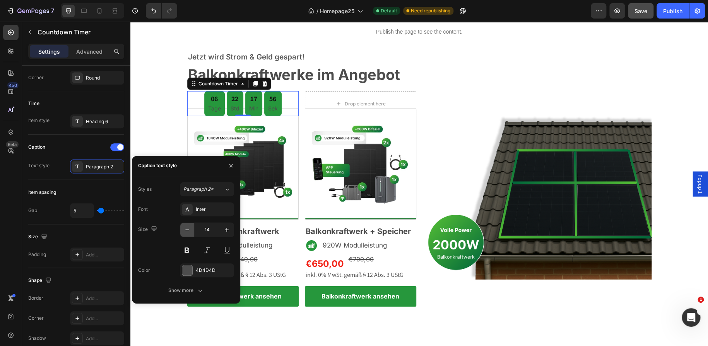
click at [186, 232] on icon "button" at bounding box center [187, 230] width 8 height 8
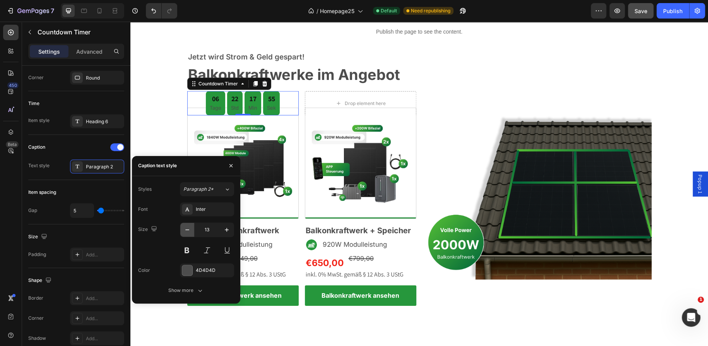
type input "12"
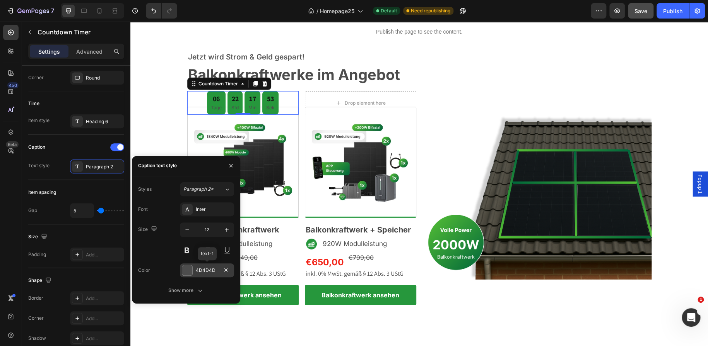
click at [204, 268] on div "4D4D4D" at bounding box center [207, 270] width 22 height 7
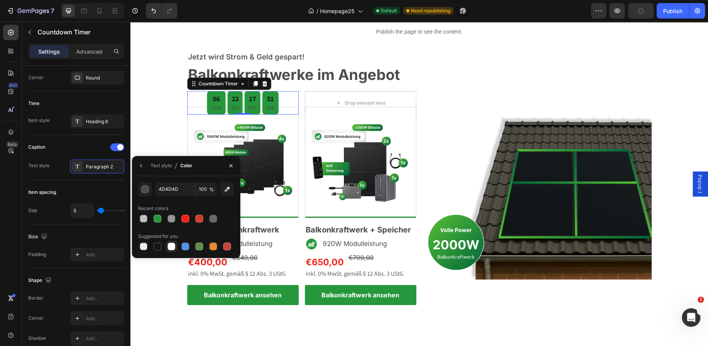
click at [172, 246] on div at bounding box center [171, 247] width 8 height 8
type input "FFFFFF"
click at [142, 167] on icon "button" at bounding box center [141, 166] width 6 height 6
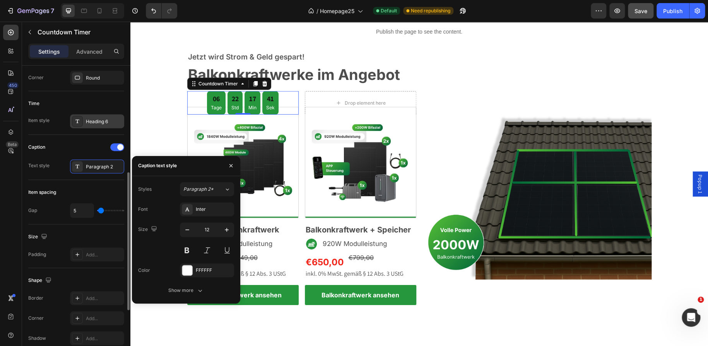
click at [98, 125] on div "Heading 6" at bounding box center [97, 121] width 54 height 14
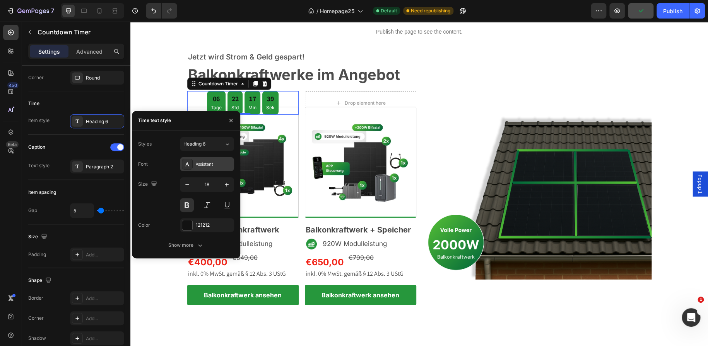
click at [190, 169] on div at bounding box center [187, 164] width 11 height 11
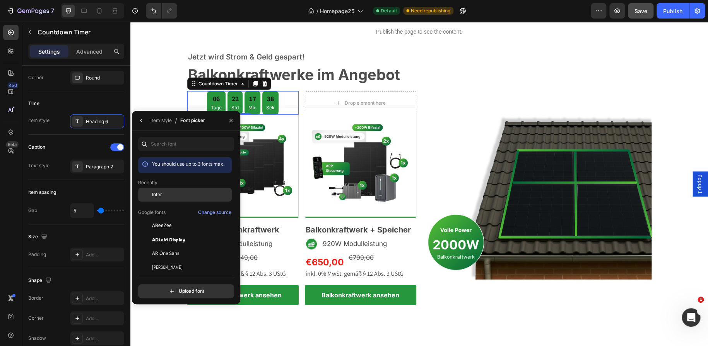
click at [167, 191] on div "Inter" at bounding box center [185, 195] width 94 height 14
click at [141, 123] on icon "button" at bounding box center [141, 121] width 6 height 6
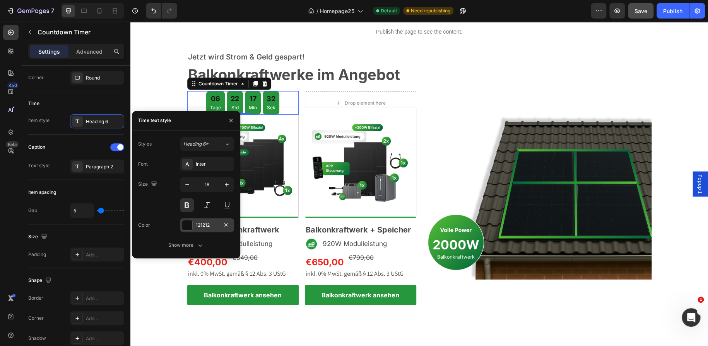
click at [189, 222] on div at bounding box center [187, 225] width 10 height 10
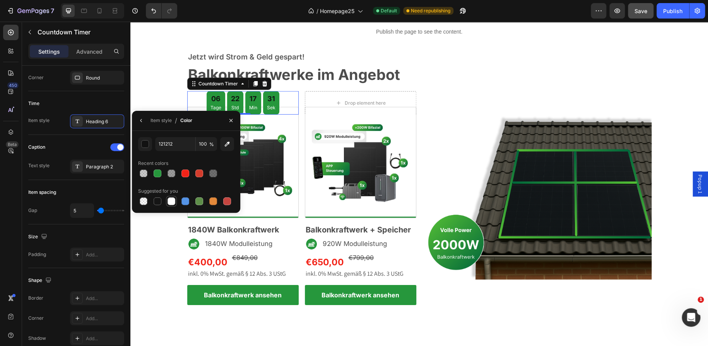
click at [172, 201] on div at bounding box center [171, 202] width 8 height 8
type input "FFFFFF"
click at [167, 95] on div "Jetzt wird Strom & Geld gespart! Text block Balkonkraftwerke im Angebot Heading…" at bounding box center [418, 178] width 577 height 255
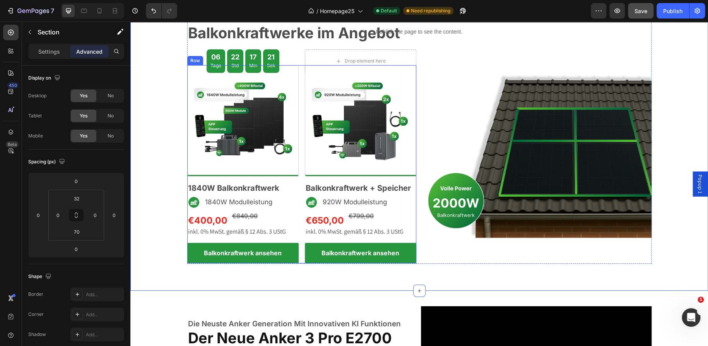
scroll to position [1144, 0]
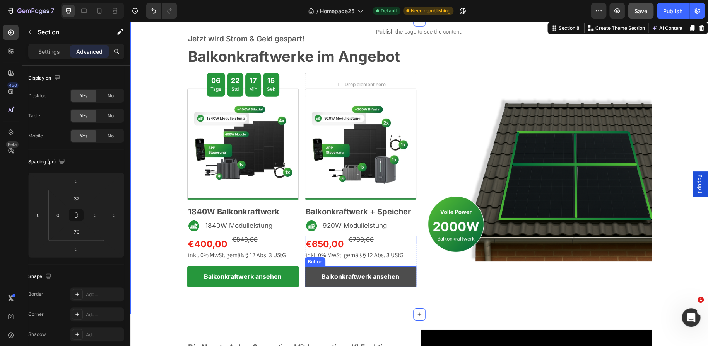
click at [313, 279] on link "Balkonkraftwerk ansehen" at bounding box center [360, 277] width 111 height 20
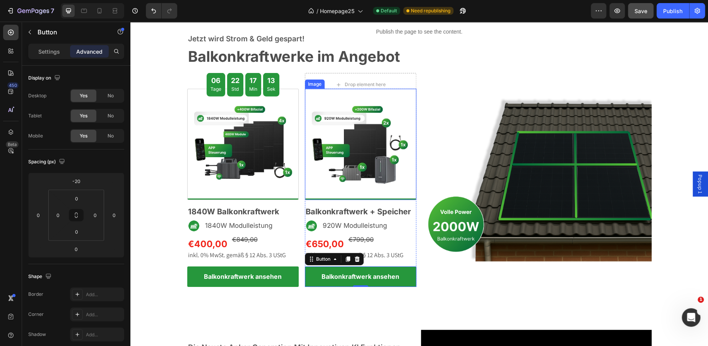
click at [344, 173] on img at bounding box center [360, 144] width 111 height 111
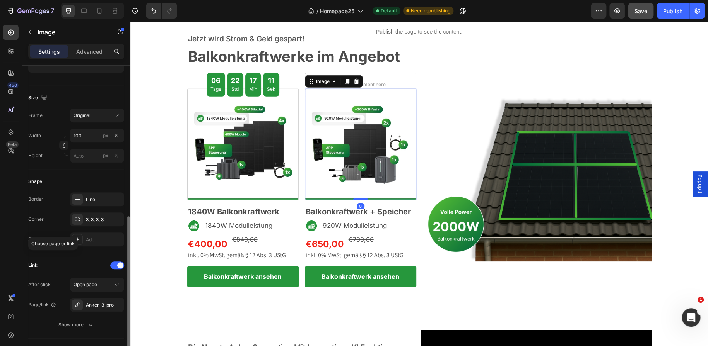
scroll to position [228, 0]
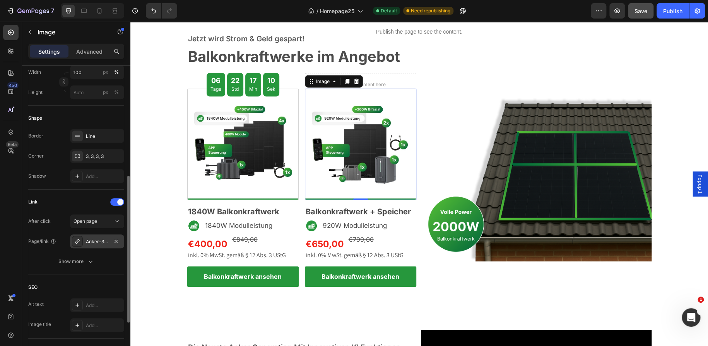
click at [87, 242] on div "Anker-3-pro" at bounding box center [97, 242] width 22 height 7
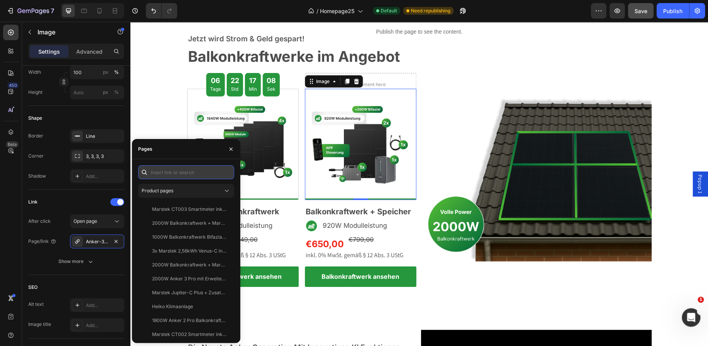
click at [187, 170] on input "text" at bounding box center [186, 172] width 96 height 14
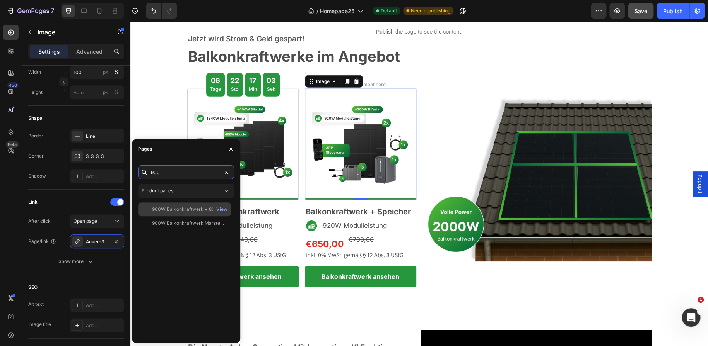
type input "900"
click at [188, 213] on div "900W Balkonkraftwerk + 800W inkl. 2.24kWh Batteriespeicher" at bounding box center [189, 209] width 74 height 7
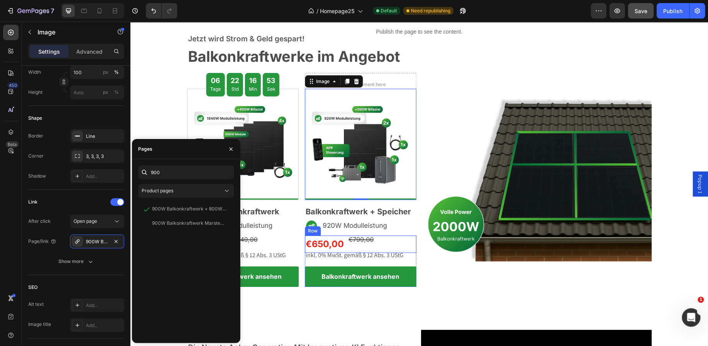
click at [349, 246] on div "€799,00 Product Price Product Price" at bounding box center [361, 244] width 27 height 17
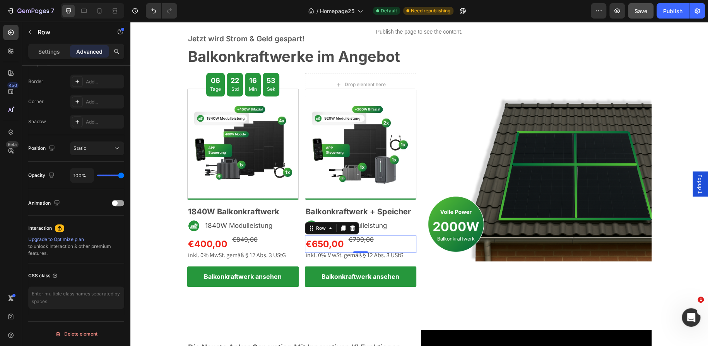
scroll to position [0, 0]
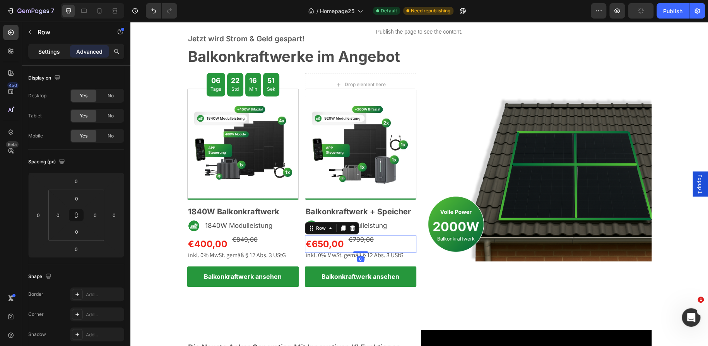
click at [36, 50] on div "Settings" at bounding box center [49, 51] width 39 height 12
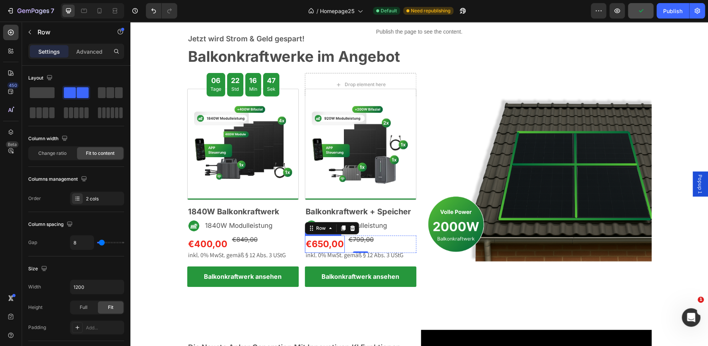
click at [332, 240] on div "€650,00" at bounding box center [325, 244] width 40 height 17
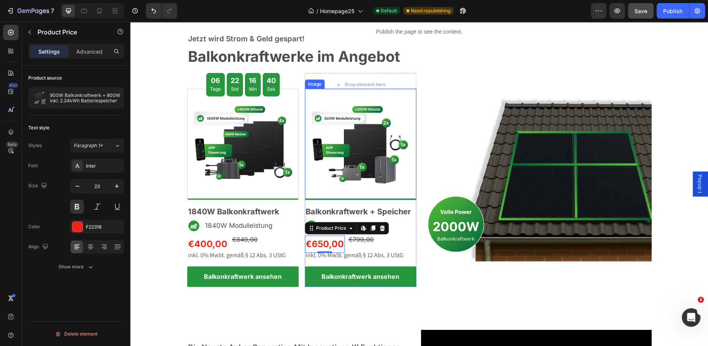
click at [317, 189] on img at bounding box center [360, 144] width 111 height 111
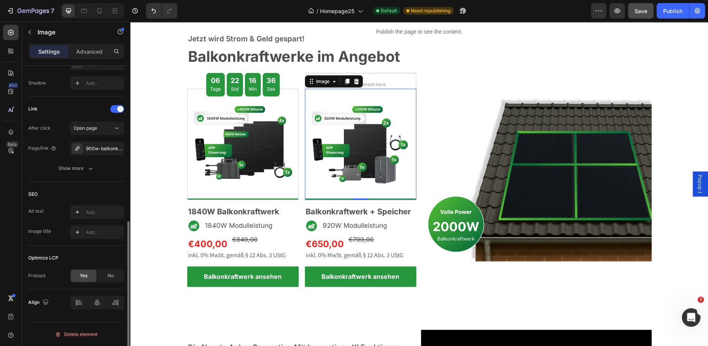
scroll to position [321, 0]
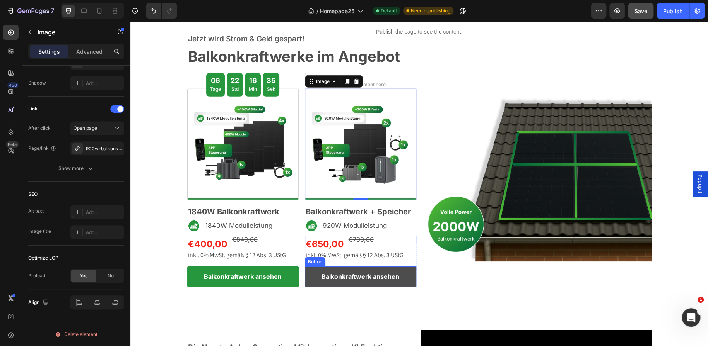
click at [314, 276] on link "Balkonkraftwerk ansehen" at bounding box center [360, 277] width 111 height 20
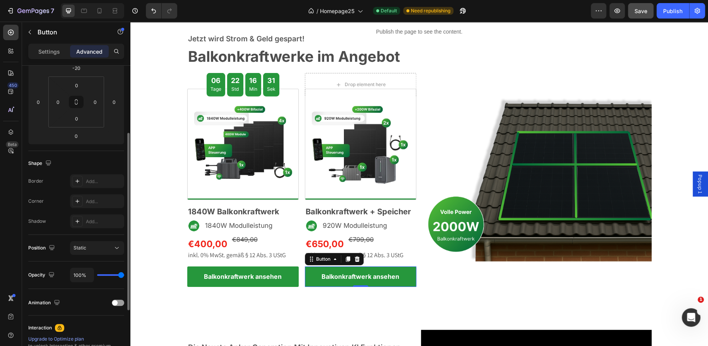
scroll to position [114, 0]
click at [59, 54] on p "Settings" at bounding box center [49, 52] width 22 height 8
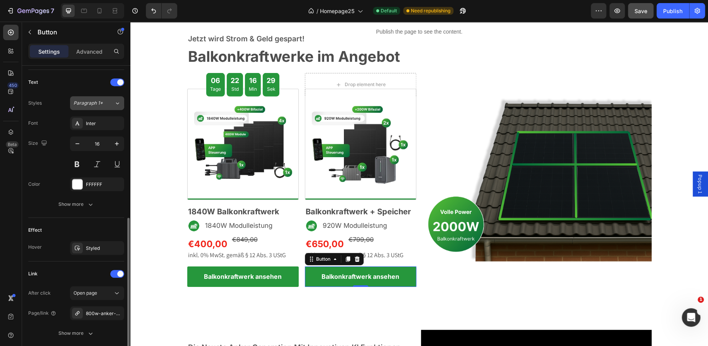
scroll to position [312, 0]
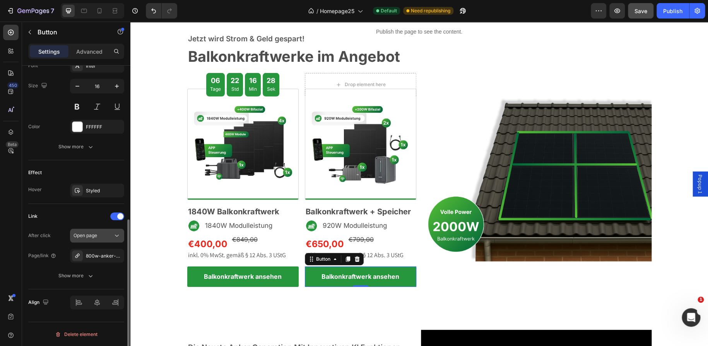
click at [95, 236] on span "Open page" at bounding box center [85, 236] width 24 height 6
click at [82, 218] on div "Link" at bounding box center [76, 216] width 96 height 12
click at [91, 253] on div "800w-anker-2-pro-balkonkraftwerk" at bounding box center [97, 256] width 22 height 7
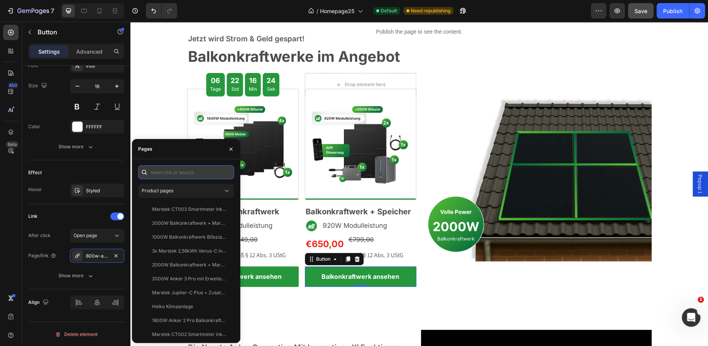
click at [166, 174] on input "text" at bounding box center [186, 172] width 96 height 14
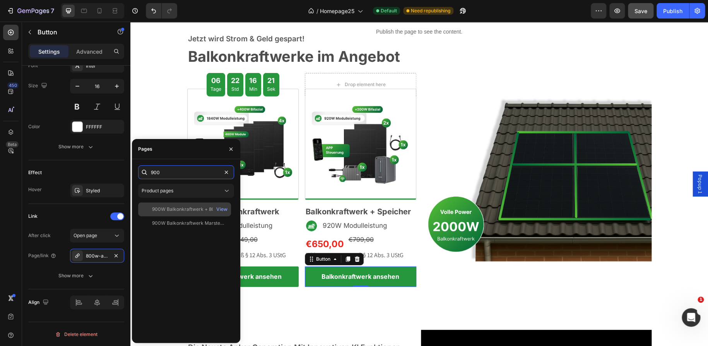
type input "900"
click at [174, 209] on div "900W Balkonkraftwerk + 800W inkl. 2.24kWh Batteriespeicher" at bounding box center [189, 209] width 74 height 7
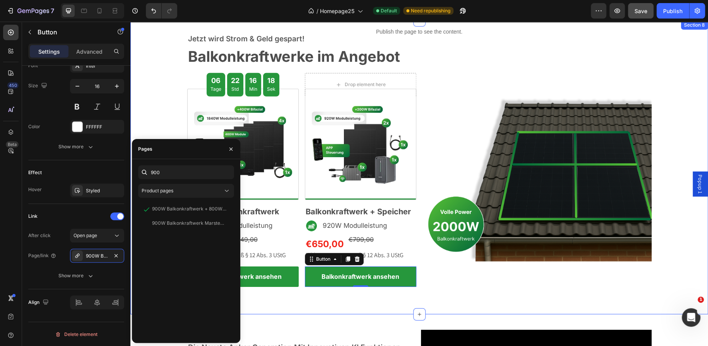
click at [163, 117] on div "Jetzt wird Strom & Geld gespart! Text block Balkonkraftwerke im Angebot Heading…" at bounding box center [418, 160] width 577 height 255
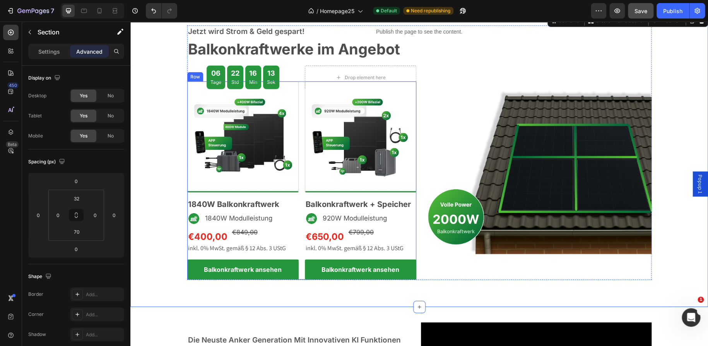
scroll to position [1114, 0]
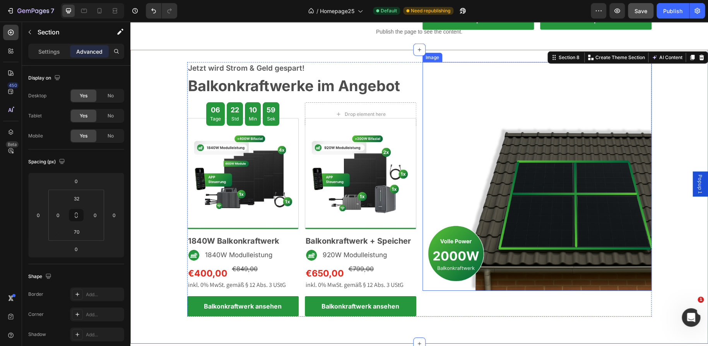
click at [583, 157] on img at bounding box center [536, 176] width 229 height 229
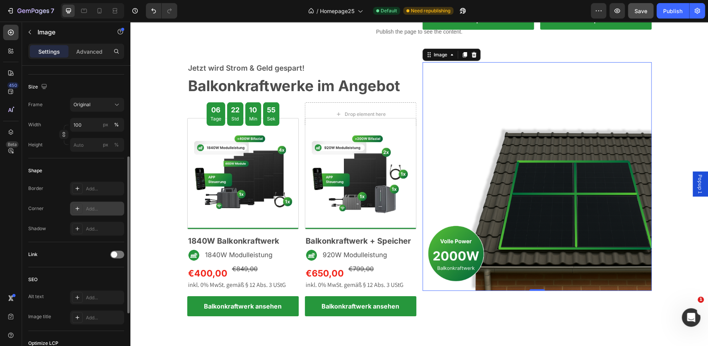
scroll to position [281, 0]
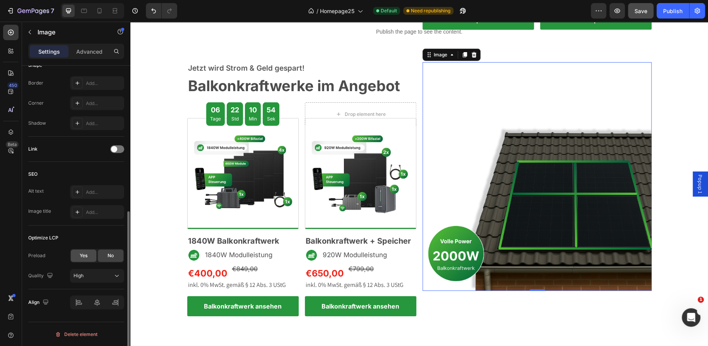
click at [86, 256] on span "Yes" at bounding box center [84, 255] width 8 height 7
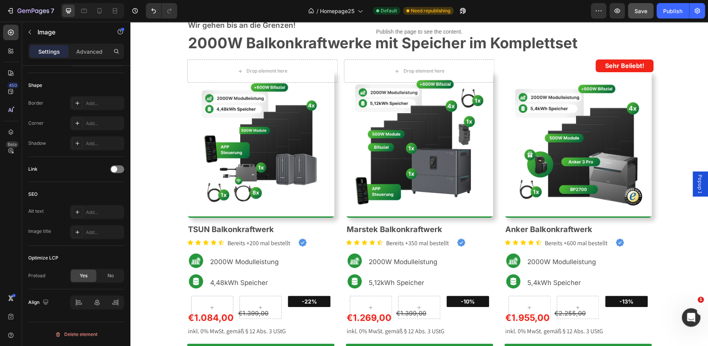
scroll to position [319, 0]
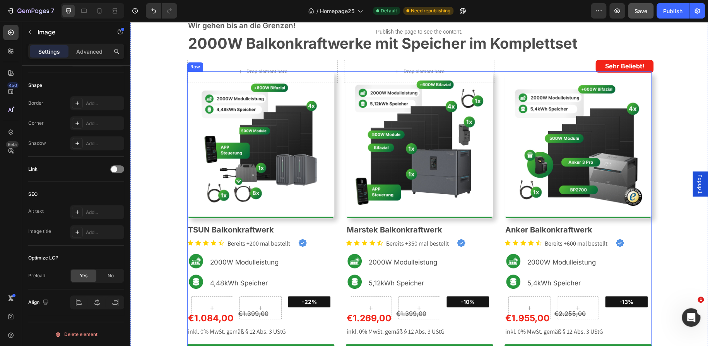
click at [340, 84] on div "Image TSUN Balkonkraftwerk Heading Icon Icon Icon Icon Icon Icon List Bereits +…" at bounding box center [419, 221] width 464 height 299
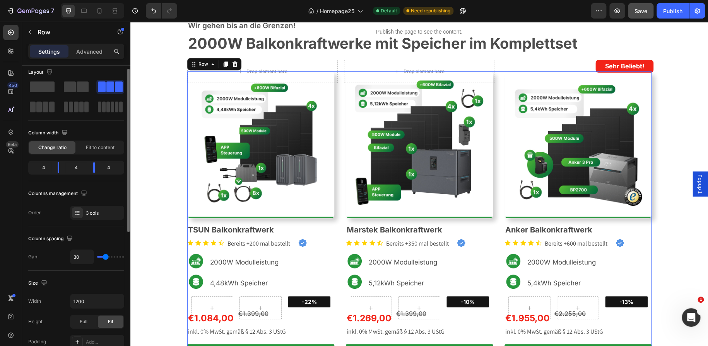
scroll to position [85, 0]
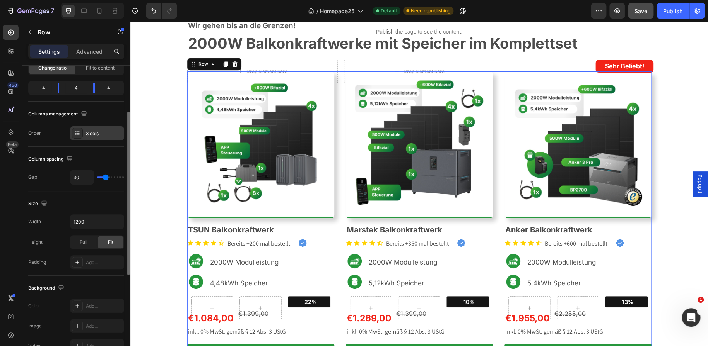
click at [86, 135] on div "3 cols" at bounding box center [104, 133] width 36 height 7
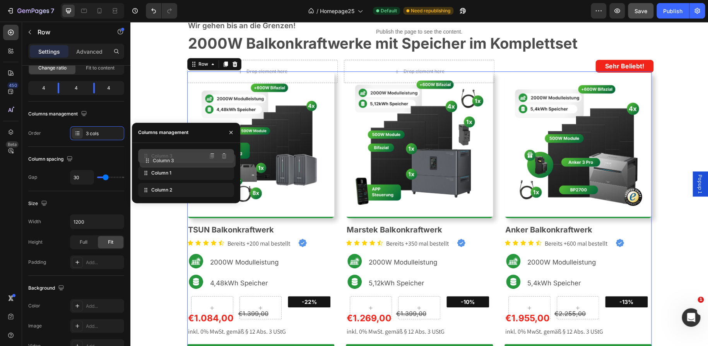
drag, startPoint x: 142, startPoint y: 190, endPoint x: 143, endPoint y: 160, distance: 30.2
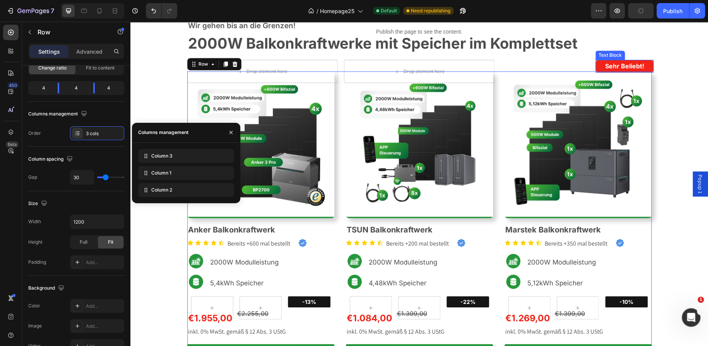
click at [596, 62] on p "Sehr Beliebt!" at bounding box center [624, 66] width 56 height 11
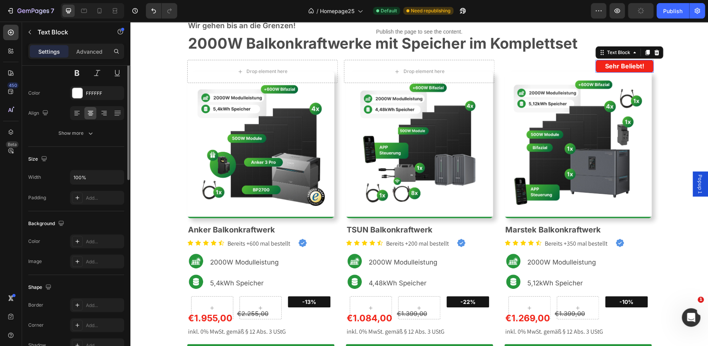
scroll to position [0, 0]
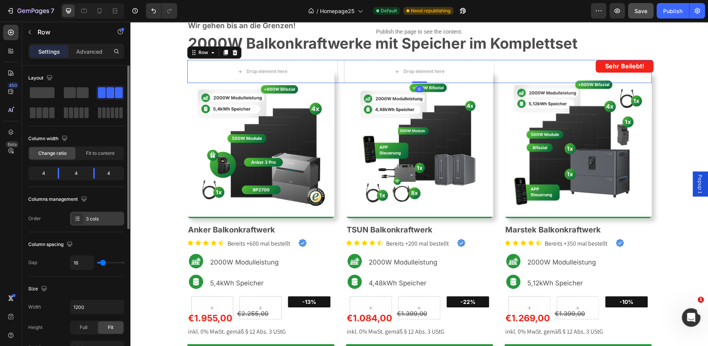
click at [87, 218] on div "3 cols" at bounding box center [104, 219] width 36 height 7
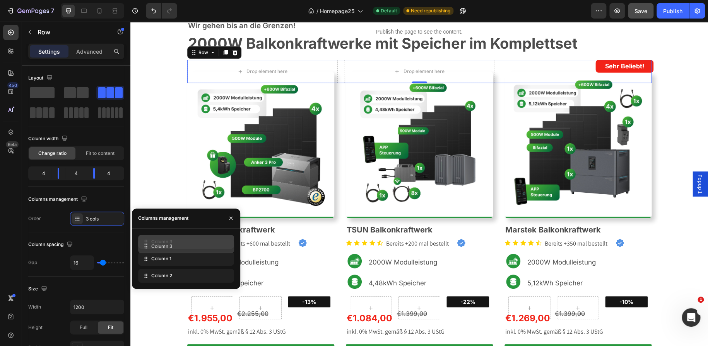
drag, startPoint x: 162, startPoint y: 278, endPoint x: 162, endPoint y: 248, distance: 29.4
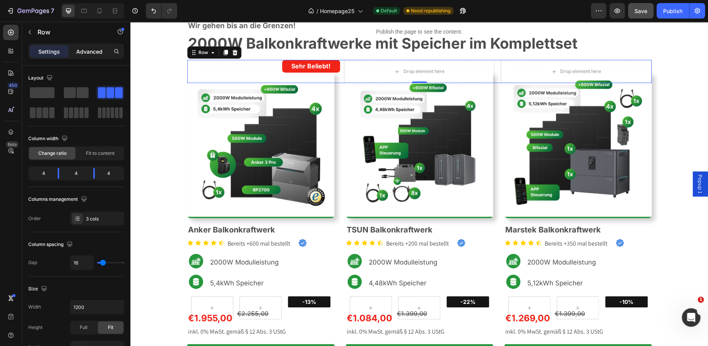
click at [94, 52] on p "Advanced" at bounding box center [89, 52] width 26 height 8
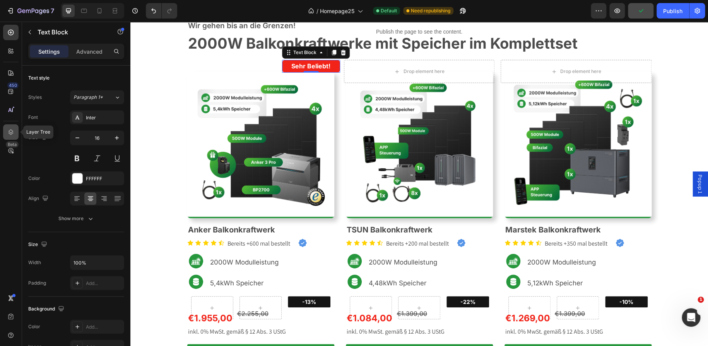
click at [12, 126] on div at bounding box center [10, 131] width 15 height 15
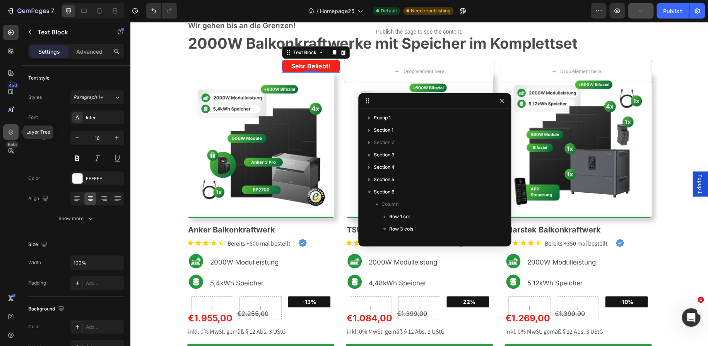
scroll to position [153, 0]
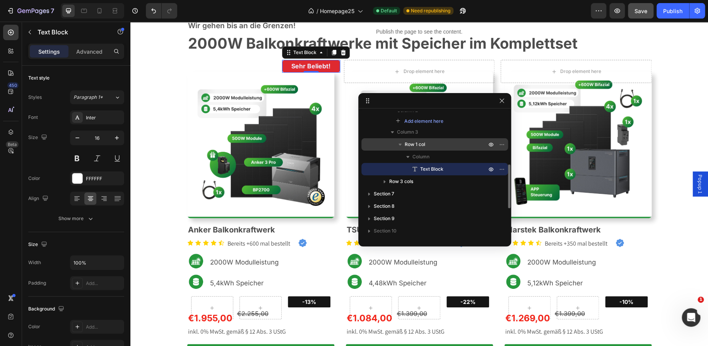
click at [419, 147] on span "Row 1 col" at bounding box center [414, 145] width 20 height 8
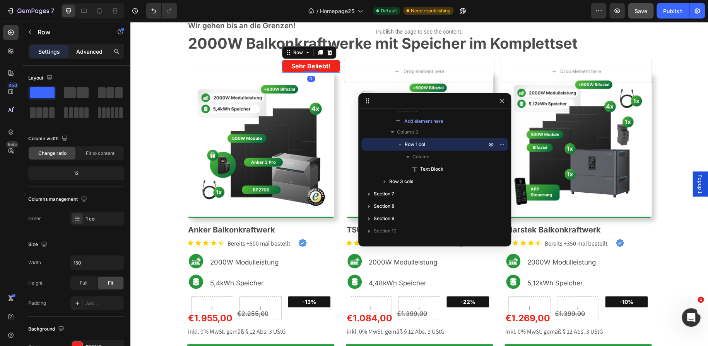
click at [89, 53] on p "Advanced" at bounding box center [89, 52] width 26 height 8
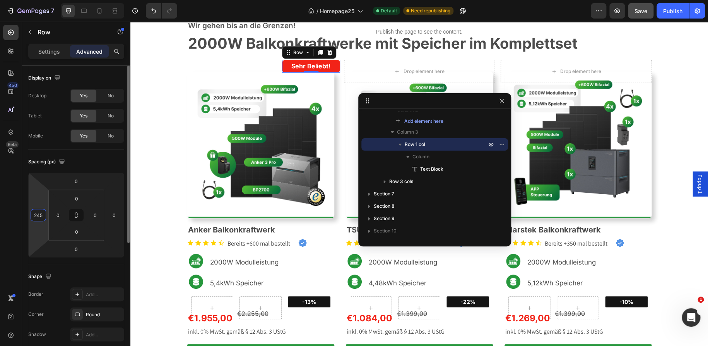
click at [41, 215] on input "245" at bounding box center [38, 216] width 12 height 12
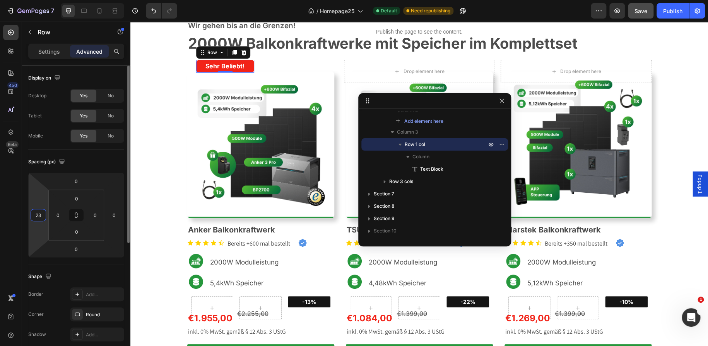
type input "235"
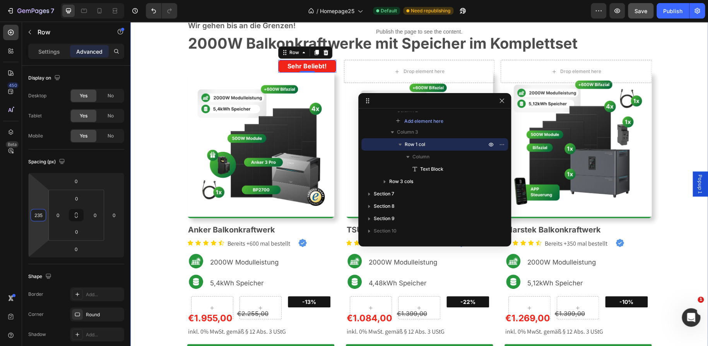
click at [684, 77] on div "Wir gehen bis an die Grenzen! Text block 2000W Balkonkraftwerke mit Speicher im…" at bounding box center [418, 195] width 577 height 351
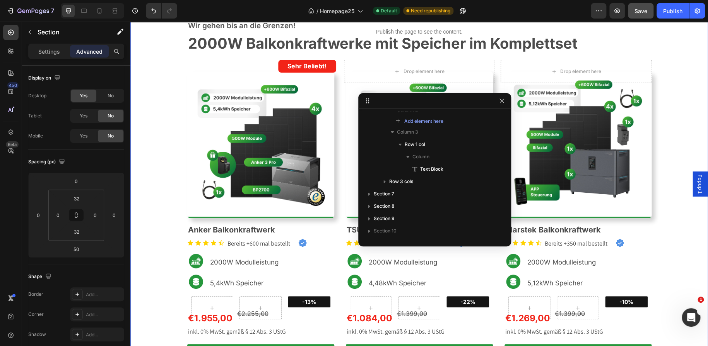
scroll to position [23, 0]
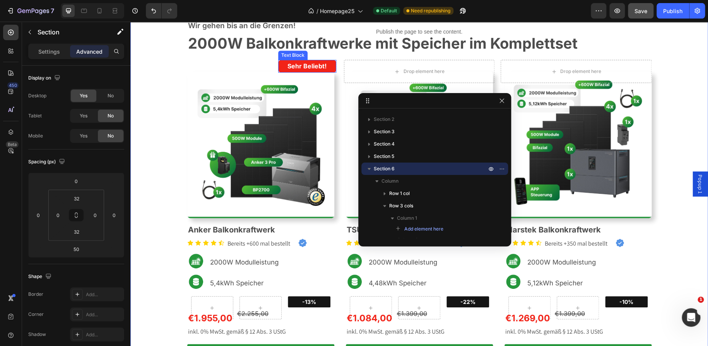
click at [330, 72] on div "Sehr Beliebt!" at bounding box center [307, 66] width 58 height 13
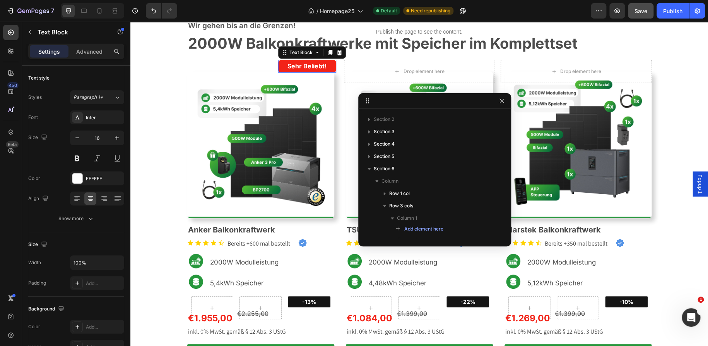
scroll to position [153, 0]
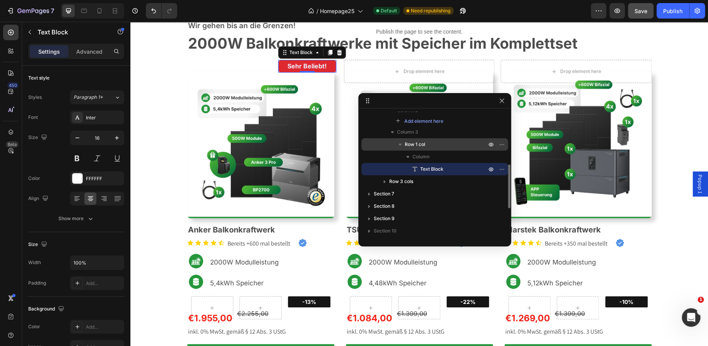
click at [431, 142] on p "Row 1 col" at bounding box center [445, 145] width 83 height 8
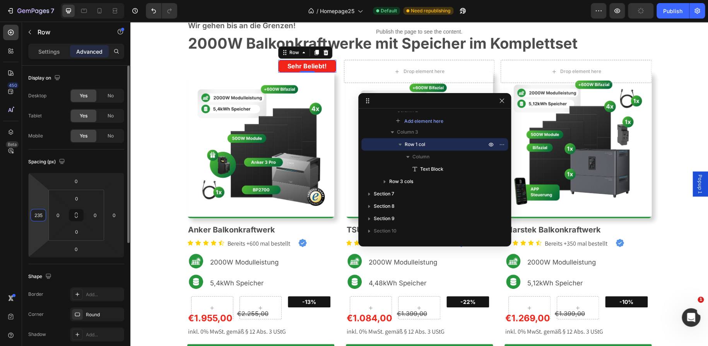
click at [43, 217] on input "235" at bounding box center [38, 216] width 12 height 12
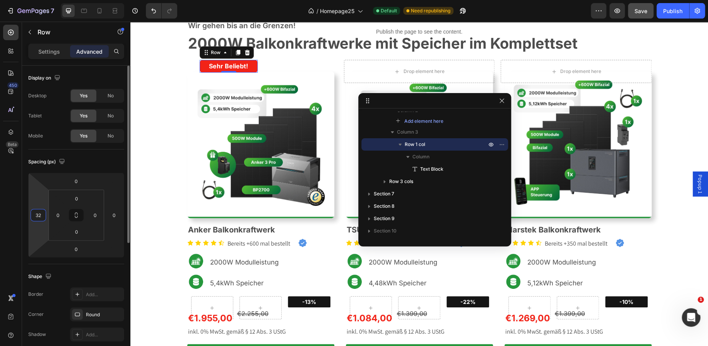
type input "3"
type input "232"
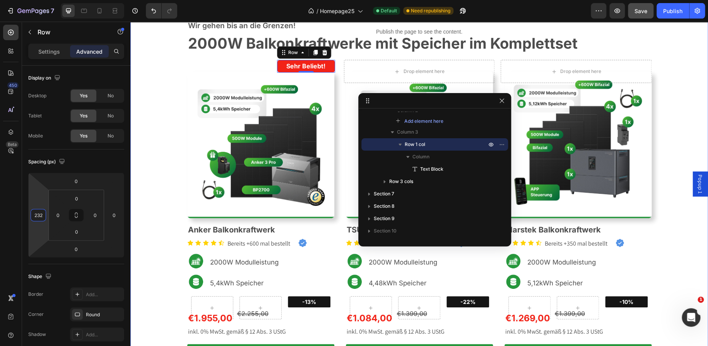
click at [160, 204] on div "Wir gehen bis an die Grenzen! Text block 2000W Balkonkraftwerke mit Speicher im…" at bounding box center [418, 195] width 577 height 351
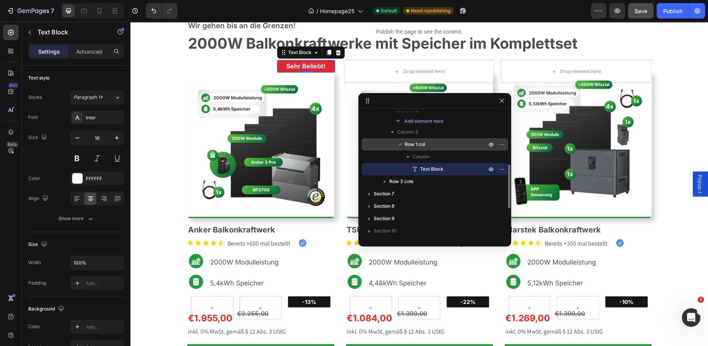
click at [456, 145] on p "Row 1 col" at bounding box center [445, 145] width 83 height 8
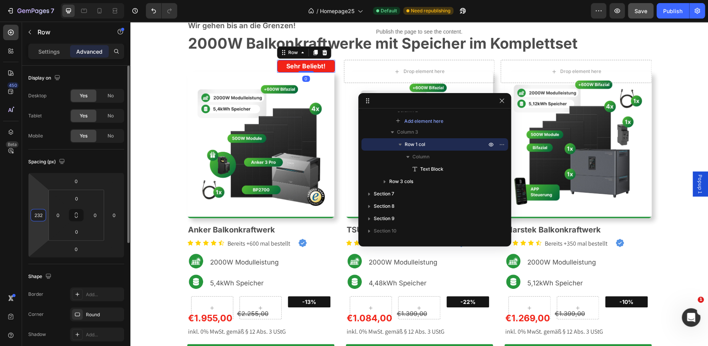
click at [42, 216] on input "232" at bounding box center [38, 216] width 12 height 12
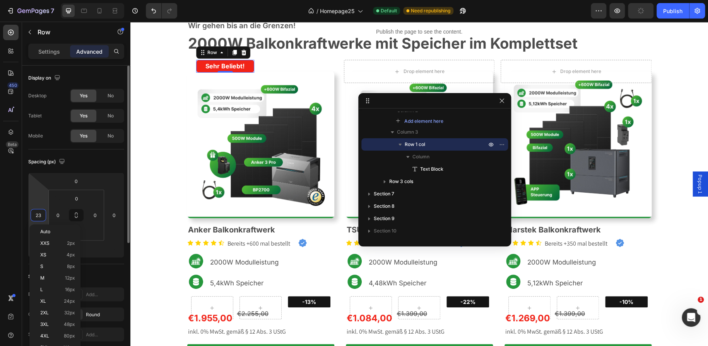
type input "235"
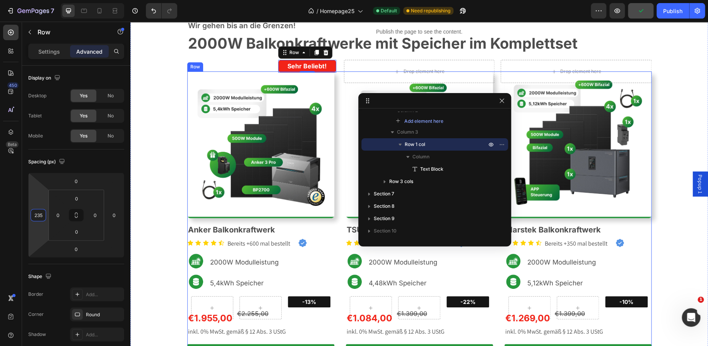
click at [335, 120] on div "Image TSUN Balkonkraftwerk Heading Icon Icon Icon Icon Icon Icon List Bereits +…" at bounding box center [419, 221] width 464 height 299
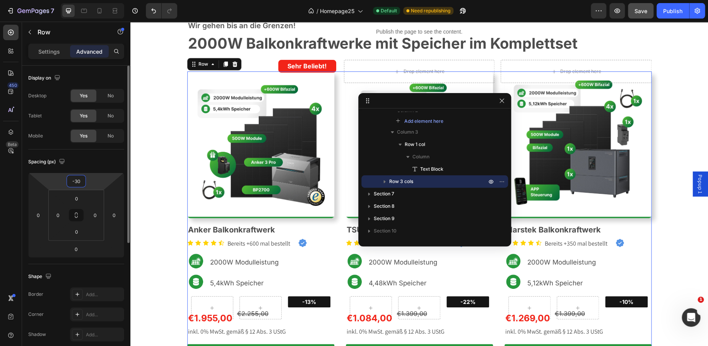
click at [81, 181] on input "-30" at bounding box center [75, 182] width 15 height 12
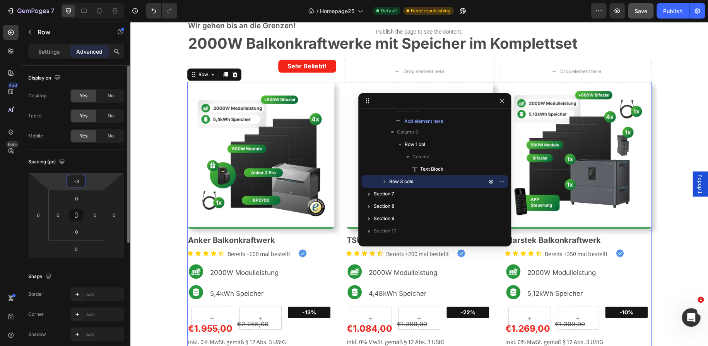
type input "-35"
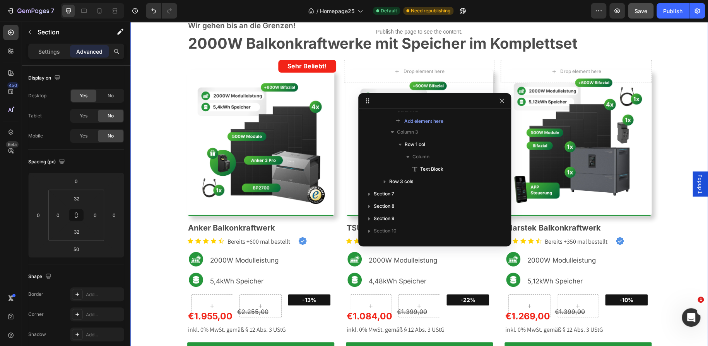
scroll to position [23, 0]
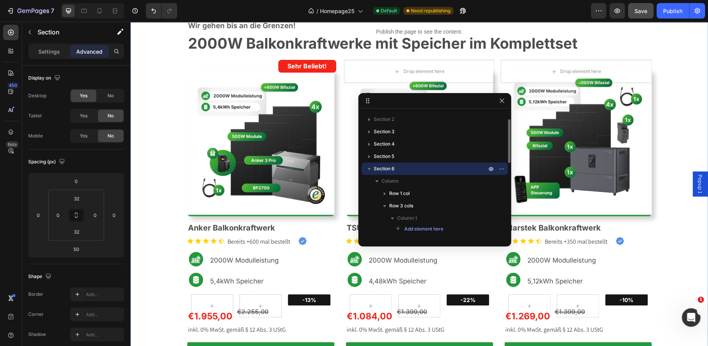
click at [150, 146] on div "Wir gehen bis an die Grenzen! Text block 2000W Balkonkraftwerke mit Speicher im…" at bounding box center [418, 194] width 577 height 349
click at [500, 100] on icon "button" at bounding box center [501, 101] width 6 height 6
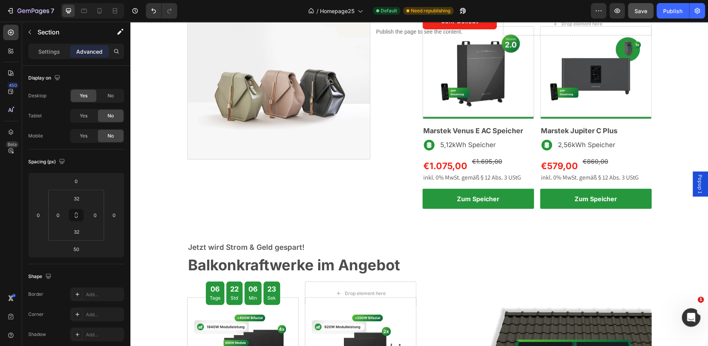
scroll to position [933, 0]
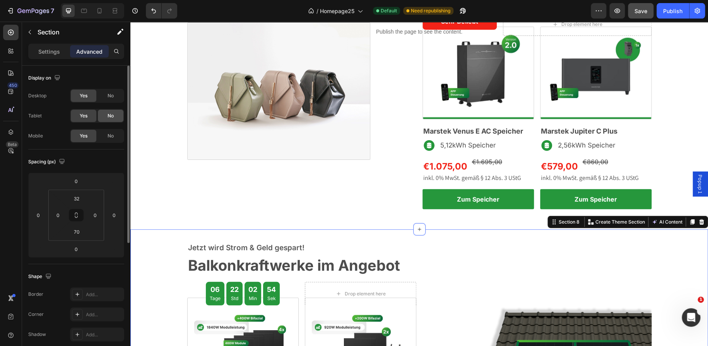
click at [107, 115] on span "No" at bounding box center [110, 116] width 6 height 7
click at [112, 136] on span "No" at bounding box center [110, 136] width 6 height 7
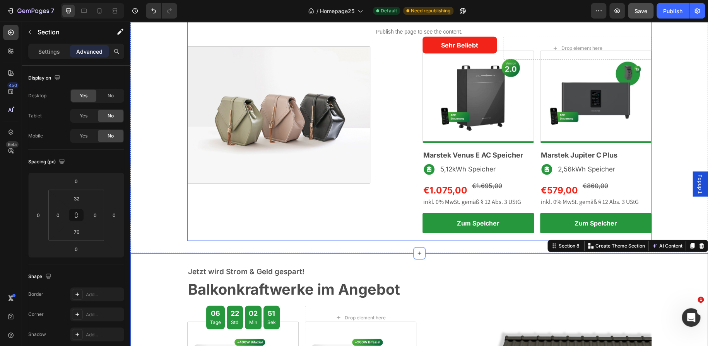
scroll to position [902, 0]
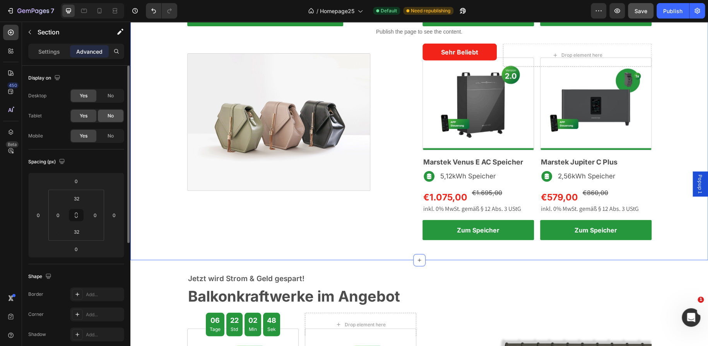
click at [115, 118] on div "No" at bounding box center [111, 116] width 26 height 12
click at [112, 131] on div "No" at bounding box center [111, 136] width 26 height 12
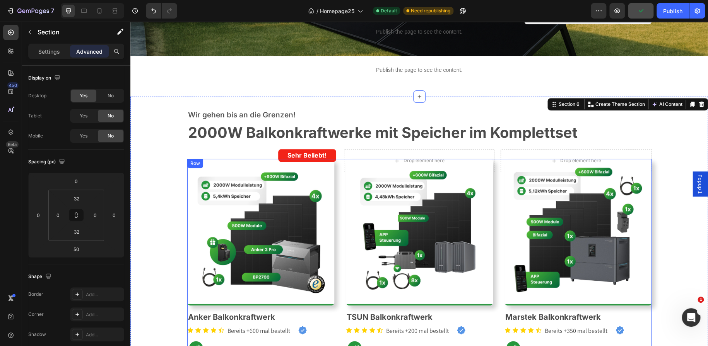
scroll to position [144, 0]
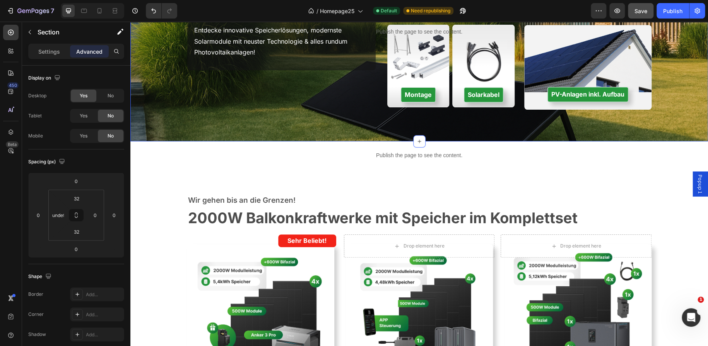
click at [346, 123] on div "ecoTech Solar Dein Experte für Text block Balkonkraftwerke & Mehr Heading Entde…" at bounding box center [418, 28] width 577 height 203
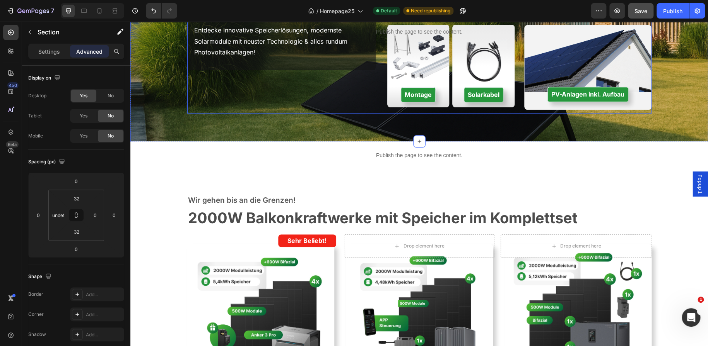
scroll to position [0, 0]
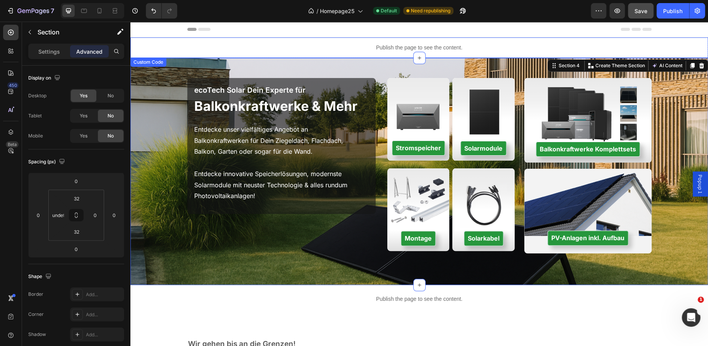
click at [313, 45] on p "Publish the page to see the content." at bounding box center [418, 48] width 577 height 8
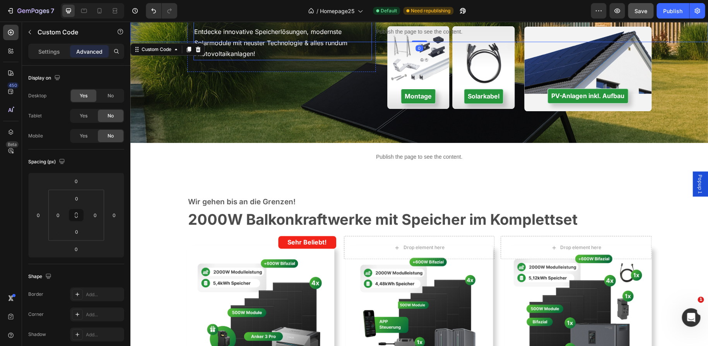
scroll to position [143, 0]
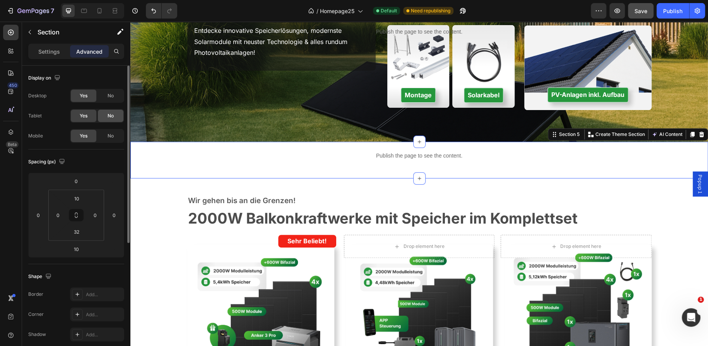
click at [110, 110] on div "No" at bounding box center [111, 116] width 26 height 12
click at [110, 131] on div "No" at bounding box center [111, 136] width 26 height 12
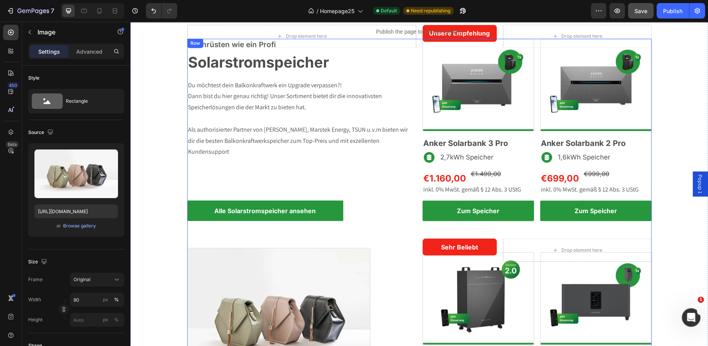
scroll to position [719, 0]
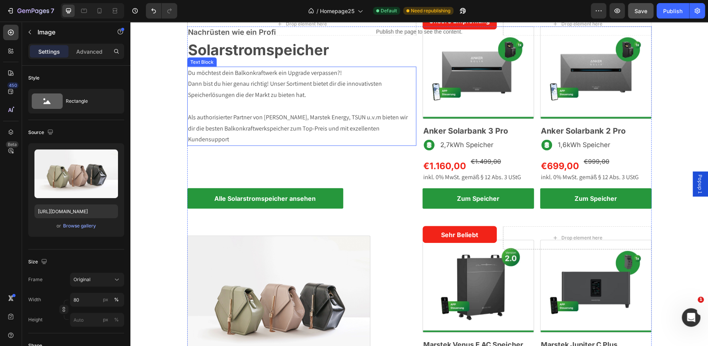
click at [319, 143] on p "Als authorisierter Partner von [PERSON_NAME], Marstek Energy, TSUN u.v.m bieten…" at bounding box center [298, 128] width 221 height 33
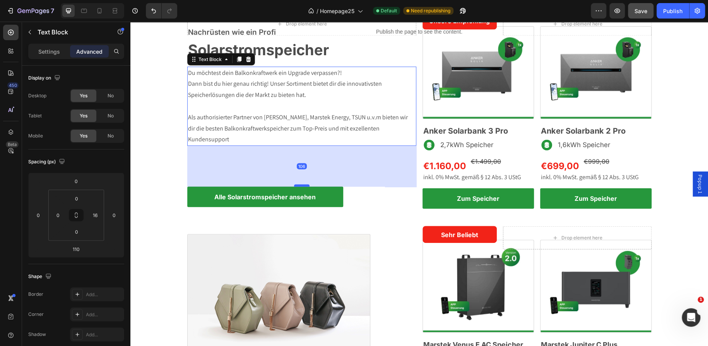
click at [298, 185] on div at bounding box center [301, 185] width 15 height 2
type input "106"
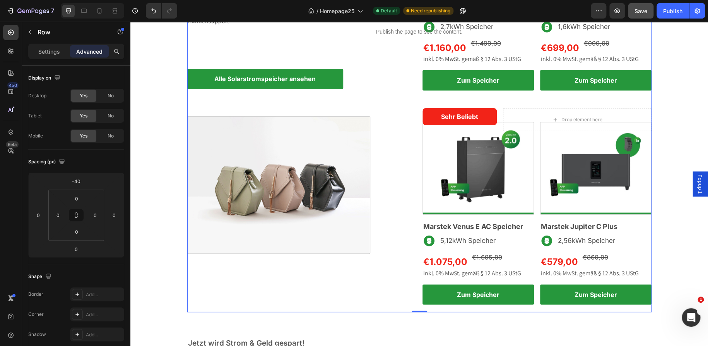
scroll to position [837, 0]
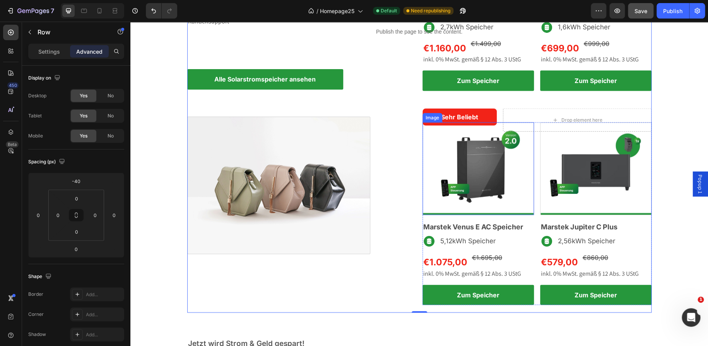
click at [460, 166] on img at bounding box center [477, 169] width 111 height 93
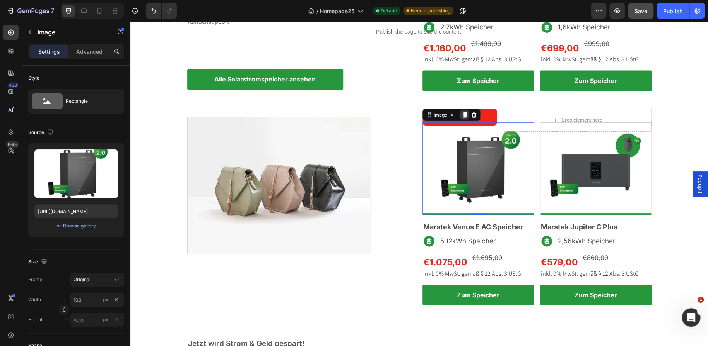
click at [465, 117] on div at bounding box center [464, 115] width 9 height 9
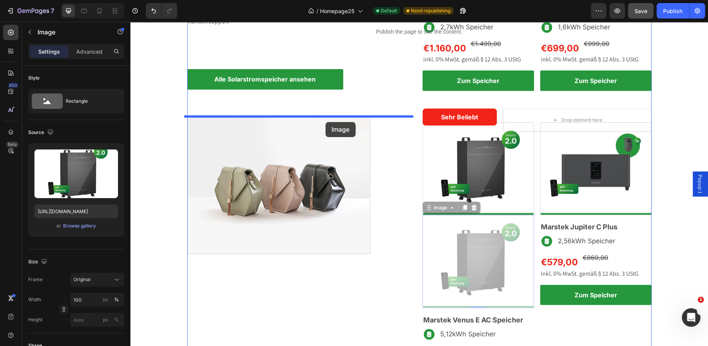
drag, startPoint x: 486, startPoint y: 262, endPoint x: 325, endPoint y: 121, distance: 213.5
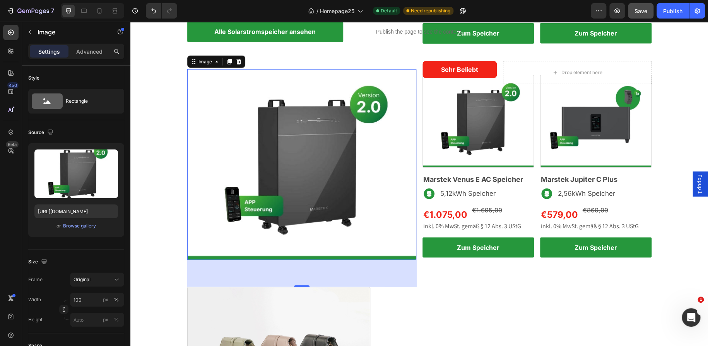
scroll to position [885, 0]
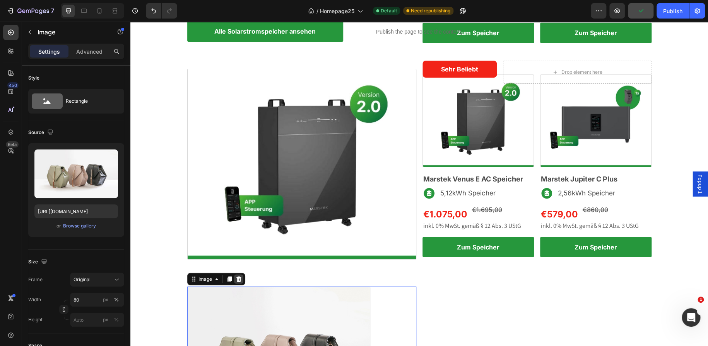
click at [236, 278] on icon at bounding box center [238, 279] width 5 height 5
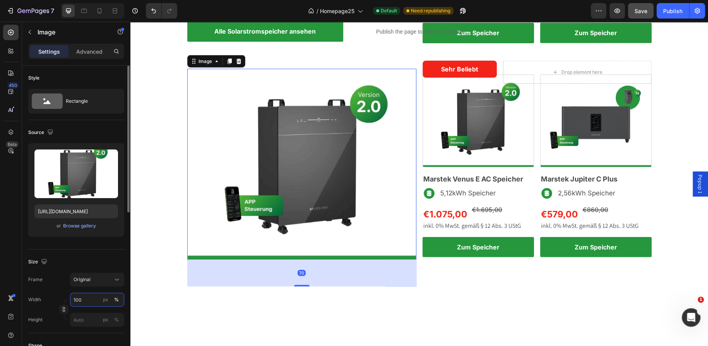
click at [82, 298] on input "100" at bounding box center [97, 300] width 54 height 14
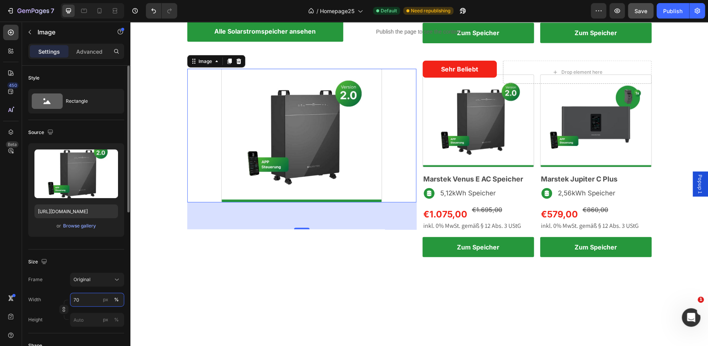
type input "7"
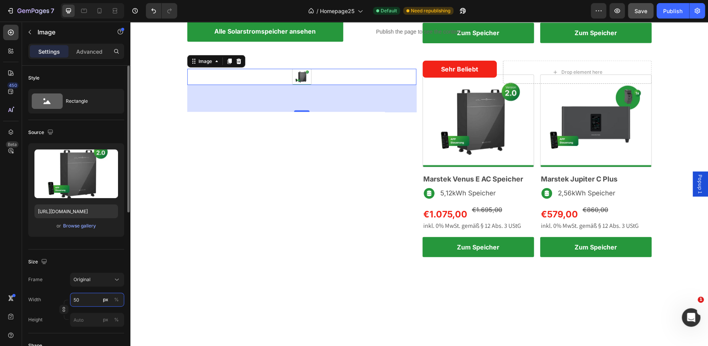
type input "5"
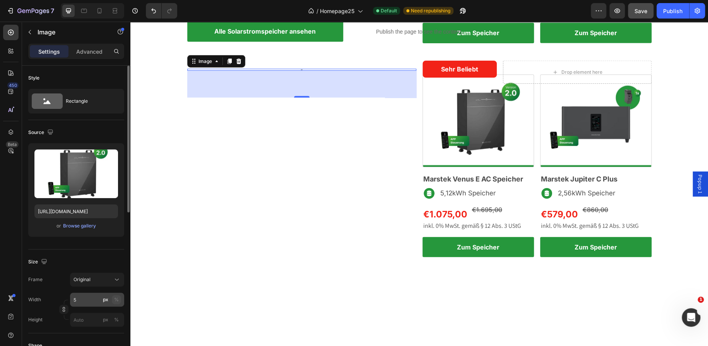
click at [114, 300] on div "%" at bounding box center [116, 300] width 5 height 7
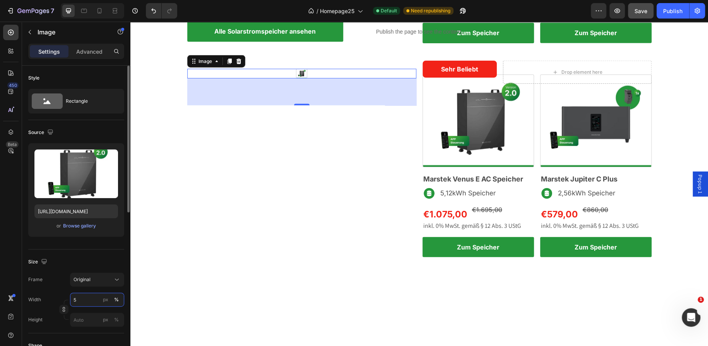
click at [73, 301] on input "5" at bounding box center [97, 300] width 54 height 14
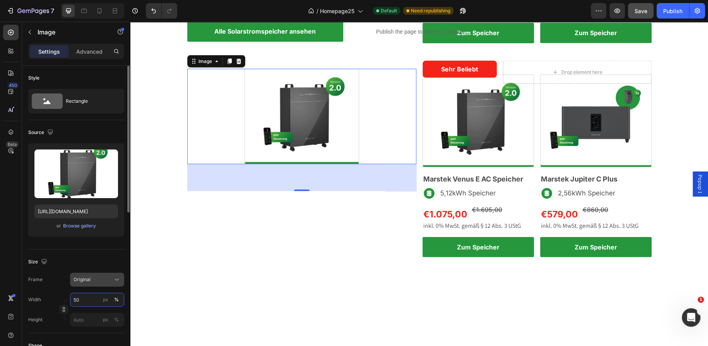
type input "50"
click at [87, 283] on span "Original" at bounding box center [81, 279] width 17 height 7
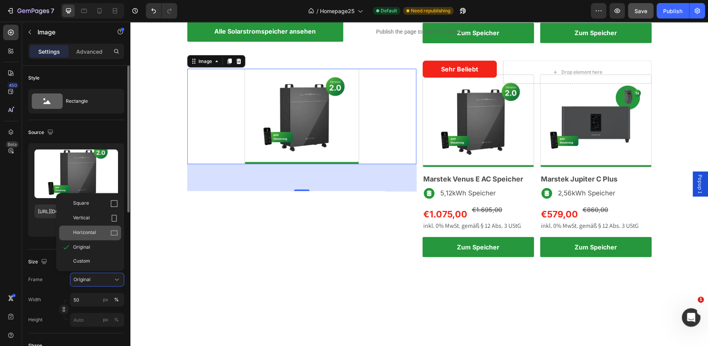
click at [88, 231] on span "Horizontal" at bounding box center [84, 233] width 23 height 8
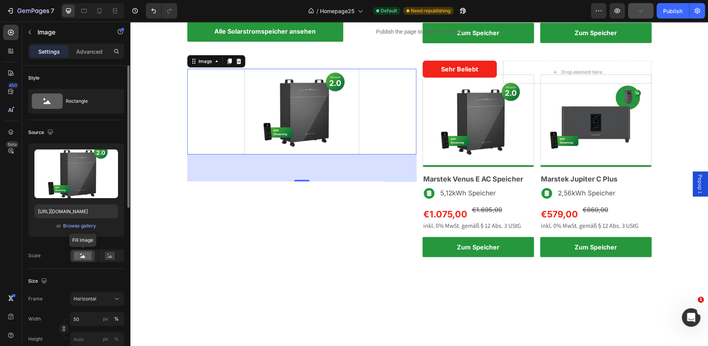
click at [84, 258] on rect at bounding box center [83, 256] width 18 height 9
click at [99, 298] on div "Horizontal" at bounding box center [92, 299] width 38 height 7
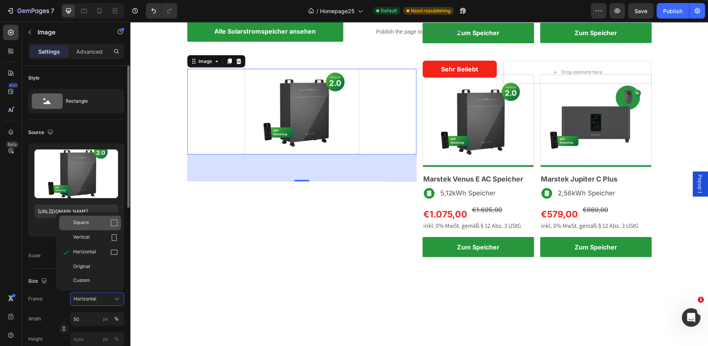
click at [103, 224] on div "Square" at bounding box center [95, 223] width 45 height 8
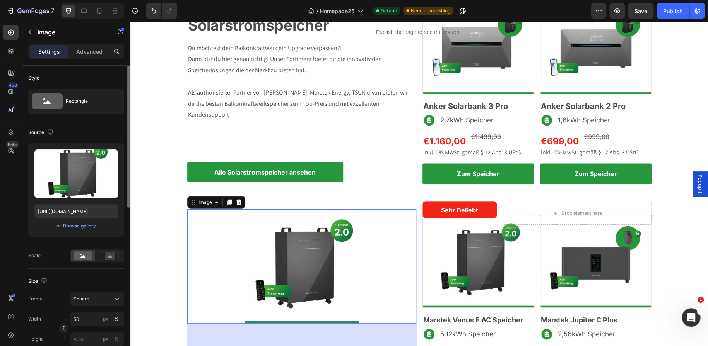
scroll to position [744, 0]
click at [532, 257] on div "Image Marstek Venus E AC Speicher Heading Image 5,12kWh Speicher Text Block Row…" at bounding box center [536, 306] width 229 height 183
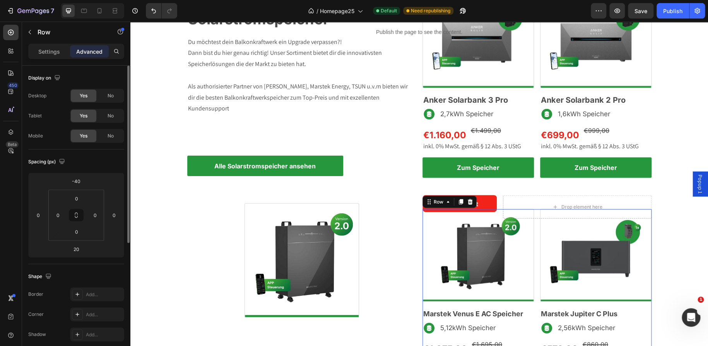
scroll to position [750, 0]
click at [457, 203] on icon at bounding box center [460, 202] width 6 height 6
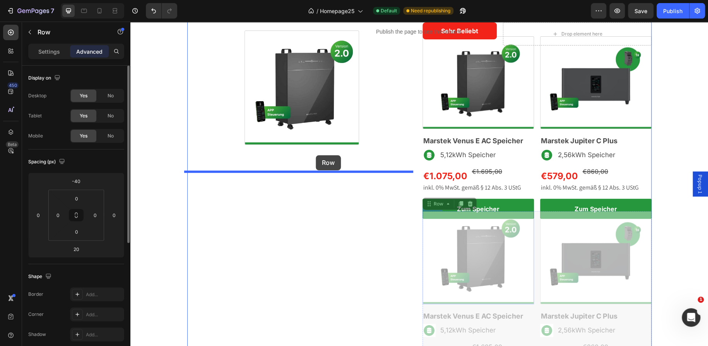
scroll to position [911, 0]
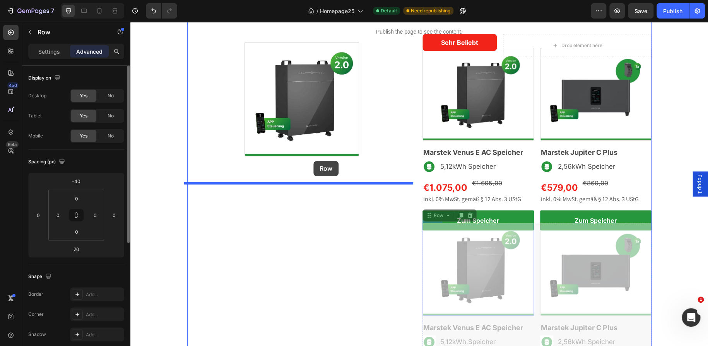
drag, startPoint x: 533, startPoint y: 95, endPoint x: 313, endPoint y: 161, distance: 229.6
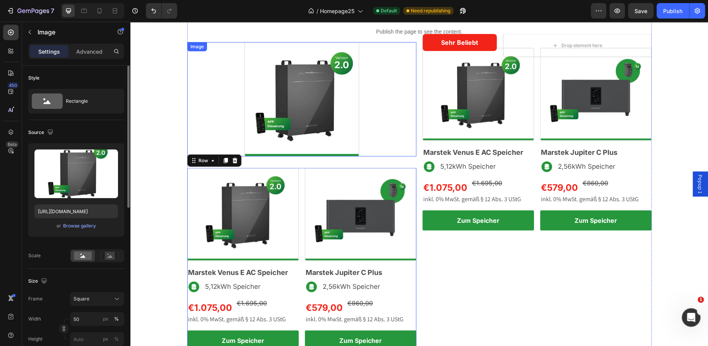
click at [371, 114] on link at bounding box center [301, 99] width 229 height 114
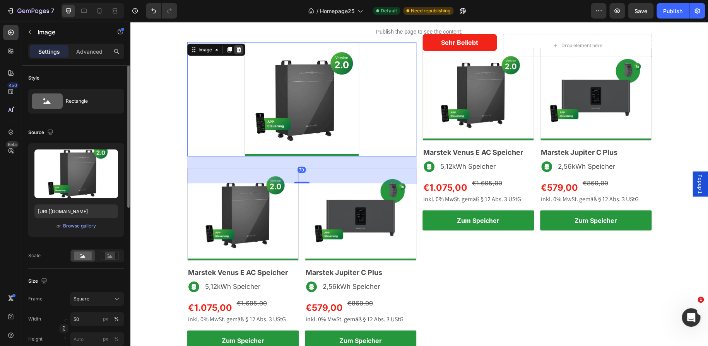
click at [240, 48] on div at bounding box center [238, 49] width 9 height 9
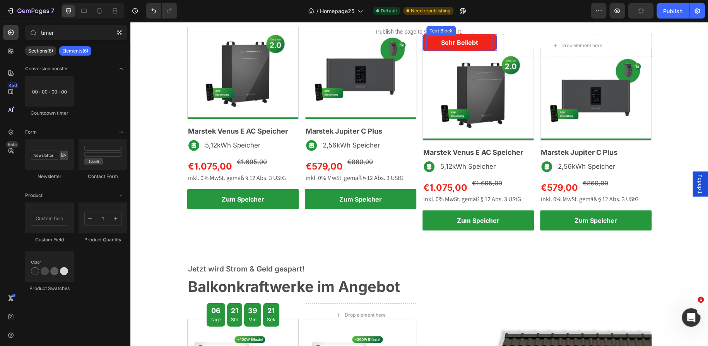
scroll to position [810, 0]
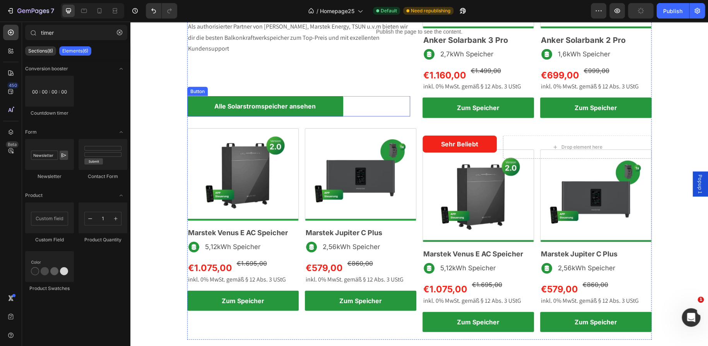
click at [367, 110] on div "Alle Solarstromspeicher ansehen Button" at bounding box center [298, 106] width 223 height 20
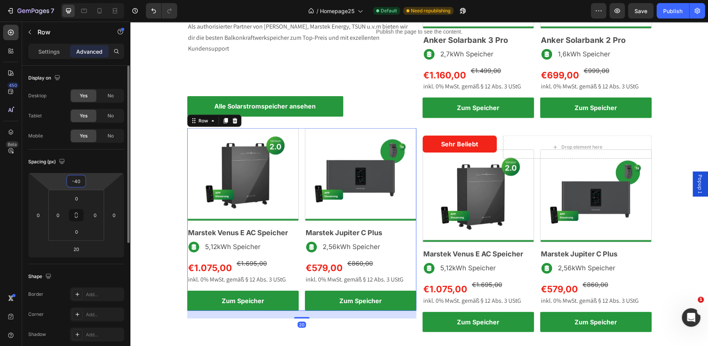
click at [76, 178] on input "-40" at bounding box center [75, 182] width 15 height 12
type input "0"
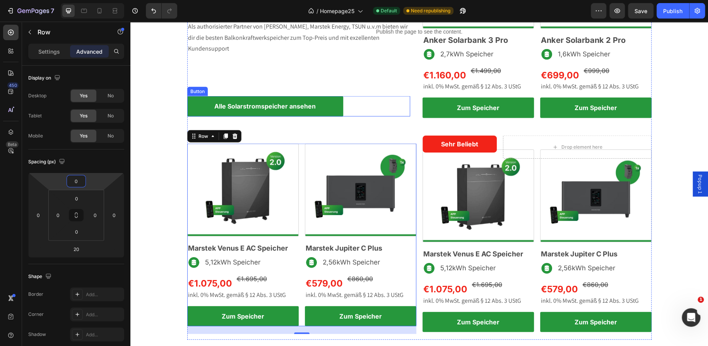
click at [357, 114] on div "Alle Solarstromspeicher ansehen Button" at bounding box center [298, 106] width 223 height 20
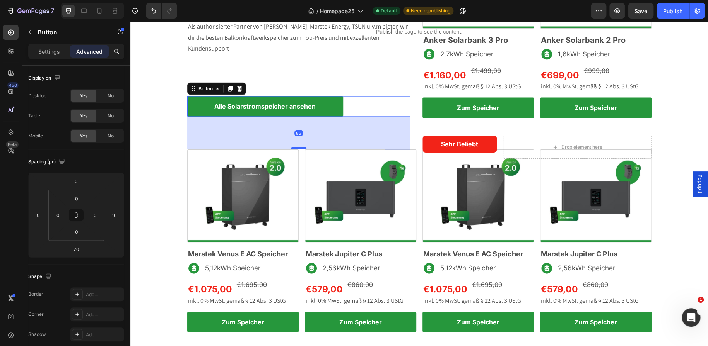
drag, startPoint x: 296, startPoint y: 142, endPoint x: 296, endPoint y: 148, distance: 5.8
click at [296, 148] on div at bounding box center [298, 148] width 15 height 2
type input "85"
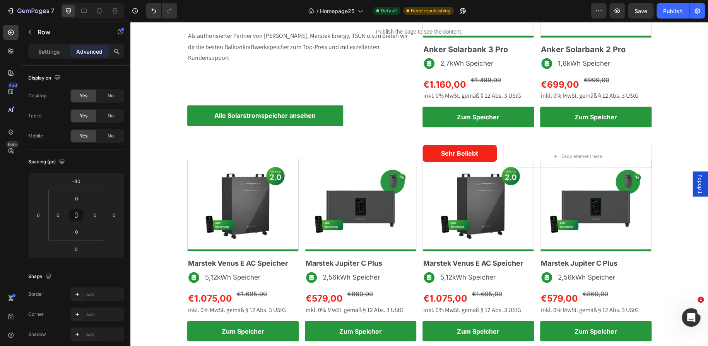
scroll to position [808, 0]
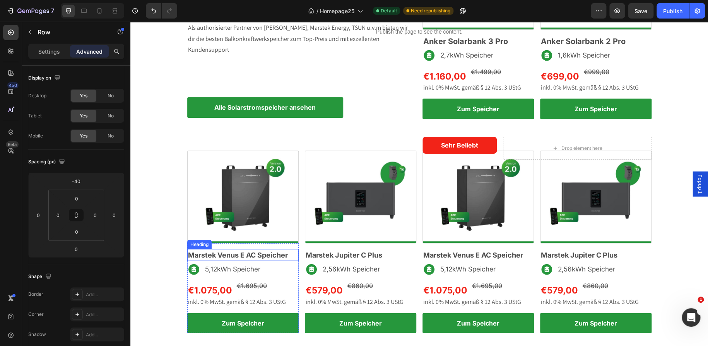
click at [272, 251] on span "Marstek Venus E AC Speicher" at bounding box center [238, 255] width 100 height 8
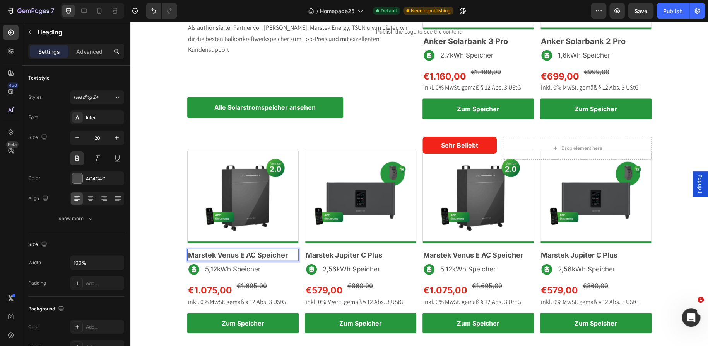
click at [271, 254] on span "Marstek Venus E AC Speicher" at bounding box center [238, 255] width 100 height 8
click at [254, 258] on span "BP2700 Erweiterungsakku" at bounding box center [232, 255] width 89 height 8
click at [362, 254] on span "Marstek Jupiter C Plus" at bounding box center [343, 255] width 77 height 8
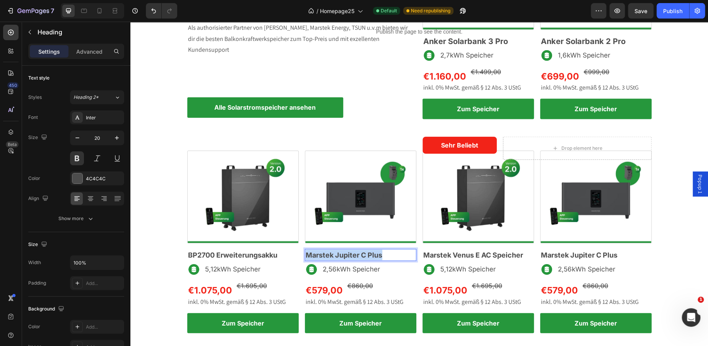
click at [362, 254] on span "Marstek Jupiter C Plus" at bounding box center [343, 255] width 77 height 8
click at [328, 255] on span "BP2700 Erweiterungsakku" at bounding box center [349, 255] width 89 height 8
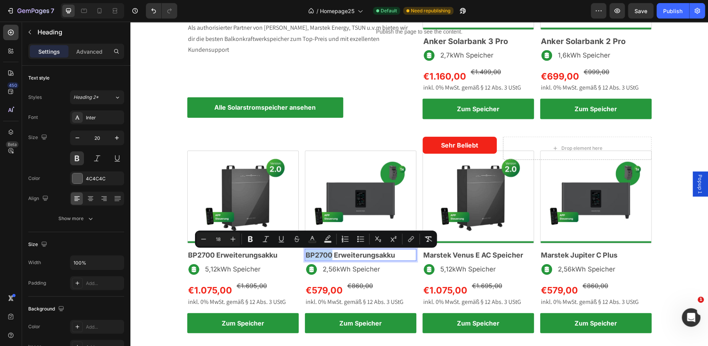
drag, startPoint x: 328, startPoint y: 255, endPoint x: 304, endPoint y: 255, distance: 24.0
click at [305, 255] on span "BP2700 Erweiterungsakku" at bounding box center [349, 255] width 89 height 8
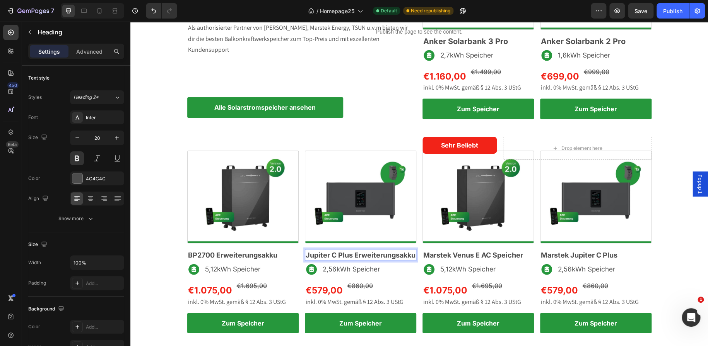
click at [370, 261] on p "Jupiter C Plus Erweiterungsakku" at bounding box center [360, 255] width 110 height 10
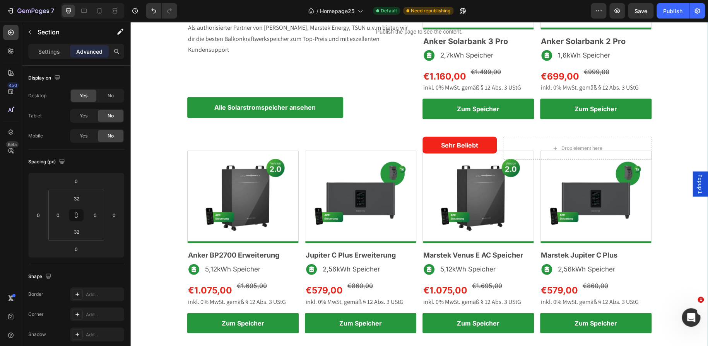
click at [166, 212] on div "Drop element here Unsere Empfehlung Text Block Row Drop element here Row Row Na…" at bounding box center [418, 132] width 577 height 419
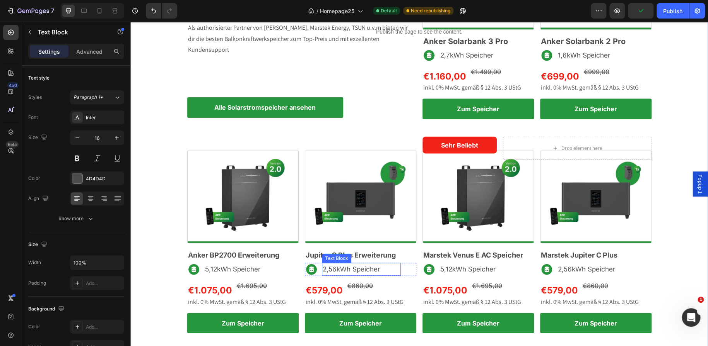
click at [351, 270] on span "2,56kWh Speicher" at bounding box center [350, 270] width 57 height 8
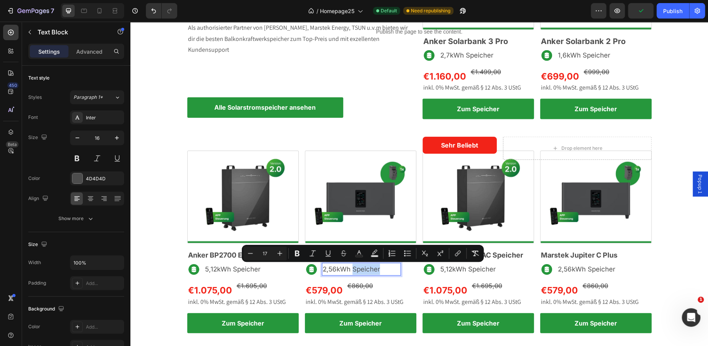
click at [351, 270] on span "2,56kWh Speicher" at bounding box center [350, 270] width 57 height 8
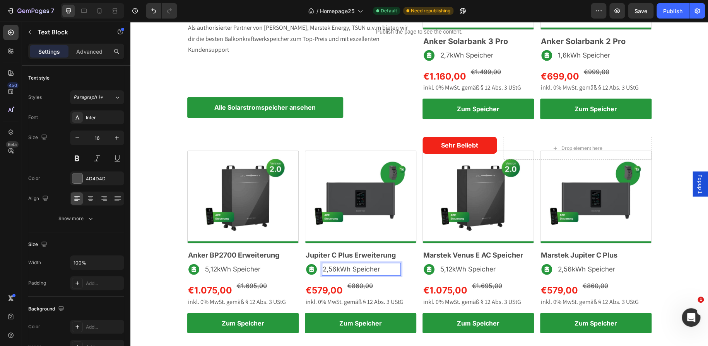
click at [351, 270] on span "2,56kWh Speicher" at bounding box center [350, 270] width 57 height 8
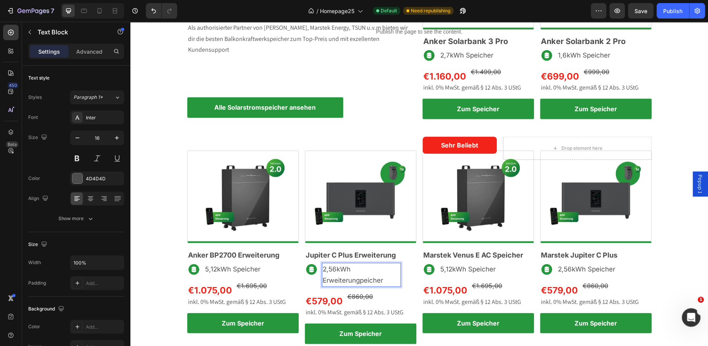
click at [379, 281] on span "2,56kWh Erweiterungpeicher" at bounding box center [352, 275] width 60 height 19
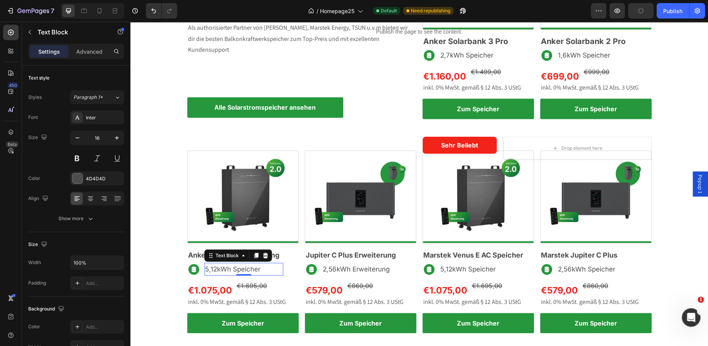
click at [260, 268] on p "5,12kWh Speicher" at bounding box center [243, 269] width 77 height 11
click at [213, 269] on span "5,12kWh Erweiterung" at bounding box center [237, 270] width 65 height 8
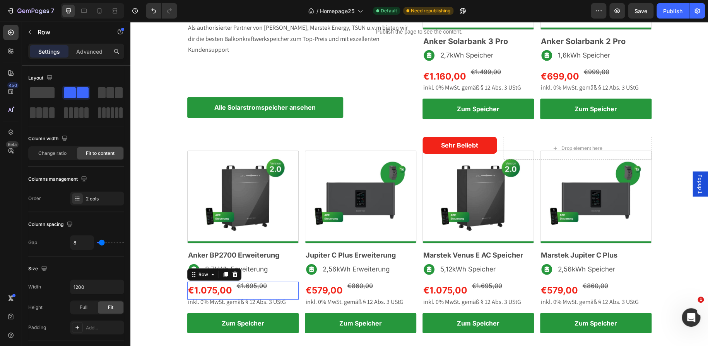
click at [229, 290] on div "€1.075,00 Product Price Product Price €1.695,00 Product Price Product Price Row…" at bounding box center [242, 290] width 111 height 17
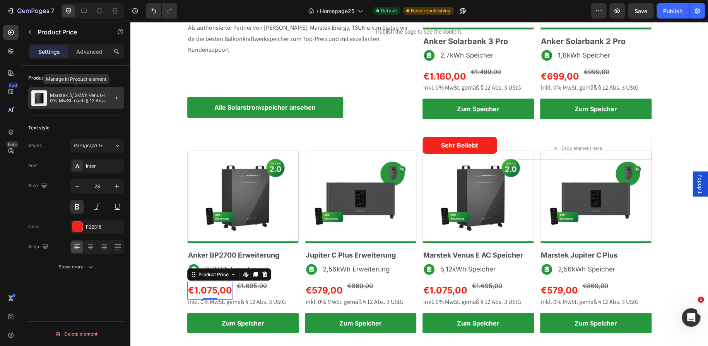
click at [87, 101] on p "Marstek 5,12kWh Venus-E inkl. 0% MwSt. nach § 12 Absatz 3 UStG" at bounding box center [85, 98] width 71 height 11
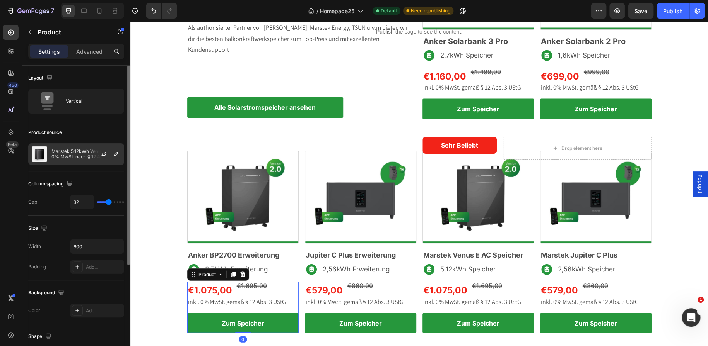
click at [83, 152] on p "Marstek 5,12kWh Venus-E inkl. 0% MwSt. nach § 12 Absatz 3 UStG" at bounding box center [85, 154] width 69 height 11
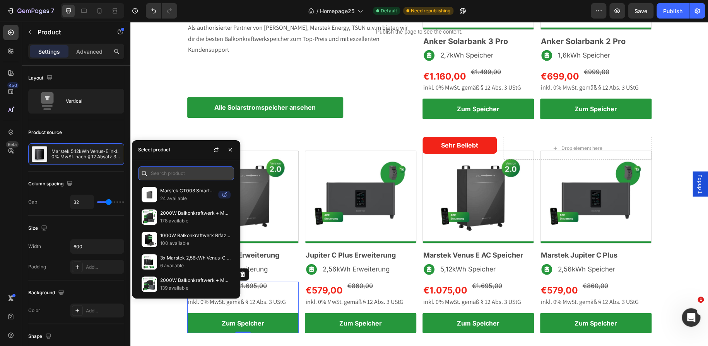
click at [169, 175] on input "text" at bounding box center [186, 174] width 96 height 14
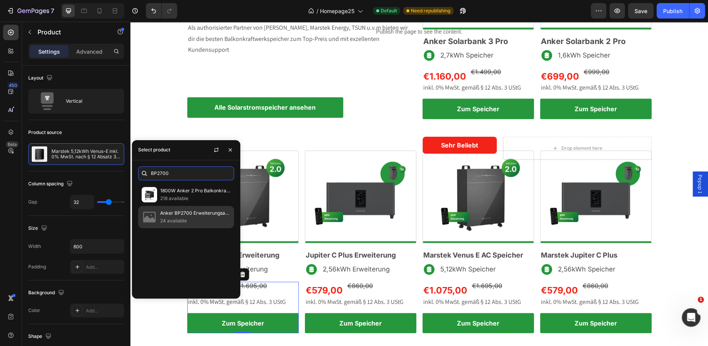
type input "BP2700"
click at [187, 213] on p "Anker BP2700 Erweiterungsakku inkl. 0% MwSt. nach § 12 Absatz 3 UStG" at bounding box center [195, 214] width 70 height 8
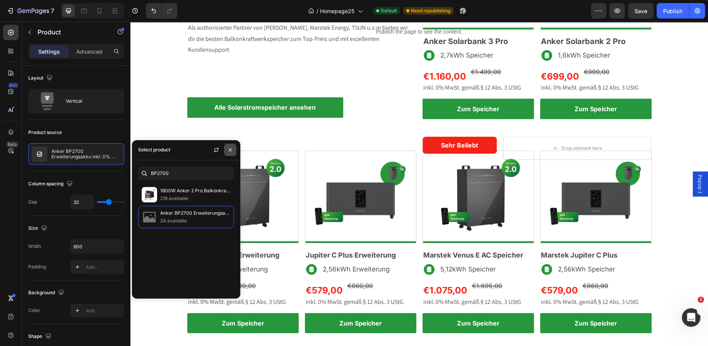
click at [230, 152] on icon "button" at bounding box center [230, 150] width 6 height 6
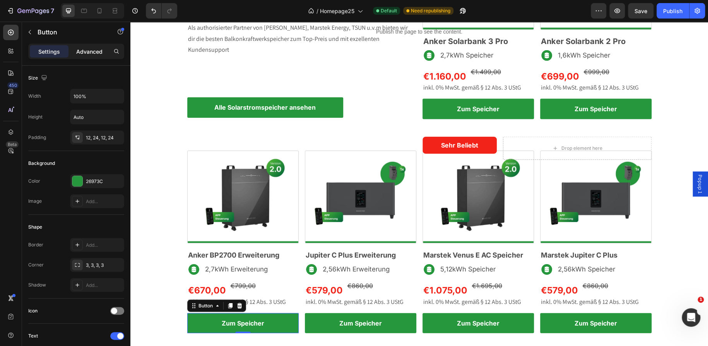
click at [93, 50] on p "Advanced" at bounding box center [89, 52] width 26 height 8
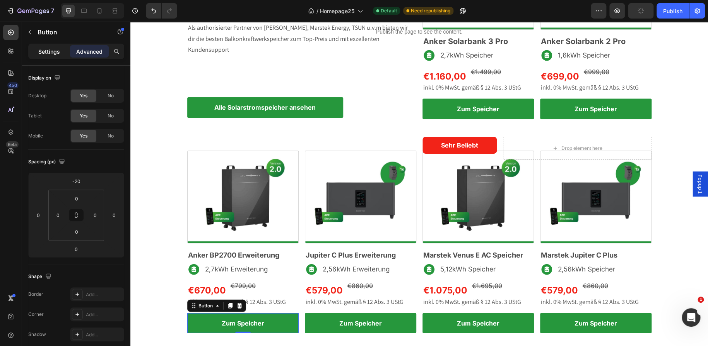
click at [54, 48] on p "Settings" at bounding box center [49, 52] width 22 height 8
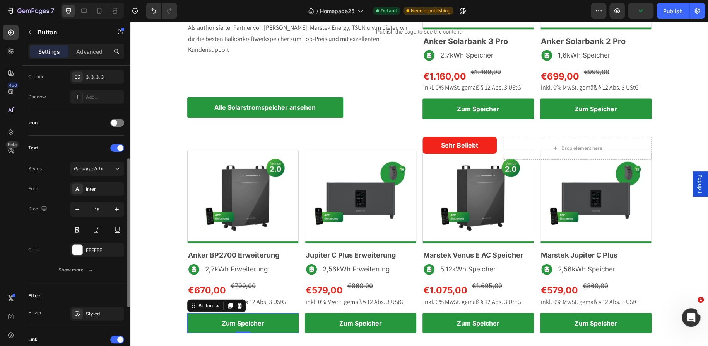
scroll to position [312, 0]
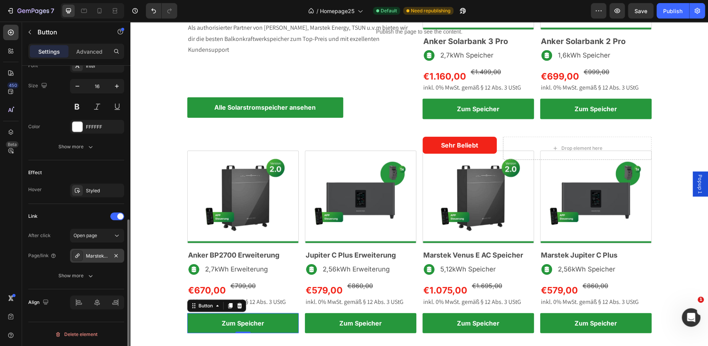
click at [102, 253] on div "Marstek-5-12kwh-venus-e" at bounding box center [97, 256] width 22 height 7
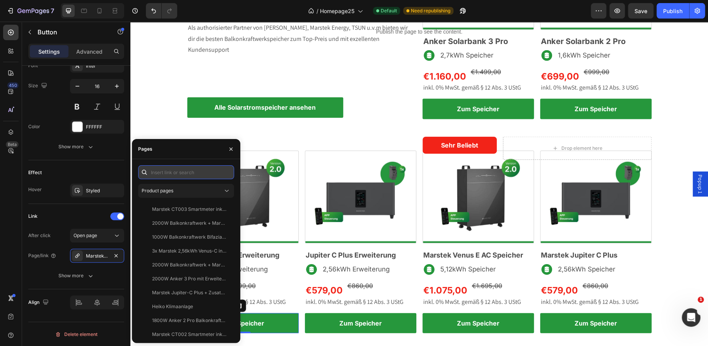
click at [165, 172] on input "text" at bounding box center [186, 172] width 96 height 14
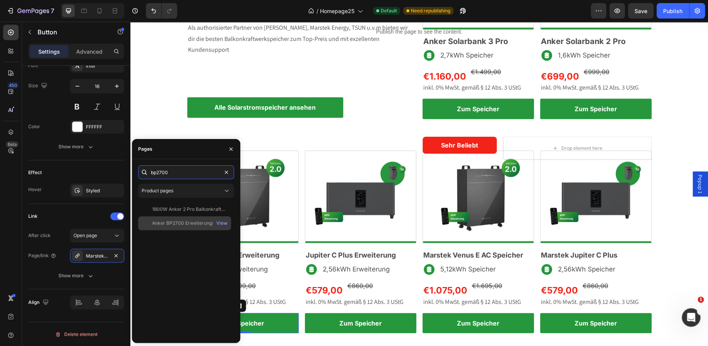
type input "bp2700"
click at [191, 222] on div "Anker BP2700 Erweiterungsakku inkl. 0% MwSt. nach § 12 Absatz 3 UStG" at bounding box center [189, 223] width 74 height 7
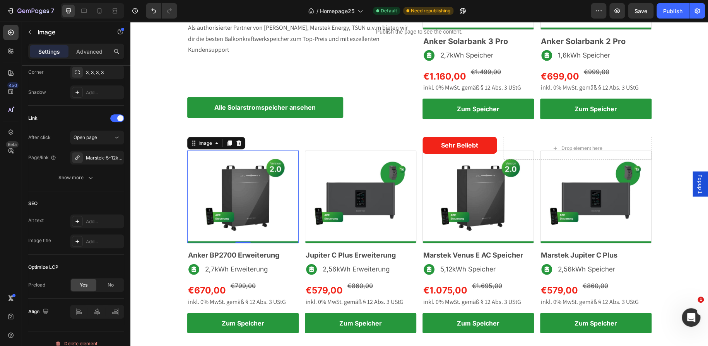
scroll to position [0, 0]
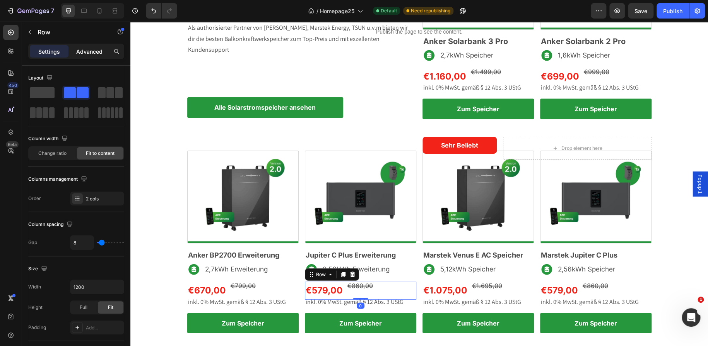
click at [88, 52] on p "Advanced" at bounding box center [89, 52] width 26 height 8
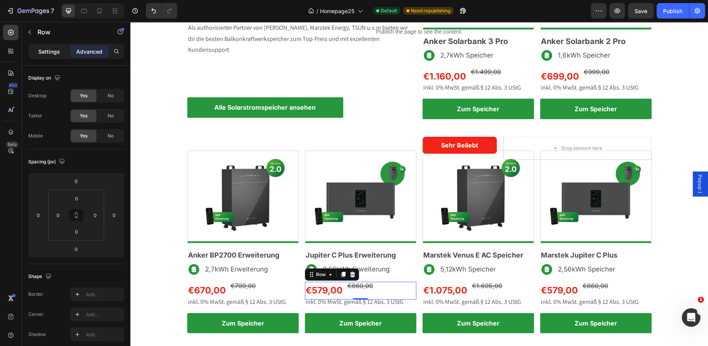
click at [54, 55] on p "Settings" at bounding box center [49, 52] width 22 height 8
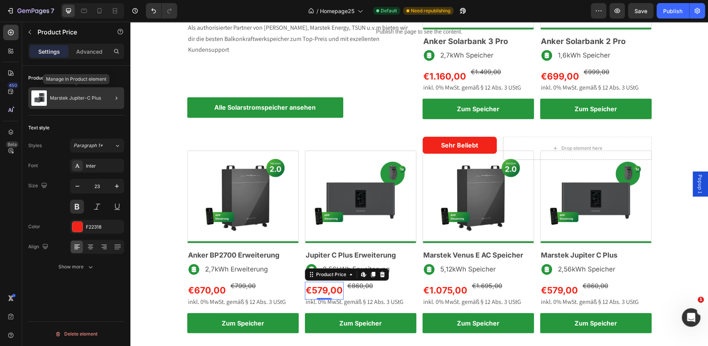
click at [88, 104] on div "Marstek Jupiter-C Plus" at bounding box center [76, 98] width 96 height 22
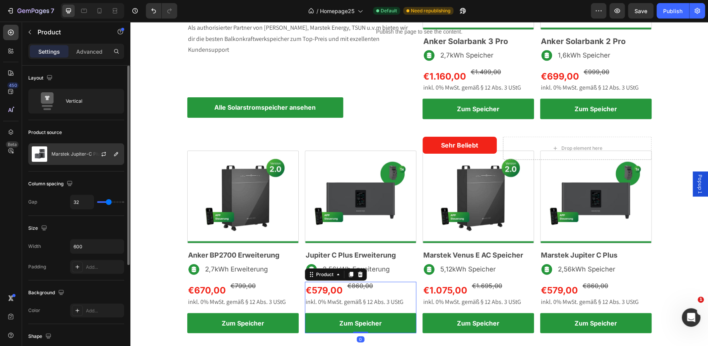
click at [78, 156] on p "Marstek Jupiter-C Plus" at bounding box center [76, 154] width 51 height 5
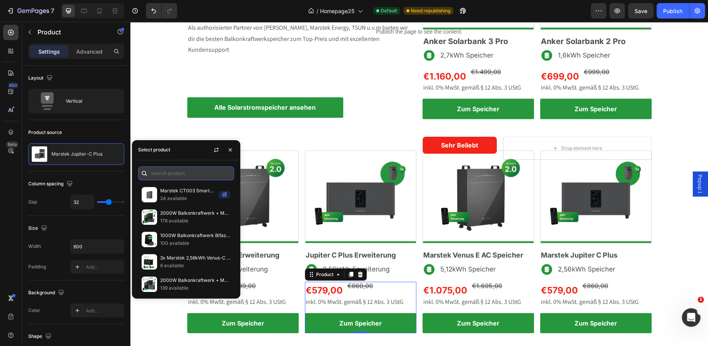
click at [164, 172] on input "text" at bounding box center [186, 174] width 96 height 14
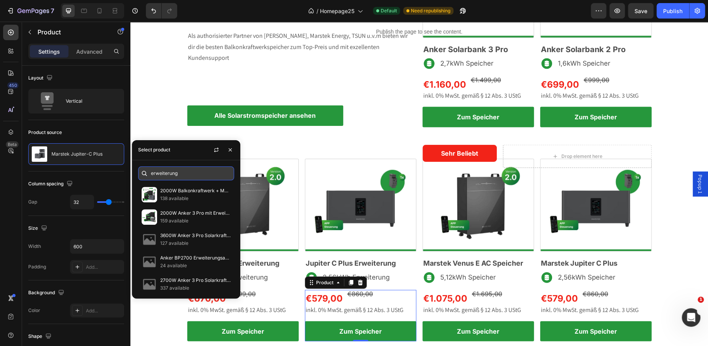
click at [187, 172] on input "erweiterung" at bounding box center [186, 174] width 96 height 14
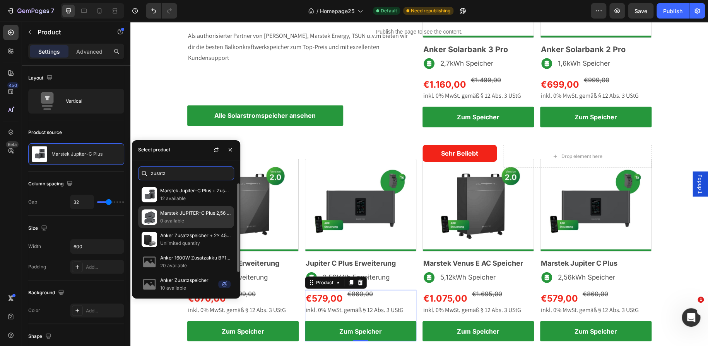
type input "zusatz"
click at [186, 215] on p "Marstek JUPITER-C Plus 2,56 kWh Zusatzspeicher" at bounding box center [195, 214] width 70 height 8
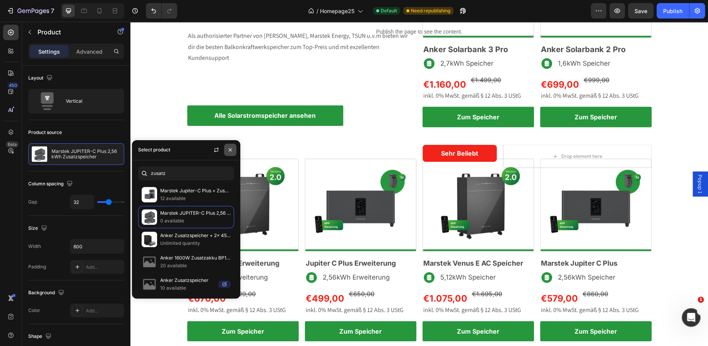
click at [229, 150] on icon "button" at bounding box center [230, 150] width 6 height 6
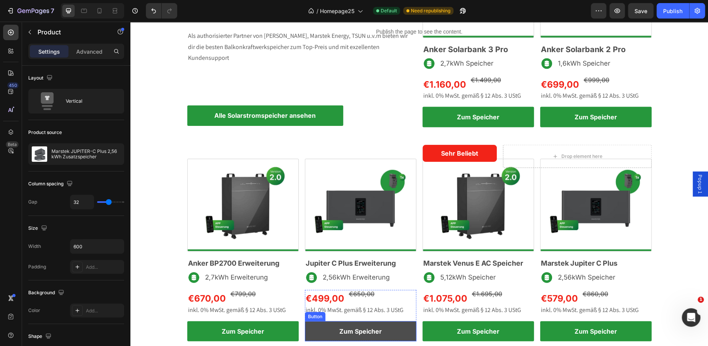
click at [325, 331] on link "Zum Speicher" at bounding box center [360, 332] width 111 height 20
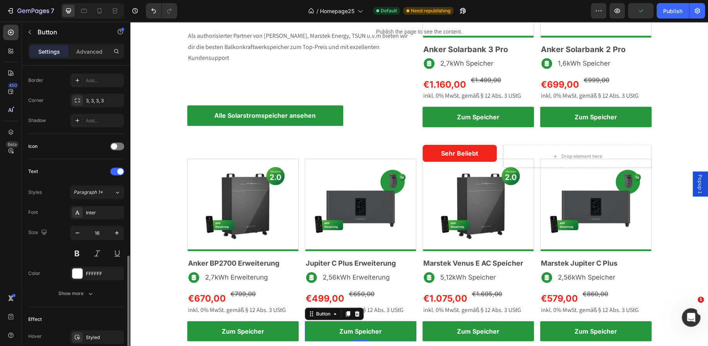
scroll to position [312, 0]
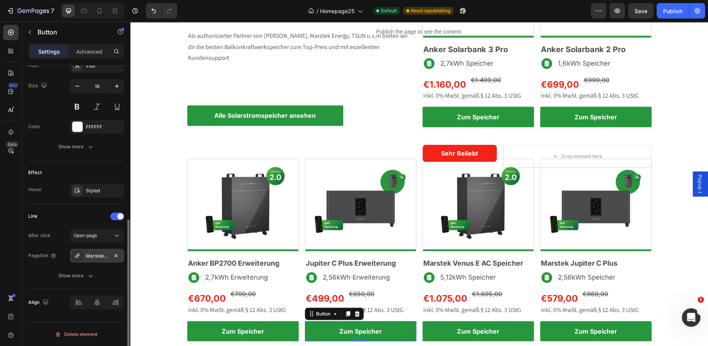
click at [94, 258] on div "Marstek JUPITER-C Plus 2,56 kWh Zusatzspeicher" at bounding box center [97, 256] width 22 height 7
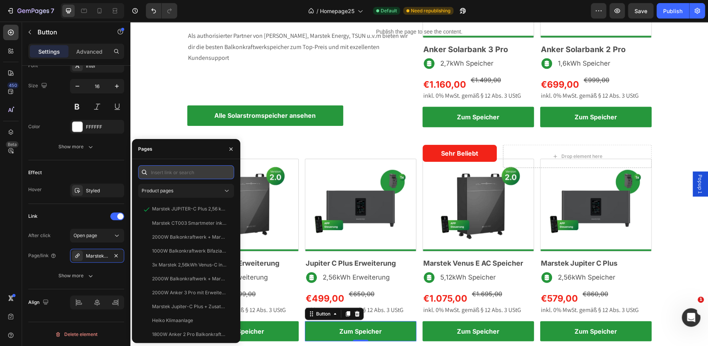
click at [171, 169] on input "text" at bounding box center [186, 172] width 96 height 14
paste input "https://ecotechsolar.de/products/marstek-jupiter-c-plus-2-56-kwh-zusatzspeicher"
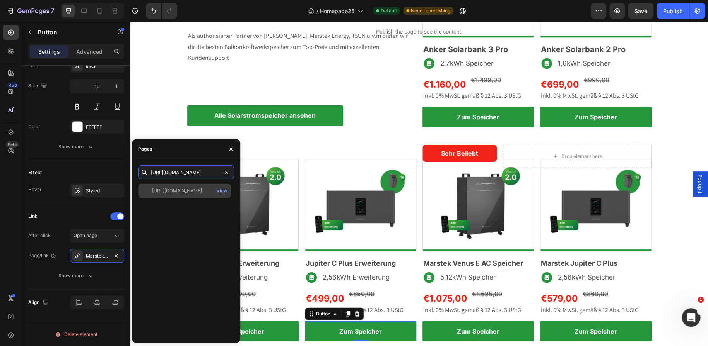
type input "https://ecotechsolar.de/products/marstek-jupiter-c-plus-2-56-kwh-zusatzspeicher"
click at [189, 195] on div "https://ecotechsolar.de/products/marstek-jupiter-c-plus-2-56-kwh-zusatzspeicher…" at bounding box center [184, 191] width 93 height 14
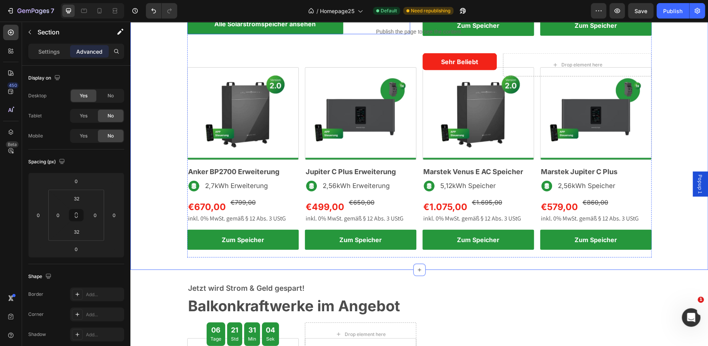
scroll to position [890, 0]
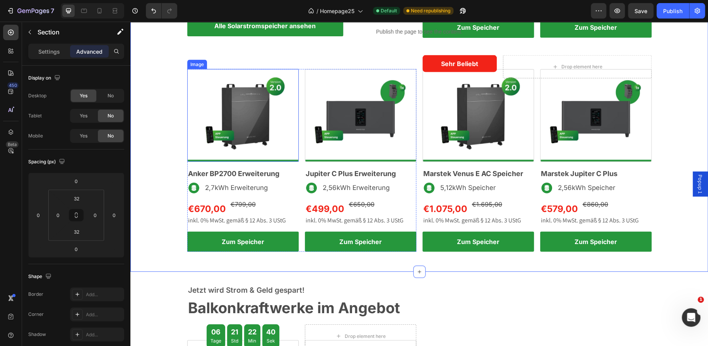
click at [267, 122] on img at bounding box center [242, 115] width 111 height 93
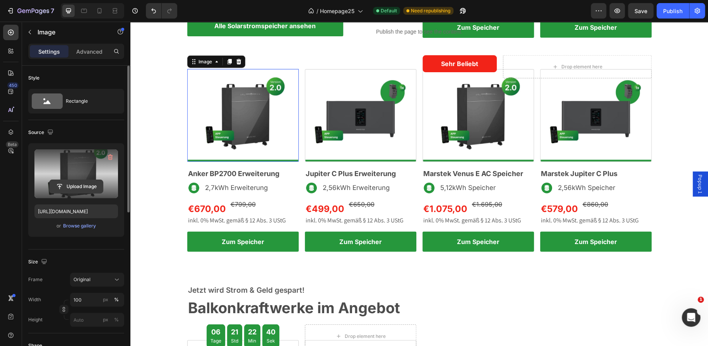
click at [75, 186] on input "file" at bounding box center [75, 186] width 53 height 13
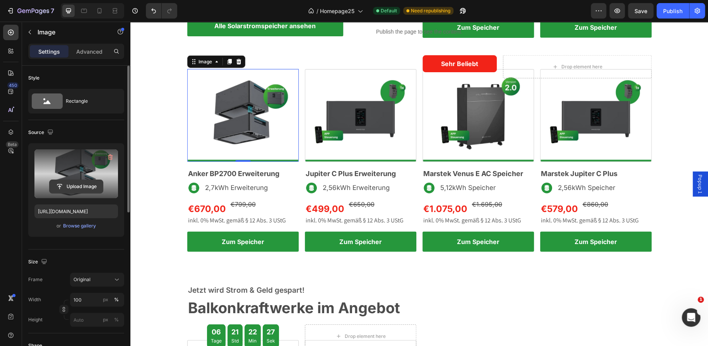
click at [74, 181] on input "file" at bounding box center [75, 186] width 53 height 13
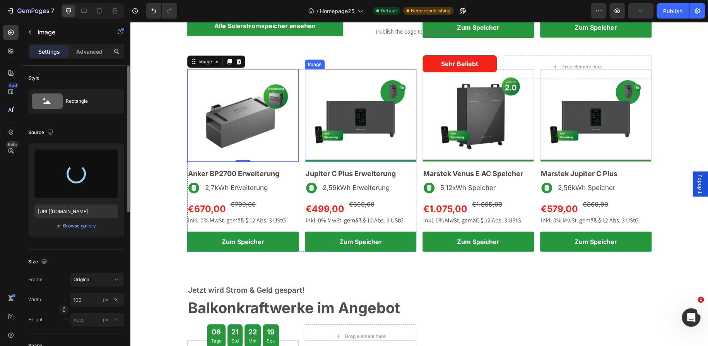
type input "https://cdn.shopify.com/s/files/1/0699/4965/3284/files/gempages_498297731022848…"
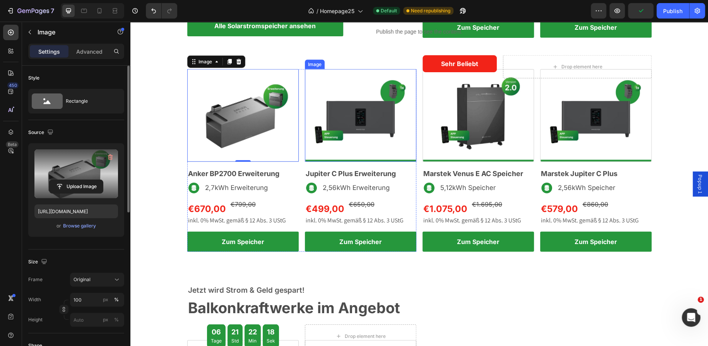
click at [368, 130] on img at bounding box center [360, 115] width 111 height 93
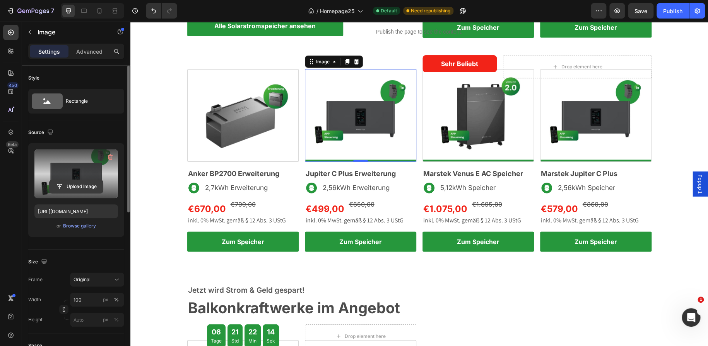
click at [88, 183] on input "file" at bounding box center [75, 186] width 53 height 13
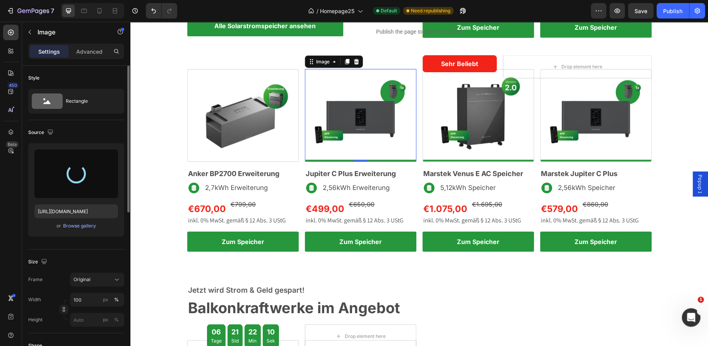
type input "https://cdn.shopify.com/s/files/1/0699/4965/3284/files/gempages_498297731022848…"
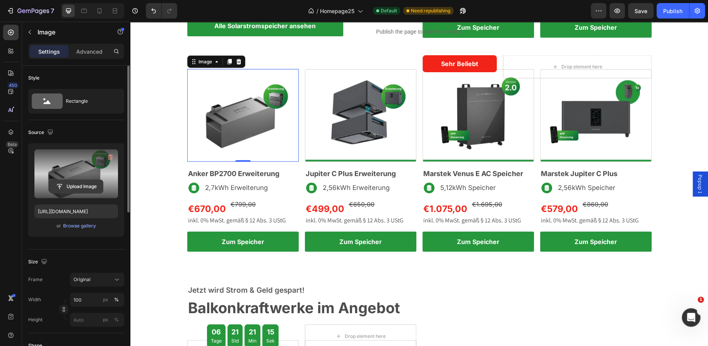
click at [80, 187] on input "file" at bounding box center [75, 186] width 53 height 13
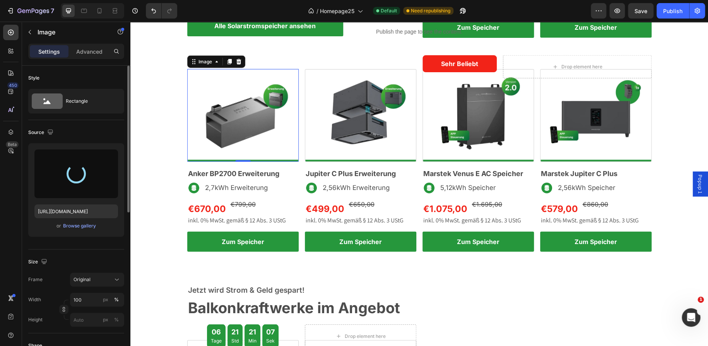
type input "https://cdn.shopify.com/s/files/1/0699/4965/3284/files/gempages_498297731022848…"
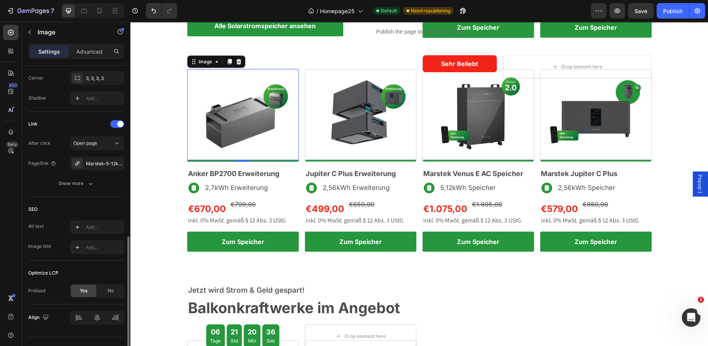
scroll to position [321, 0]
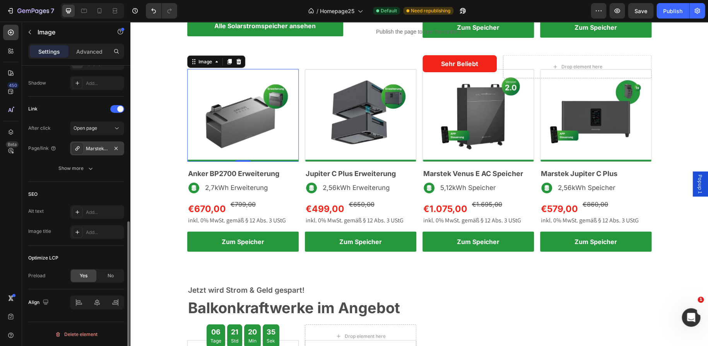
click at [102, 144] on div "Marstek-5-12kwh-venus-e" at bounding box center [97, 149] width 54 height 14
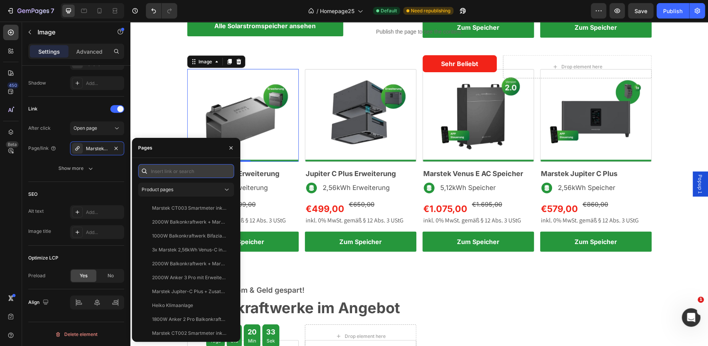
click at [186, 176] on input "text" at bounding box center [186, 171] width 96 height 14
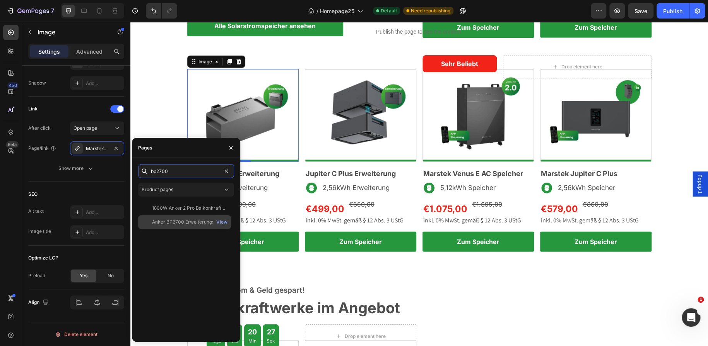
type input "bp2700"
click at [188, 216] on div "Anker BP2700 Erweiterungsakku inkl. 0% MwSt. nach § 12 Absatz 3 UStG View" at bounding box center [184, 222] width 93 height 14
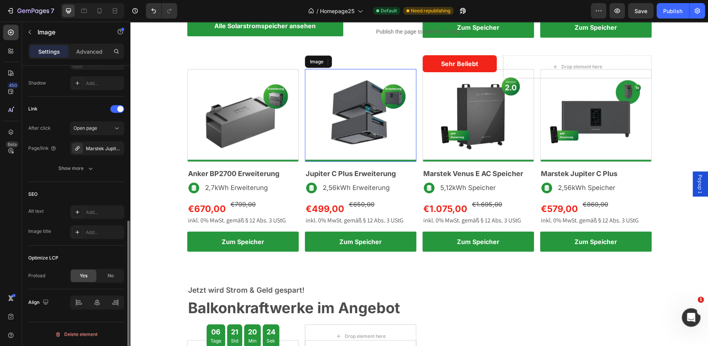
drag, startPoint x: 341, startPoint y: 115, endPoint x: 242, endPoint y: 201, distance: 130.8
click at [341, 115] on img at bounding box center [360, 115] width 111 height 93
click at [94, 147] on div "Marstek Jupiter-C Plus" at bounding box center [97, 149] width 22 height 7
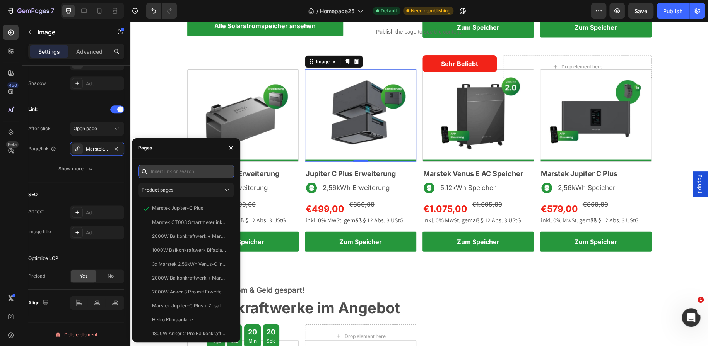
click at [172, 171] on input "text" at bounding box center [186, 172] width 96 height 14
type input "zusatzakku"
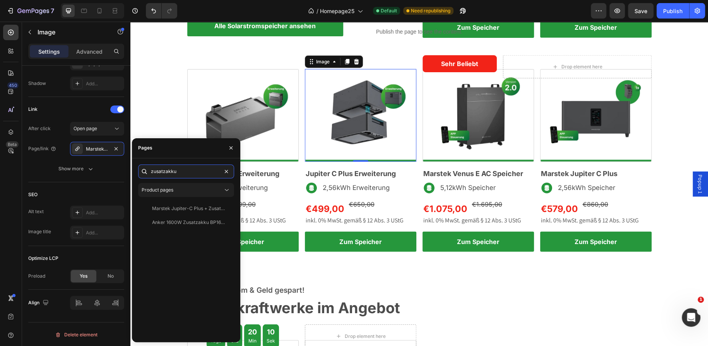
drag, startPoint x: 181, startPoint y: 172, endPoint x: 147, endPoint y: 174, distance: 34.4
click at [147, 174] on div "zusatzakku" at bounding box center [186, 172] width 96 height 14
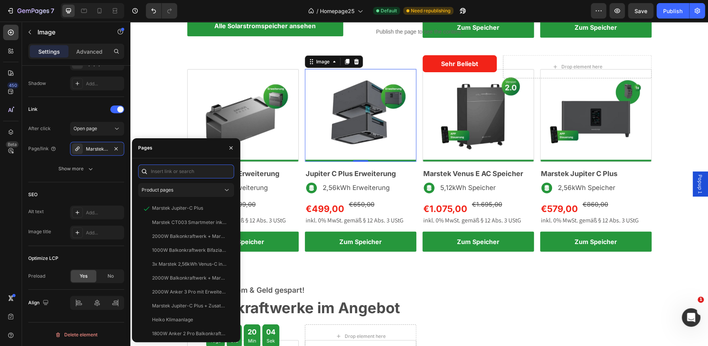
paste input "https://ecotechsolar.de/products/marstek-jupiter-c-plus-2-56-kwh-zusatzspeicher"
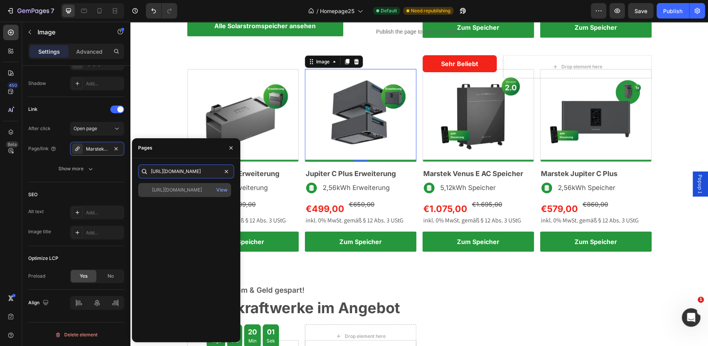
type input "https://ecotechsolar.de/products/marstek-jupiter-c-plus-2-56-kwh-zusatzspeicher"
click at [196, 191] on div "https://ecotechsolar.de/products/marstek-jupiter-c-plus-2-56-kwh-zusatzspeicher" at bounding box center [177, 190] width 50 height 7
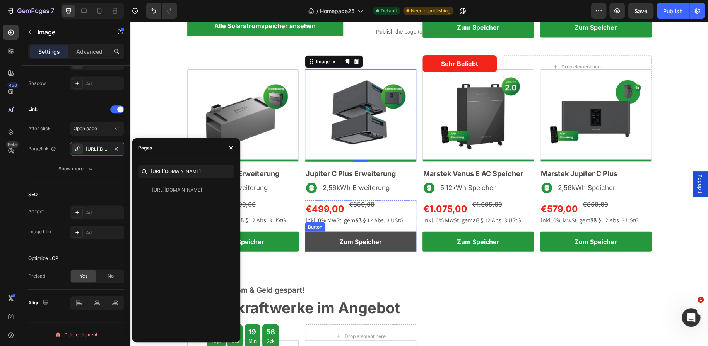
click at [323, 245] on link "Zum Speicher" at bounding box center [360, 242] width 111 height 20
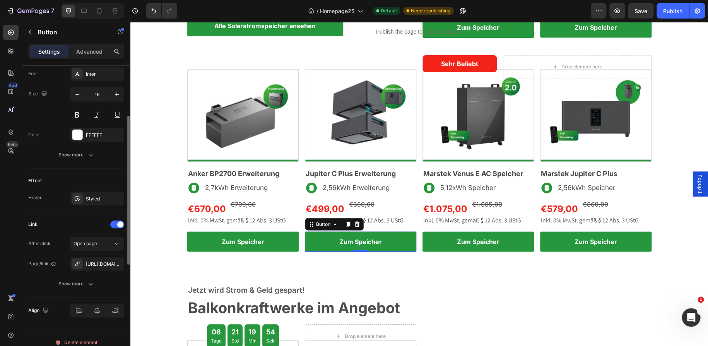
scroll to position [312, 0]
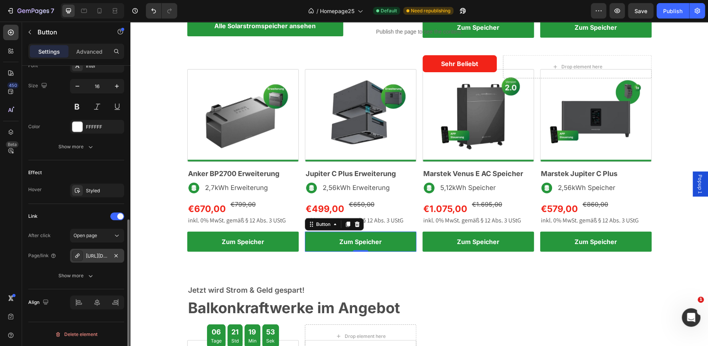
click at [101, 253] on div "https://ecotechsolar.de/marstek-jupiter-c-plus-2-56-kwh-zusatzspeicher" at bounding box center [97, 256] width 22 height 7
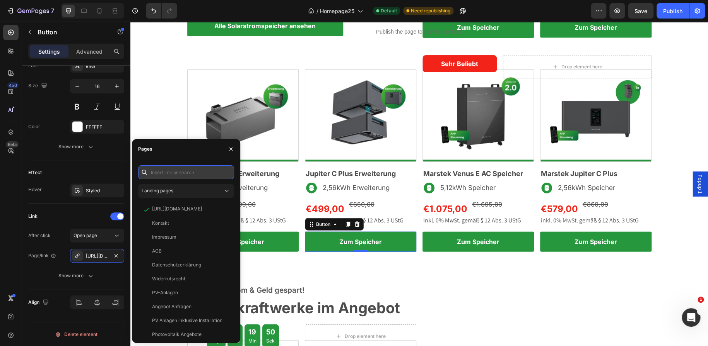
click at [184, 171] on input "text" at bounding box center [186, 172] width 96 height 14
type input "V"
paste input "https://ecotechsolar.de/products/marstek-jupiter-c-plus-2-56-kwh-zusatzspeicher"
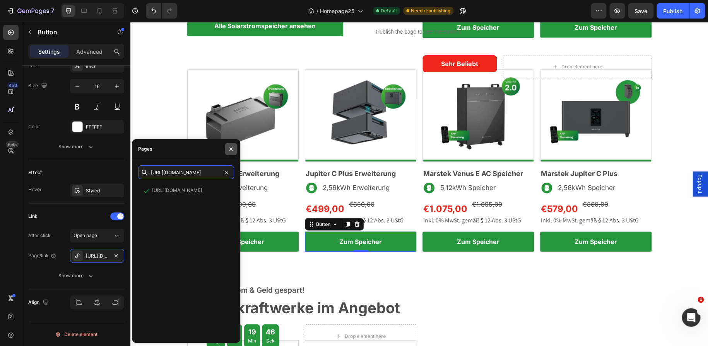
type input "https://ecotechsolar.de/products/marstek-jupiter-c-plus-2-56-kwh-zusatzspeicher"
click at [232, 146] on icon "button" at bounding box center [231, 149] width 6 height 6
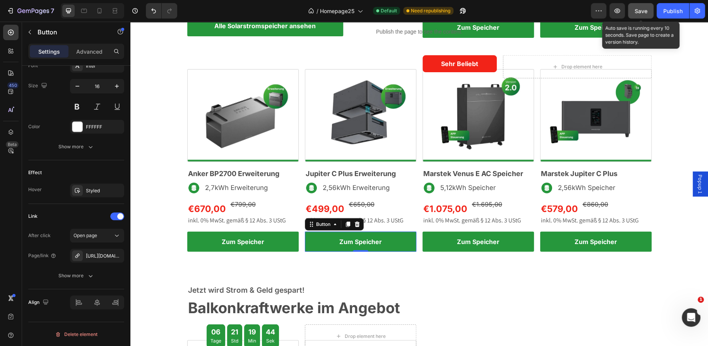
click at [638, 10] on span "Save" at bounding box center [640, 11] width 13 height 7
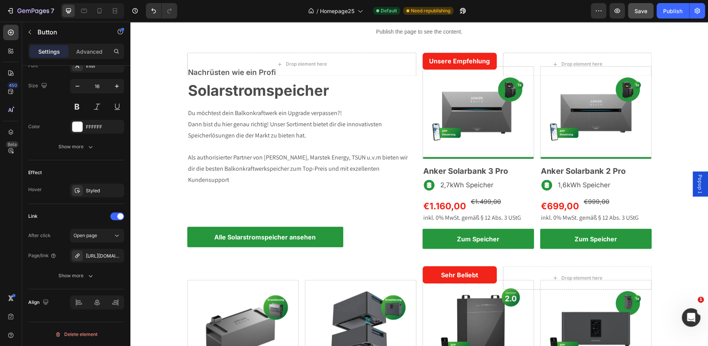
scroll to position [678, 0]
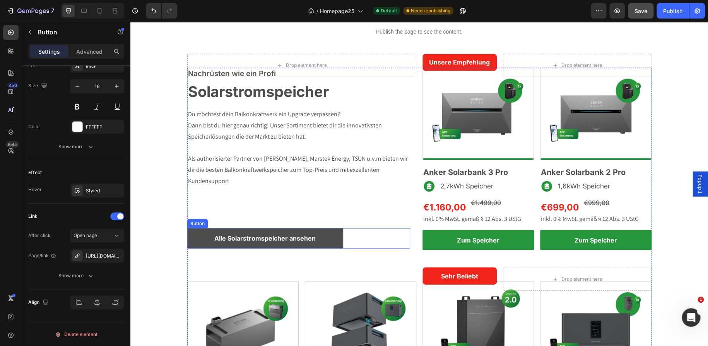
click at [319, 237] on link "Alle Solarstromspeicher ansehen" at bounding box center [265, 238] width 156 height 20
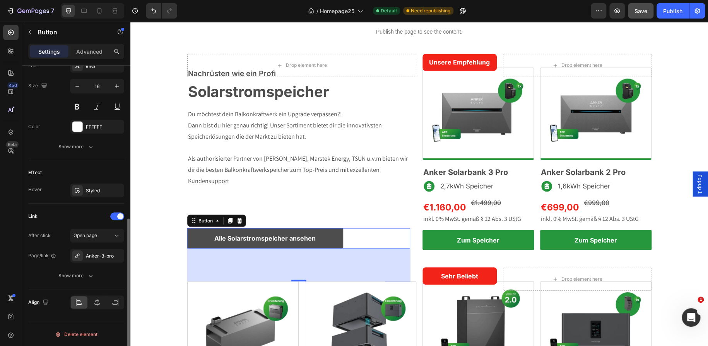
scroll to position [311, 0]
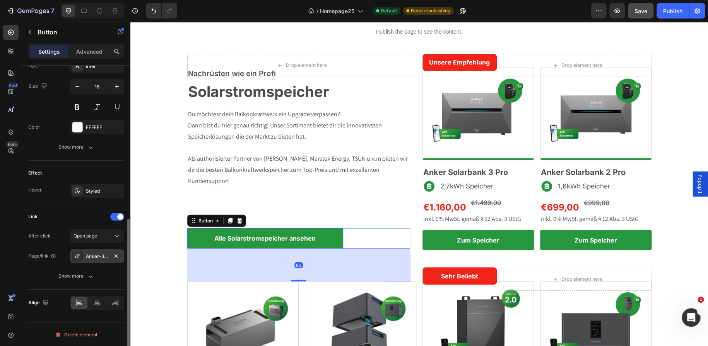
click at [99, 260] on div "Anker-3-pro" at bounding box center [97, 256] width 54 height 14
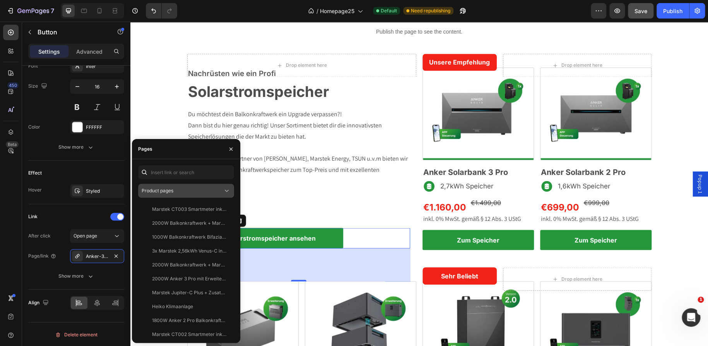
click at [173, 192] on span "Product pages" at bounding box center [158, 191] width 32 height 6
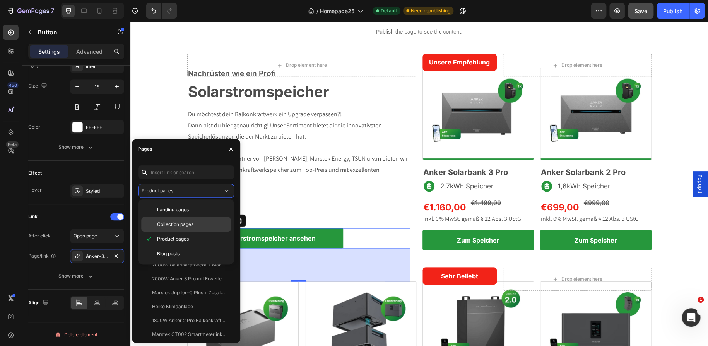
click at [184, 223] on span "Collection pages" at bounding box center [175, 224] width 36 height 7
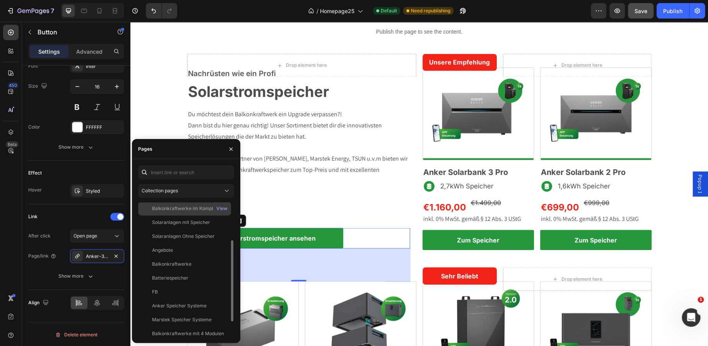
scroll to position [59, 0]
click at [186, 273] on div "Batteriespeicher" at bounding box center [170, 275] width 36 height 7
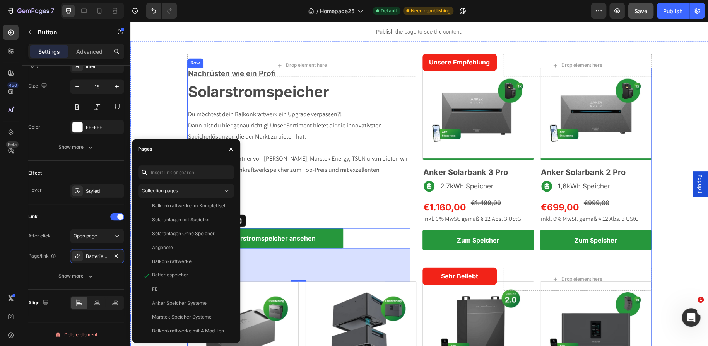
click at [289, 207] on div "Nachrüsten wie ein Profi Text block Solarstromspeicher Heading Row Du möchtest …" at bounding box center [301, 270] width 229 height 405
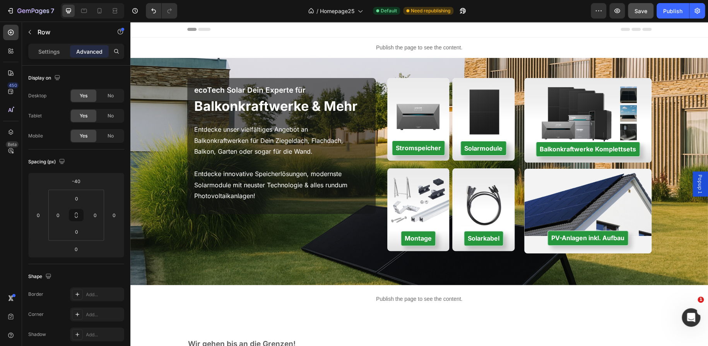
scroll to position [0, 0]
click at [669, 12] on div "Publish" at bounding box center [672, 11] width 19 height 8
click at [100, 9] on icon at bounding box center [99, 11] width 8 height 8
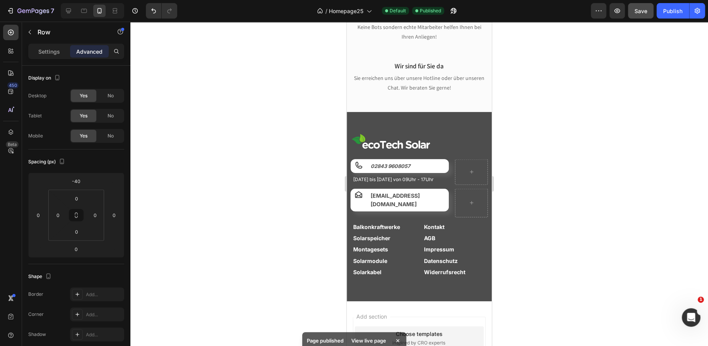
scroll to position [2227, 0]
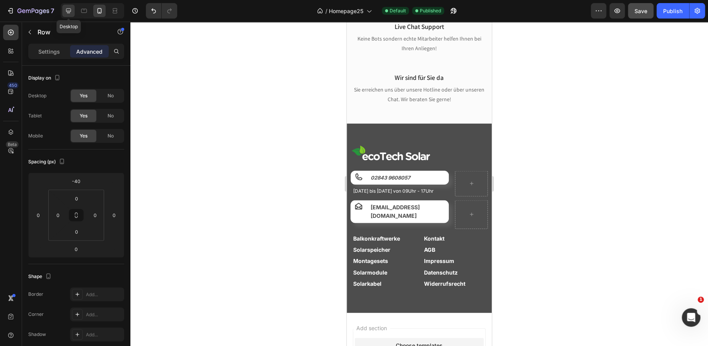
click at [68, 9] on icon at bounding box center [68, 11] width 5 height 5
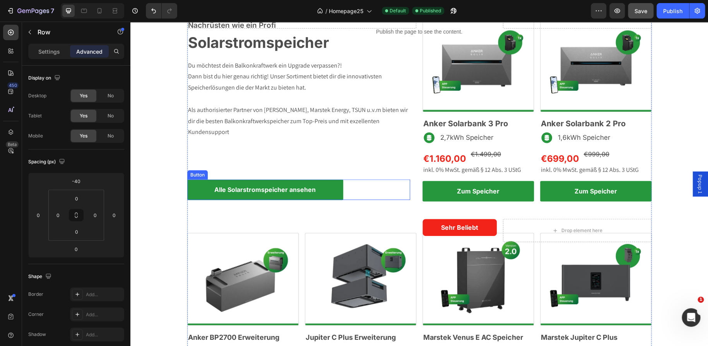
scroll to position [940, 0]
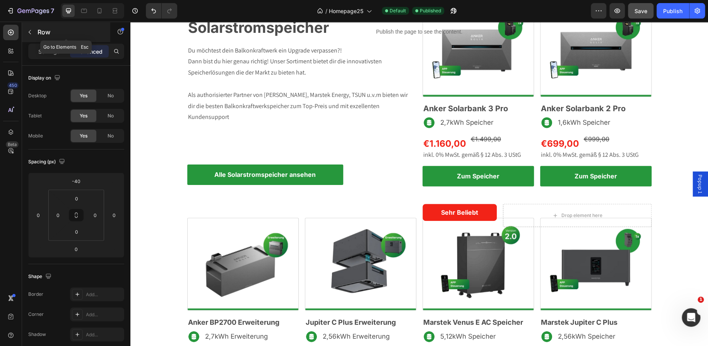
click at [27, 29] on icon "button" at bounding box center [30, 32] width 6 height 6
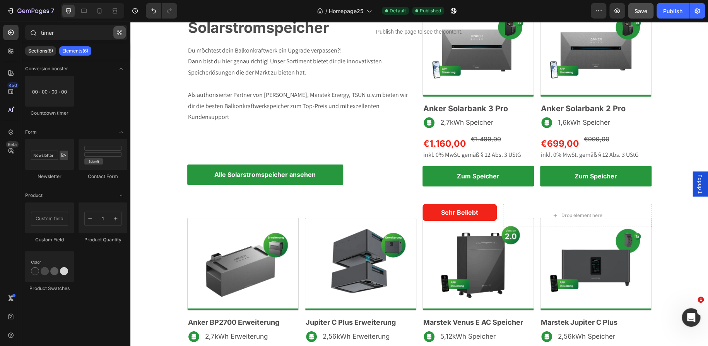
click at [121, 36] on button "button" at bounding box center [119, 32] width 12 height 12
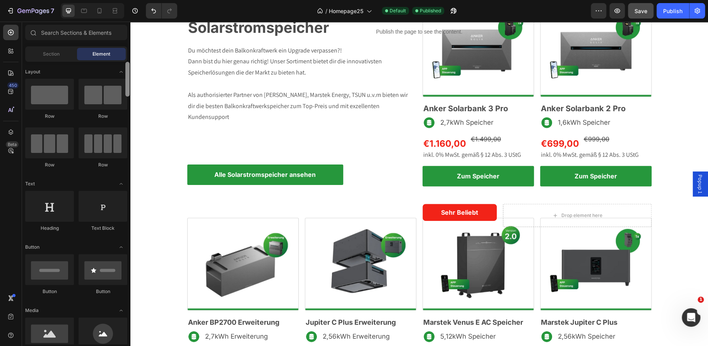
scroll to position [283, 0]
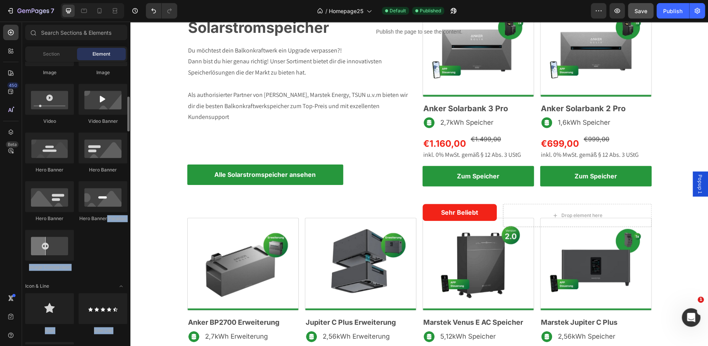
drag, startPoint x: 129, startPoint y: 221, endPoint x: 106, endPoint y: 218, distance: 23.0
click at [106, 218] on div "Layout Row Row Row Row Text Heading Text Block Button Button Button Media Image…" at bounding box center [76, 203] width 108 height 283
click at [114, 12] on icon at bounding box center [114, 11] width 2 height 2
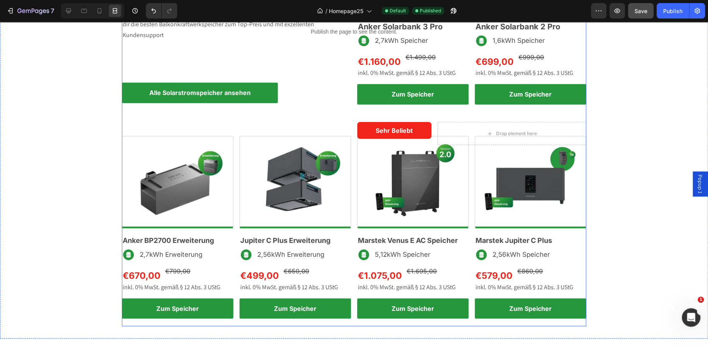
scroll to position [1021, 0]
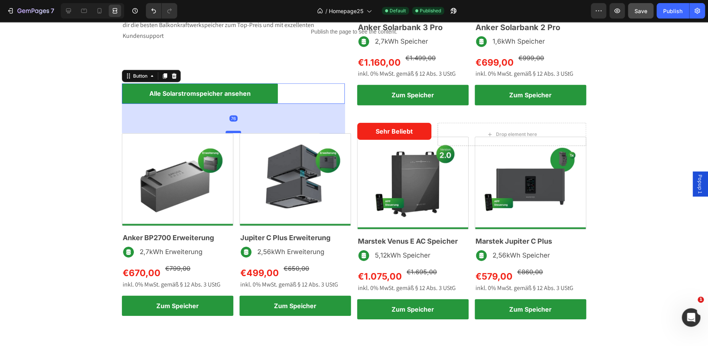
click at [234, 133] on div at bounding box center [232, 132] width 15 height 2
click at [635, 15] on button "Save" at bounding box center [641, 10] width 26 height 15
click at [664, 9] on div "Publish" at bounding box center [672, 11] width 19 height 8
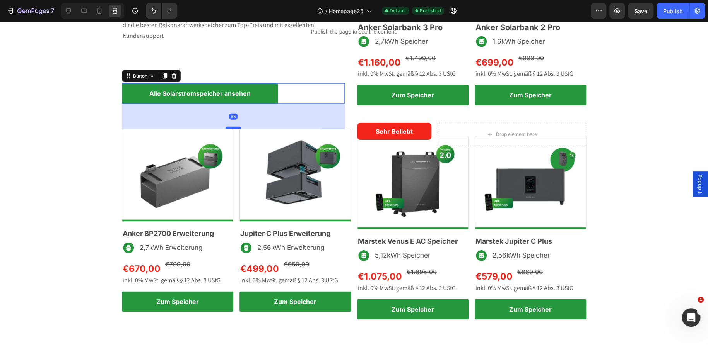
drag, startPoint x: 232, startPoint y: 131, endPoint x: 232, endPoint y: 127, distance: 4.3
click at [232, 127] on div at bounding box center [232, 128] width 15 height 2
type input "65"
click at [675, 14] on div "Publish" at bounding box center [672, 11] width 19 height 8
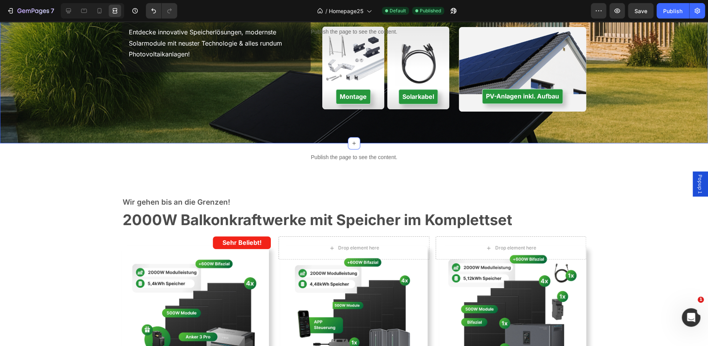
scroll to position [150, 0]
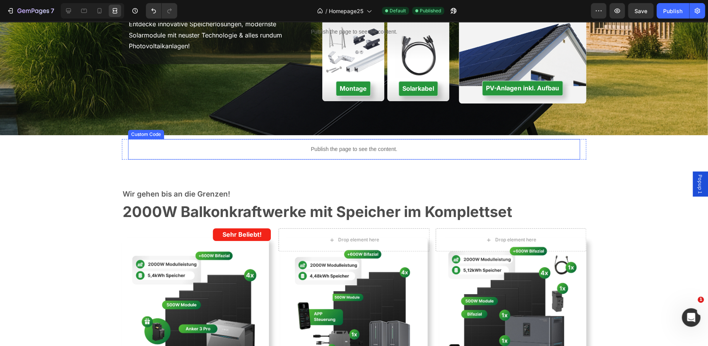
click at [433, 157] on div "Publish the page to see the content." at bounding box center [354, 149] width 452 height 20
click at [72, 10] on icon at bounding box center [69, 11] width 8 height 8
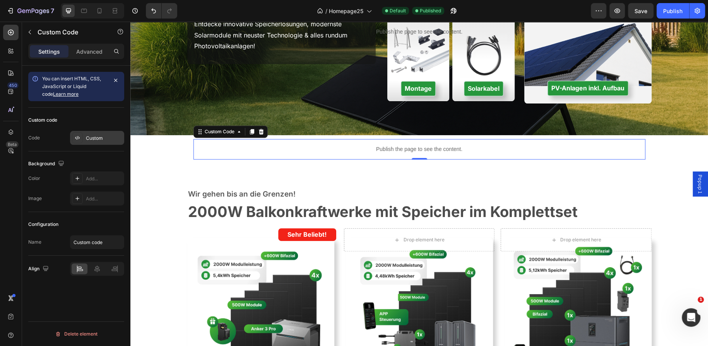
click at [111, 138] on div "Custom" at bounding box center [104, 138] width 36 height 7
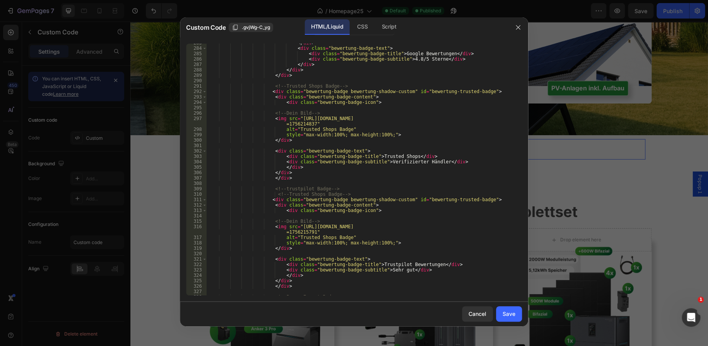
scroll to position [1584, 0]
click at [397, 269] on div "</ div > < div class = "bewertung-badge-text" > < div class = "bewertung-badge-…" at bounding box center [360, 171] width 309 height 263
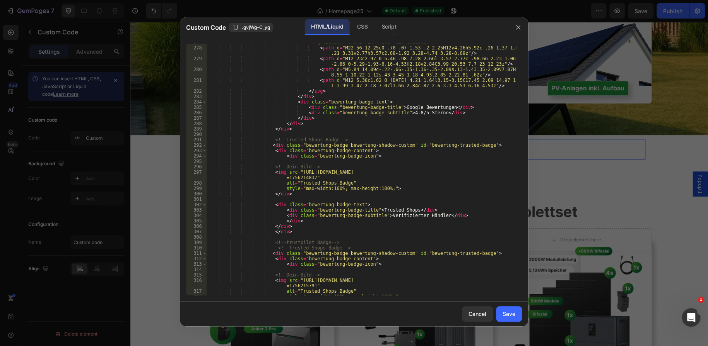
scroll to position [1528, 0]
click at [427, 117] on div "< svg viewBox = "0 0 24 24" fill = "currentColor" > < path d = "M22.56 12.25c0-…" at bounding box center [360, 173] width 309 height 263
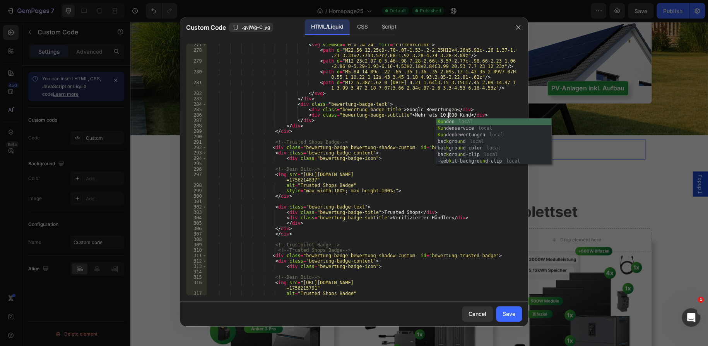
scroll to position [0, 20]
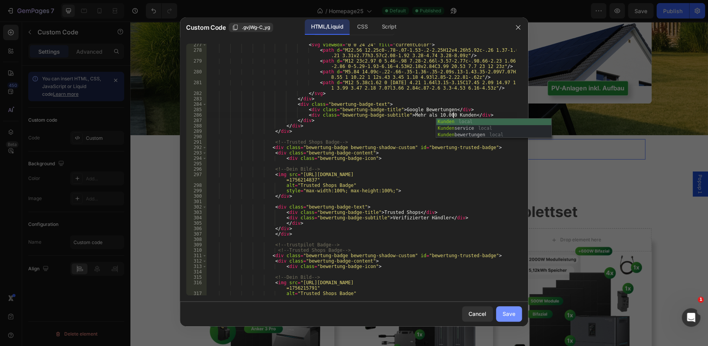
type textarea "<div class="bewertung-badge-subtitle">Mehr als 10.000 Kunden</div>"
click at [506, 317] on div "Save" at bounding box center [508, 314] width 13 height 8
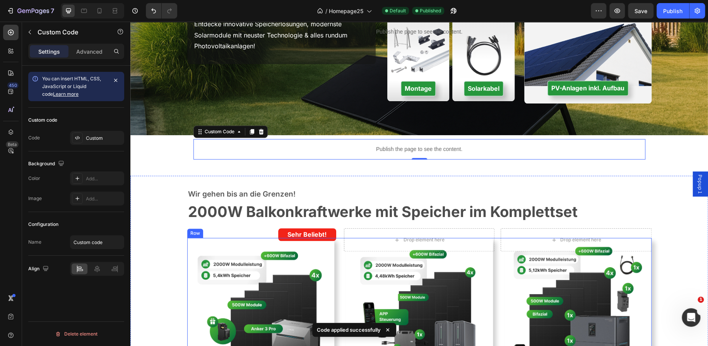
scroll to position [0, 0]
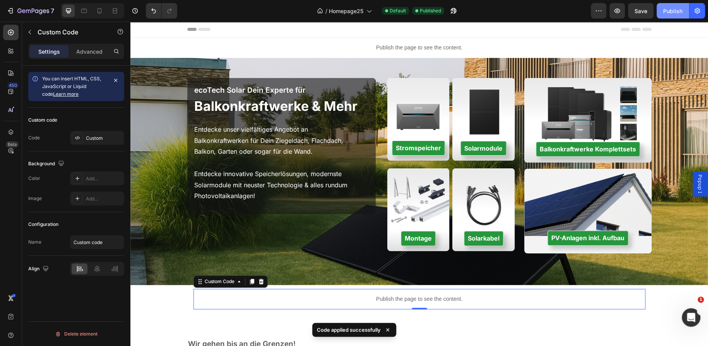
click at [669, 4] on button "Publish" at bounding box center [672, 10] width 32 height 15
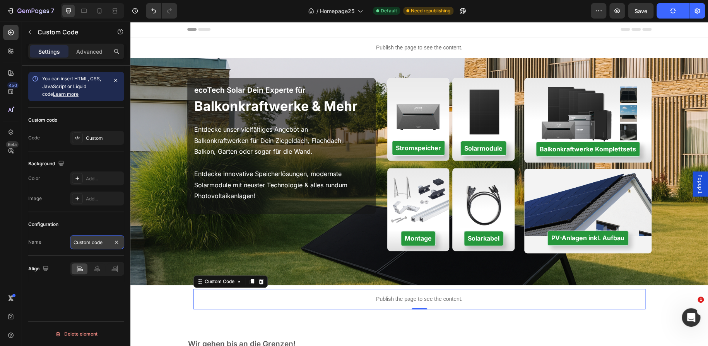
click at [101, 239] on input "Custom code" at bounding box center [97, 242] width 54 height 14
click at [93, 140] on div "Custom" at bounding box center [104, 138] width 36 height 7
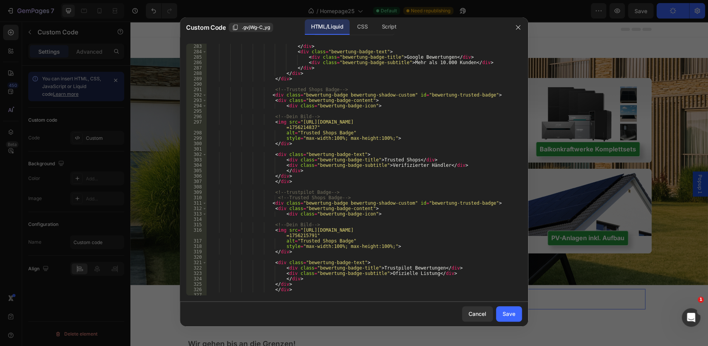
scroll to position [1581, 0]
click at [380, 272] on div "</ div > < div class = "bewertung-badge-text" > < div class = "bewertung-badge-…" at bounding box center [360, 175] width 309 height 263
type textarea "<div class="bewertung-badge-subtitle">Offizielle Listung</div>"
click at [503, 312] on div "Save" at bounding box center [508, 314] width 13 height 8
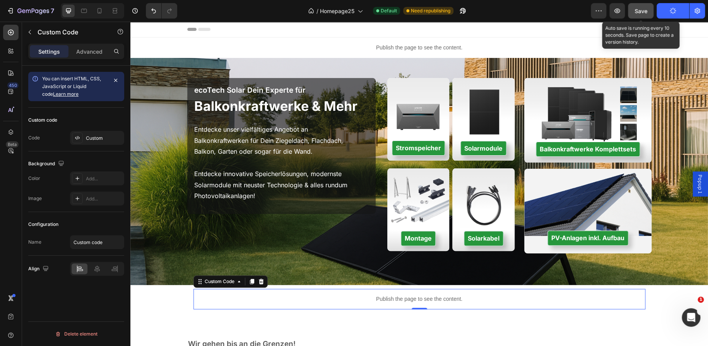
click at [649, 12] on button "Save" at bounding box center [641, 10] width 26 height 15
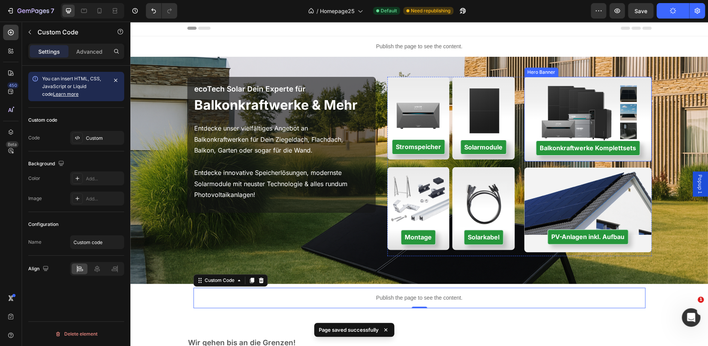
scroll to position [0, 0]
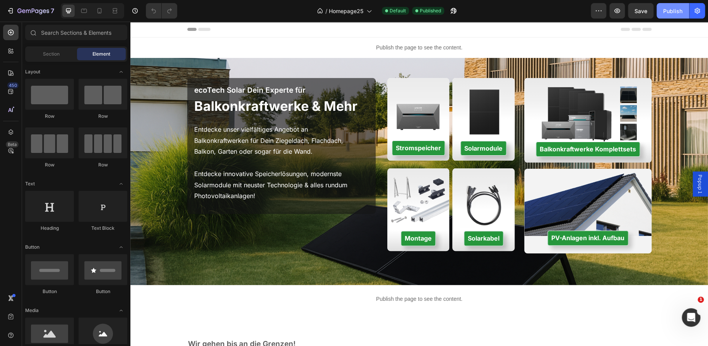
click at [670, 13] on div "Publish" at bounding box center [672, 11] width 19 height 8
